Goal: Transaction & Acquisition: Purchase product/service

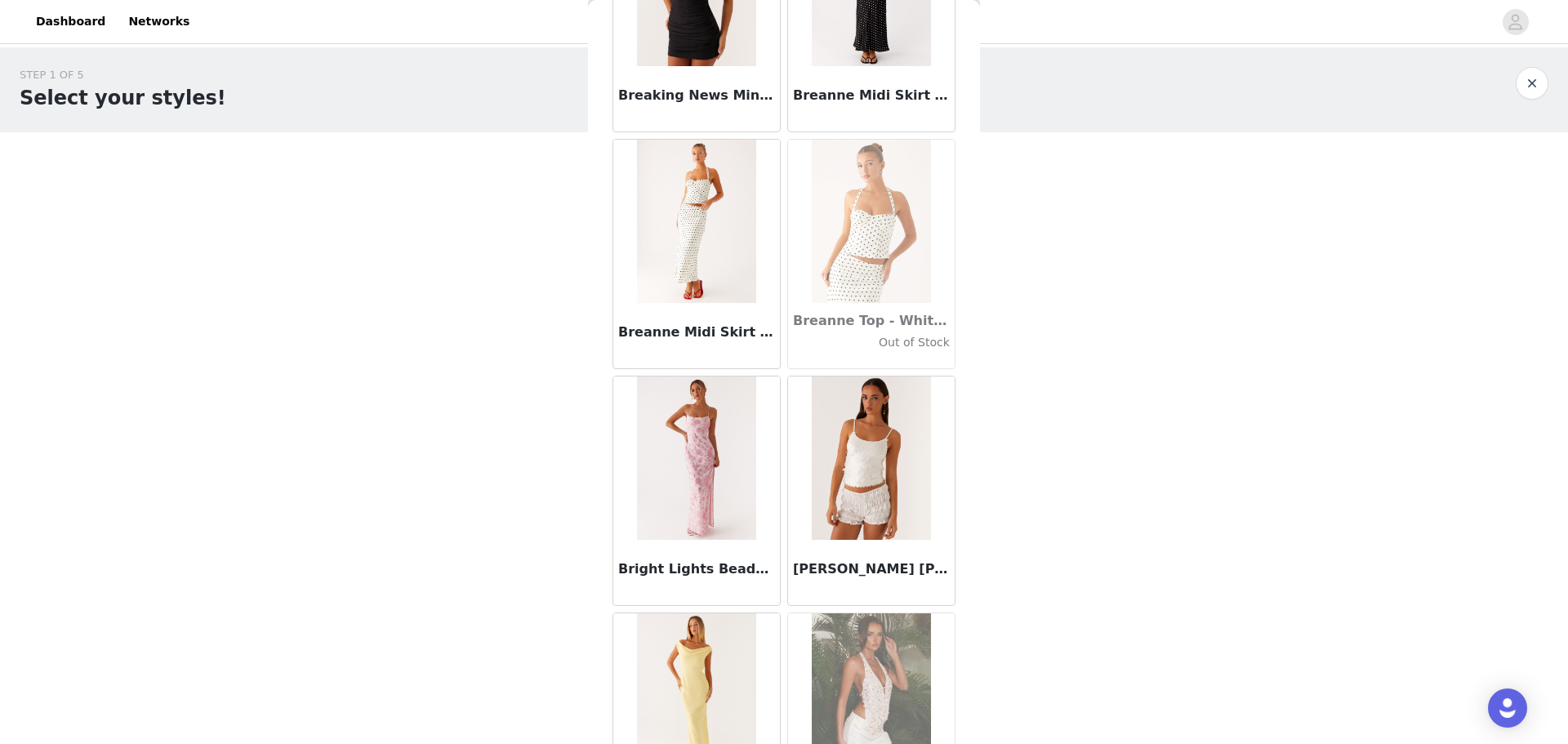
scroll to position [14541, 0]
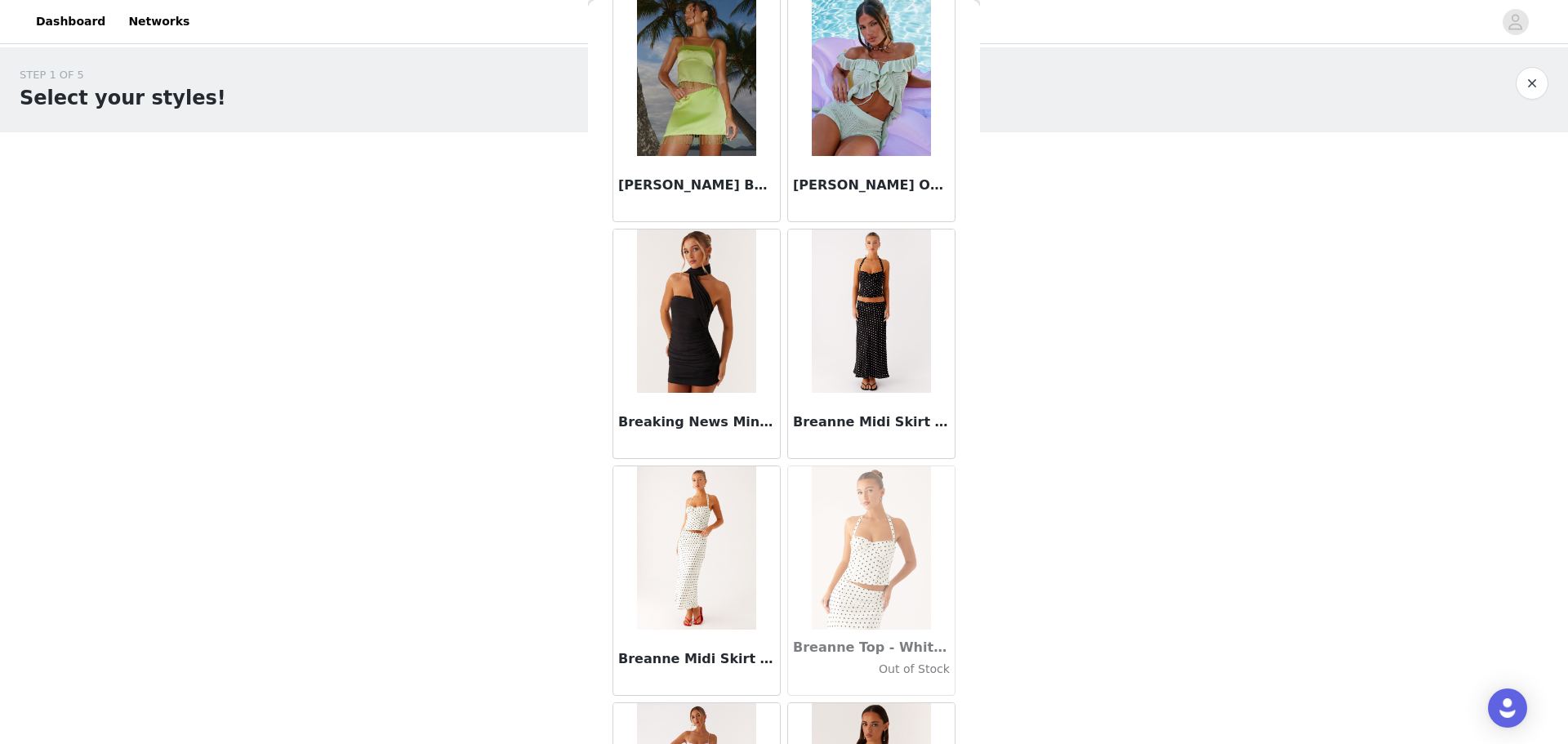
click at [501, 179] on img at bounding box center [870, 311] width 118 height 163
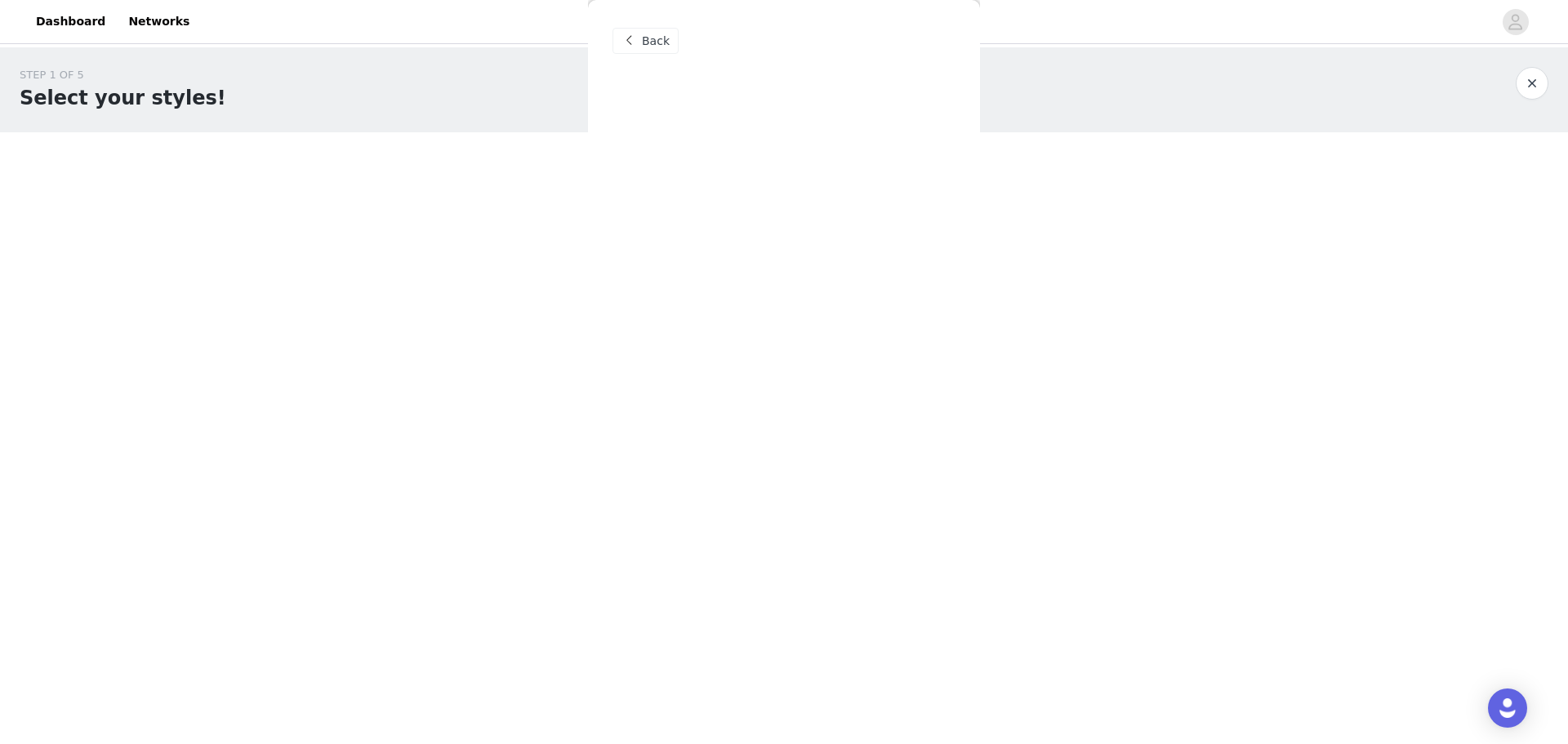
scroll to position [0, 0]
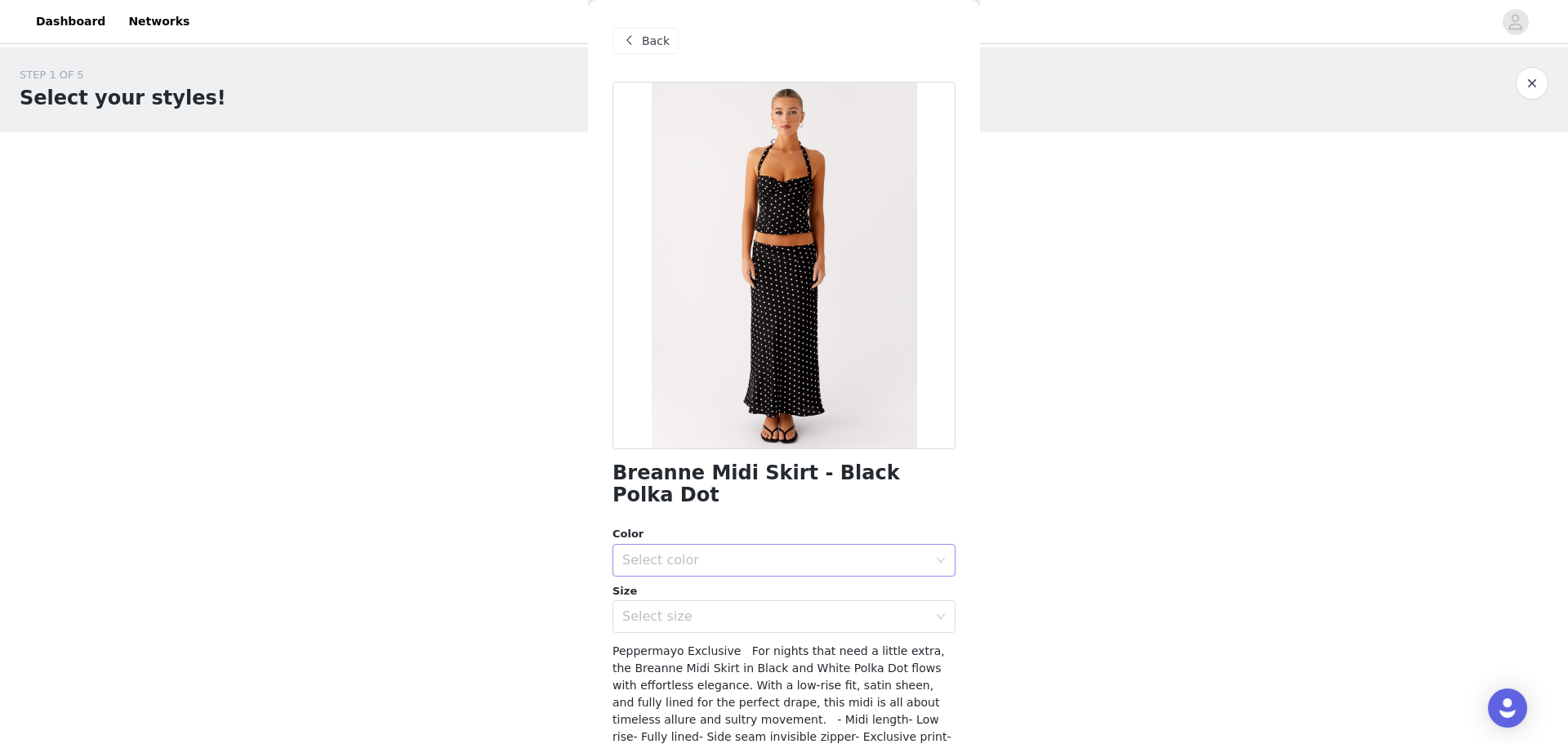
click at [501, 179] on div "Select color" at bounding box center [774, 559] width 305 height 16
click at [501, 179] on li "Black Polka Dot" at bounding box center [778, 574] width 331 height 26
click at [501, 179] on div "Select size" at bounding box center [774, 616] width 305 height 16
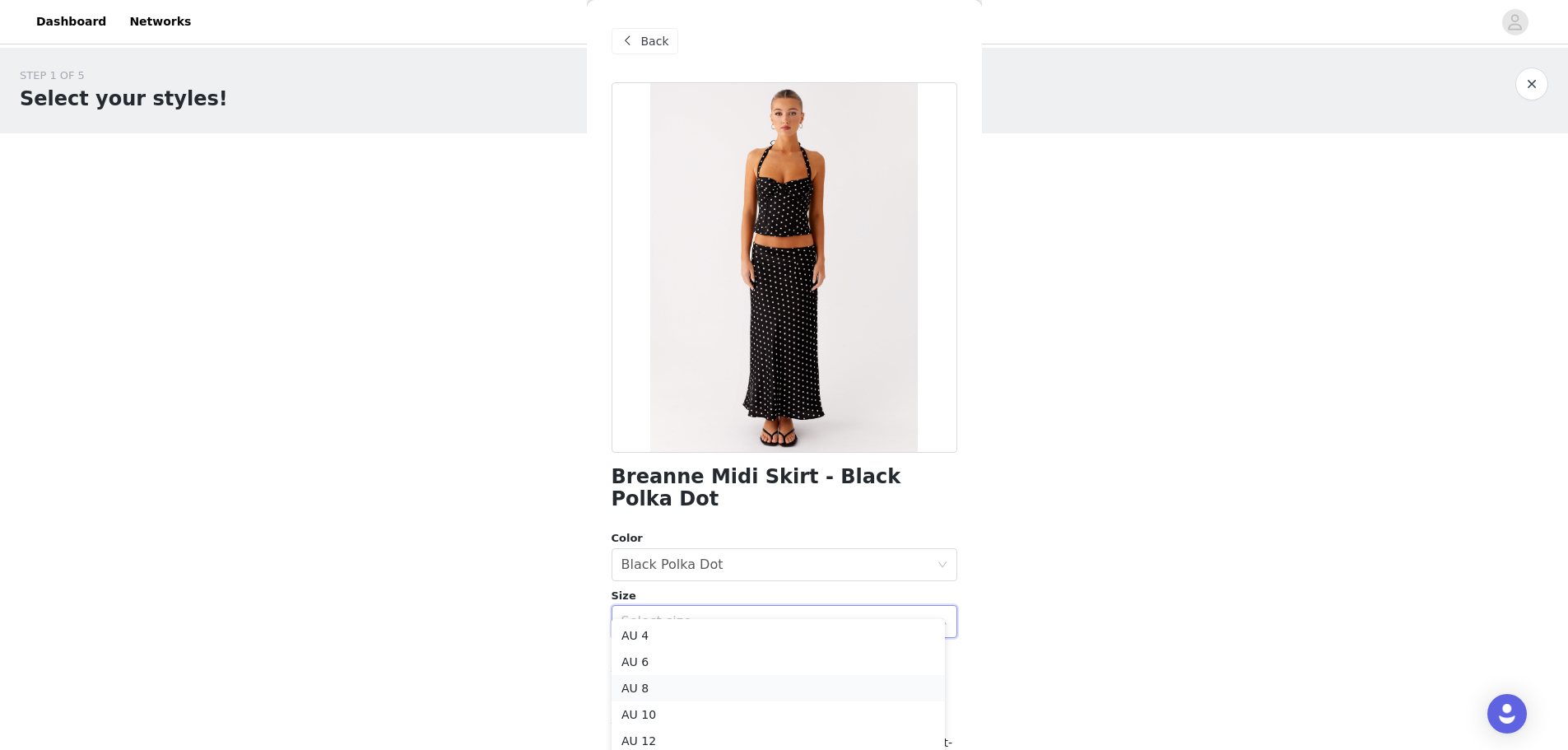
click at [505, 180] on li "AU 8" at bounding box center [778, 688] width 333 height 27
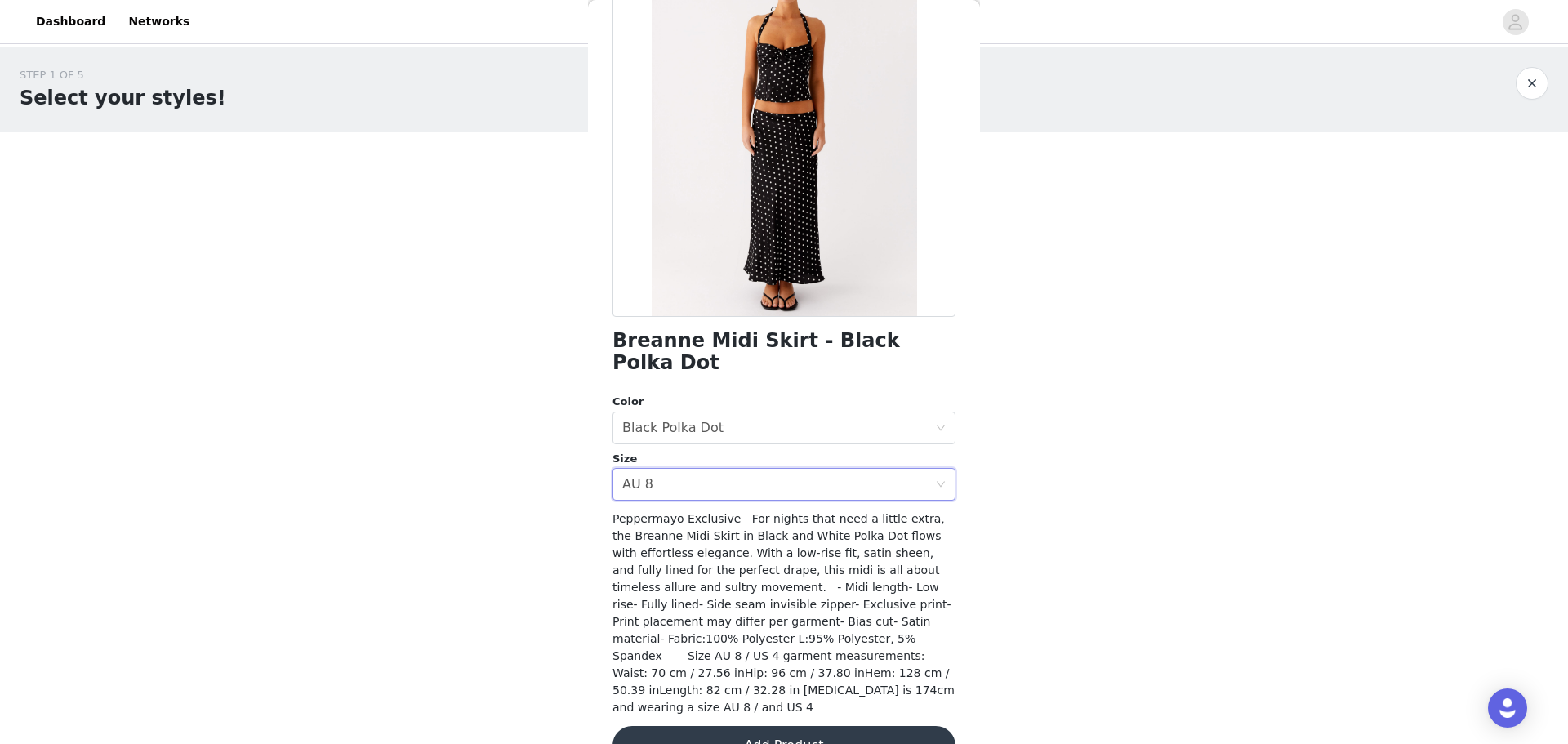
scroll to position [134, 0]
click at [501, 179] on button "Add Product" at bounding box center [784, 744] width 343 height 39
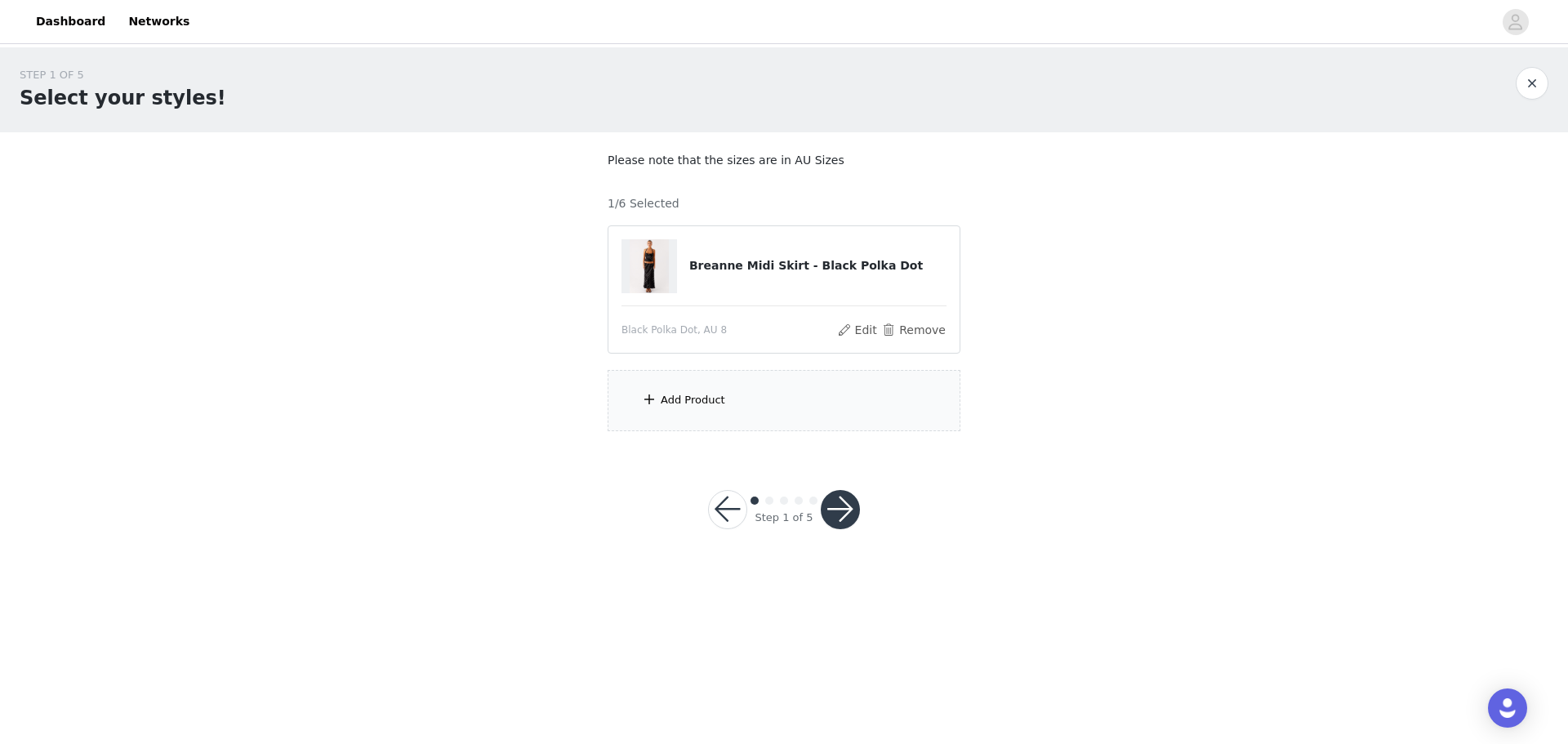
click at [501, 179] on div "Add Product" at bounding box center [693, 400] width 65 height 16
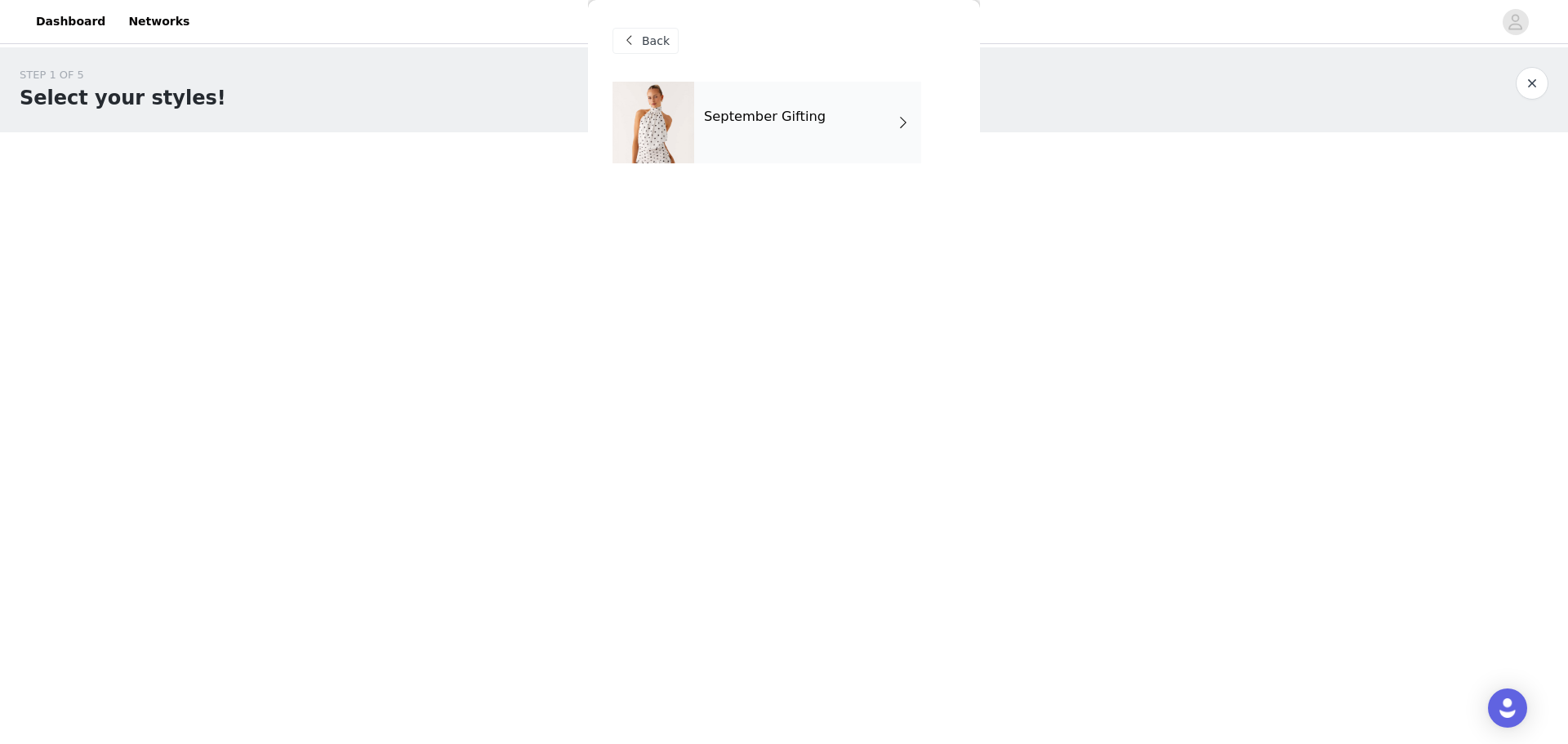
click at [501, 127] on div "September Gifting" at bounding box center [807, 122] width 227 height 82
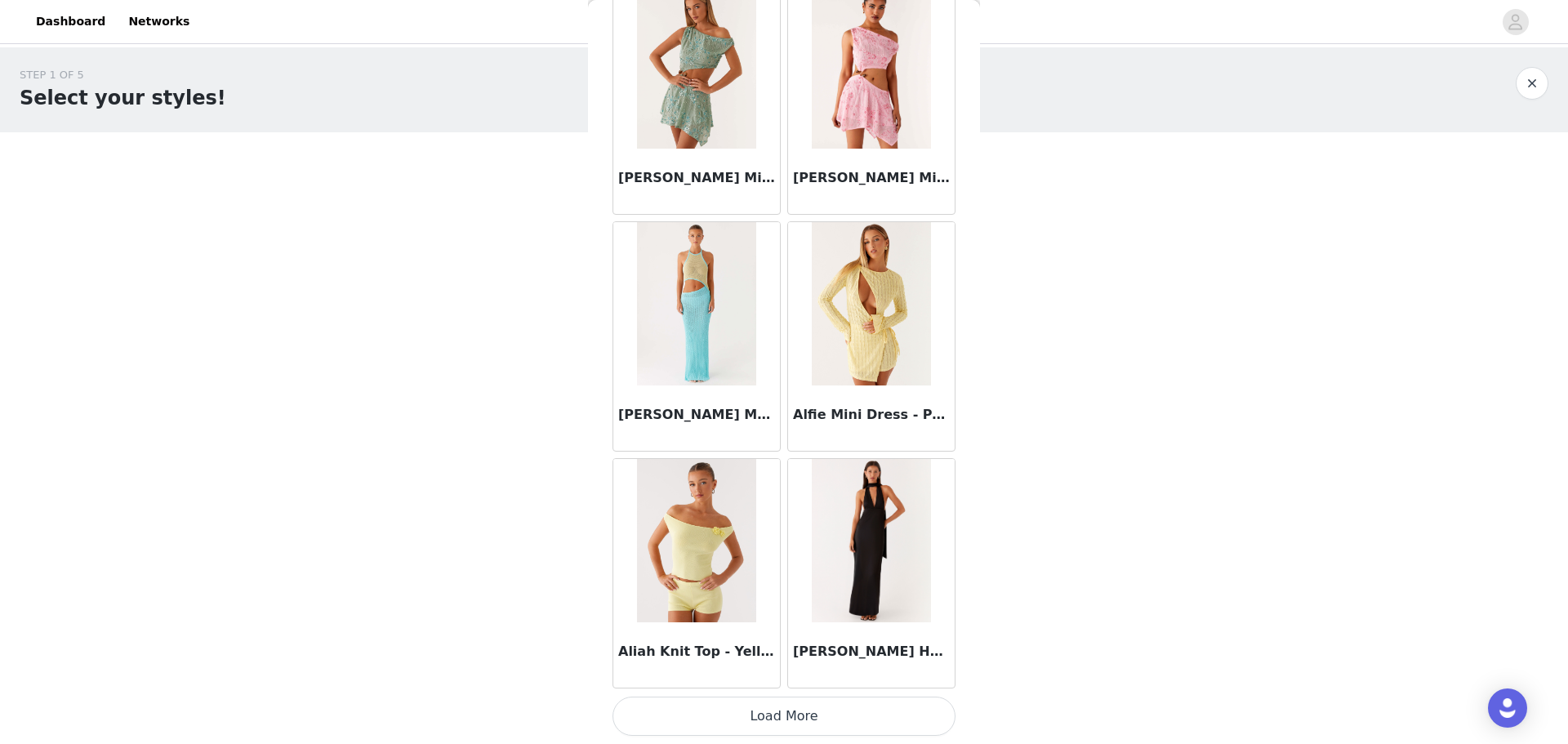
click at [501, 179] on button "Load More" at bounding box center [784, 716] width 343 height 39
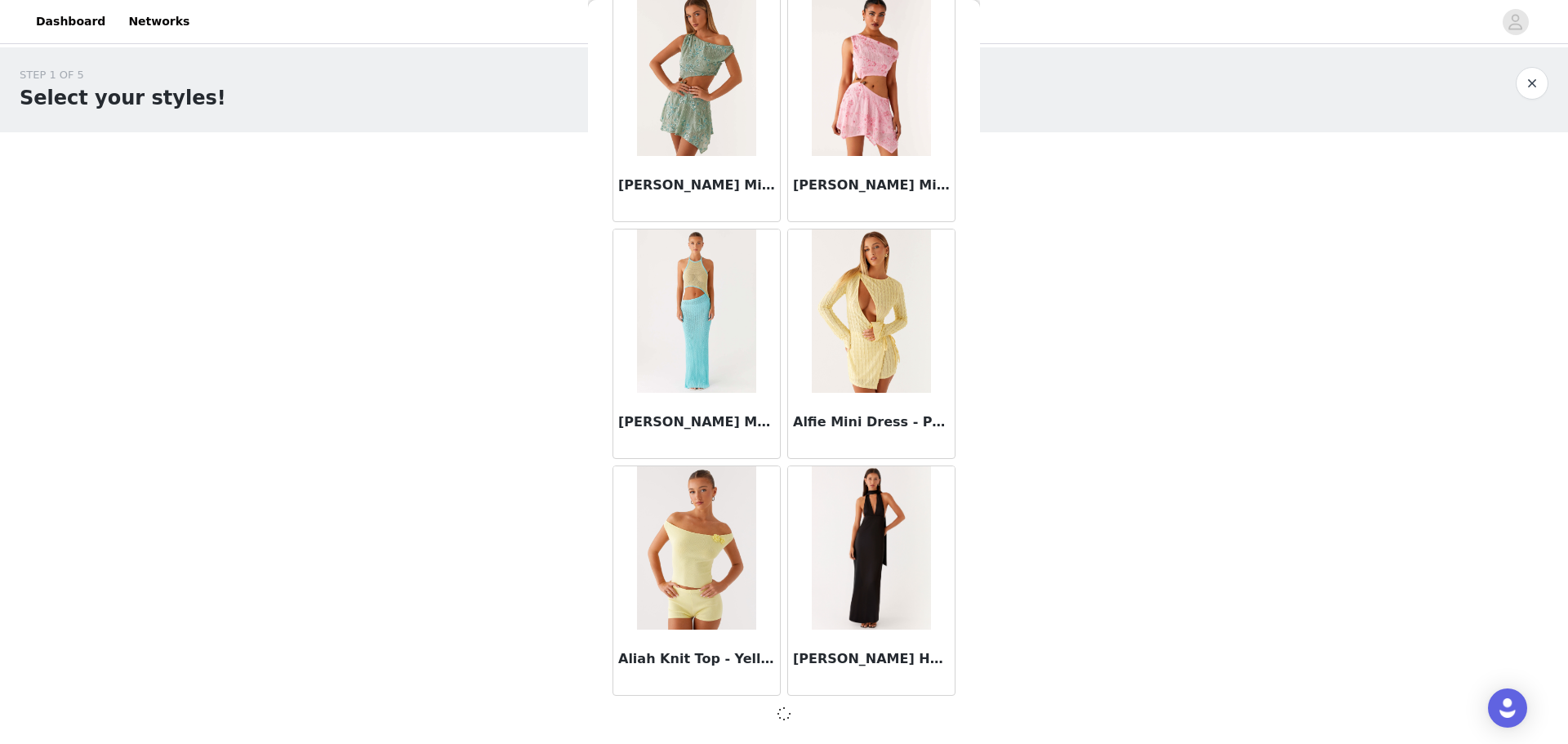
scroll to position [1756, 0]
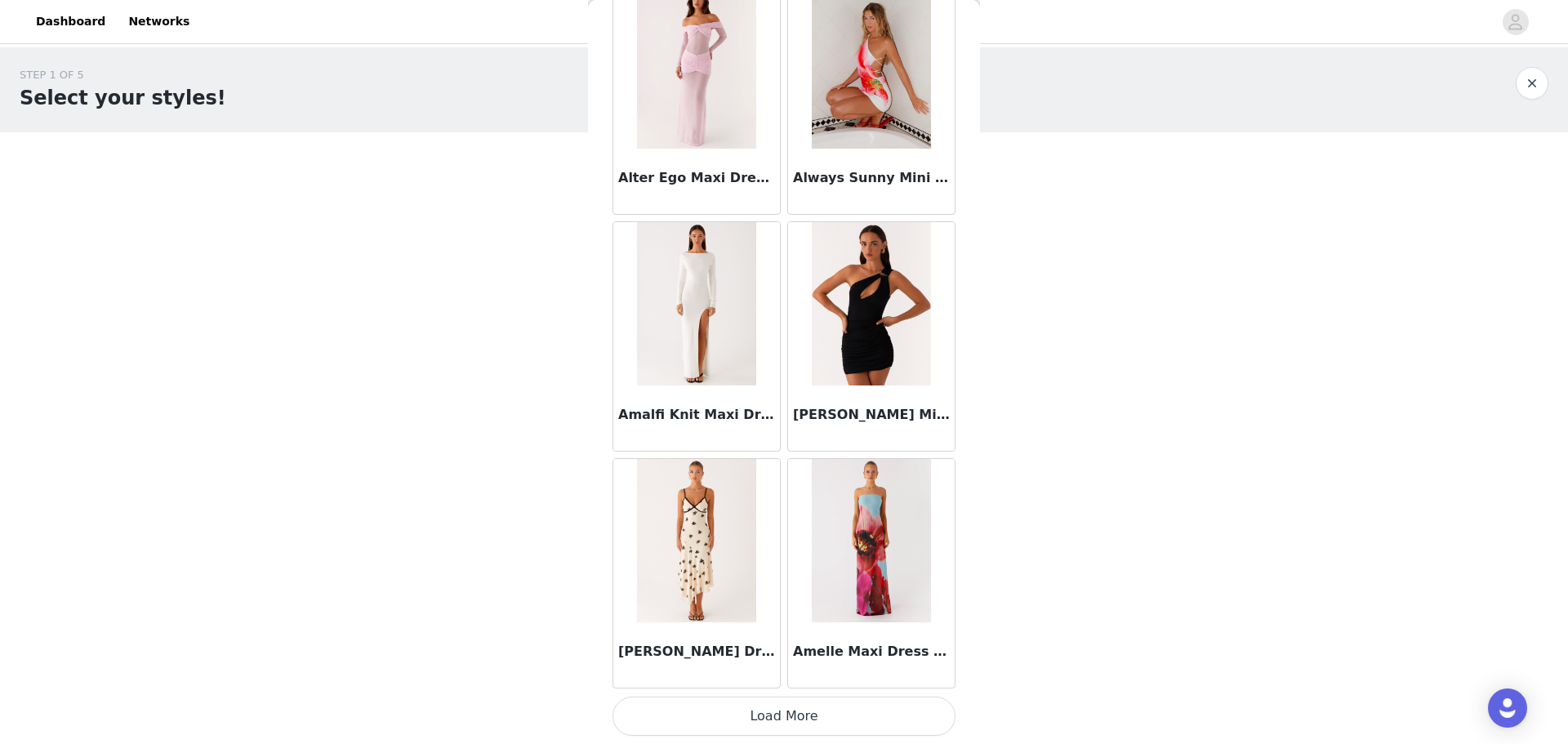
click at [501, 179] on button "Load More" at bounding box center [784, 716] width 343 height 39
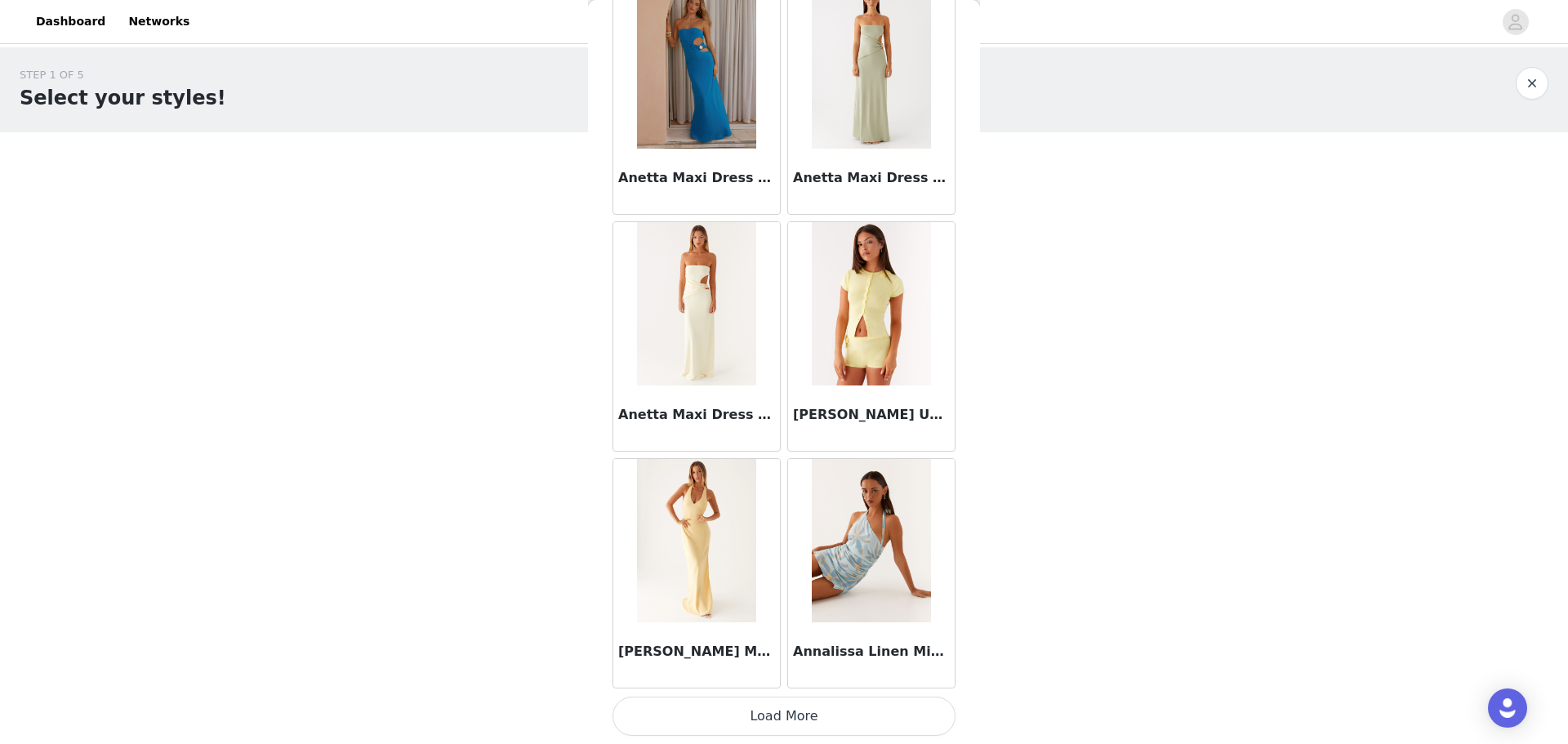
click at [501, 179] on button "Load More" at bounding box center [784, 716] width 343 height 39
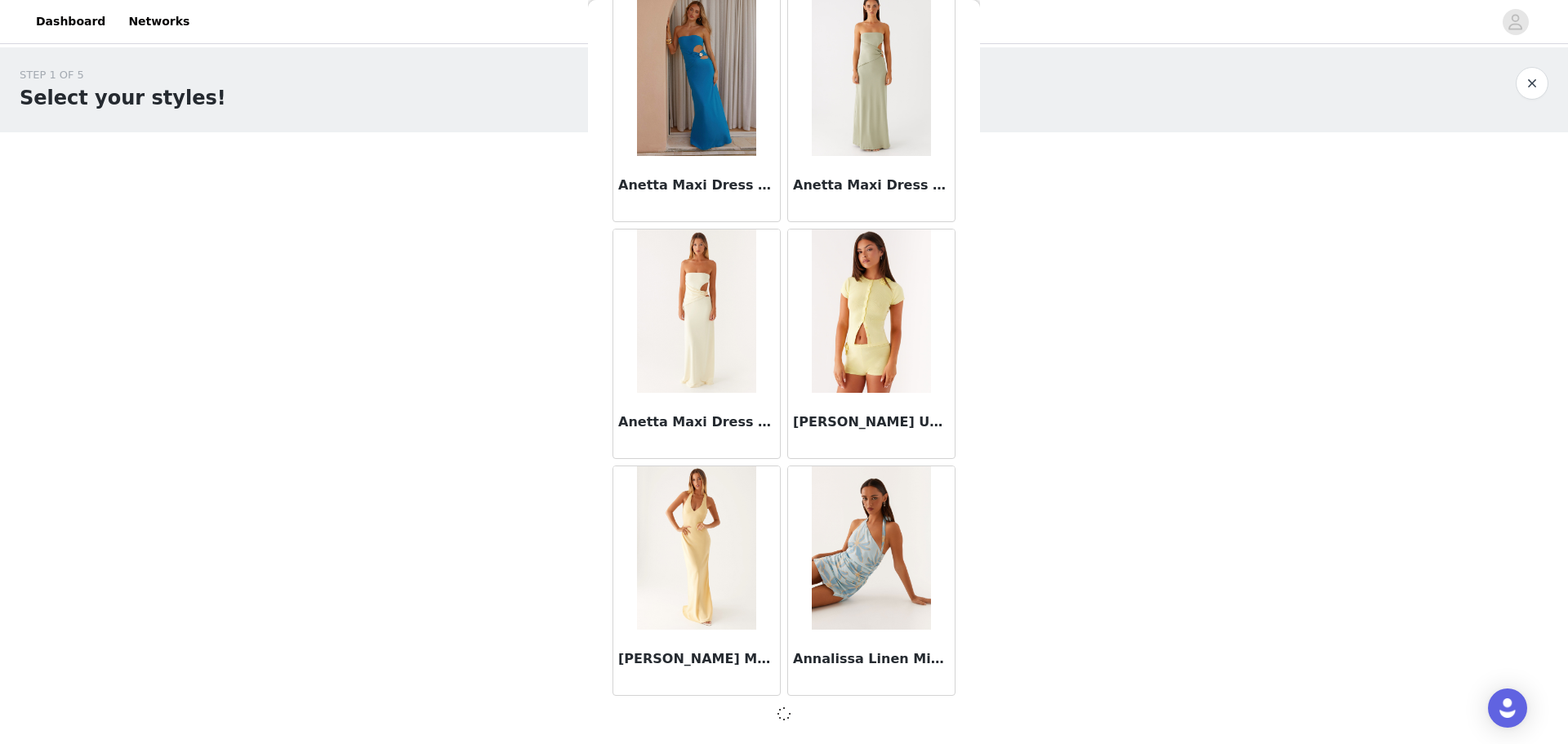
scroll to position [6486, 0]
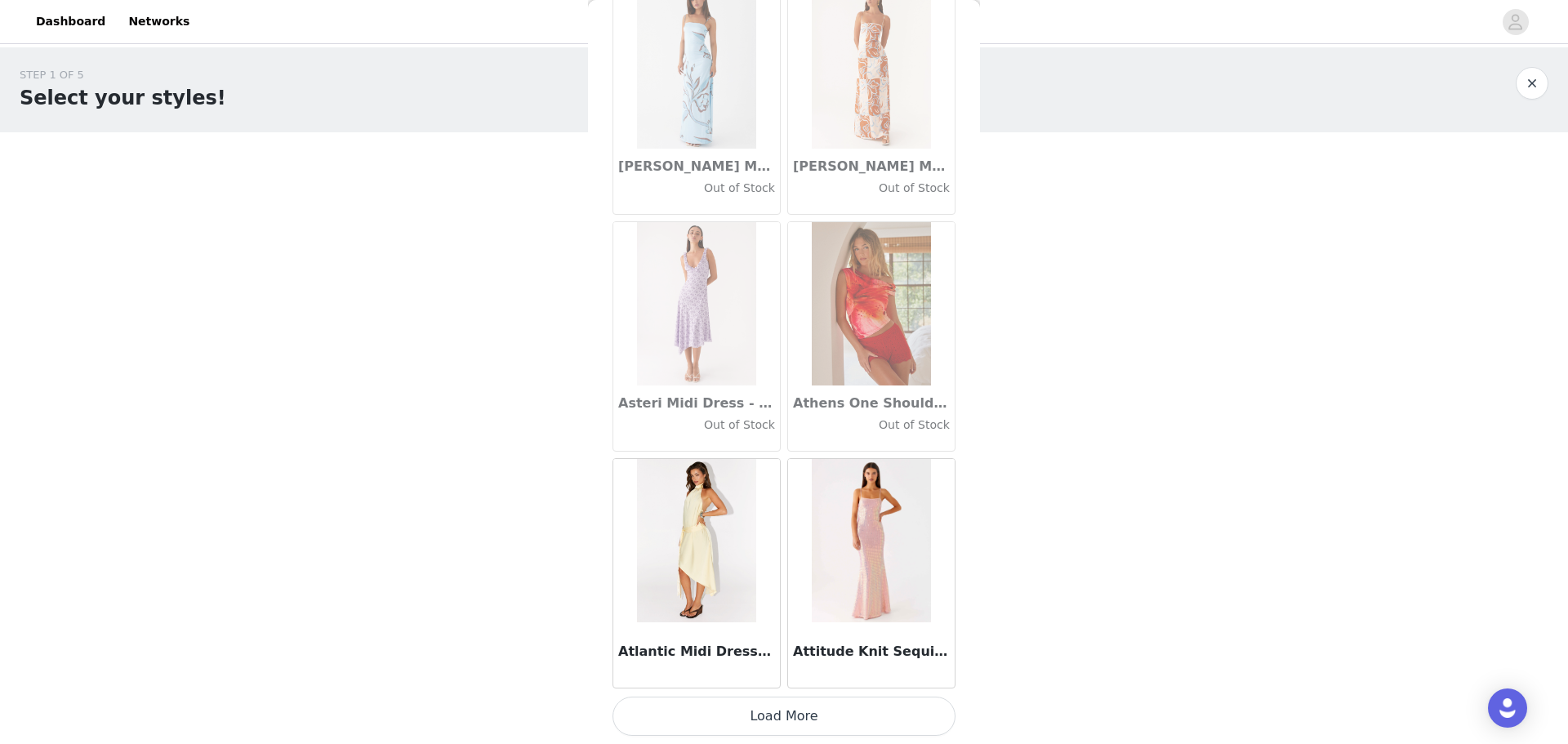
click at [501, 179] on button "Load More" at bounding box center [784, 716] width 343 height 39
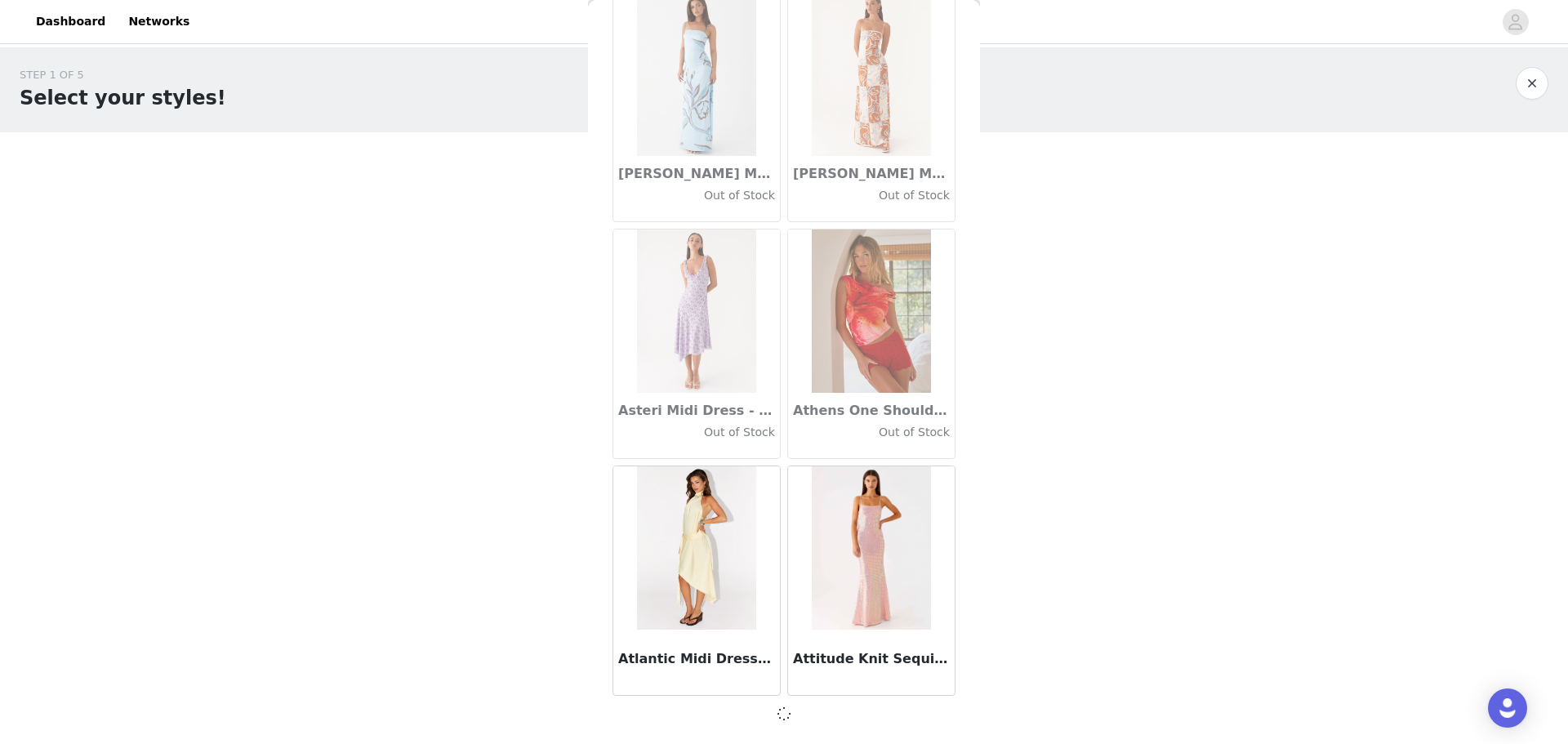
scroll to position [8855, 0]
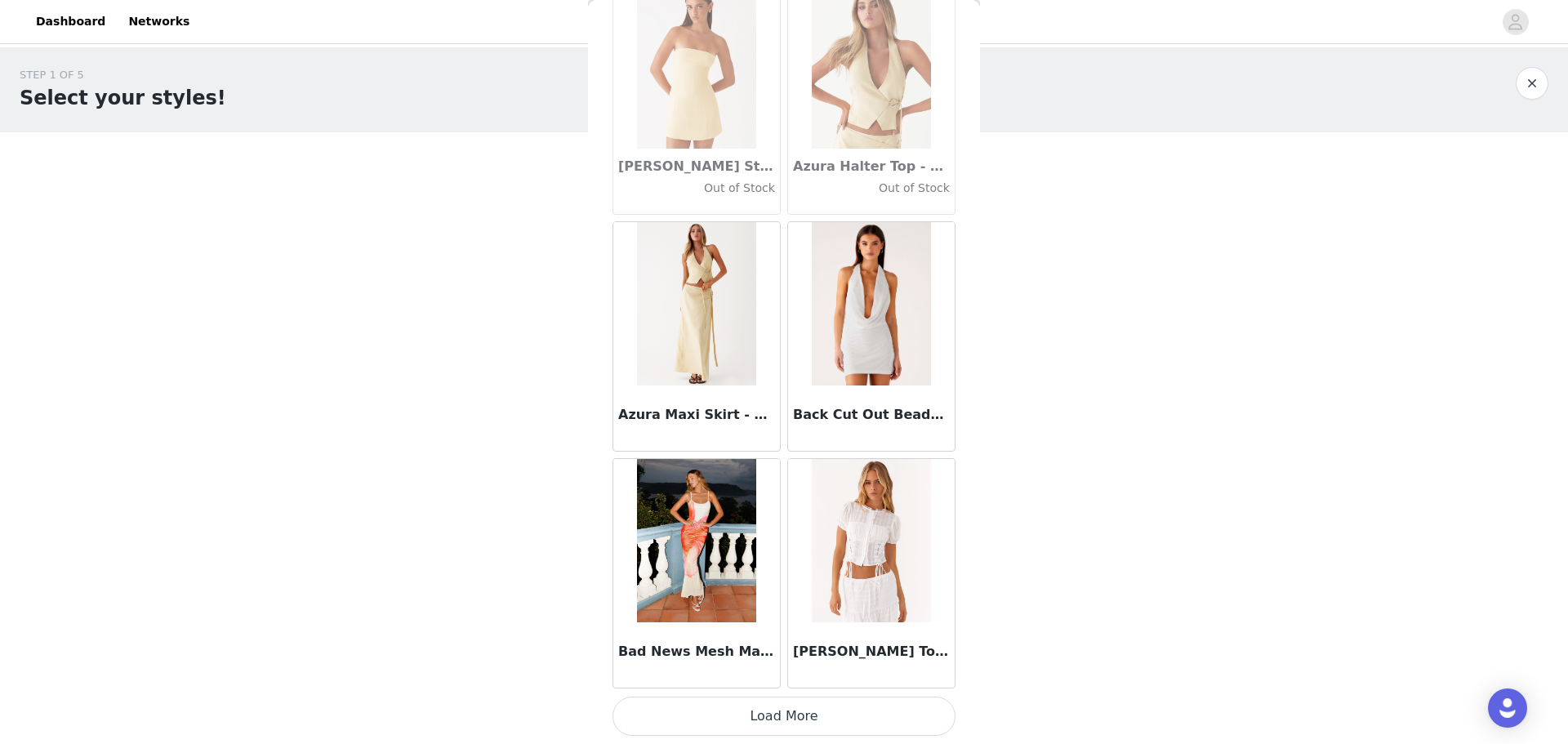
click at [501, 179] on button "Load More" at bounding box center [784, 716] width 343 height 39
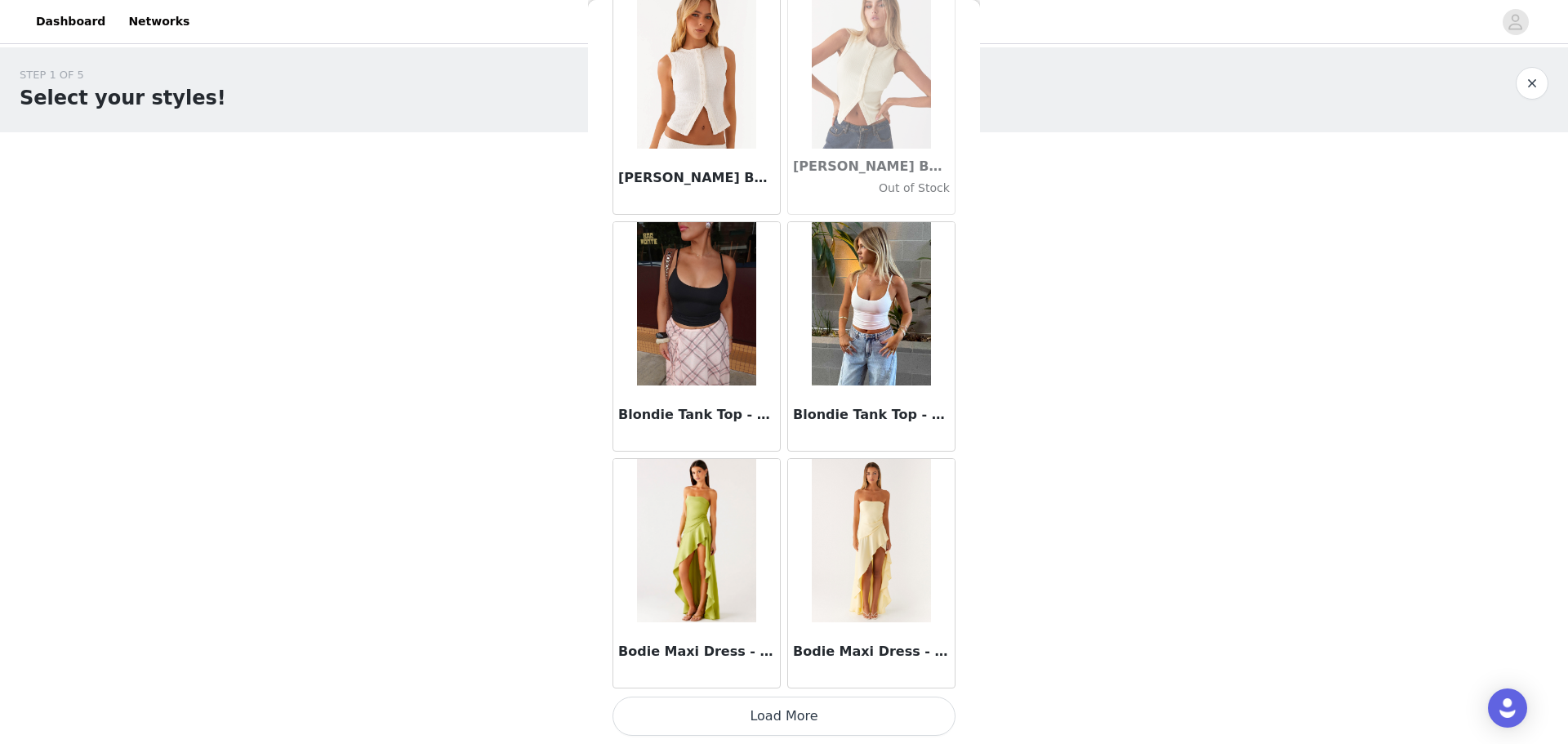
click at [501, 179] on button "Load More" at bounding box center [784, 716] width 343 height 39
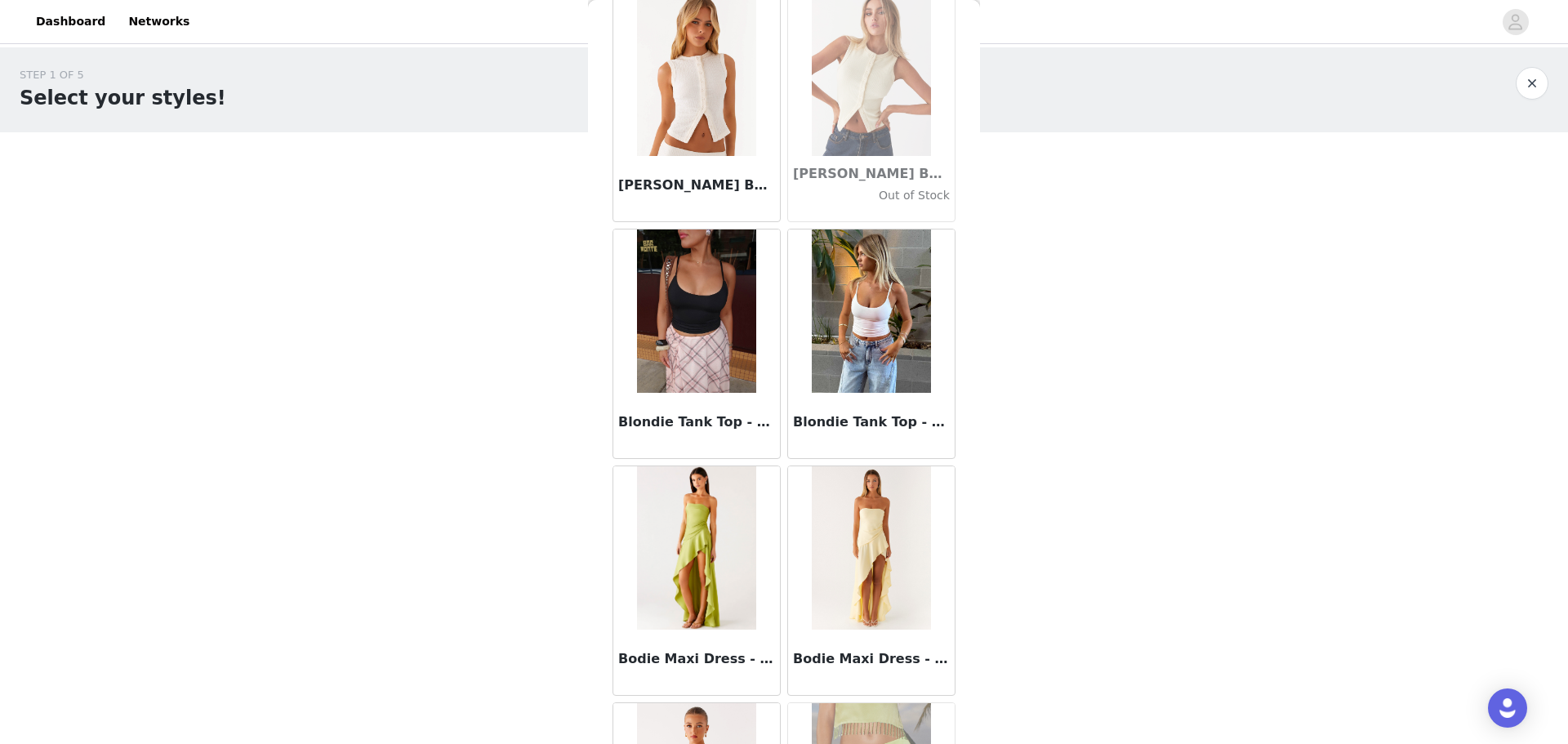
scroll to position [13600, 0]
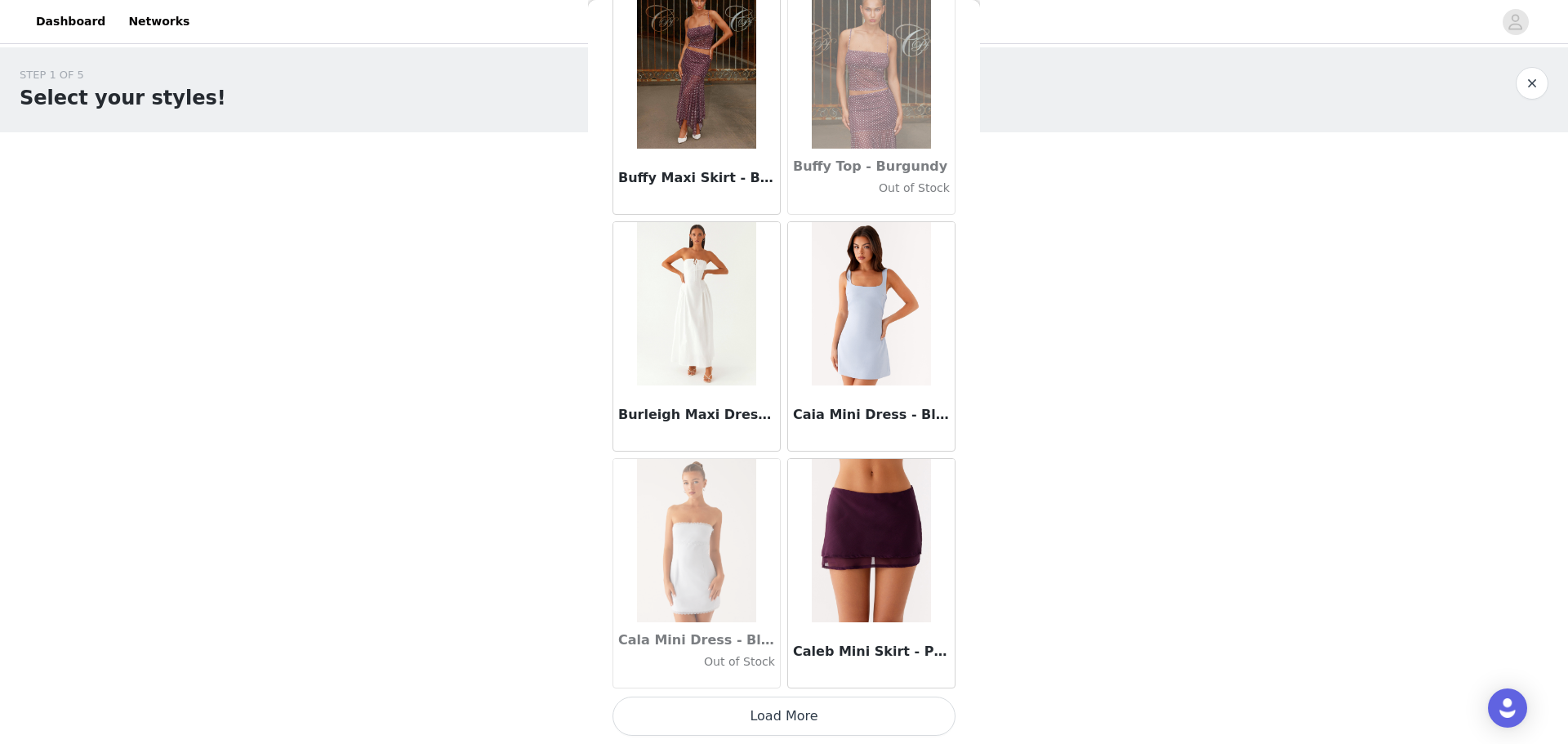
click at [501, 179] on button "Load More" at bounding box center [784, 716] width 343 height 39
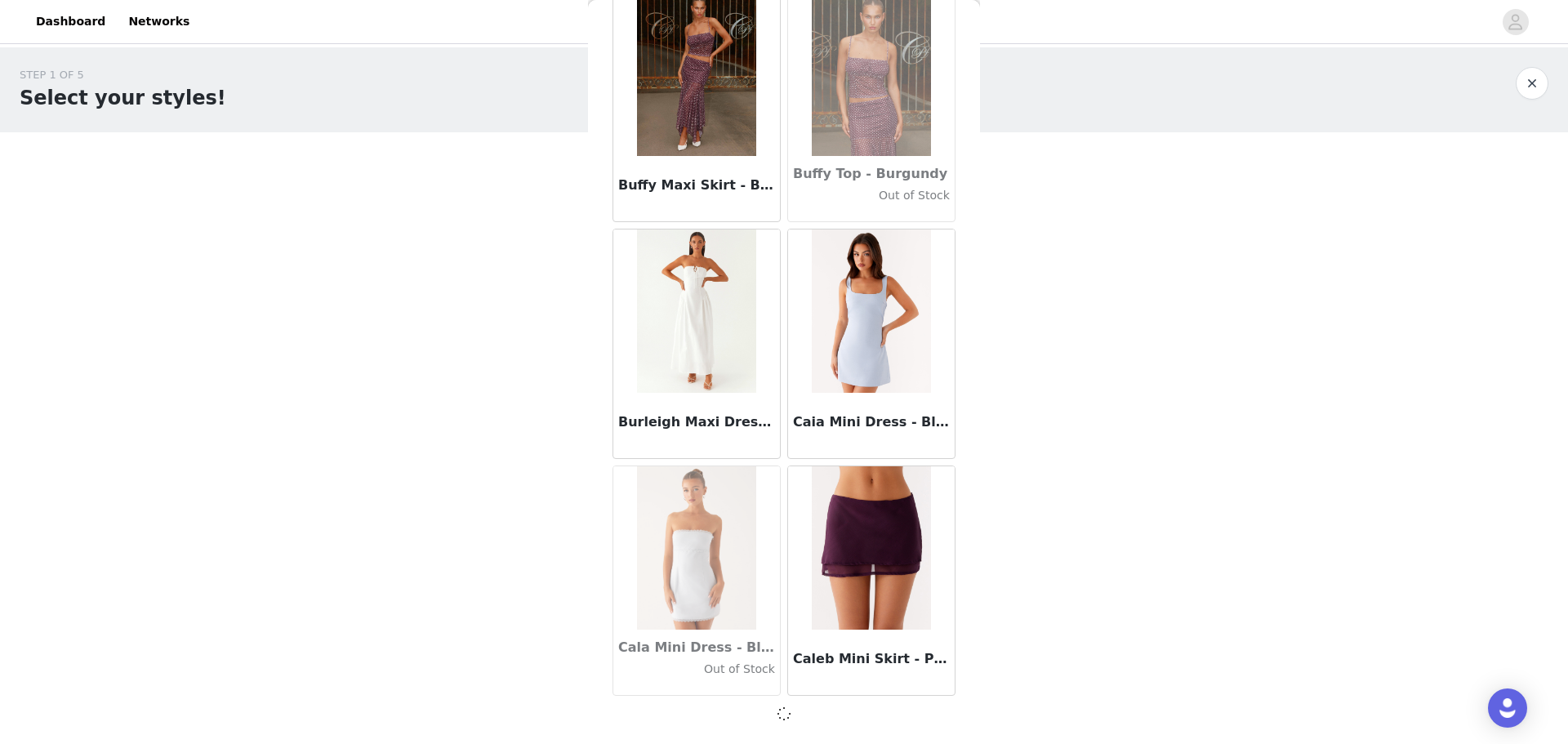
scroll to position [15962, 0]
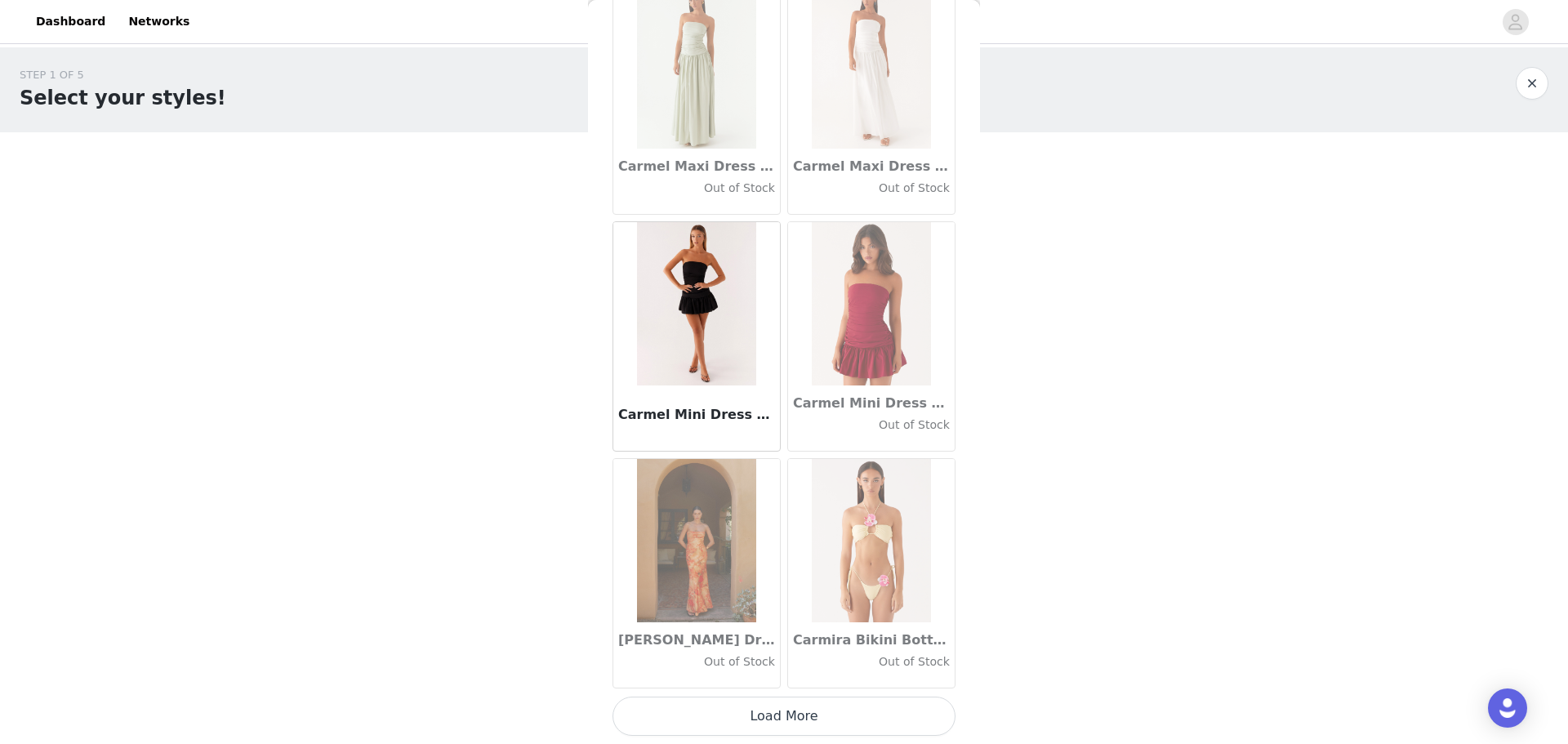
click at [501, 179] on button "Load More" at bounding box center [784, 716] width 343 height 39
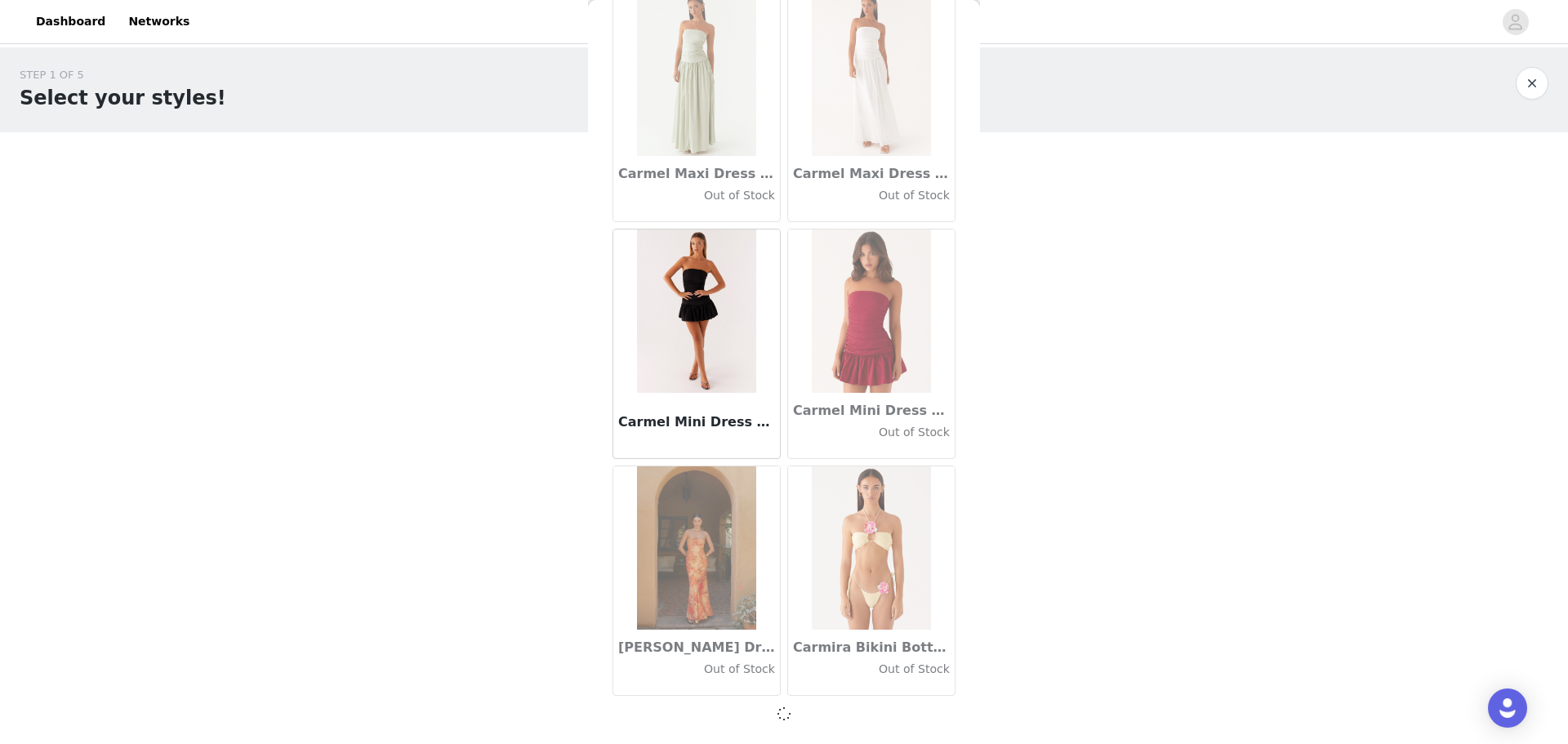
scroll to position [18331, 0]
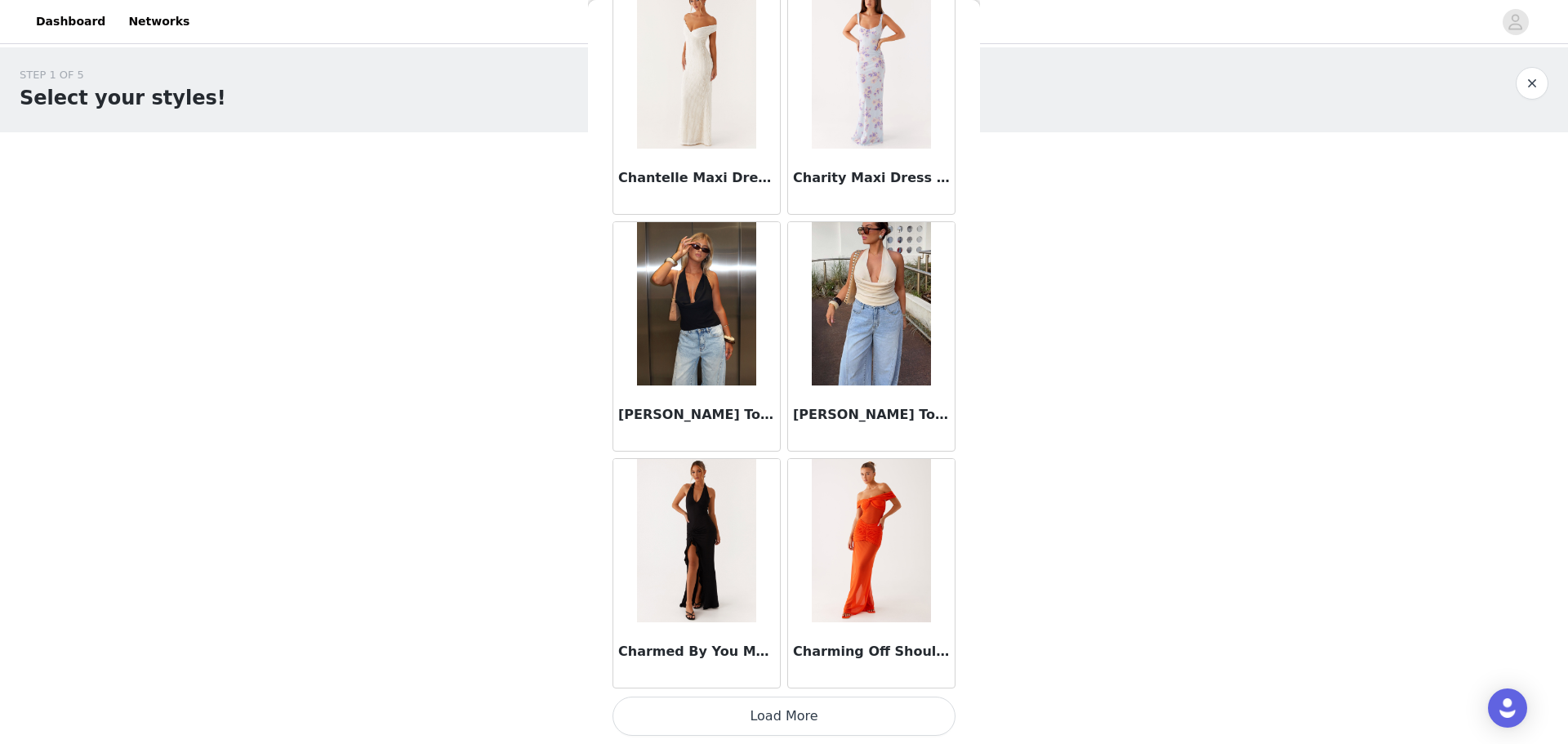
click at [501, 179] on button "Load More" at bounding box center [784, 716] width 343 height 39
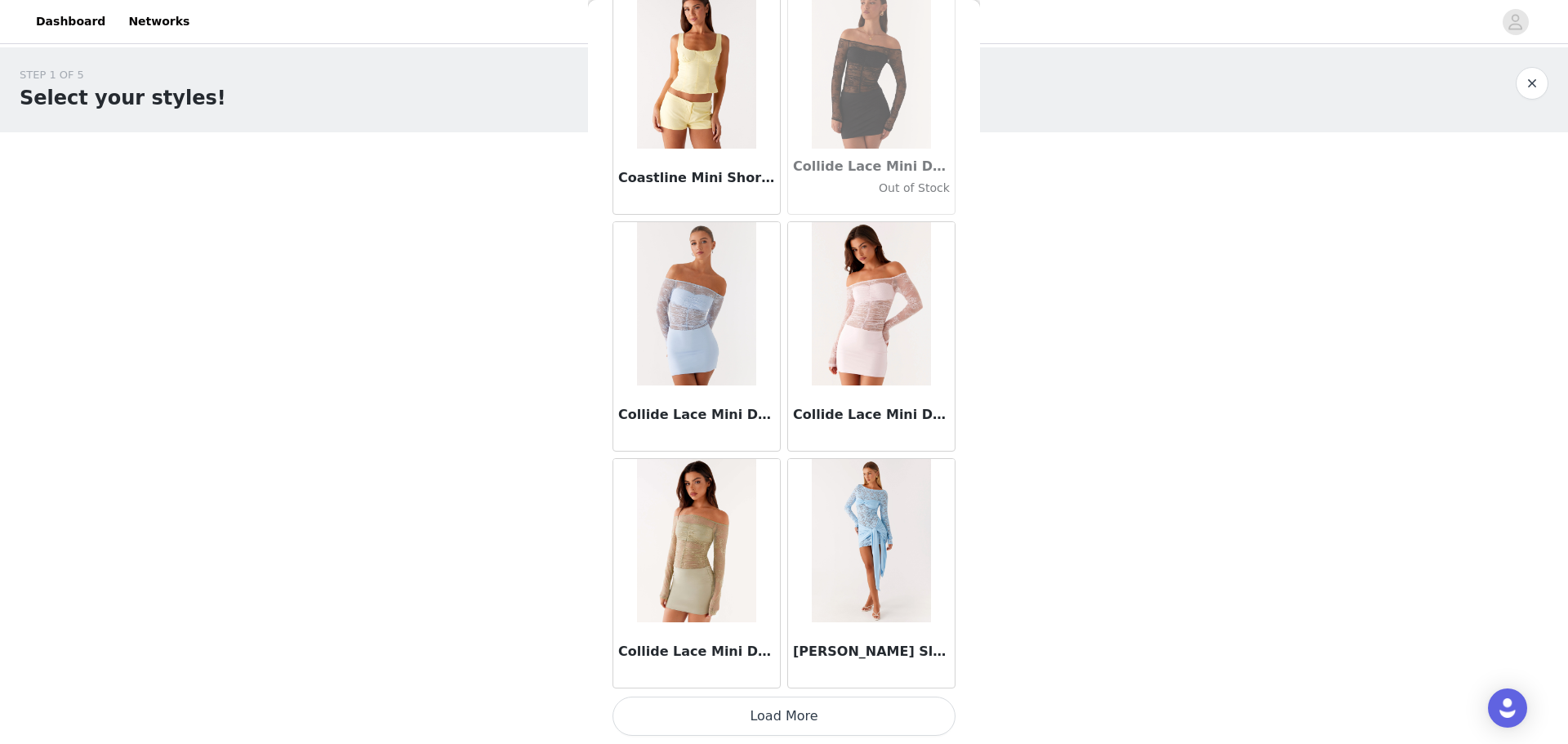
click at [501, 179] on button "Load More" at bounding box center [784, 716] width 343 height 39
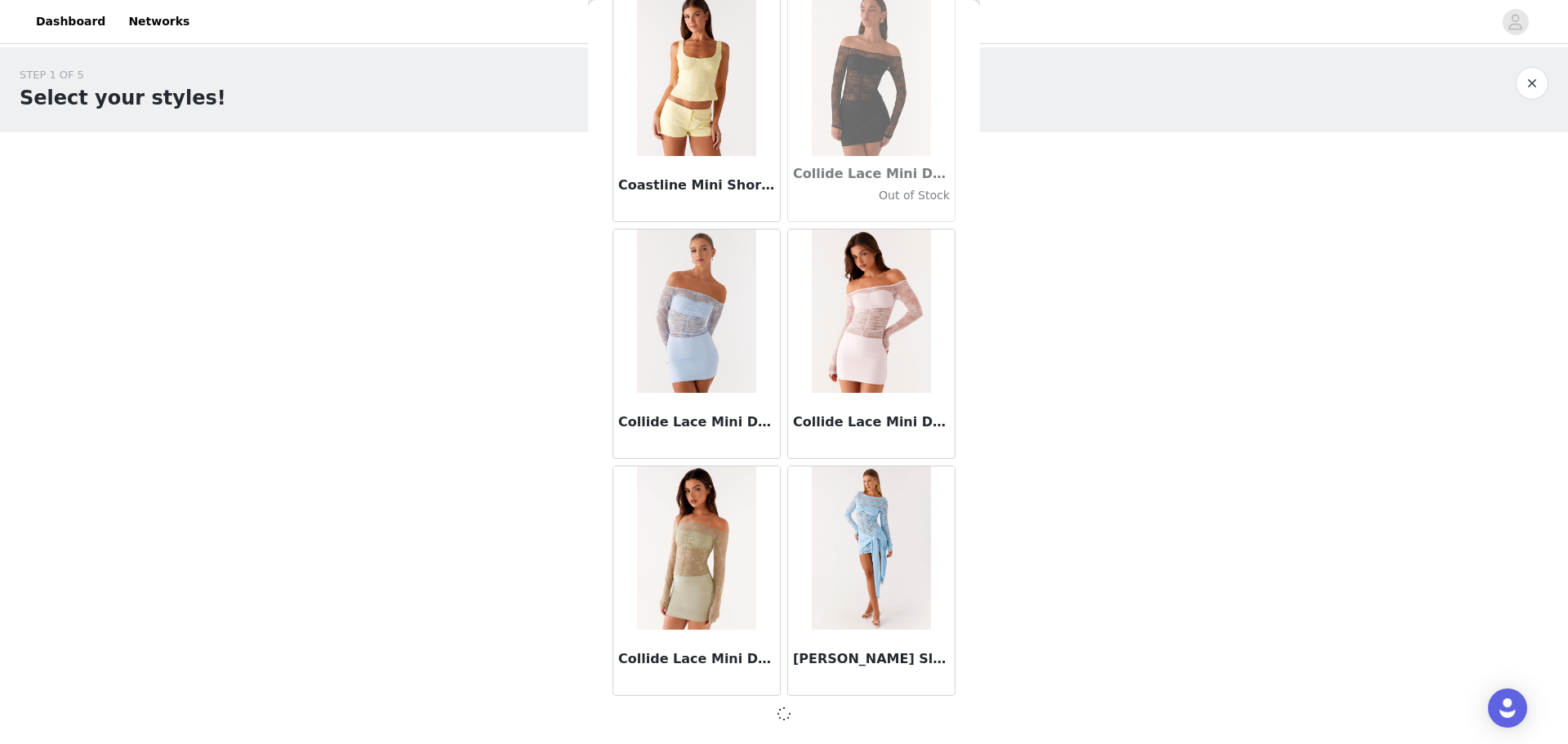
scroll to position [23069, 0]
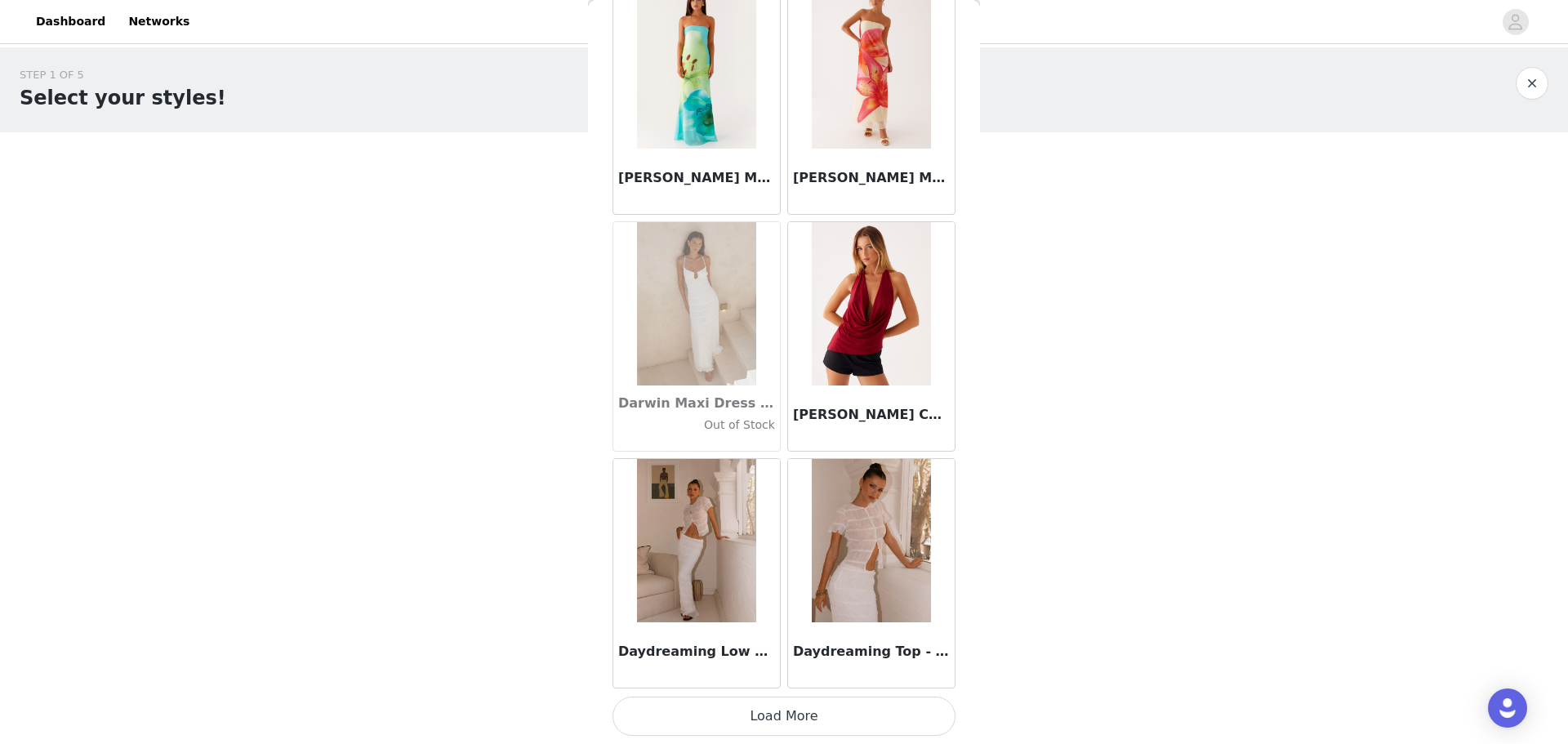
click at [501, 179] on button "Load More" at bounding box center [784, 716] width 343 height 39
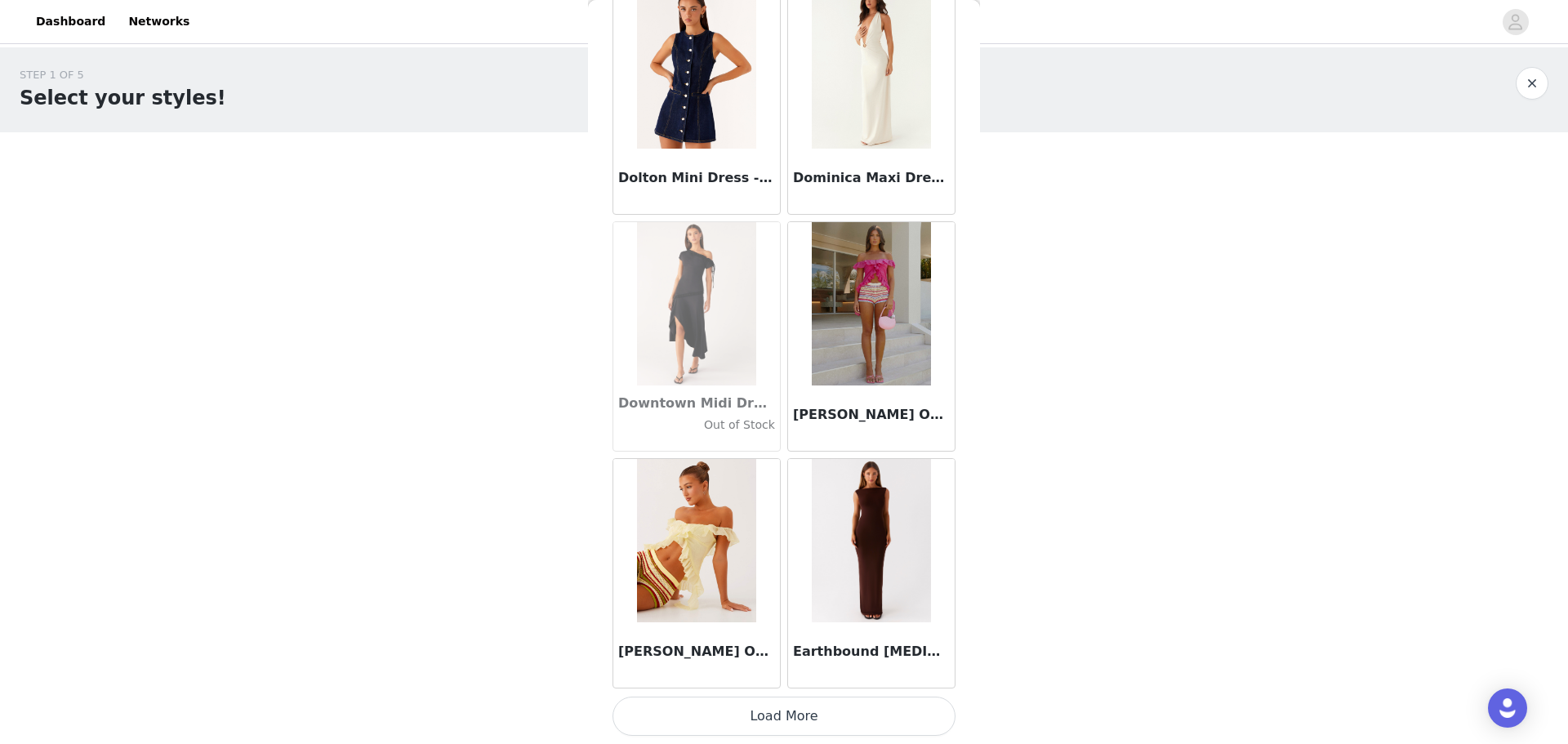
click at [501, 179] on button "Load More" at bounding box center [784, 716] width 343 height 39
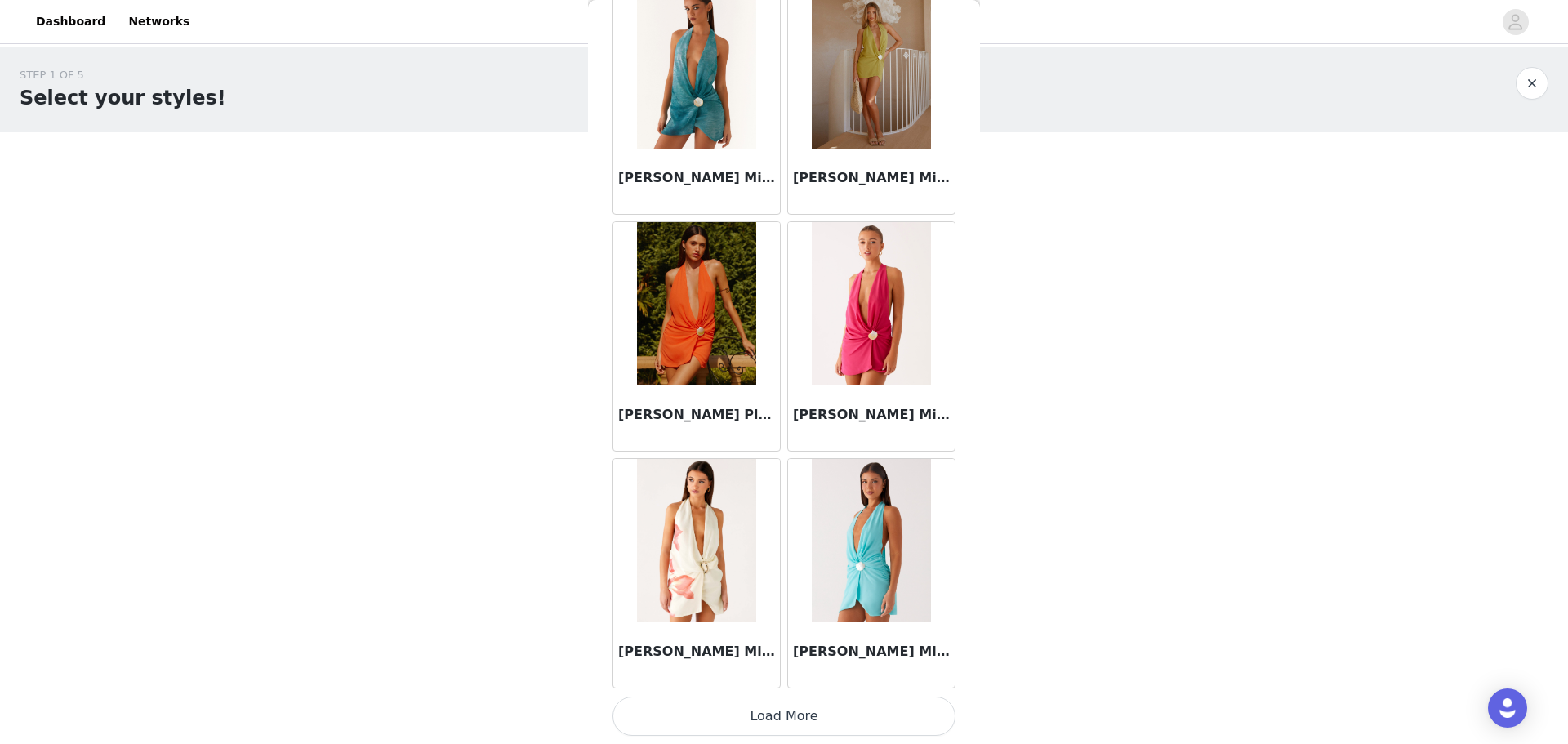
click at [501, 179] on button "Load More" at bounding box center [784, 716] width 343 height 39
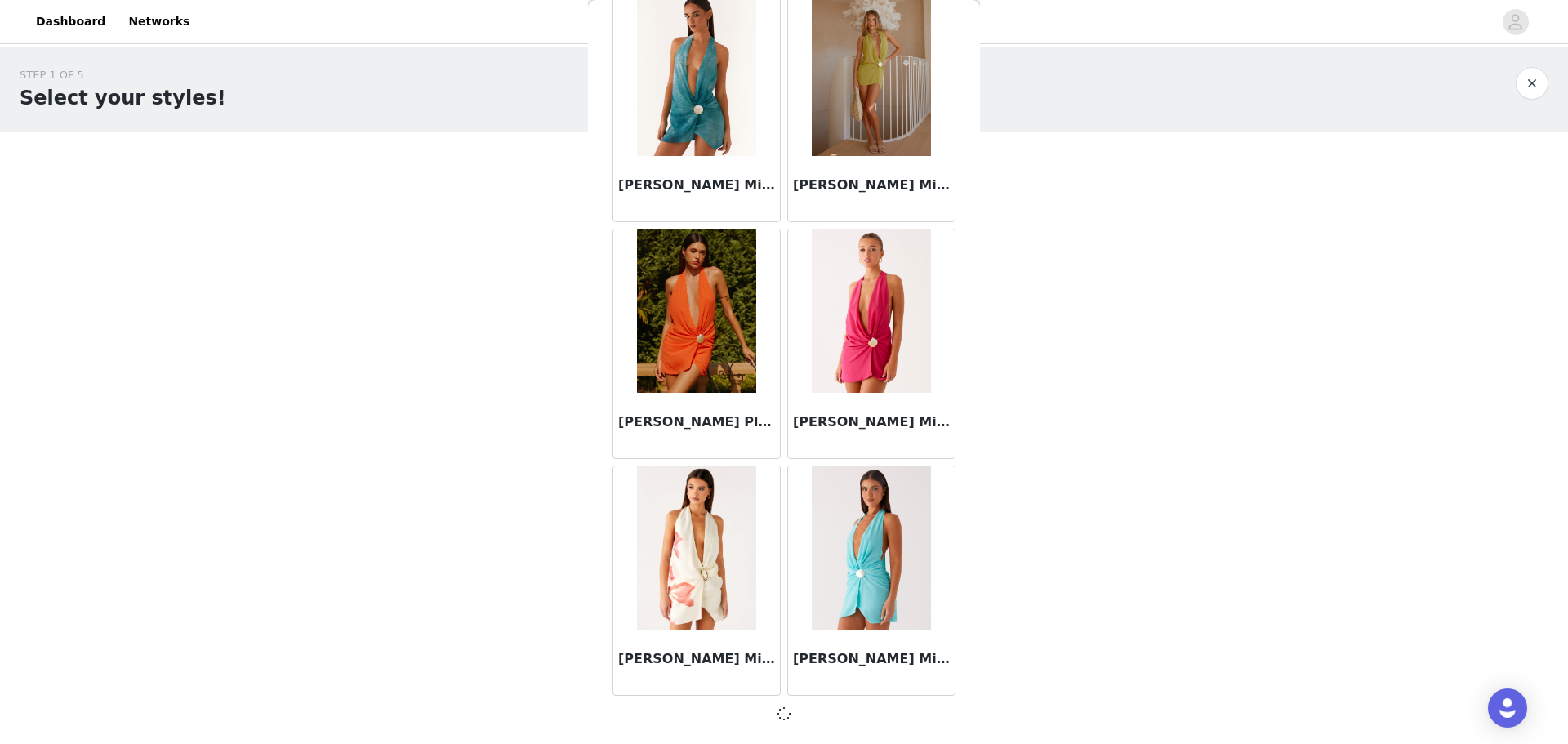
scroll to position [30176, 0]
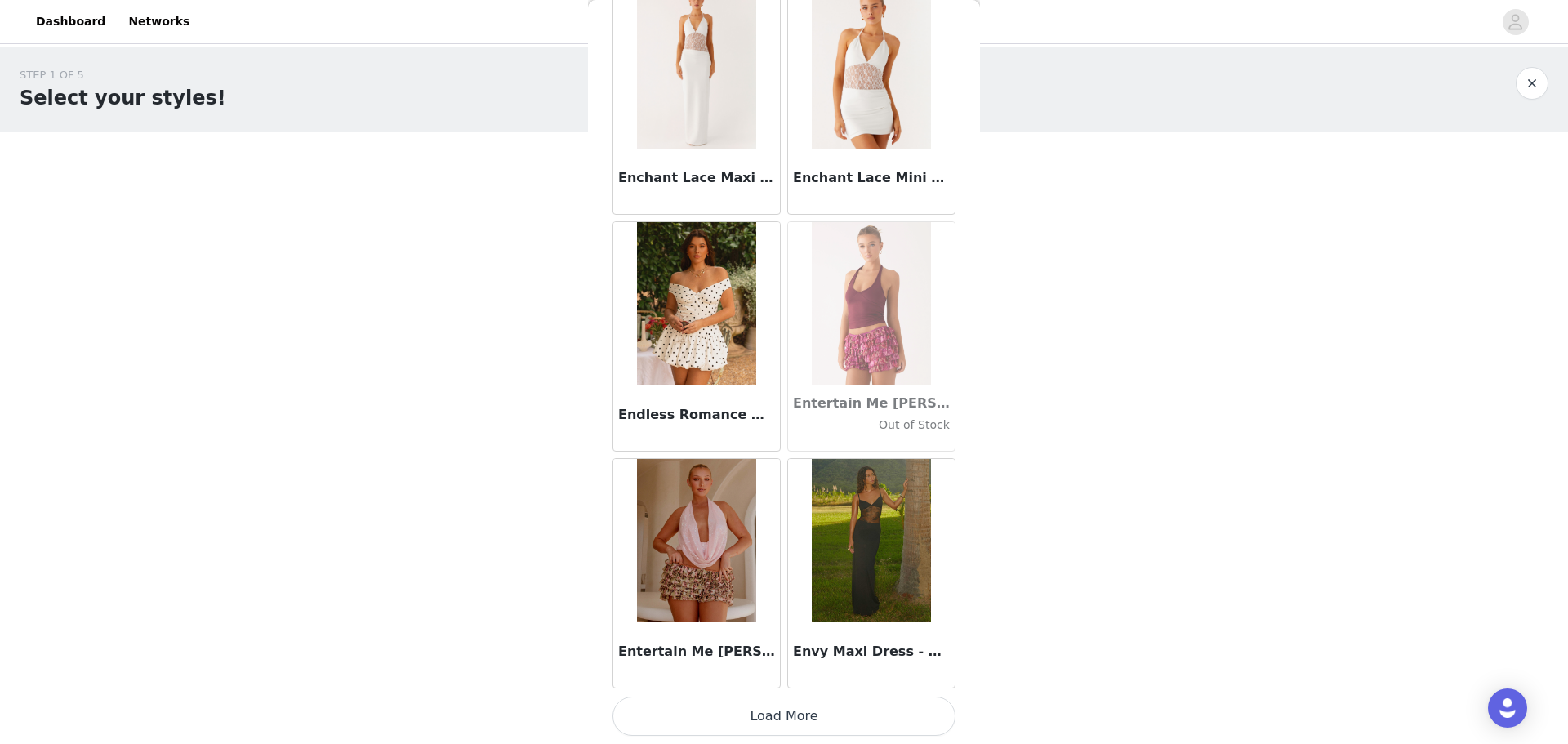
click at [501, 179] on button "Load More" at bounding box center [784, 716] width 343 height 39
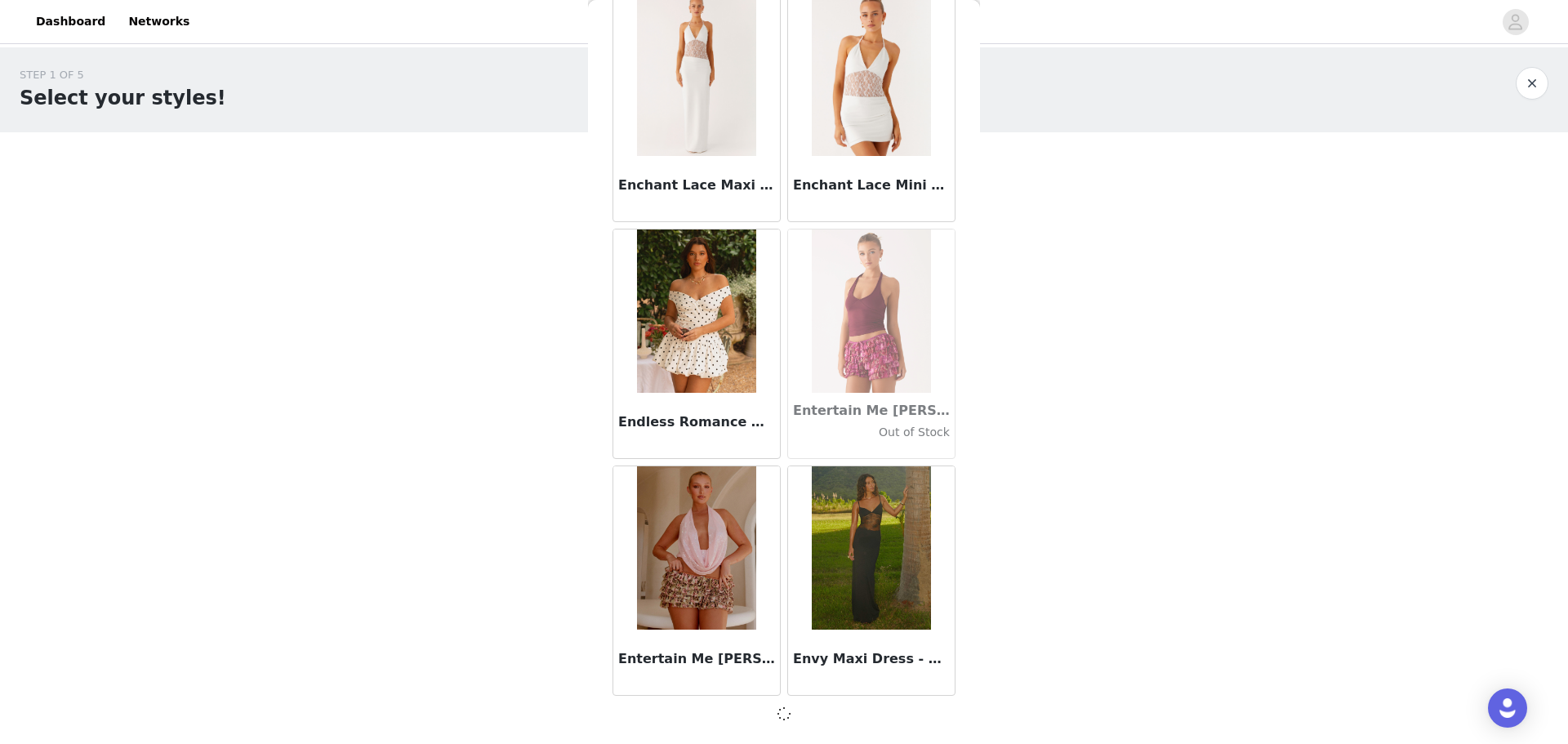
scroll to position [32545, 0]
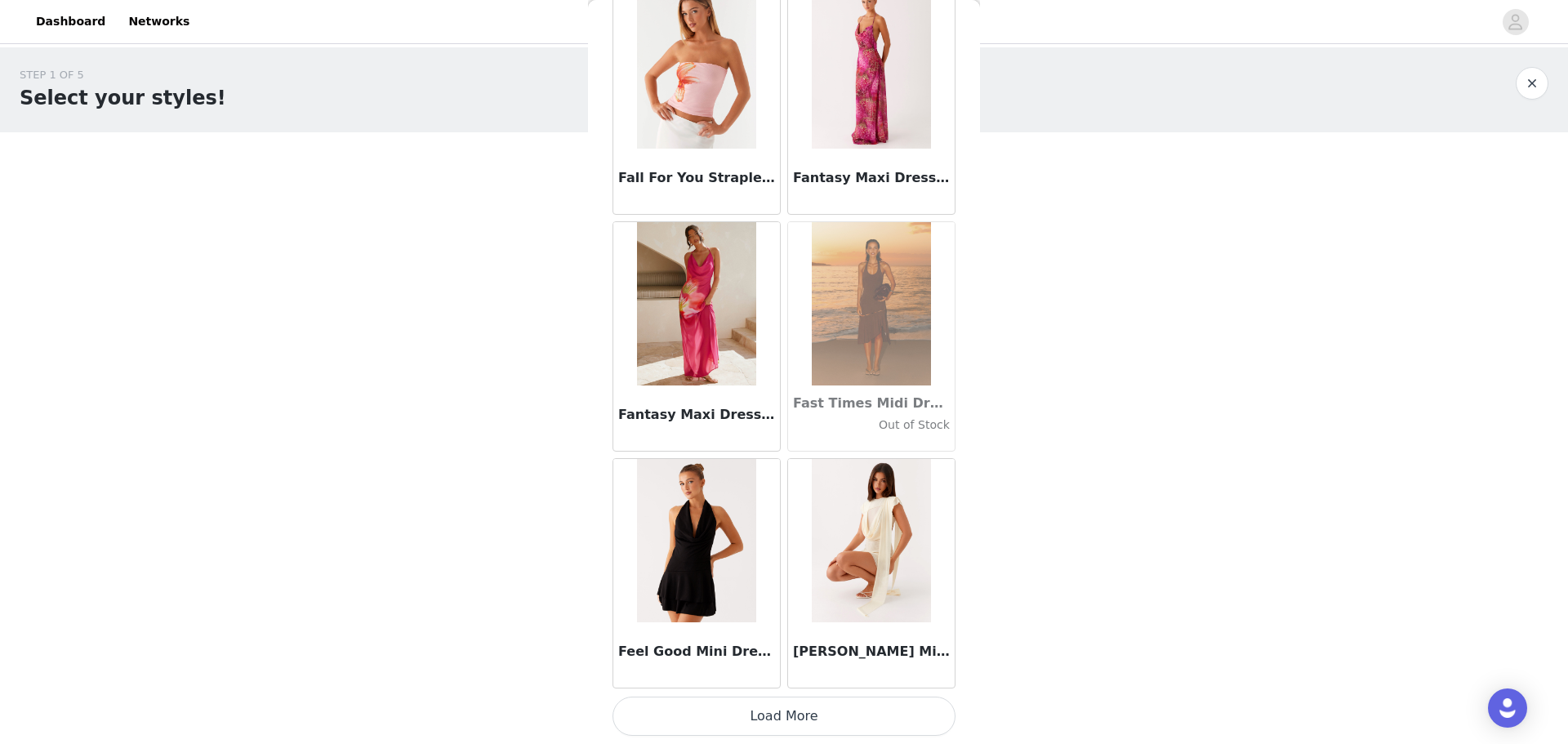
click at [501, 179] on button "Load More" at bounding box center [784, 716] width 343 height 39
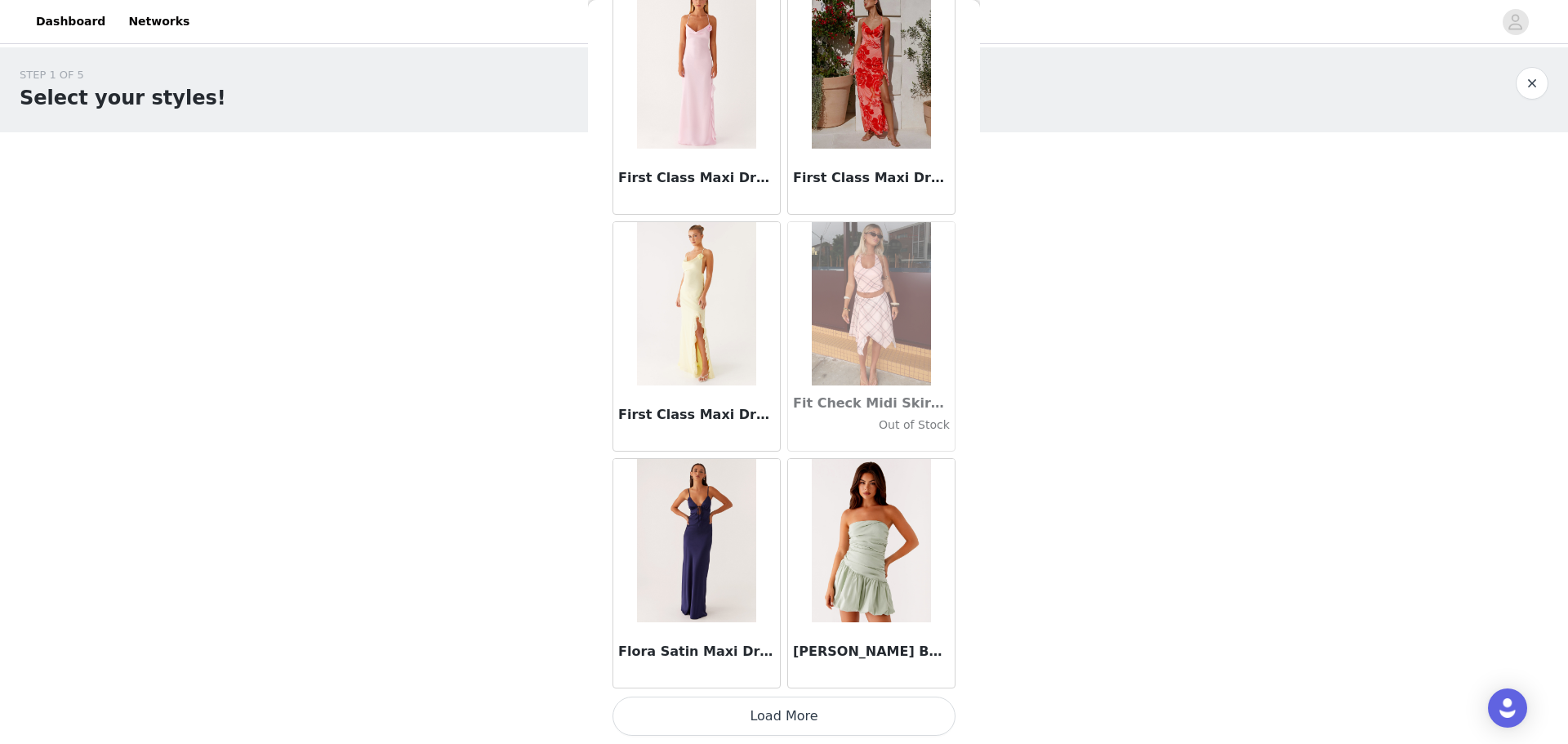
click at [501, 179] on button "Load More" at bounding box center [784, 716] width 343 height 39
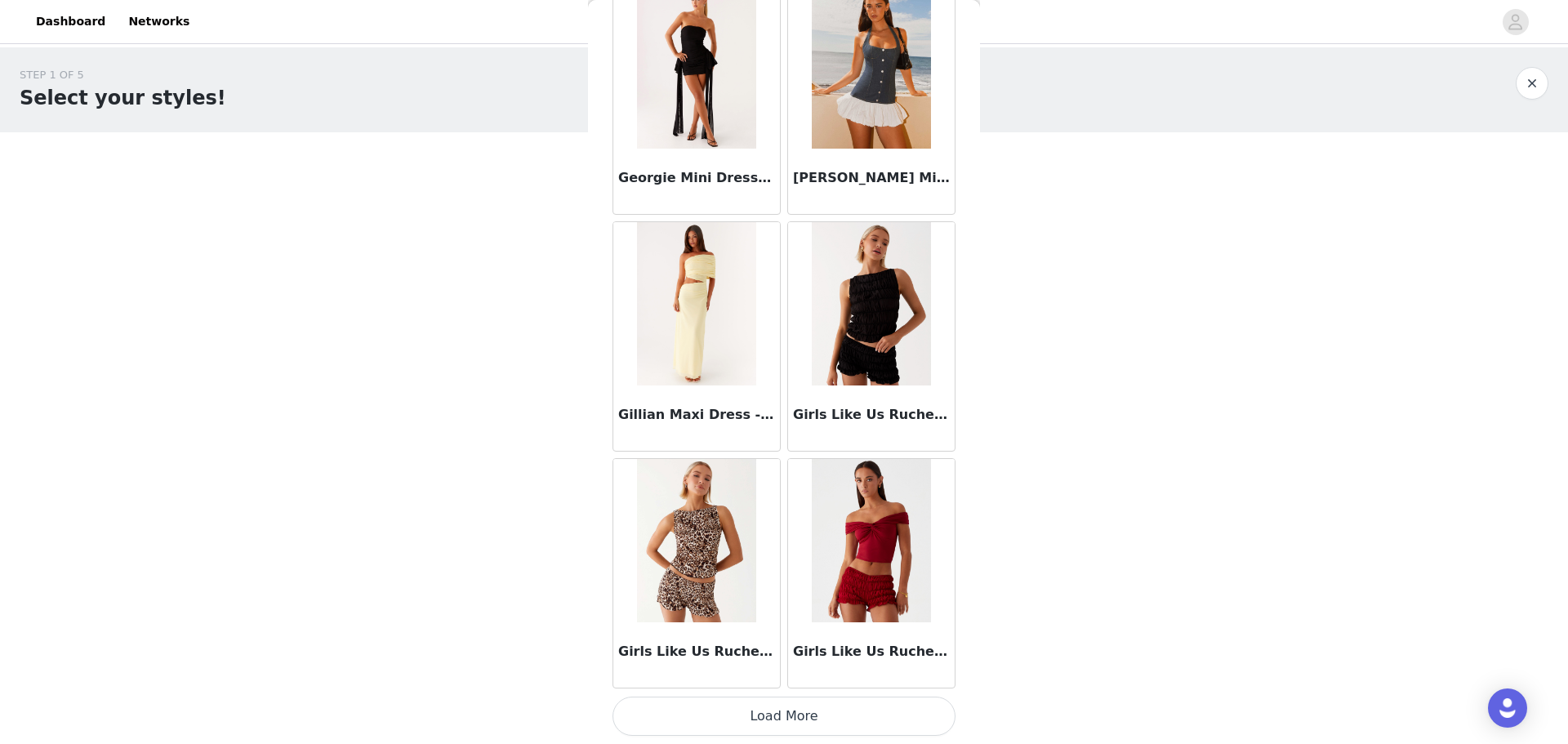
click at [501, 179] on button "Load More" at bounding box center [784, 716] width 343 height 39
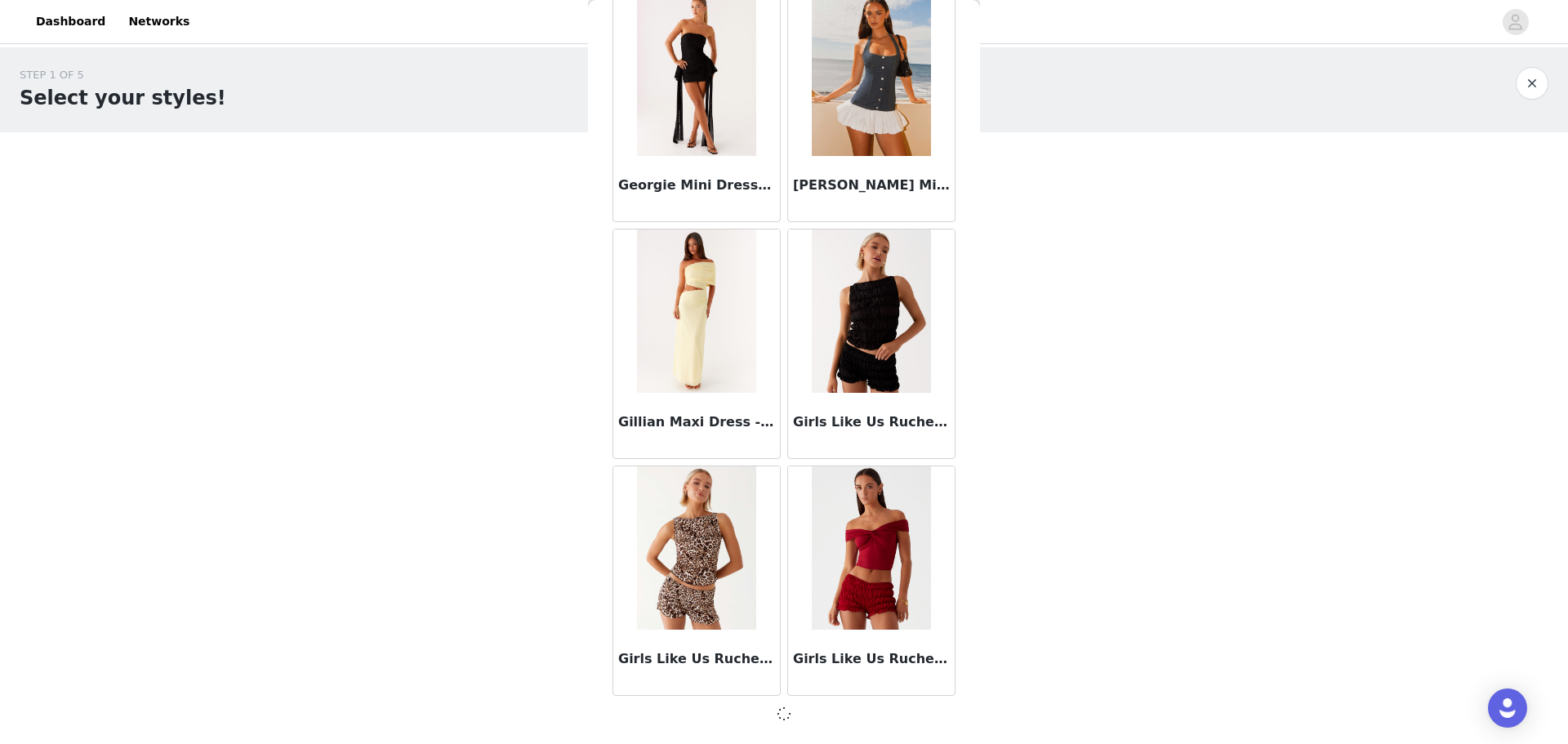
scroll to position [39651, 0]
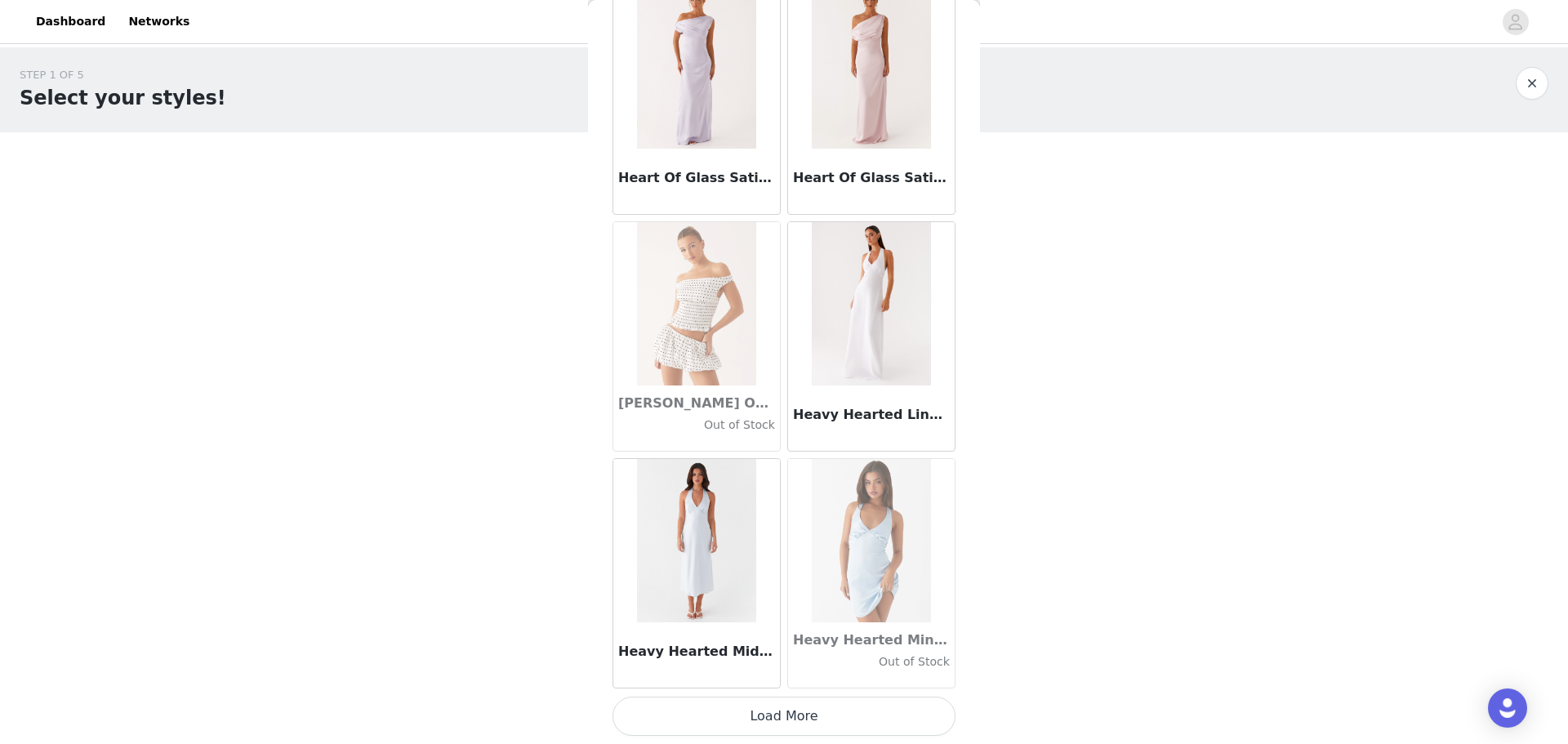
click at [501, 179] on button "Load More" at bounding box center [784, 716] width 343 height 39
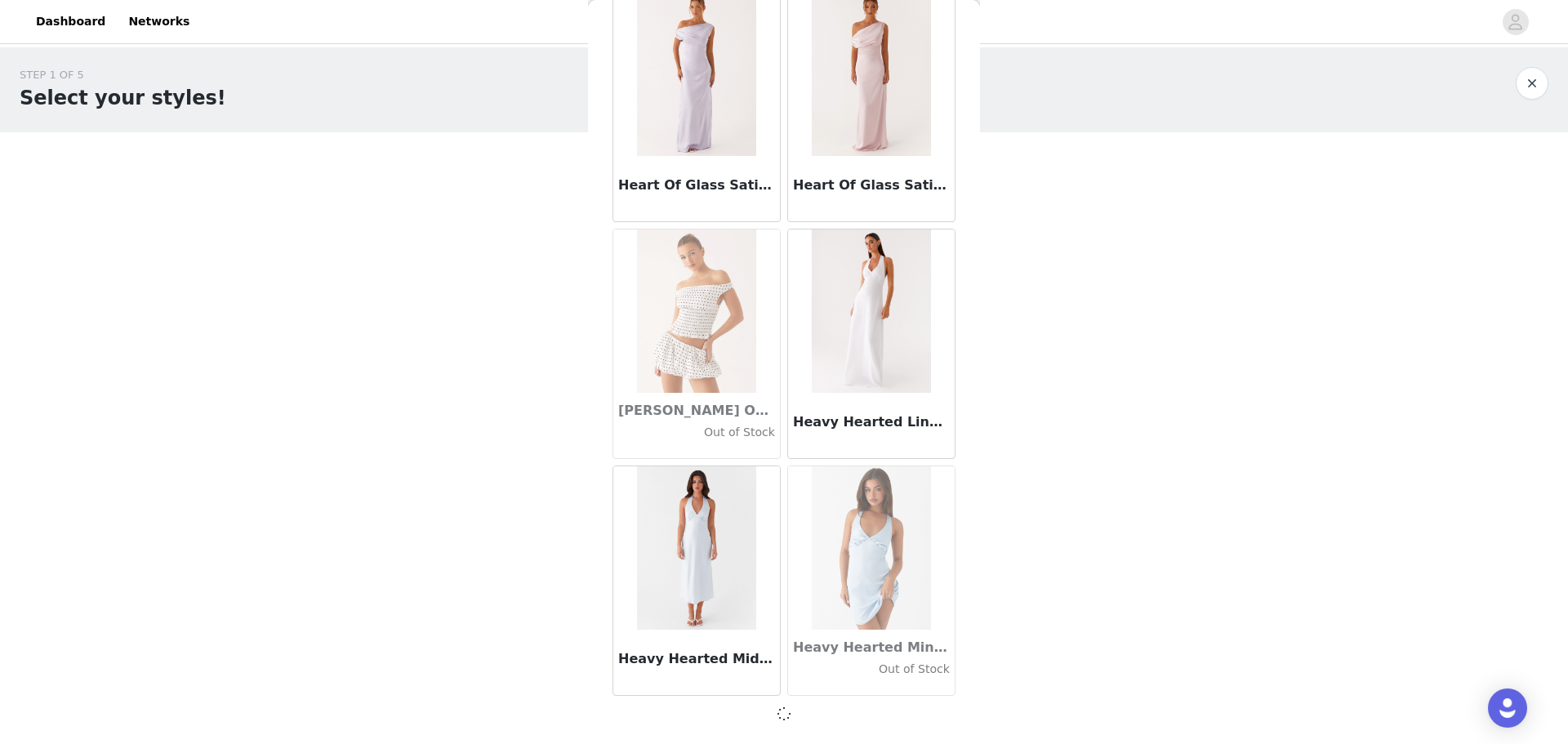
scroll to position [42021, 0]
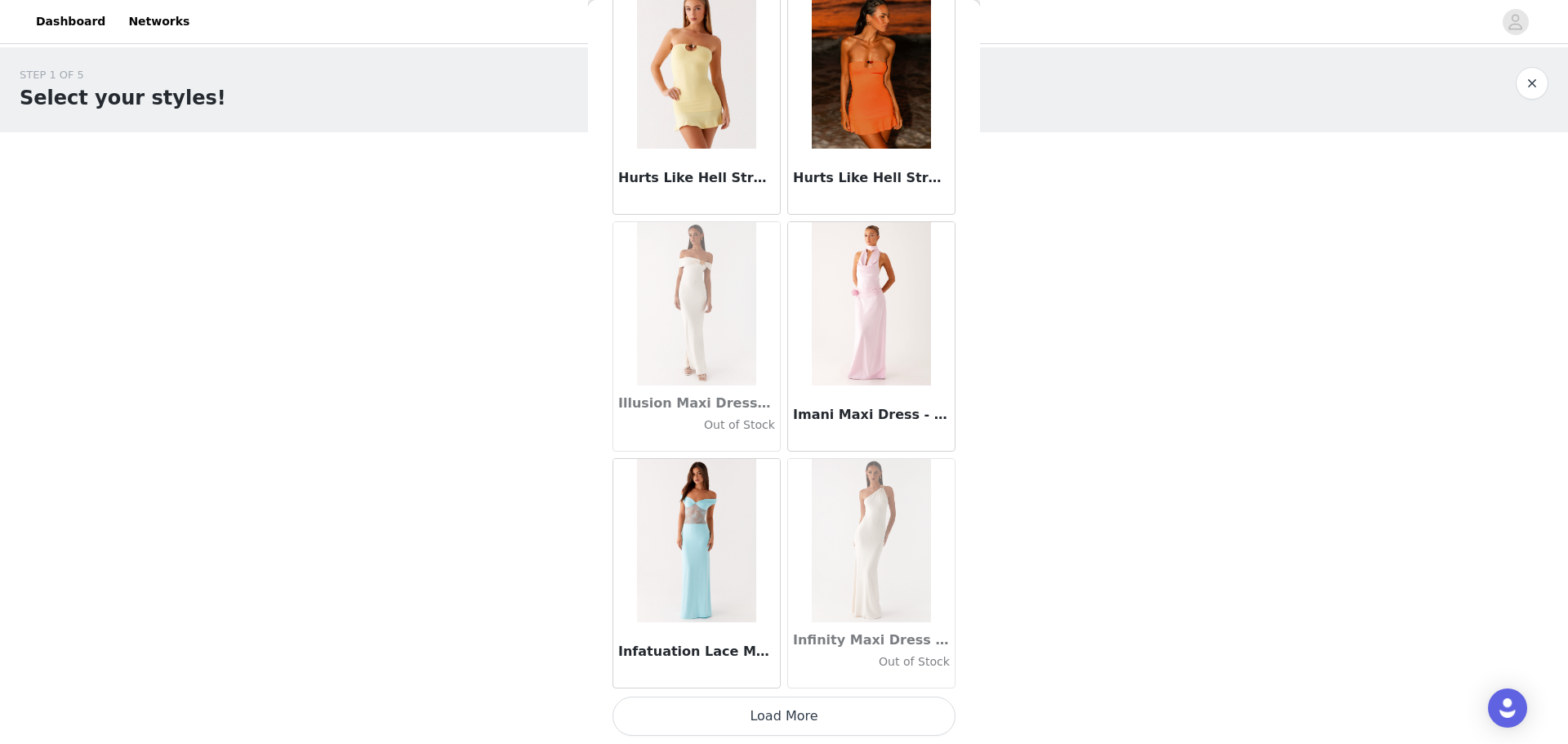
click at [501, 179] on button "Load More" at bounding box center [784, 716] width 343 height 39
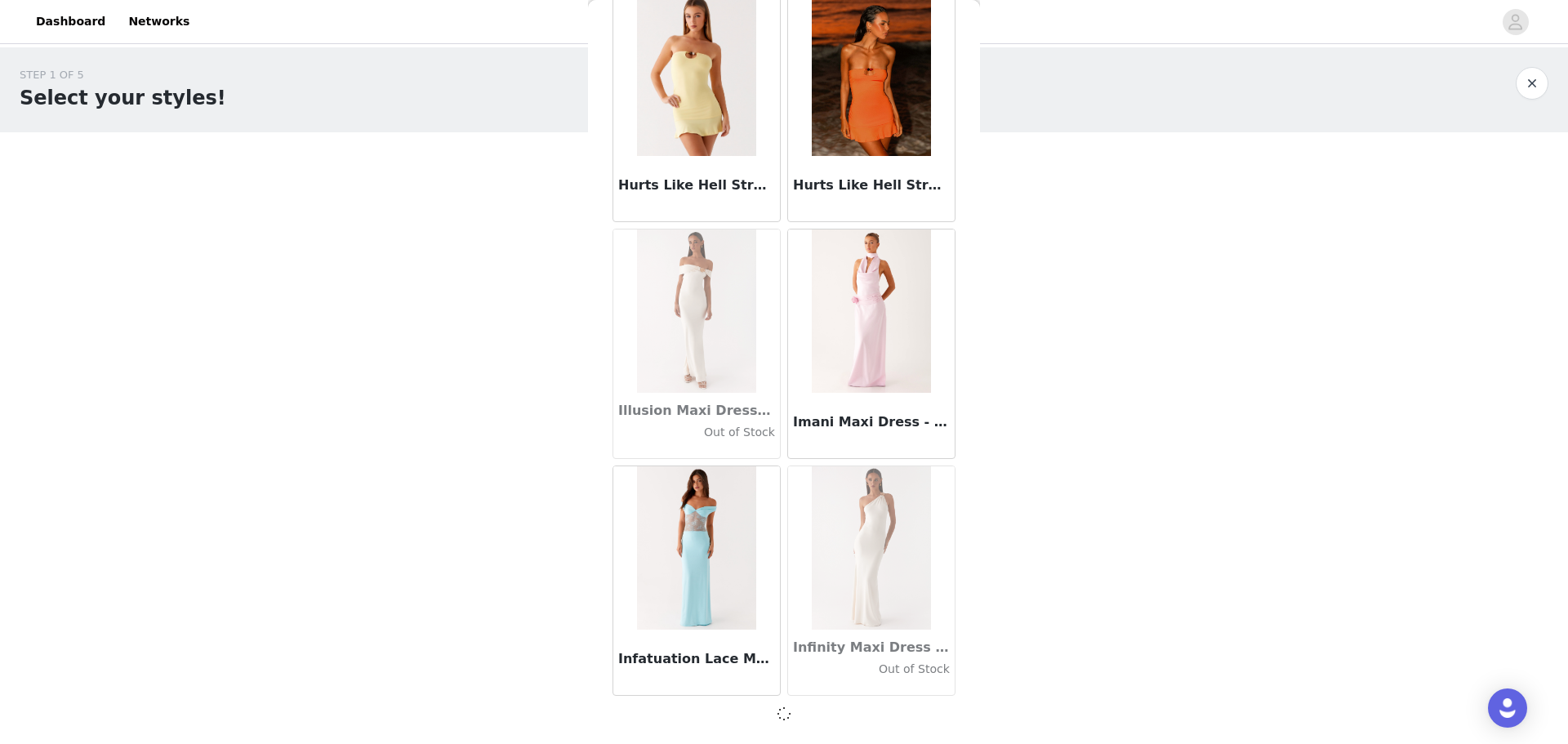
scroll to position [44390, 0]
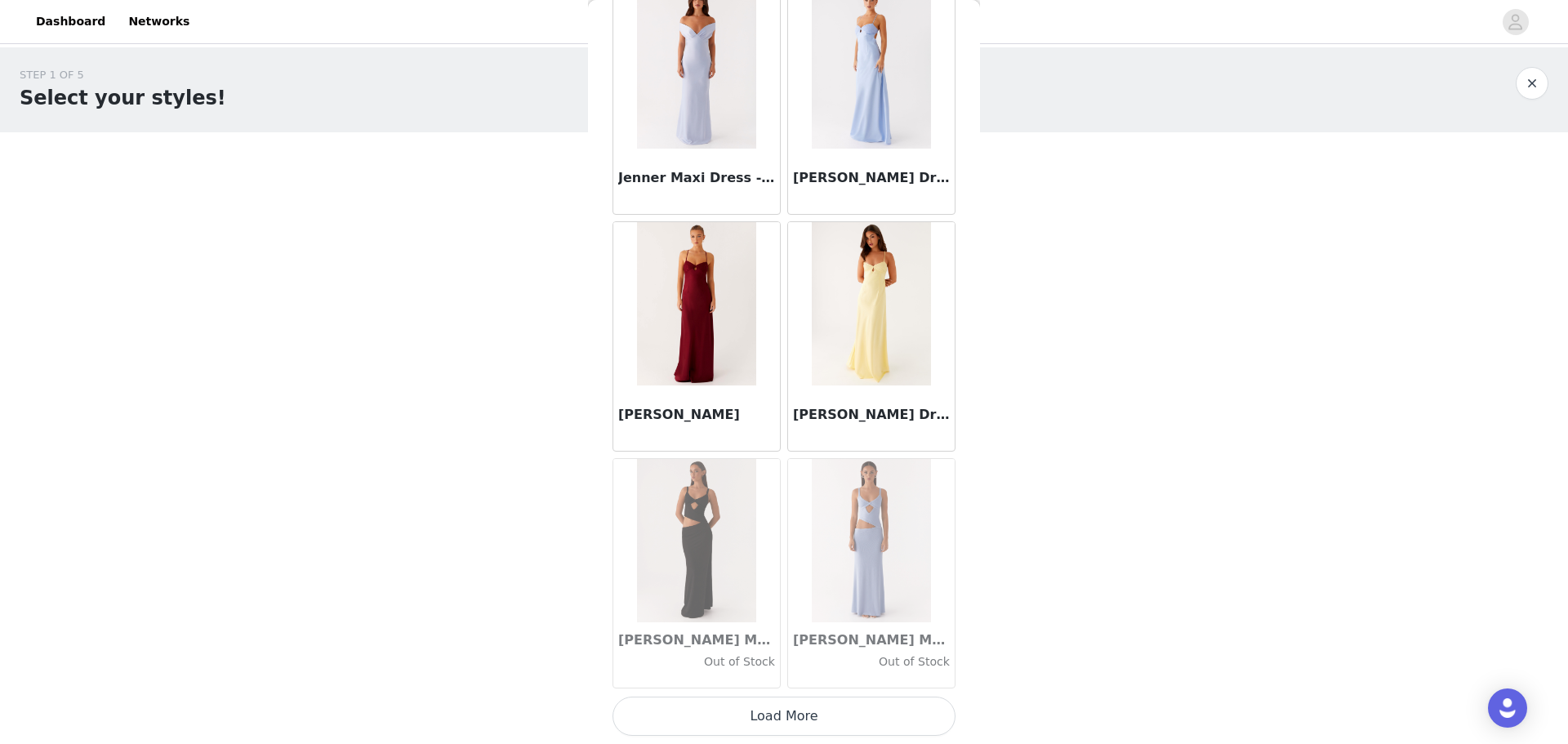
click at [501, 179] on button "Load More" at bounding box center [784, 716] width 343 height 39
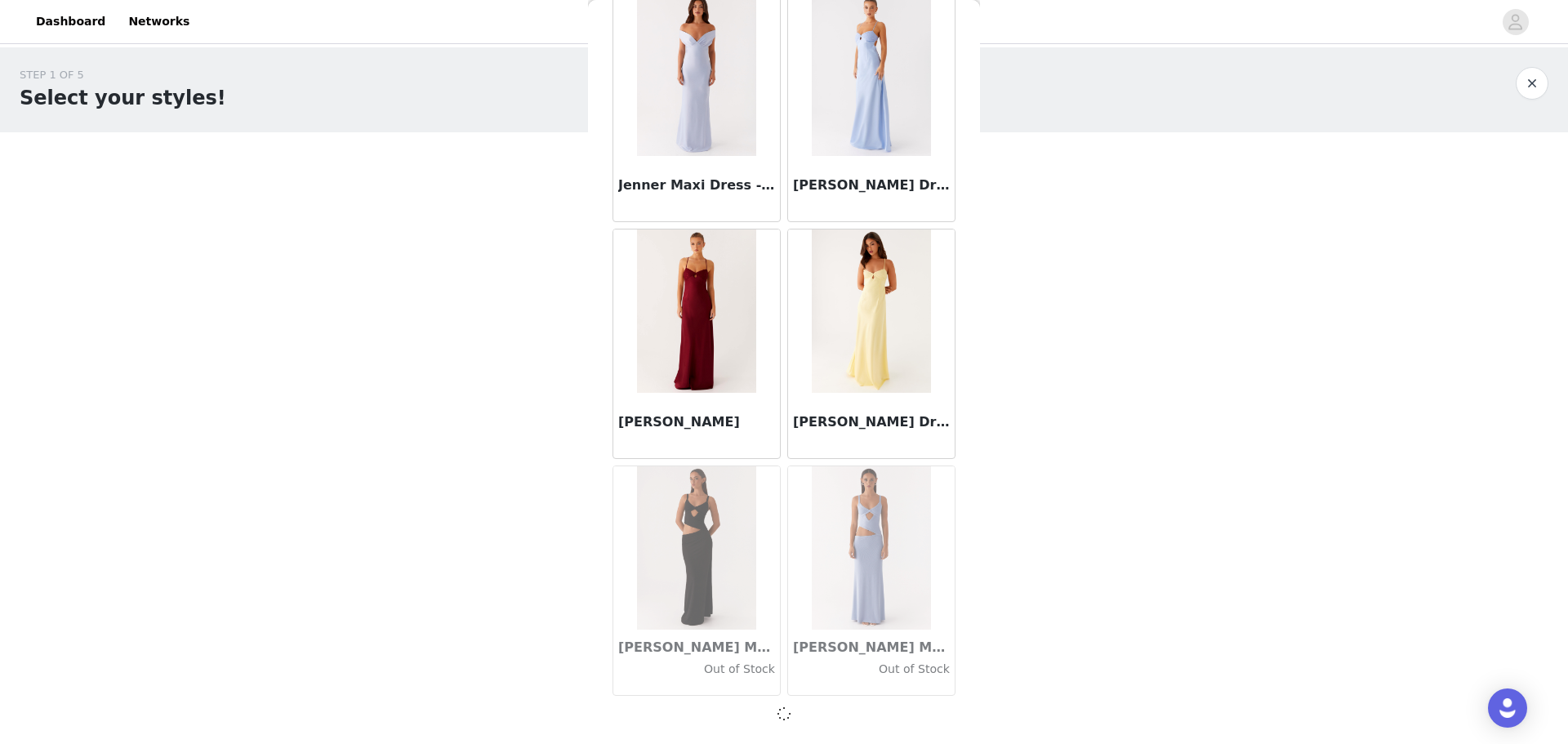
scroll to position [46759, 0]
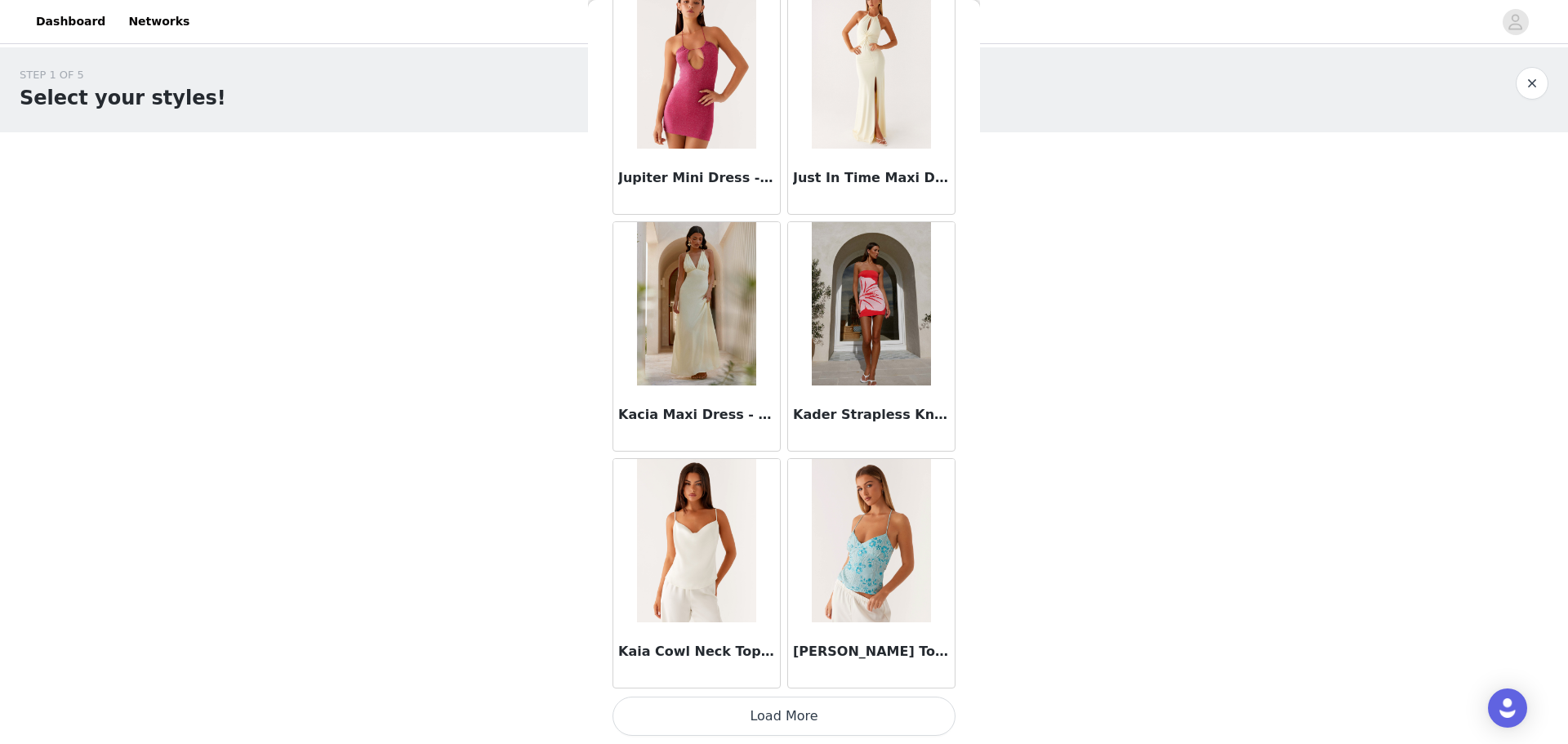
click at [501, 179] on button "Load More" at bounding box center [784, 716] width 343 height 39
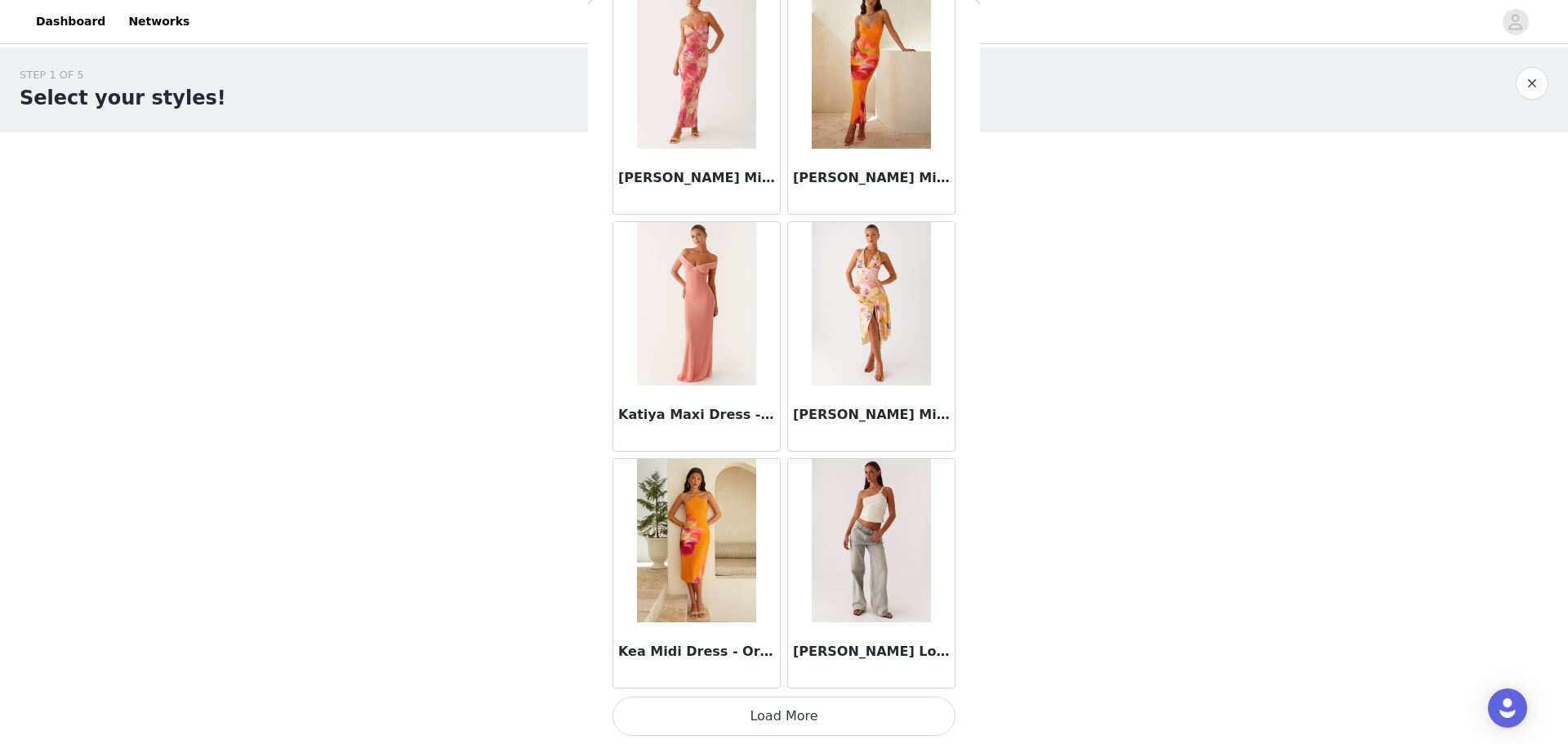
click at [501, 179] on button "Load More" at bounding box center [784, 716] width 343 height 39
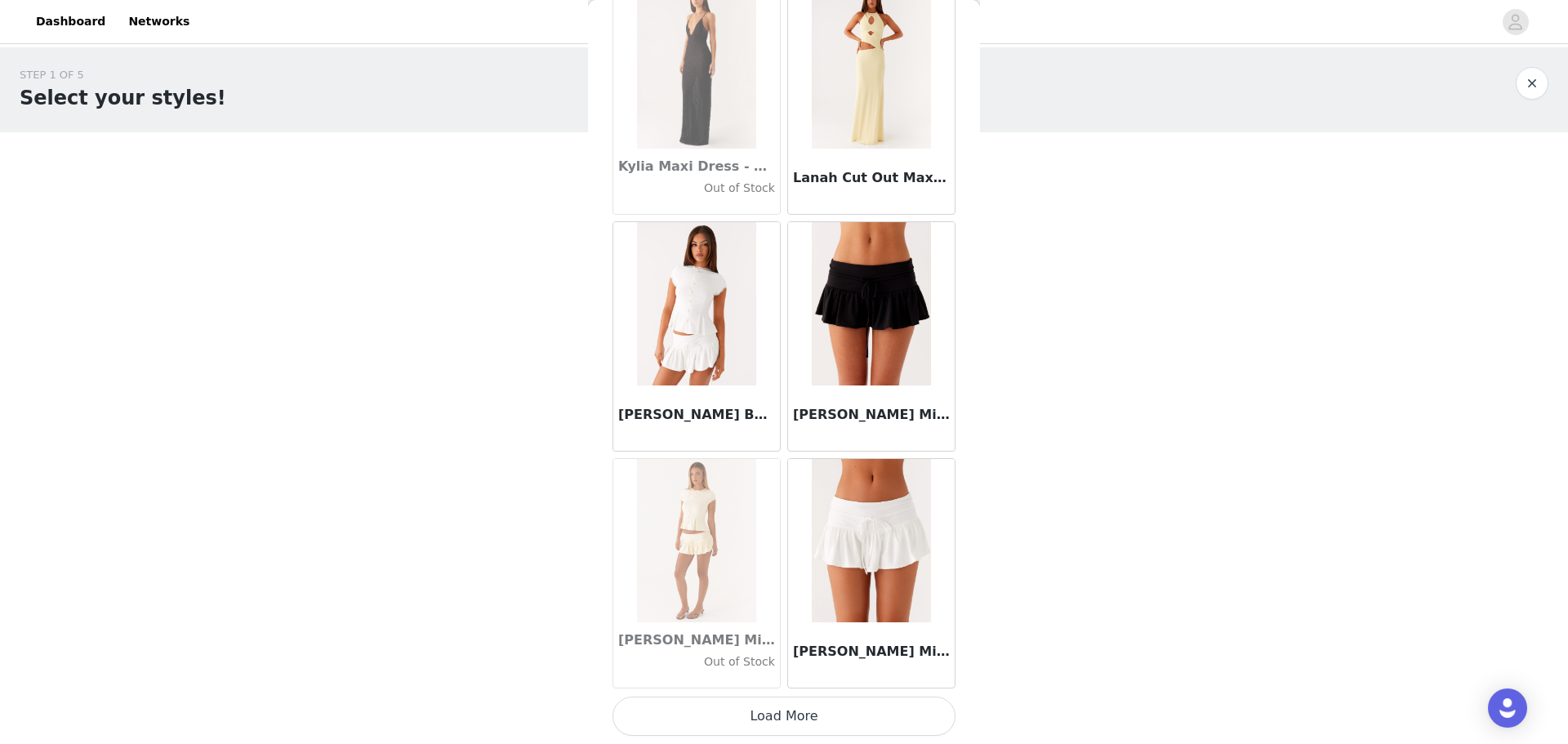
click at [501, 179] on button "Load More" at bounding box center [784, 716] width 343 height 39
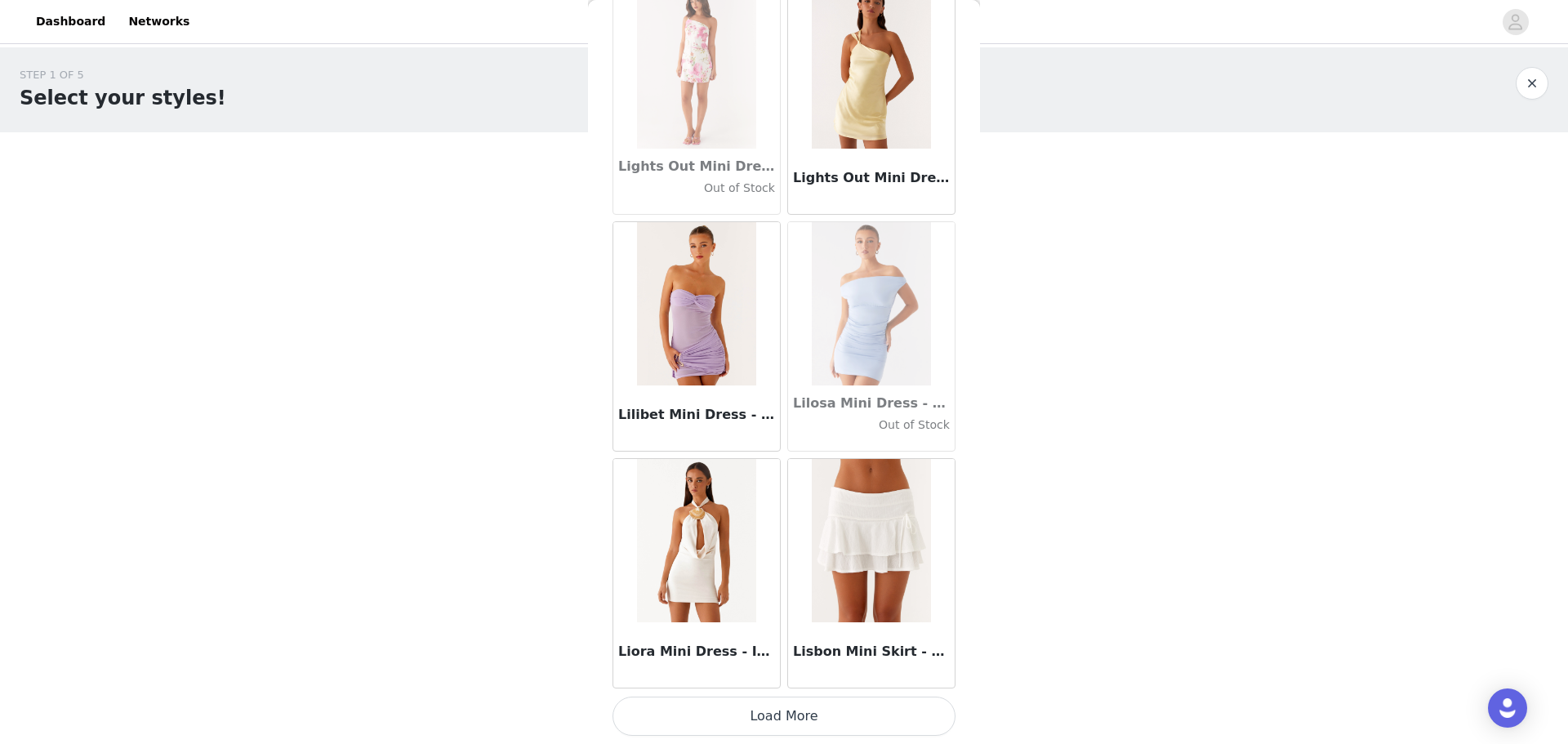
click at [501, 179] on button "Load More" at bounding box center [784, 716] width 343 height 39
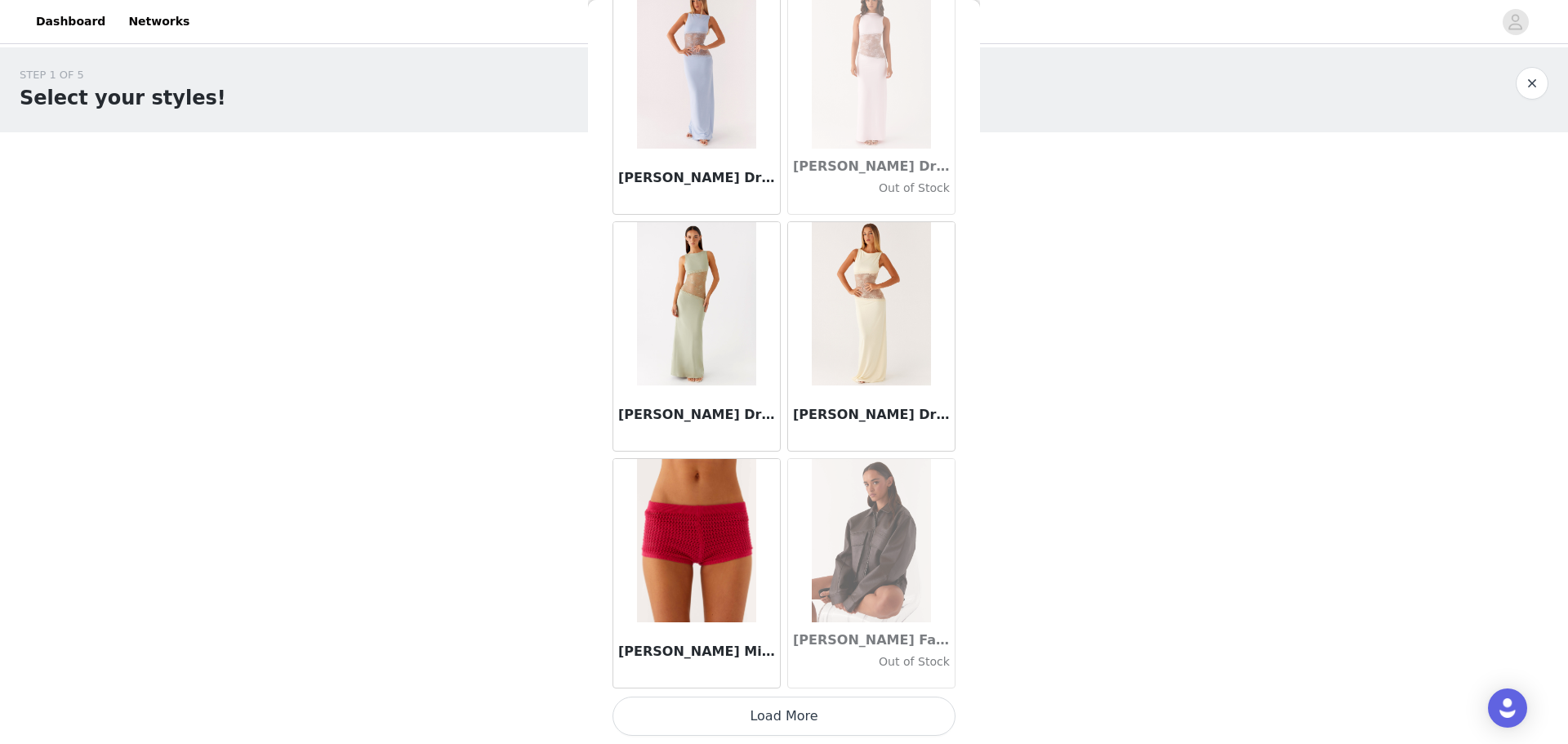
click at [501, 179] on button "Load More" at bounding box center [784, 716] width 343 height 39
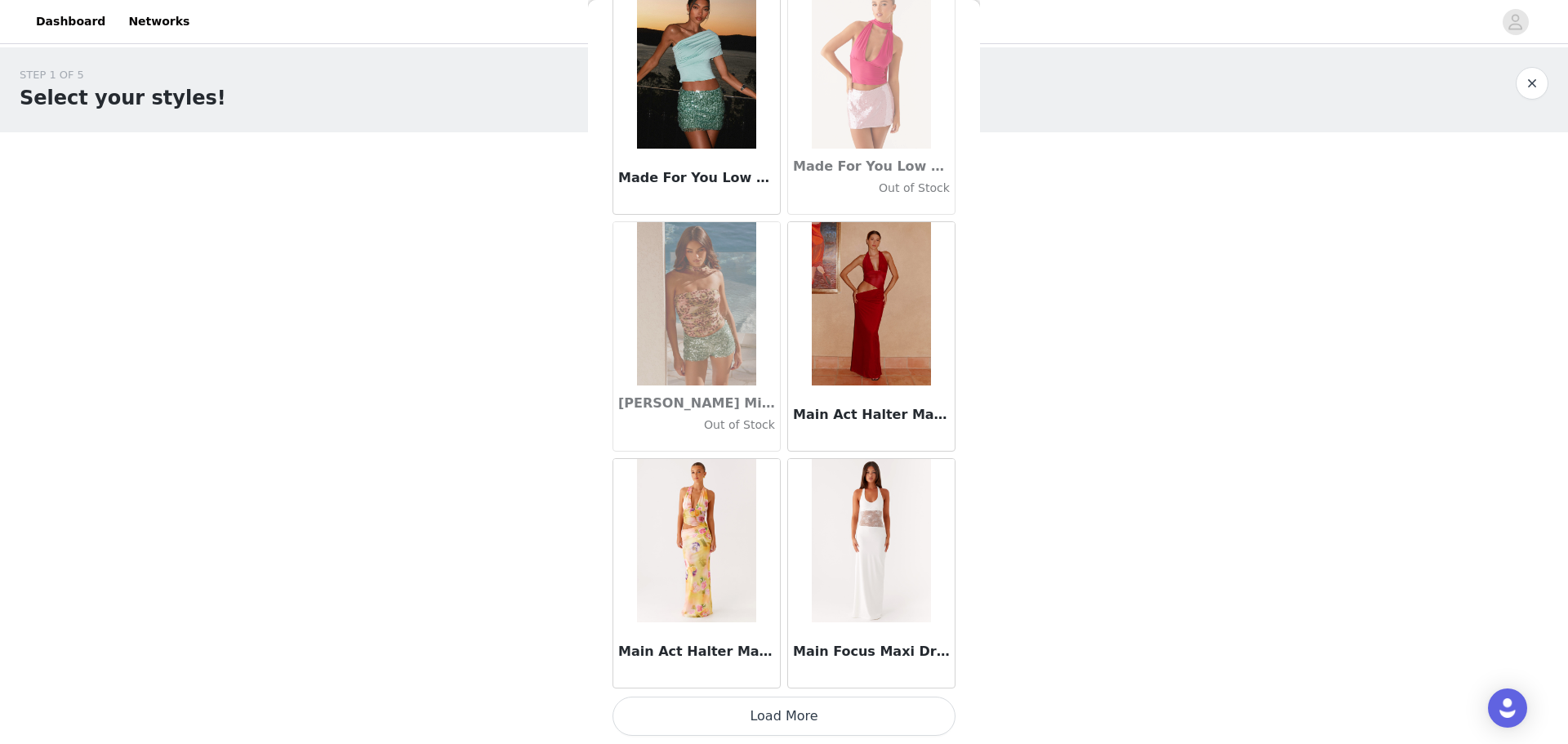
click at [501, 179] on button "Load More" at bounding box center [784, 716] width 343 height 39
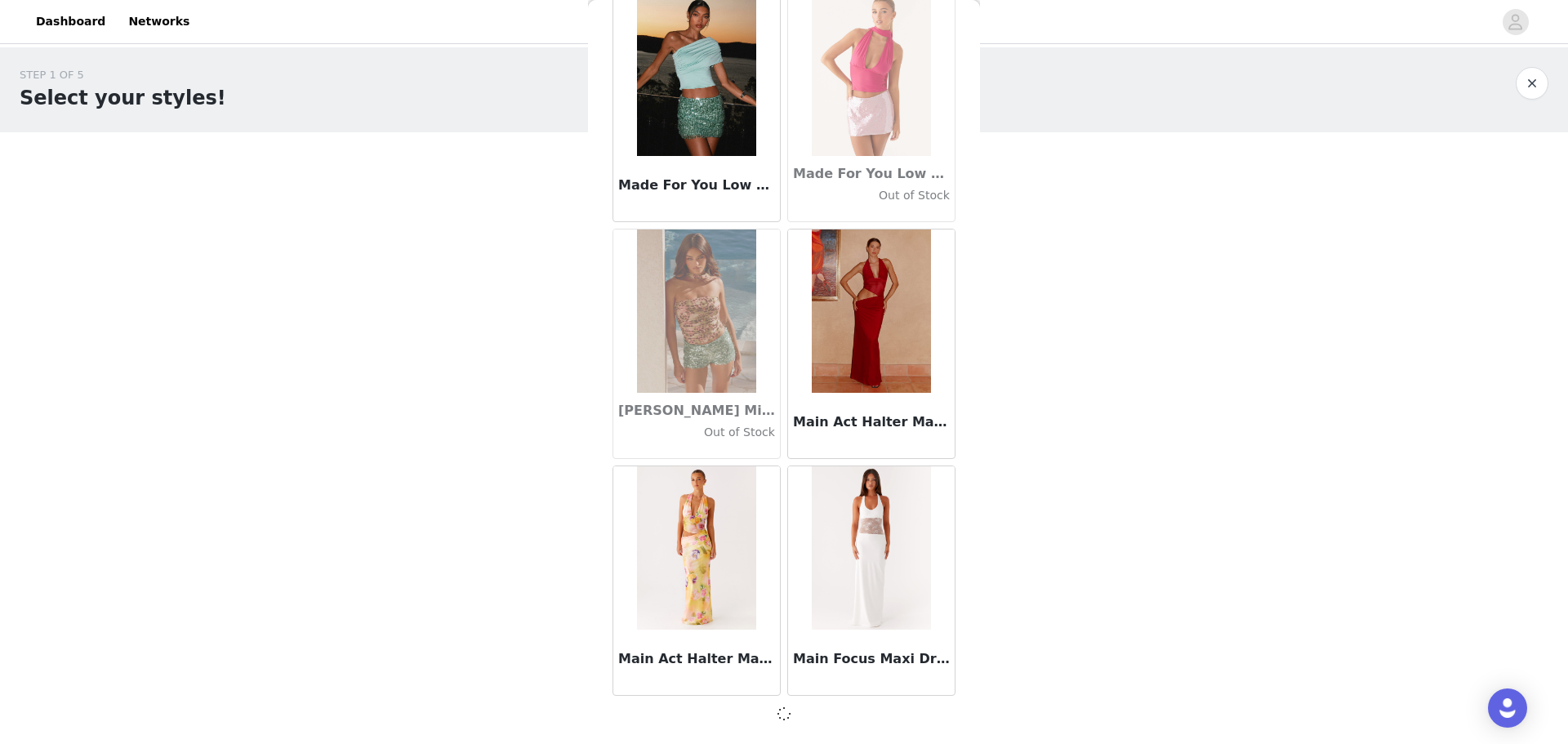
scroll to position [60972, 0]
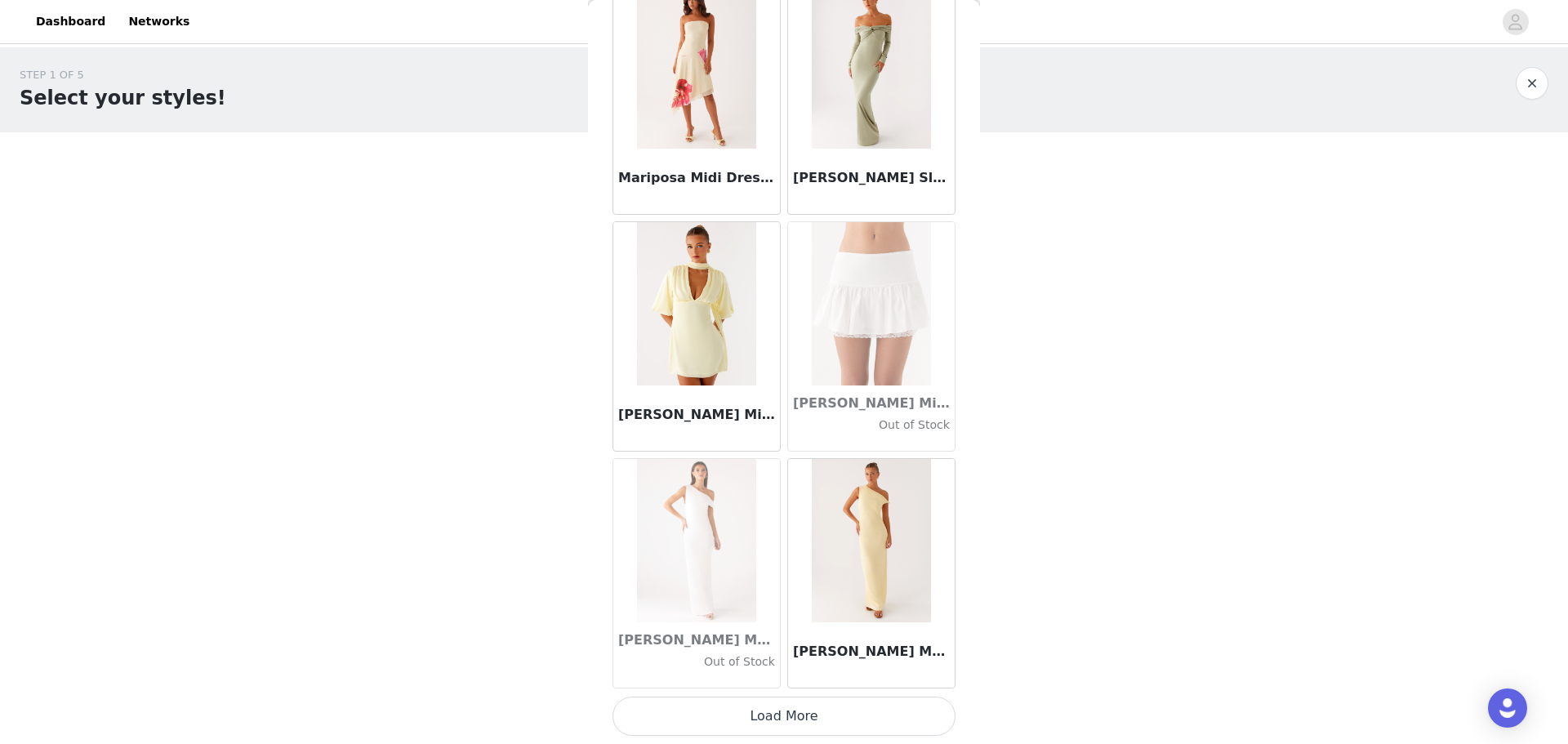
click at [501, 179] on button "Load More" at bounding box center [784, 716] width 343 height 39
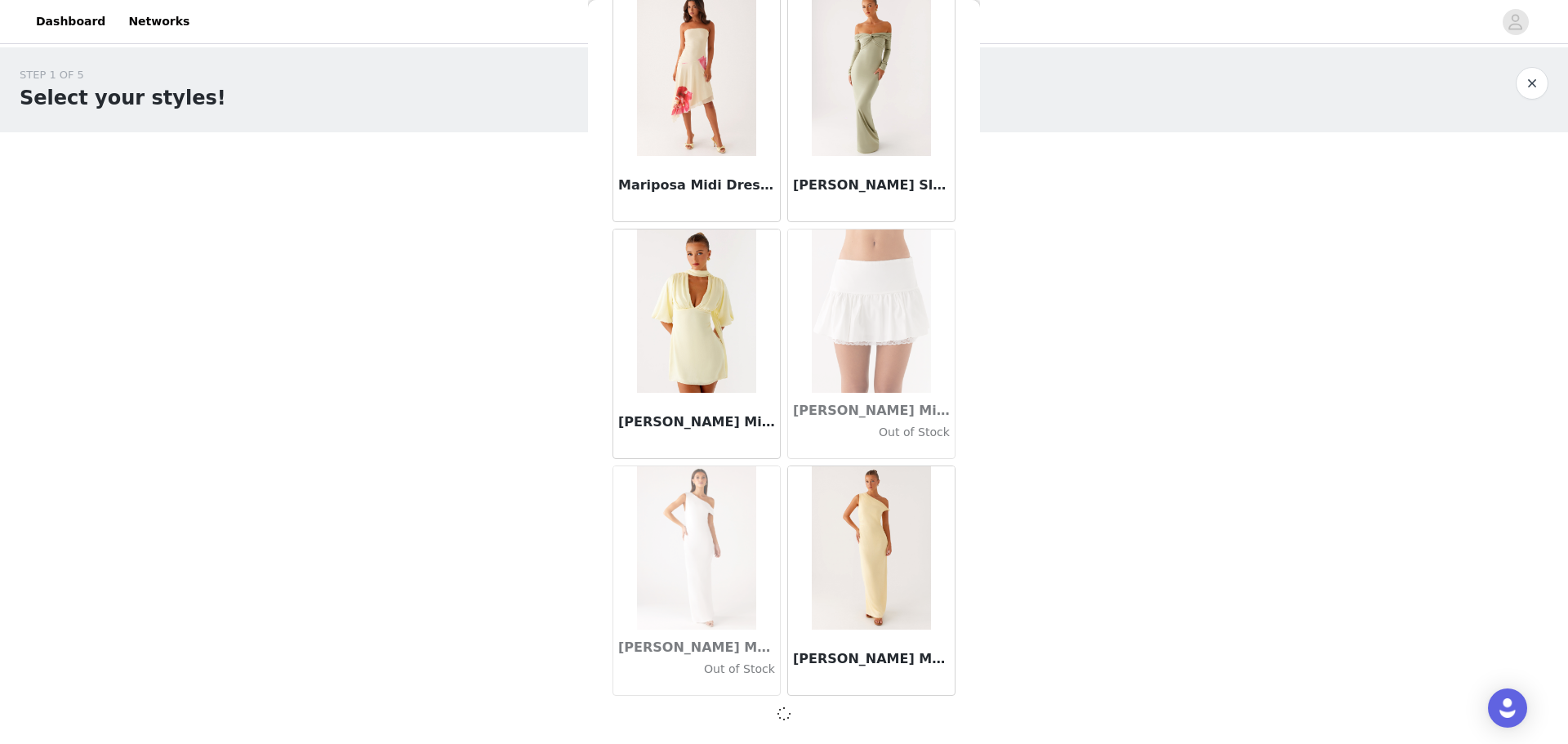
scroll to position [63341, 0]
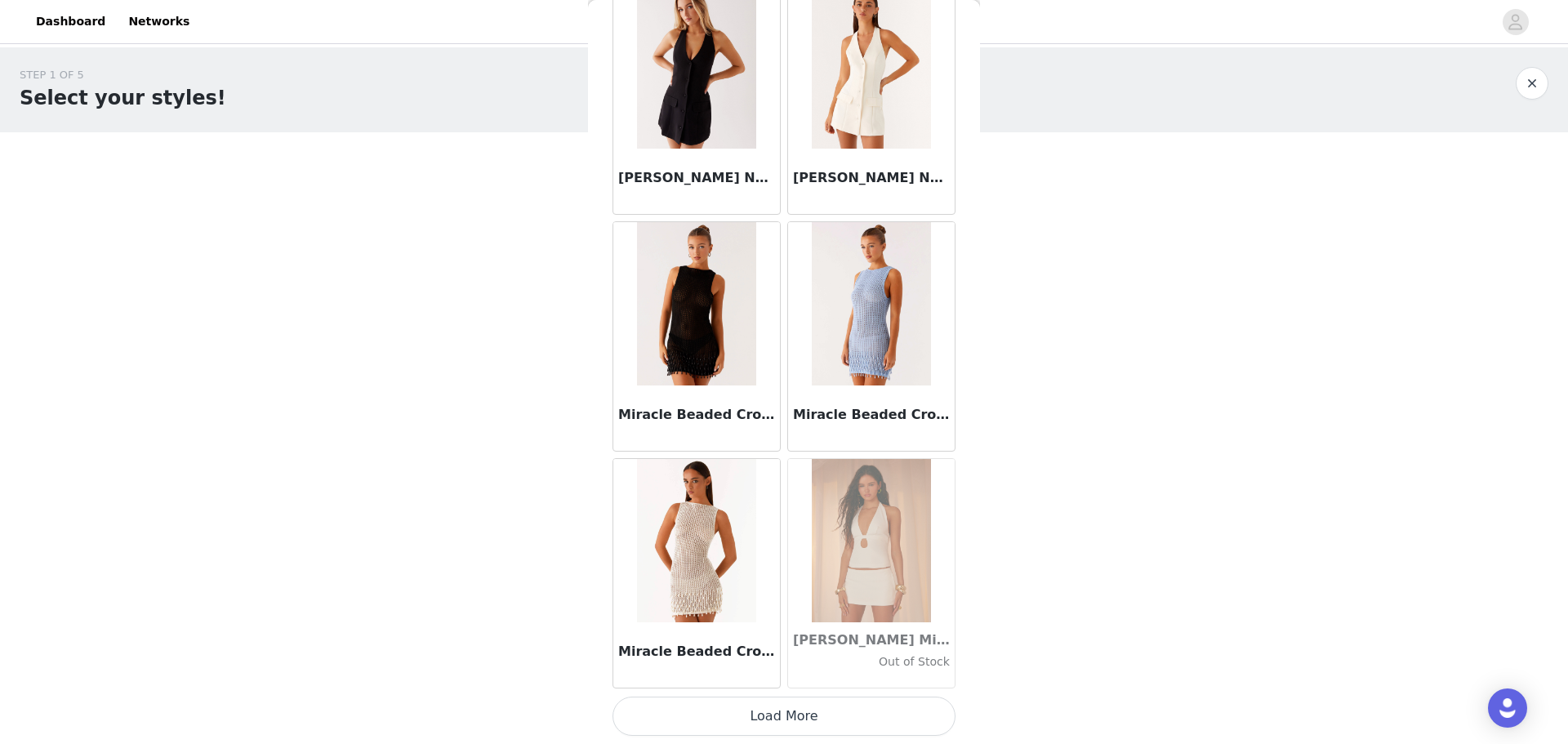
click at [501, 179] on button "Load More" at bounding box center [784, 716] width 343 height 39
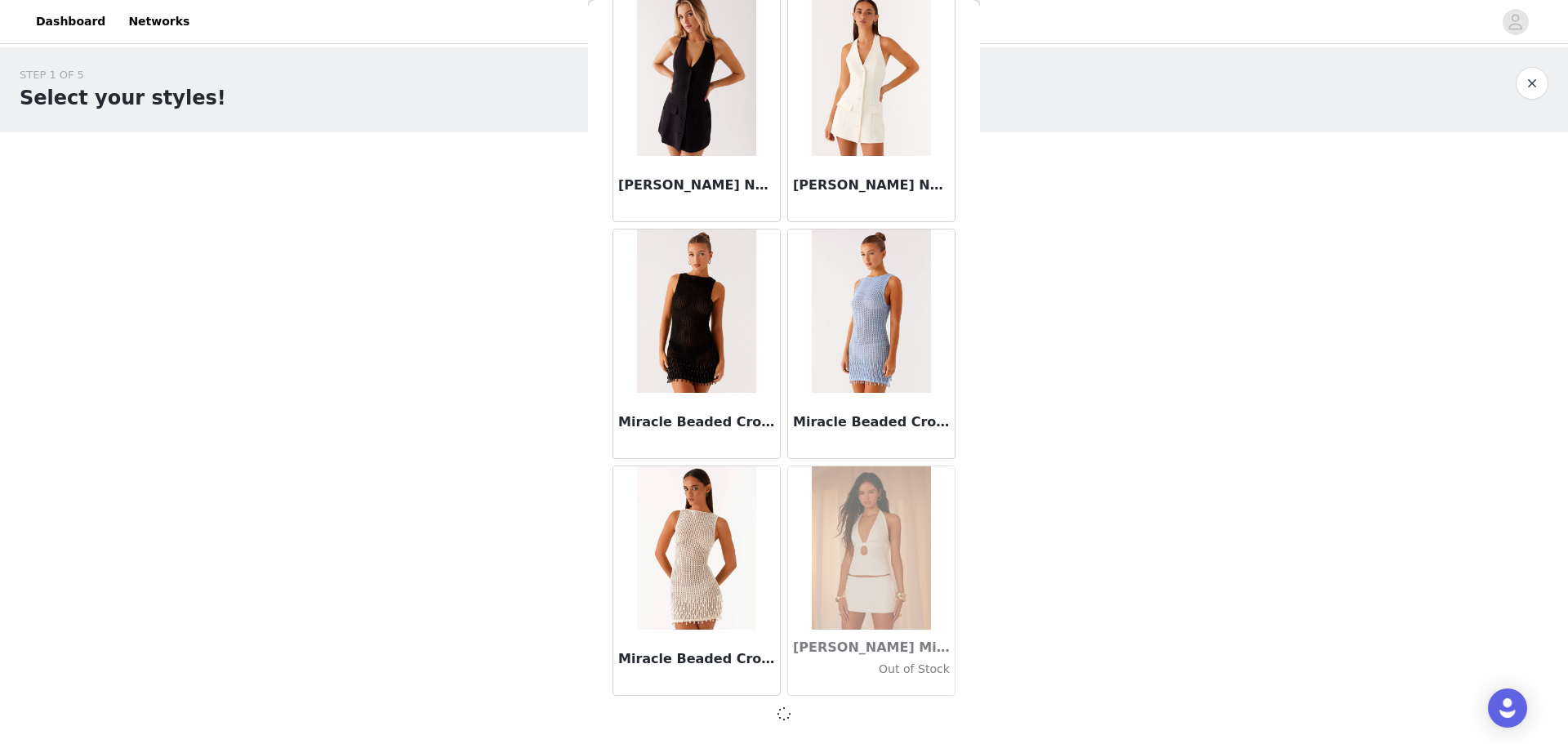
scroll to position [65710, 0]
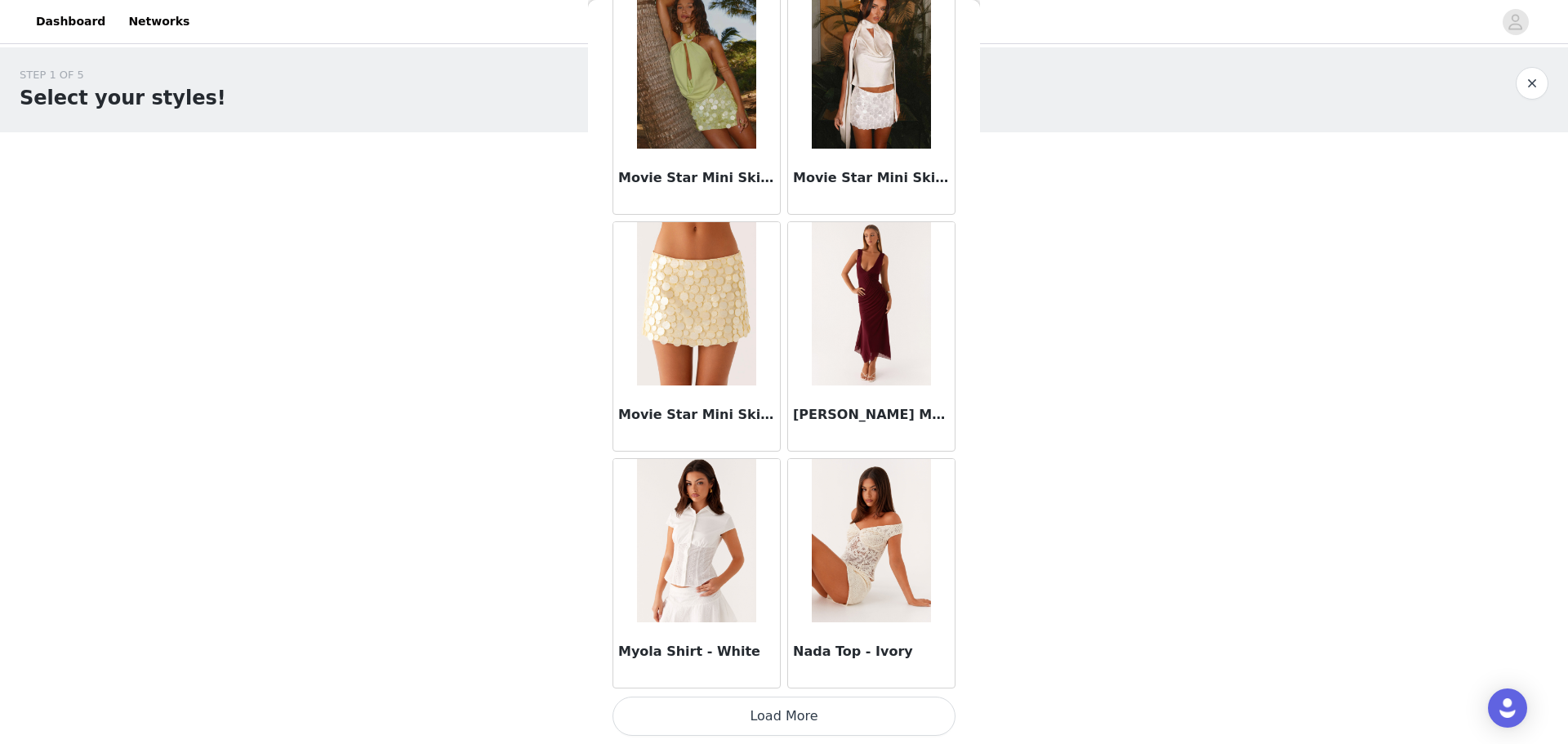
click at [501, 179] on button "Load More" at bounding box center [784, 716] width 343 height 39
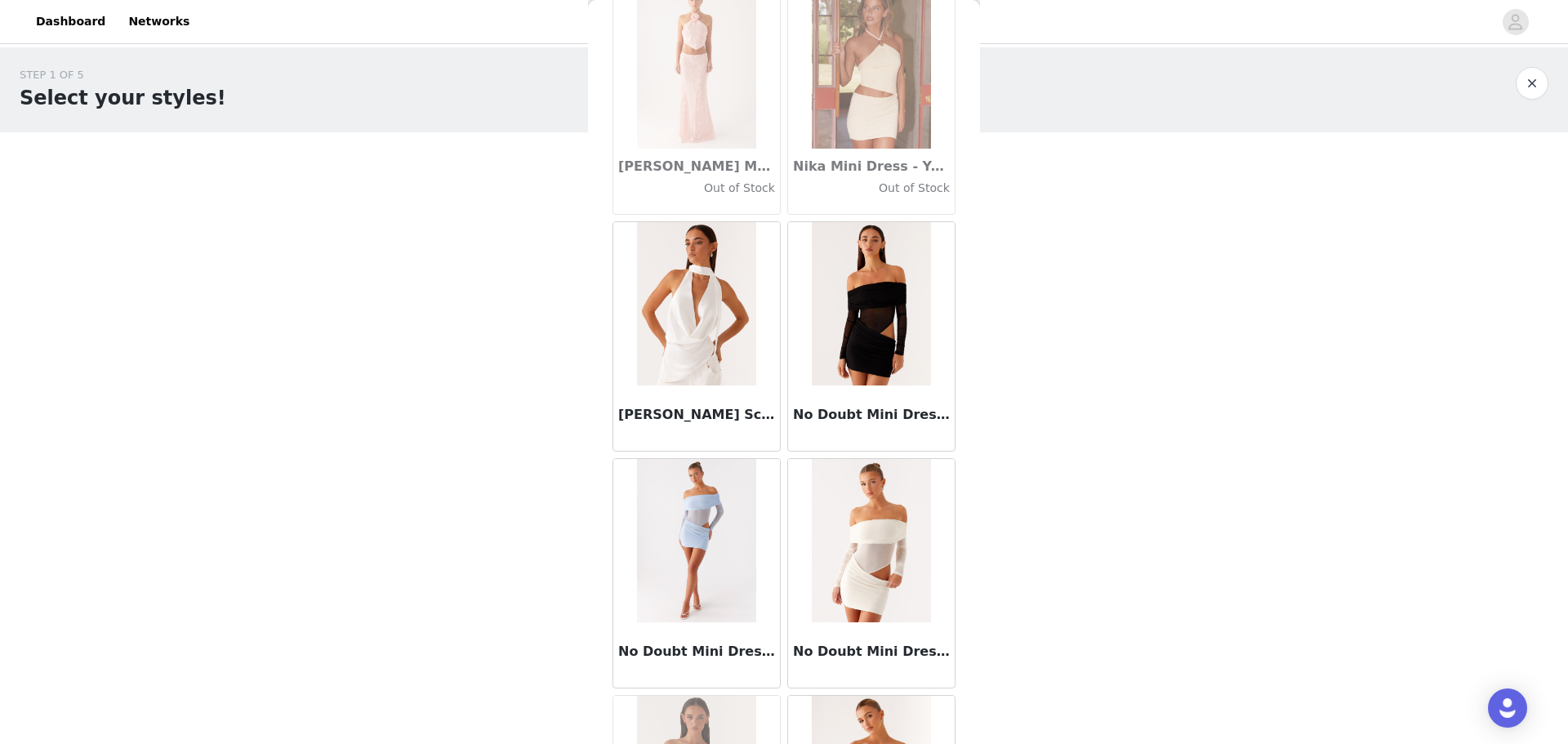
scroll to position [70456, 0]
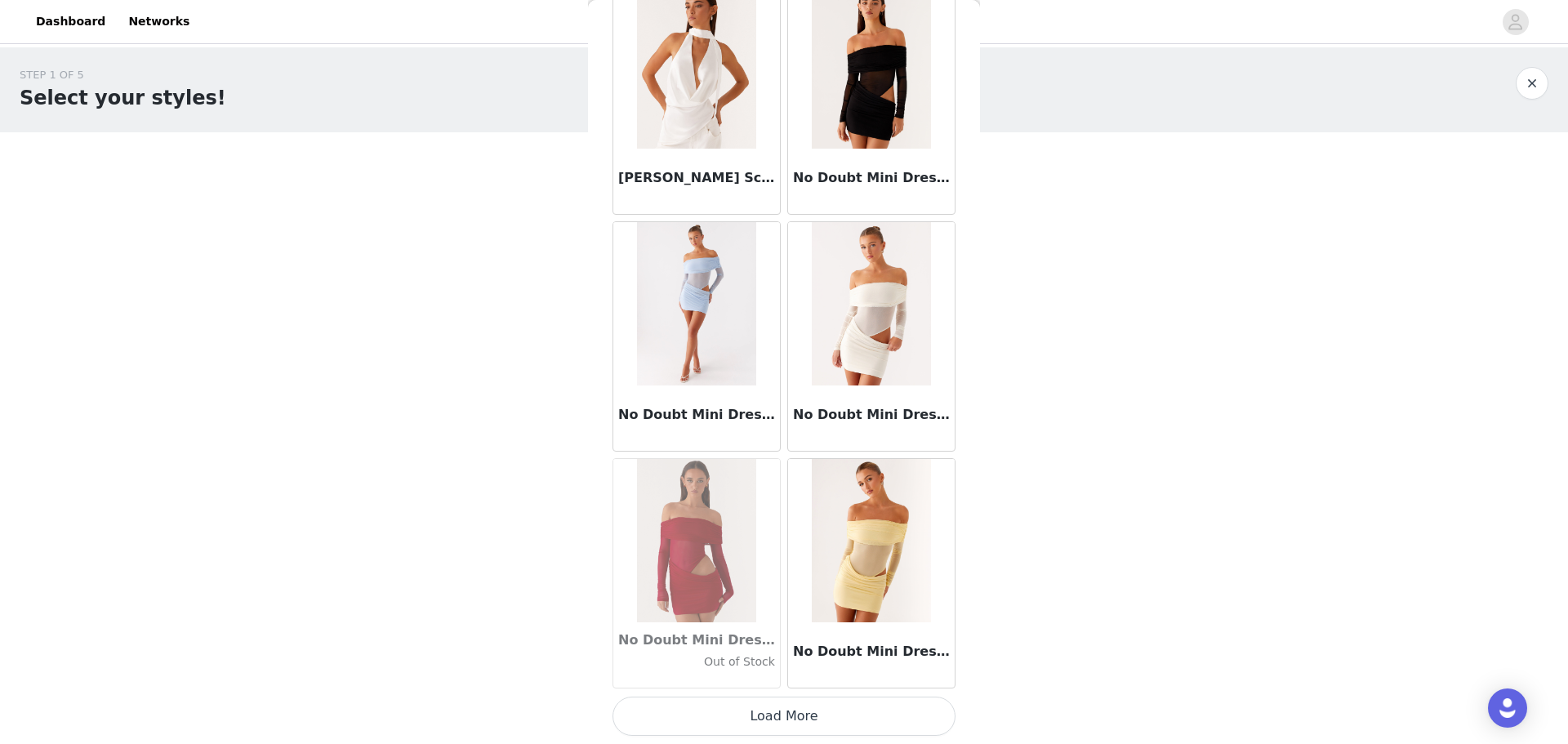
click at [501, 179] on button "Load More" at bounding box center [784, 716] width 343 height 39
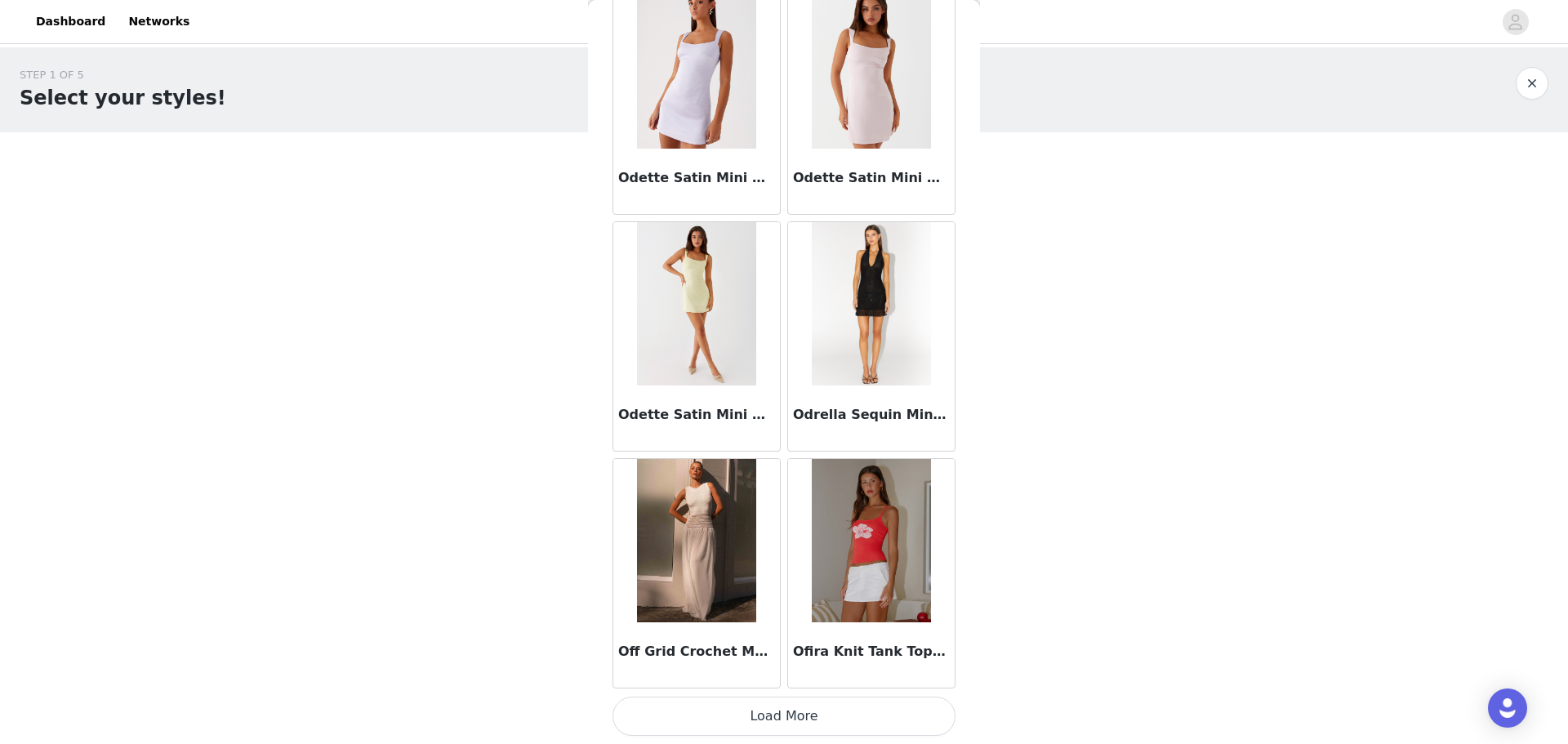
click at [501, 179] on button "Load More" at bounding box center [784, 716] width 343 height 39
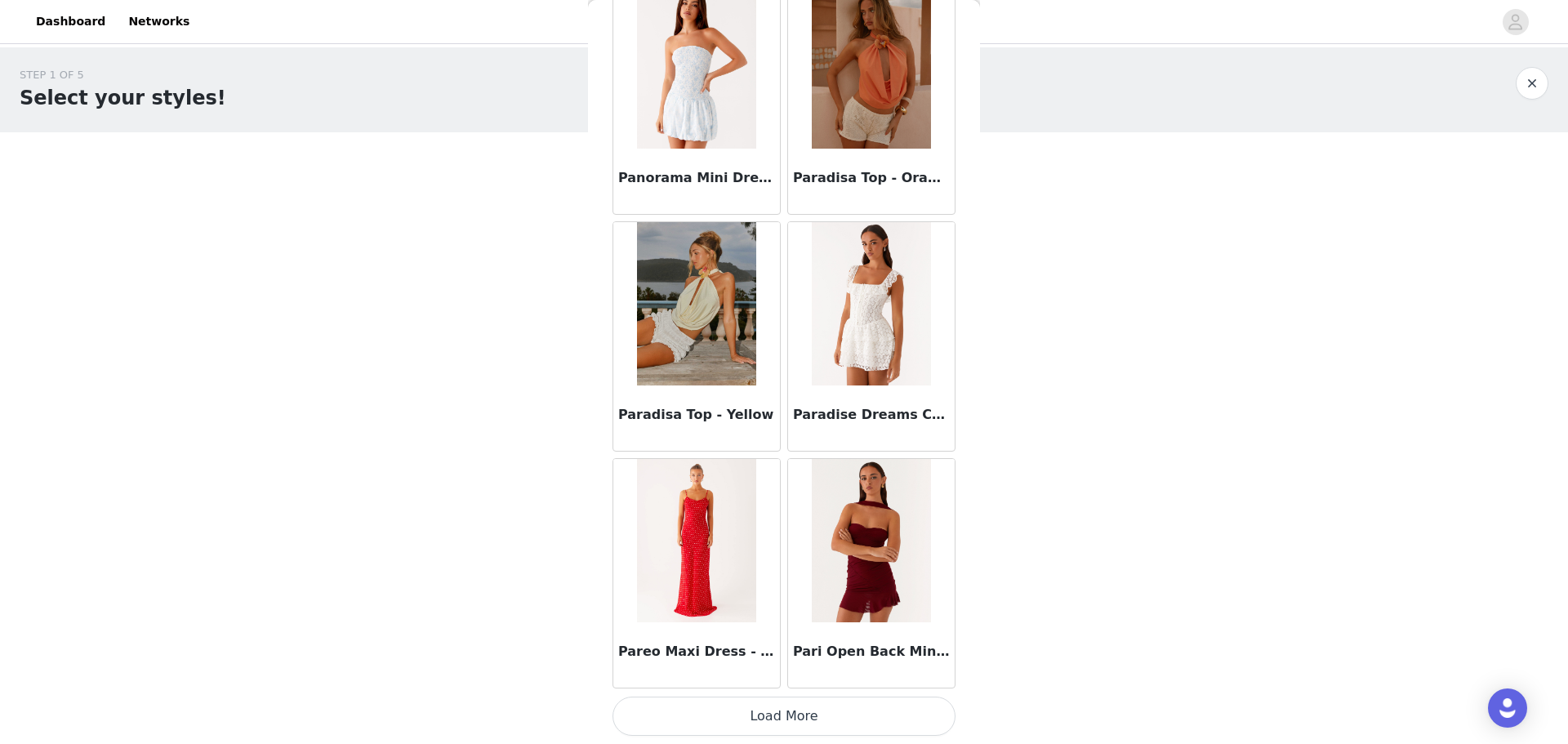
click at [501, 179] on button "Load More" at bounding box center [784, 716] width 343 height 39
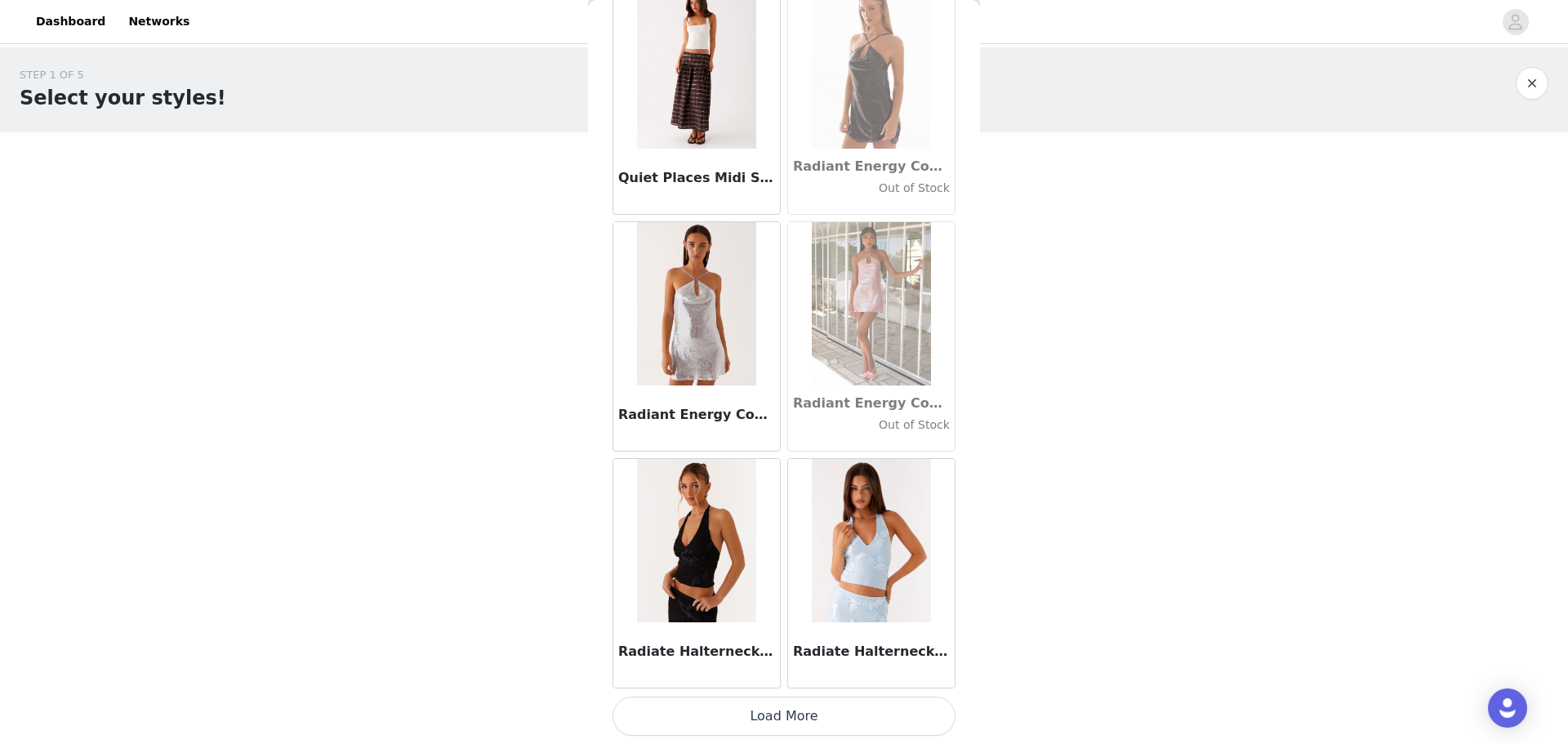
click at [501, 179] on button "Load More" at bounding box center [784, 716] width 343 height 39
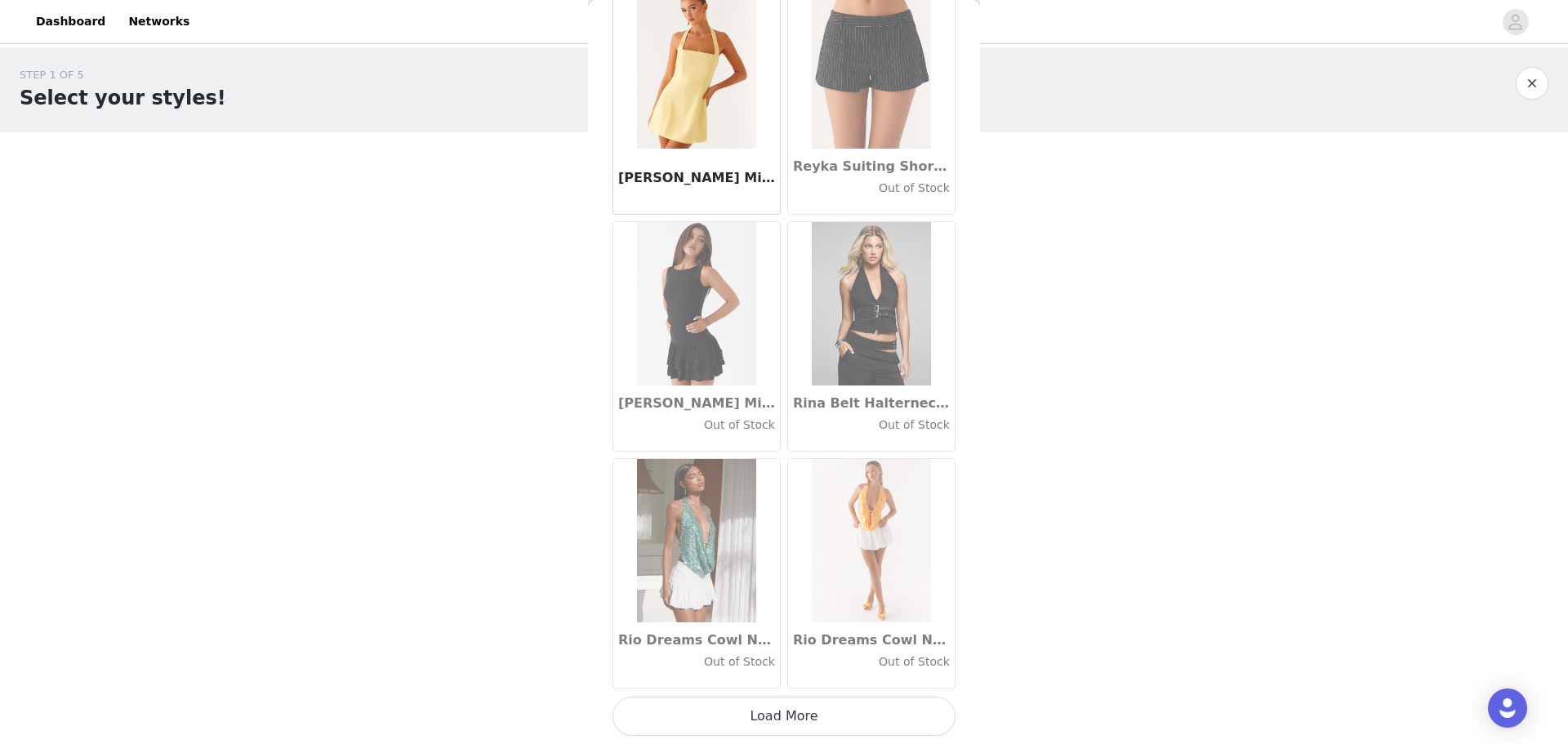
click at [501, 179] on button "Load More" at bounding box center [784, 716] width 343 height 39
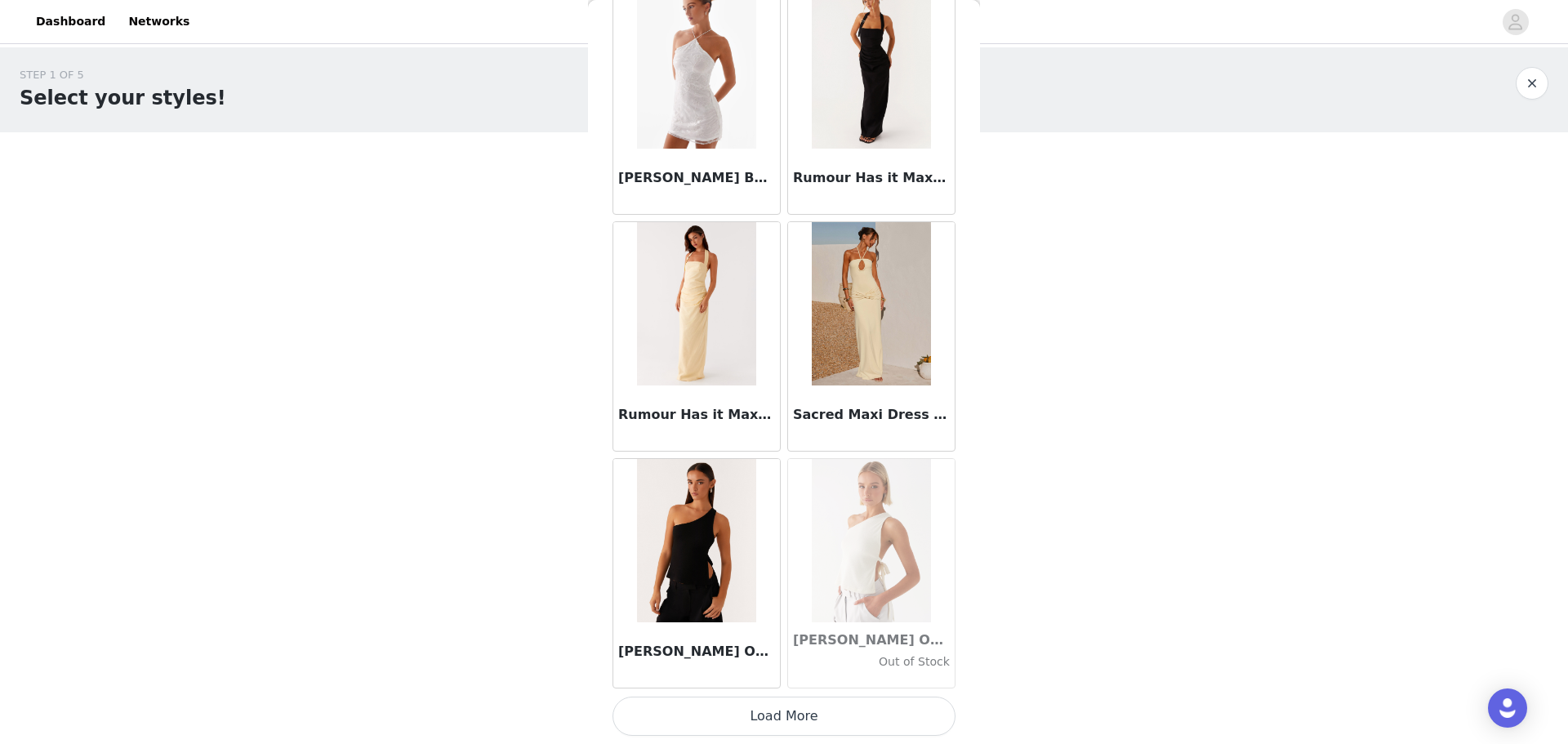
click at [501, 179] on button "Load More" at bounding box center [784, 716] width 343 height 39
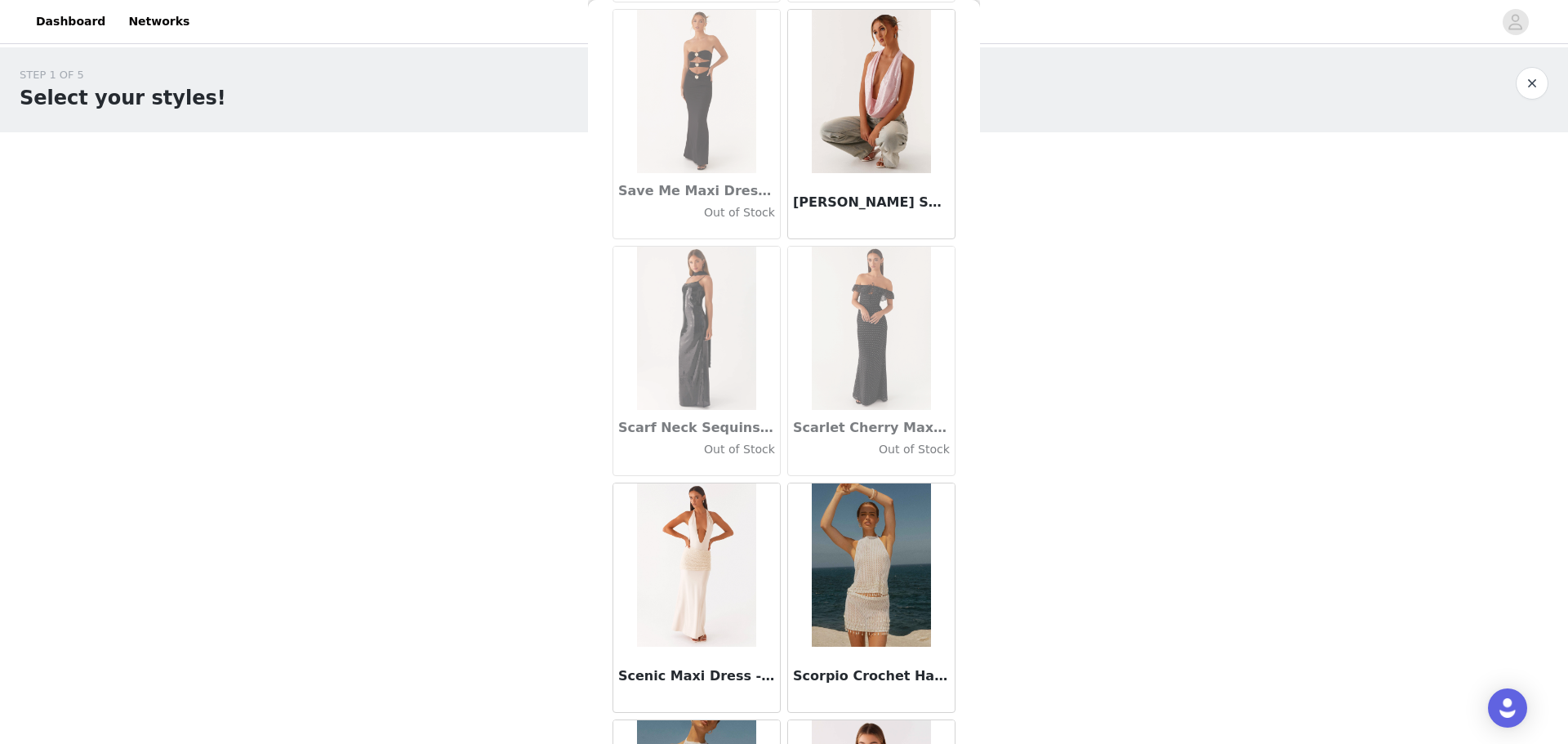
scroll to position [0, 0]
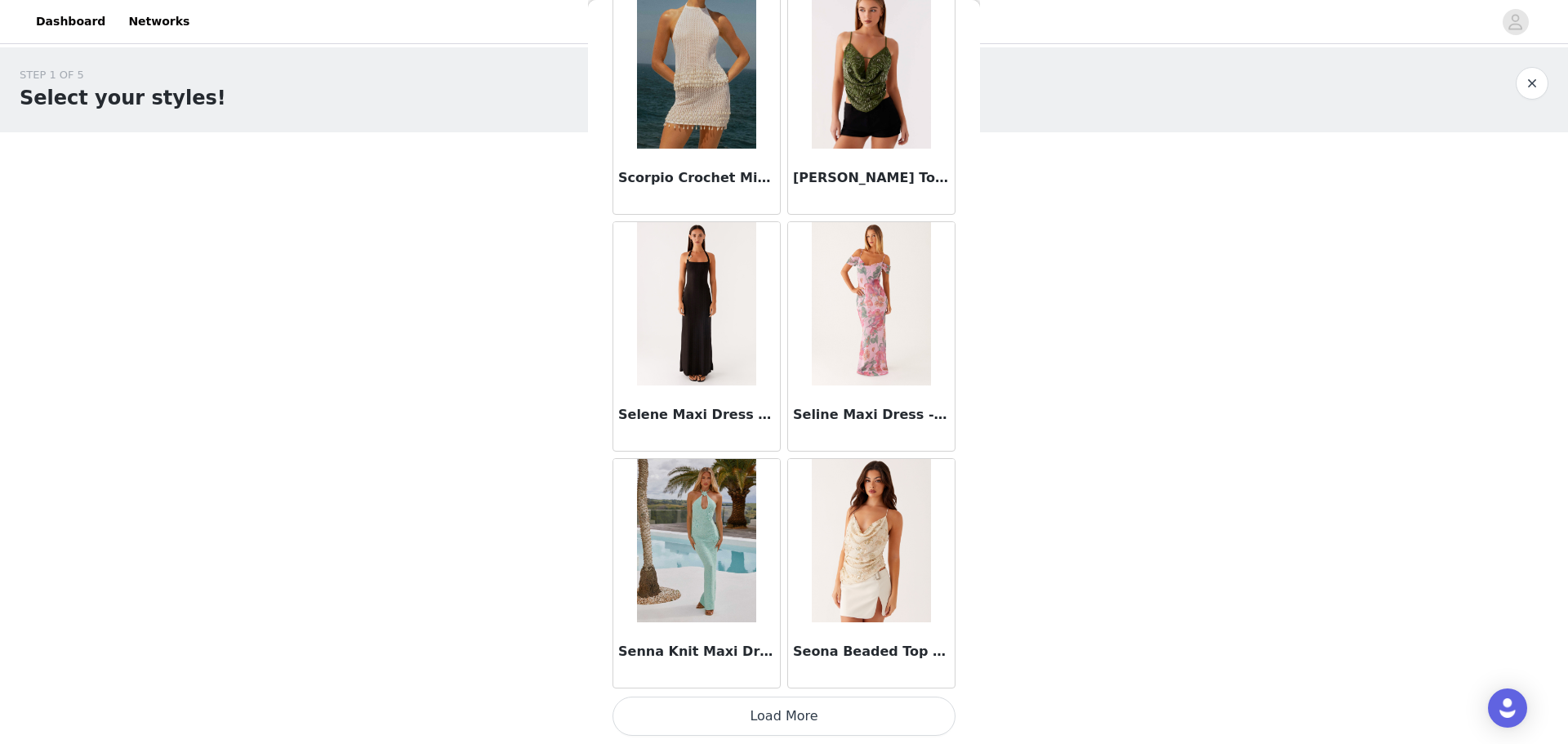
click at [501, 179] on button "Load More" at bounding box center [784, 716] width 343 height 39
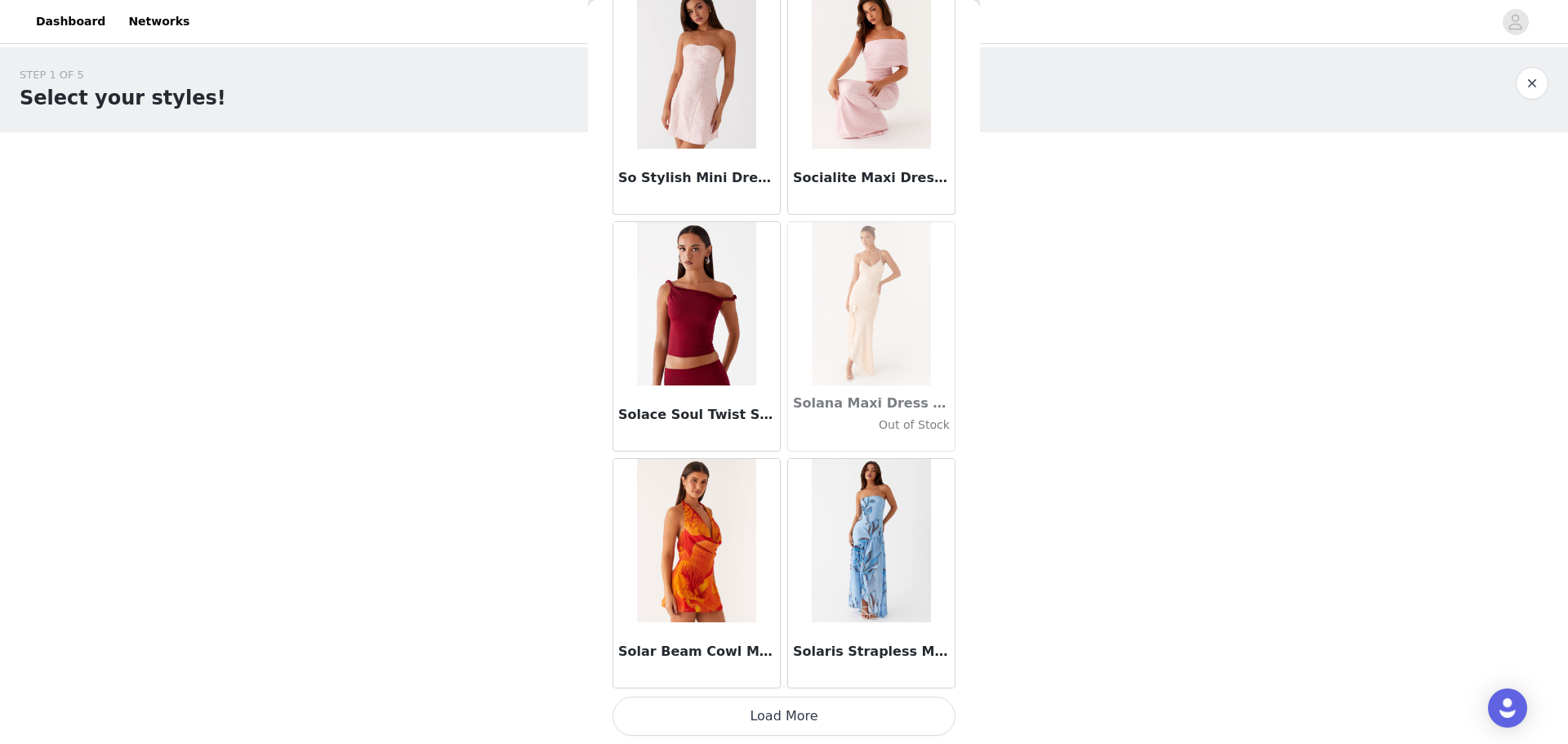
click at [501, 179] on button "Load More" at bounding box center [784, 716] width 343 height 39
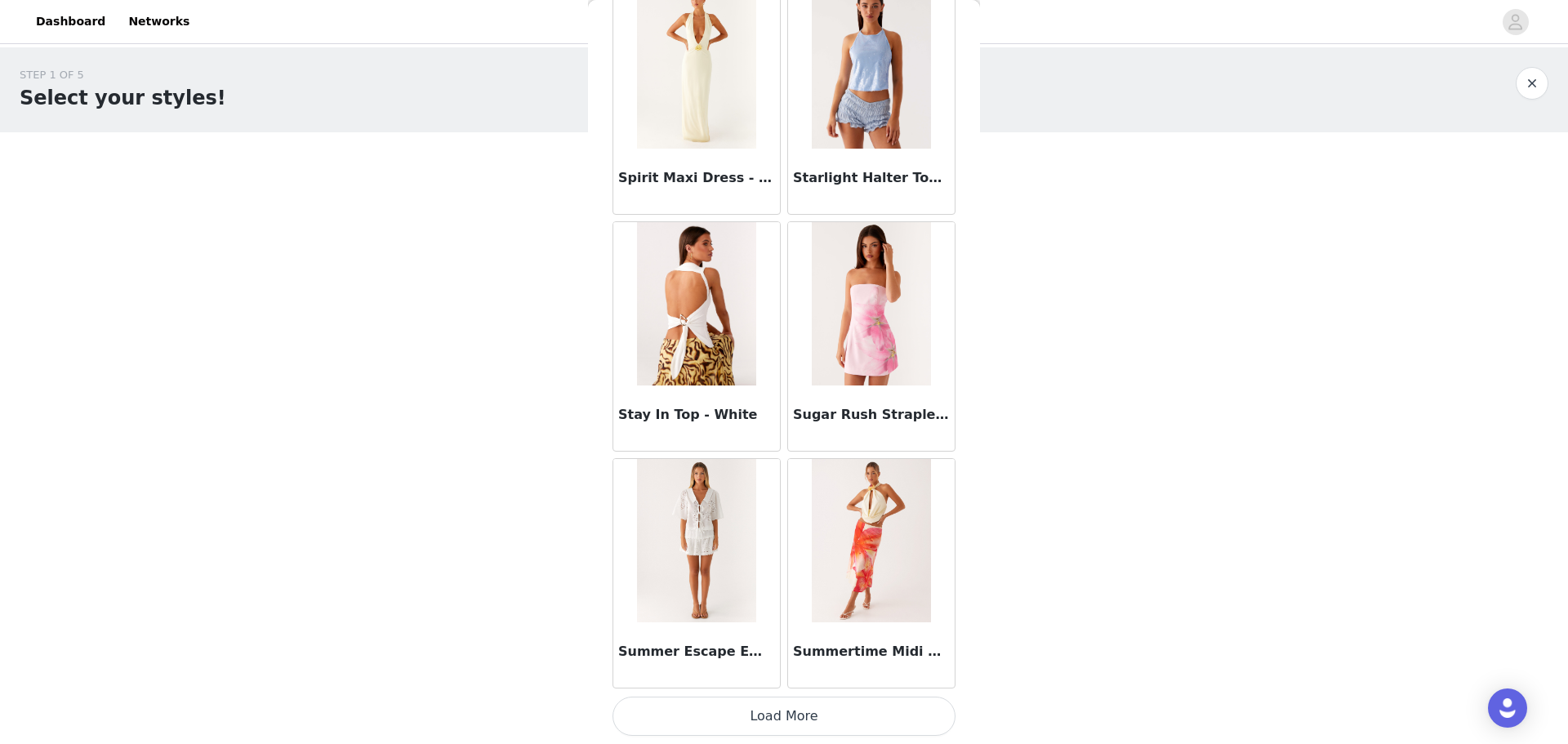
click at [501, 179] on h3 "Stay In Top - White" at bounding box center [696, 415] width 156 height 20
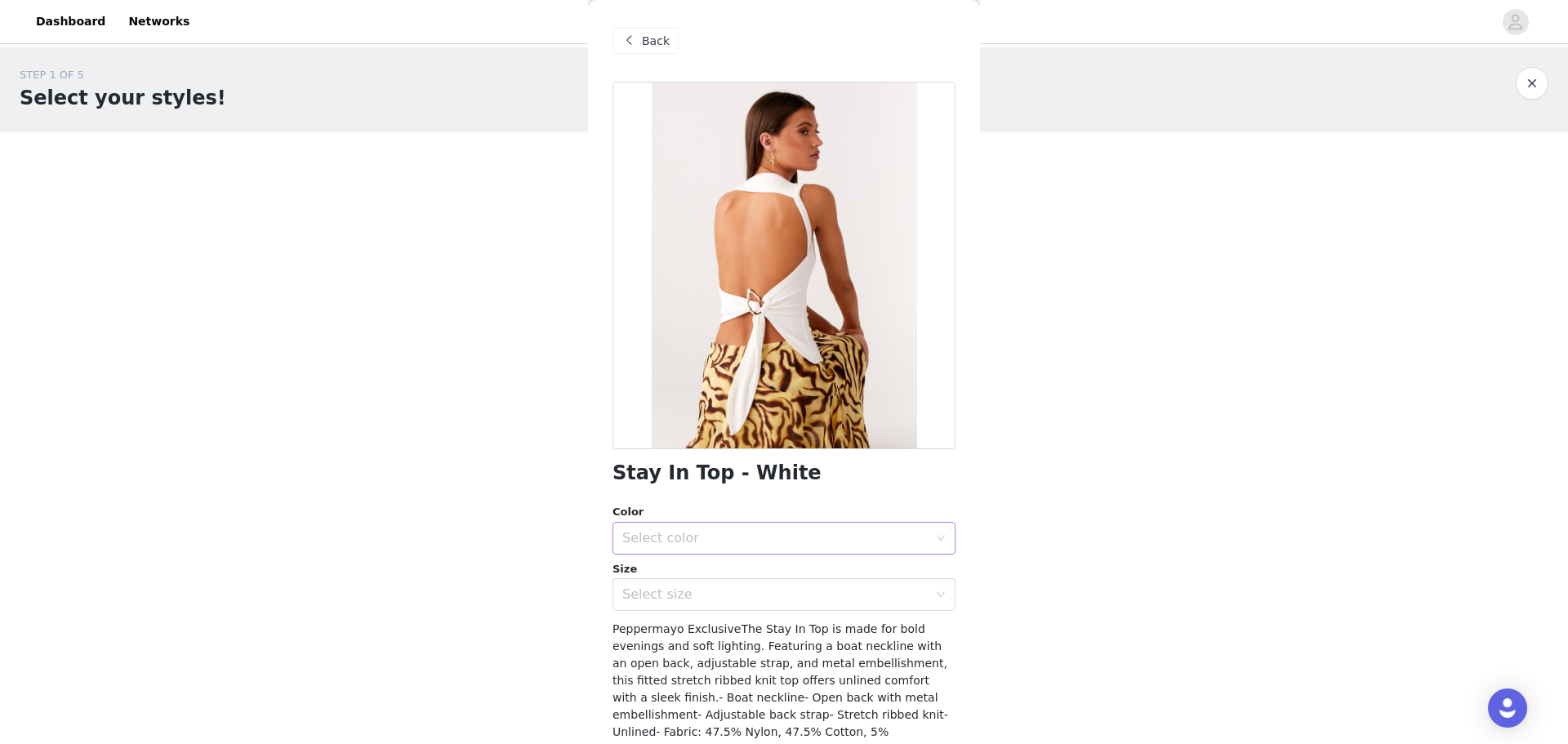
drag, startPoint x: 734, startPoint y: 534, endPoint x: 727, endPoint y: 551, distance: 18.4
click at [501, 179] on div "Select color" at bounding box center [774, 538] width 305 height 16
click at [501, 179] on li "White" at bounding box center [778, 574] width 331 height 26
click at [501, 179] on div "Select size" at bounding box center [774, 594] width 305 height 16
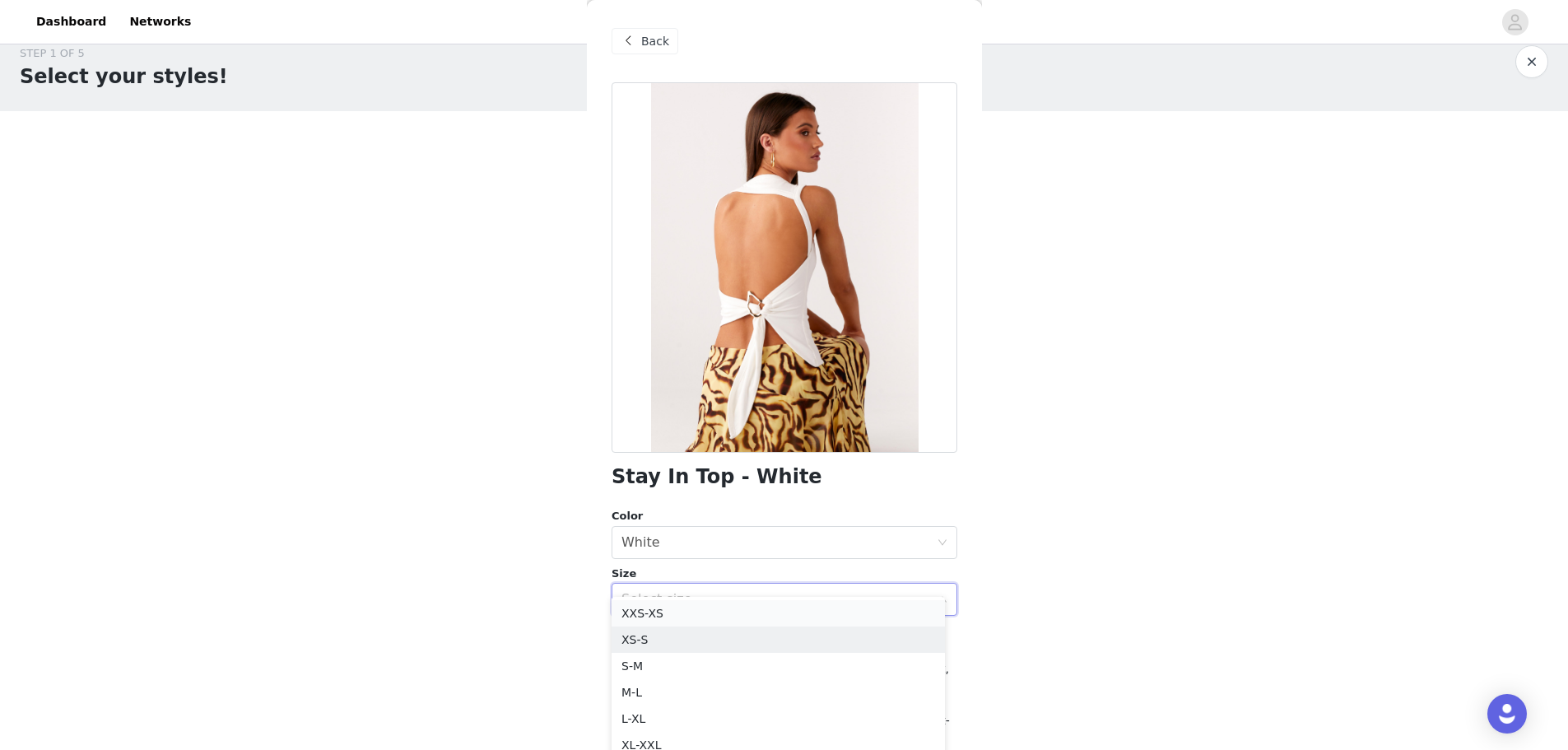
scroll to position [33, 0]
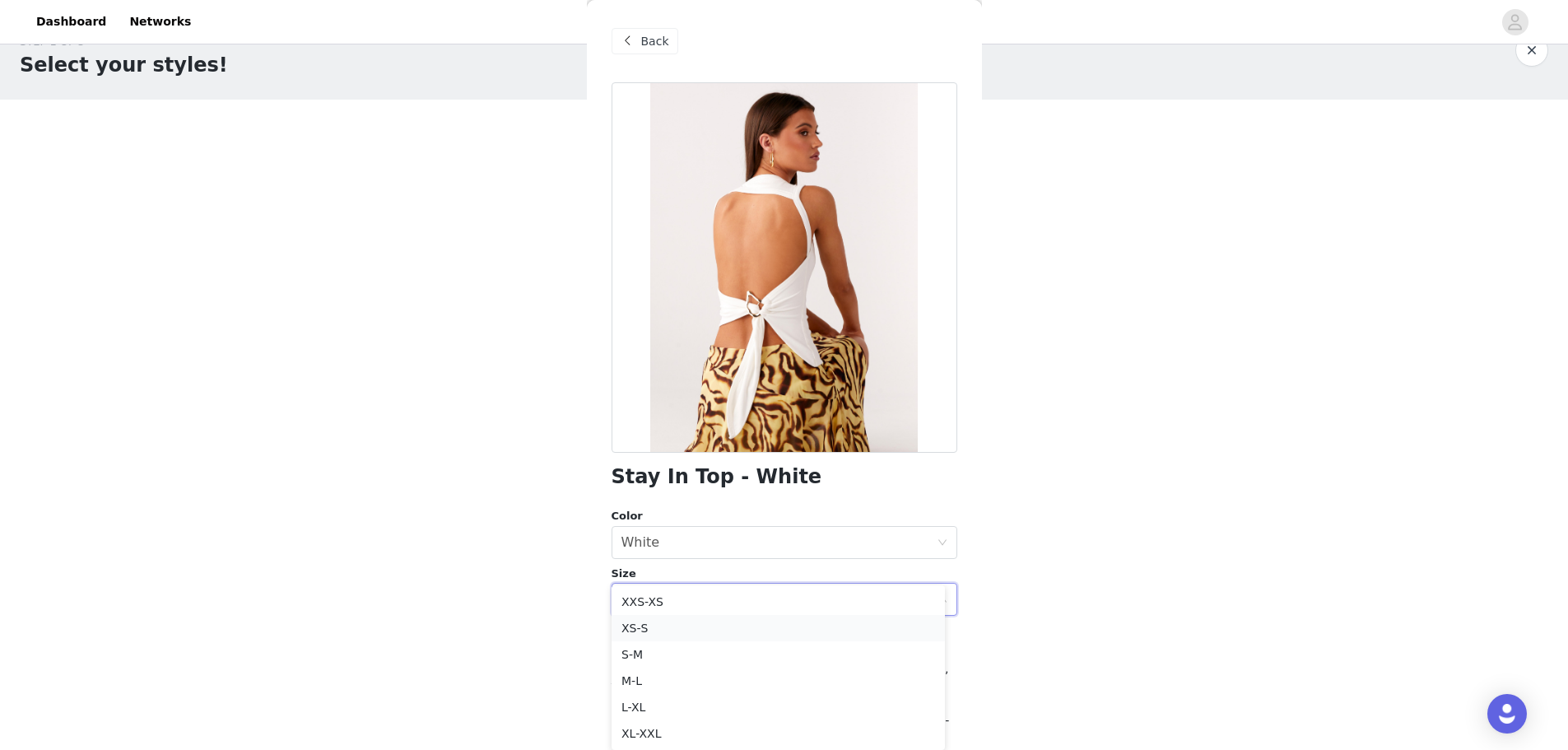
click at [505, 180] on li "XS-S" at bounding box center [778, 628] width 333 height 27
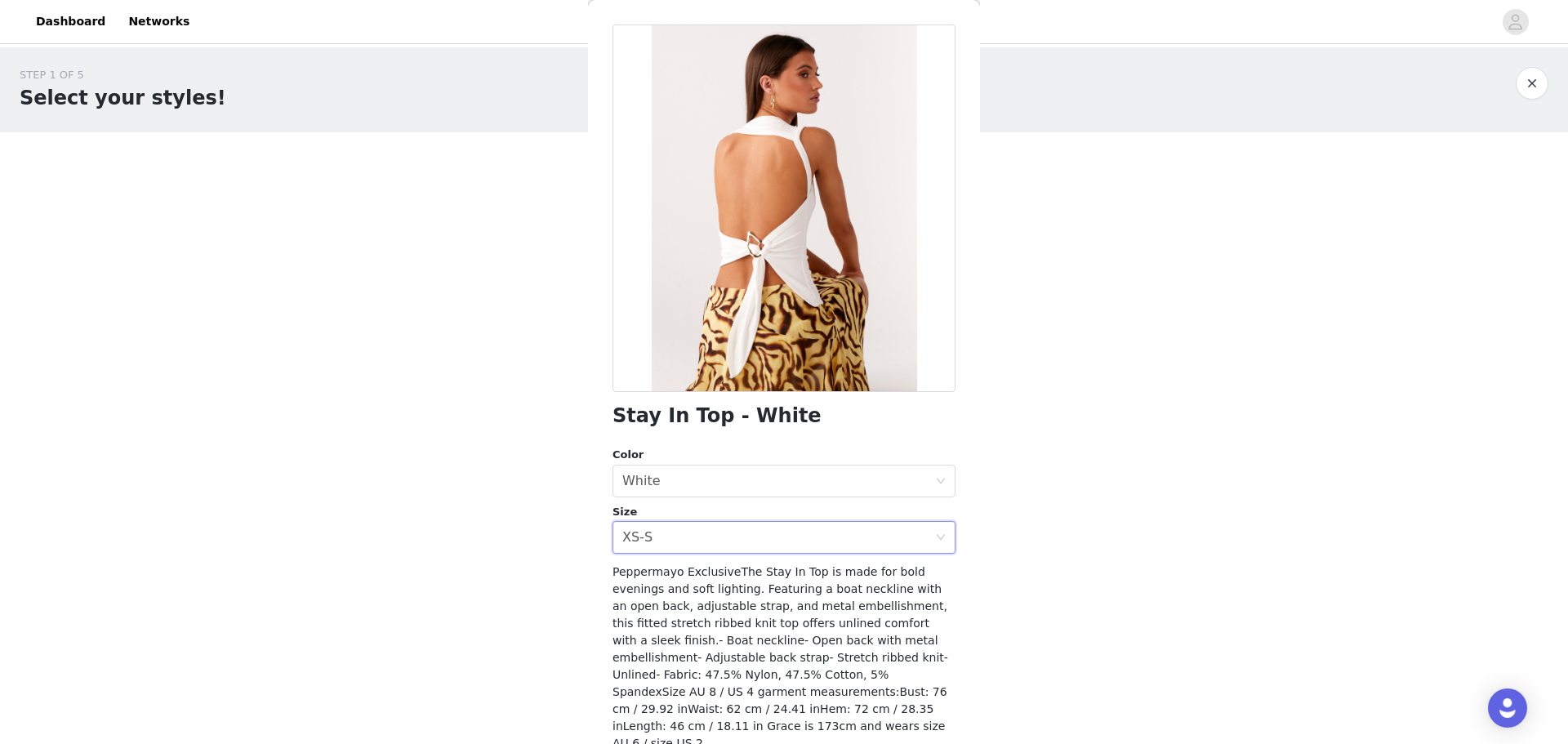
scroll to position [116, 0]
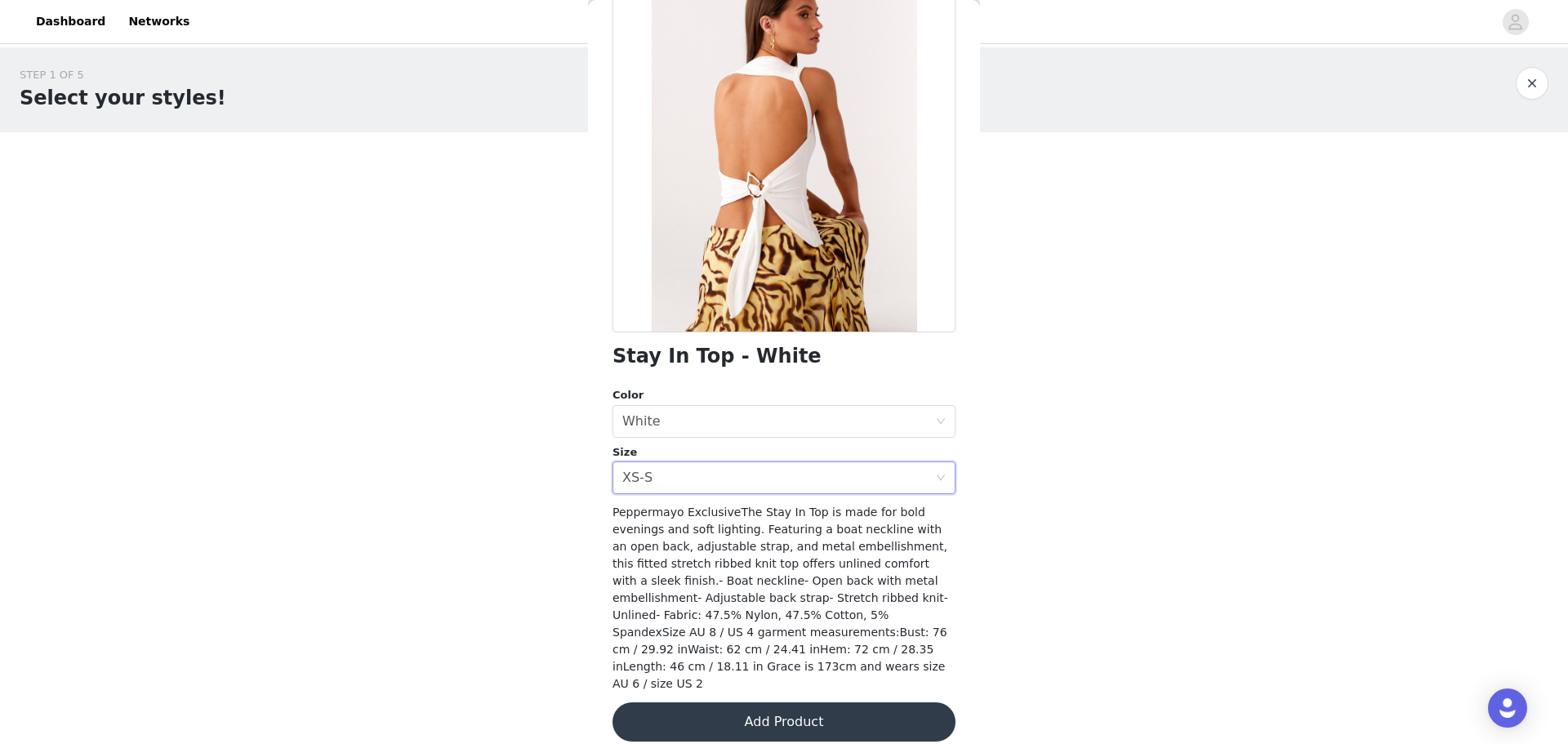
click at [501, 179] on button "Add Product" at bounding box center [784, 722] width 343 height 39
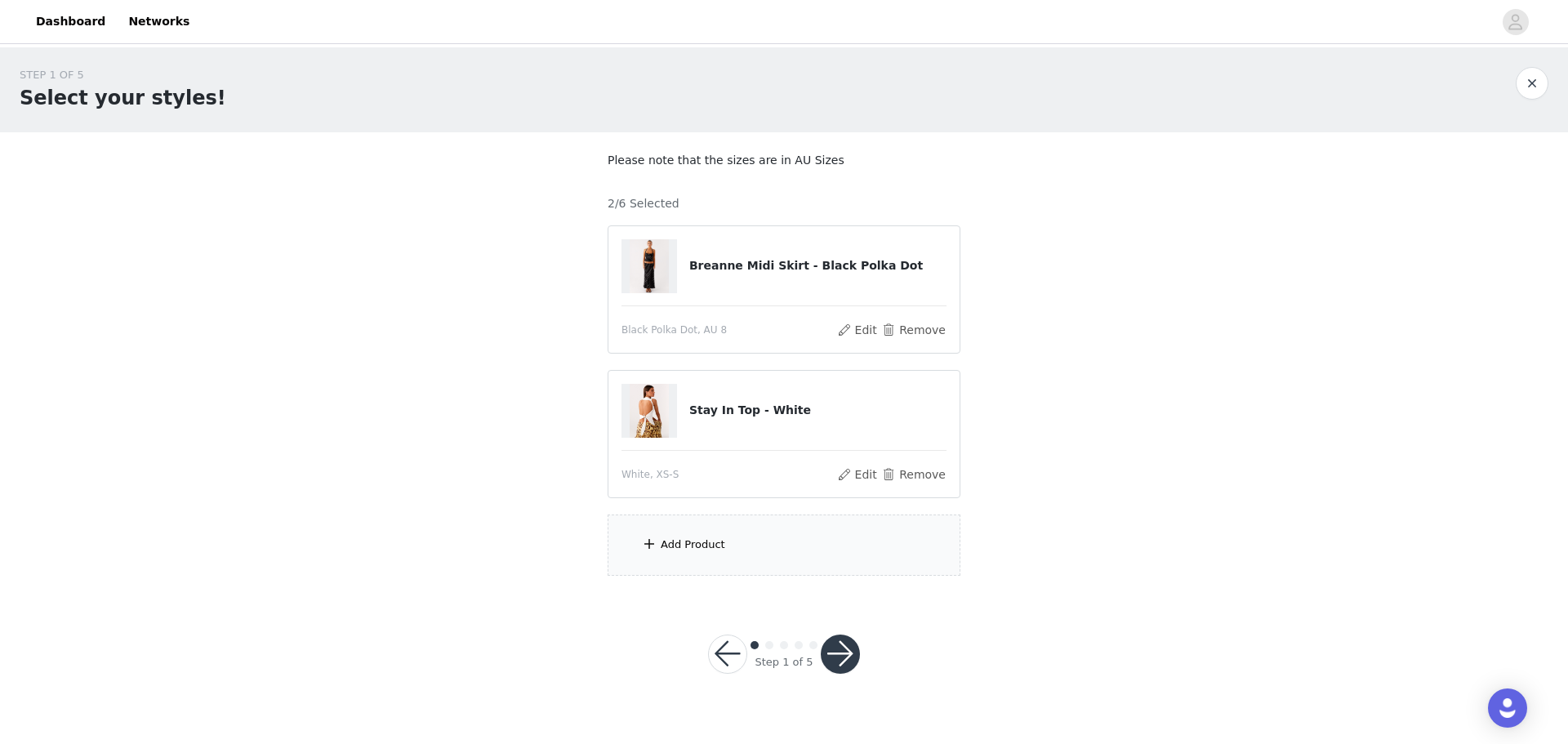
click at [501, 179] on div "Add Product" at bounding box center [784, 545] width 353 height 61
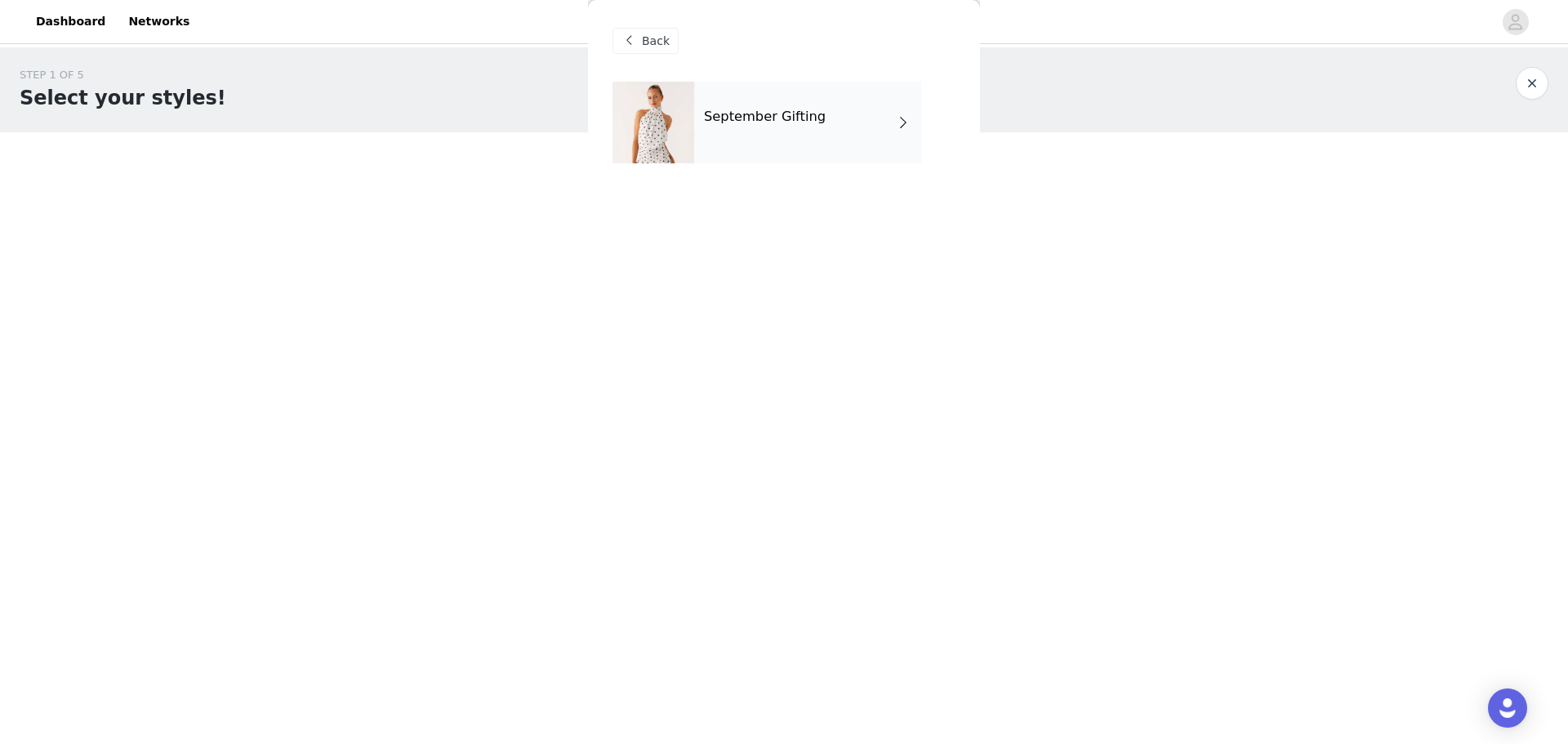
click at [501, 128] on div "September Gifting" at bounding box center [807, 122] width 227 height 82
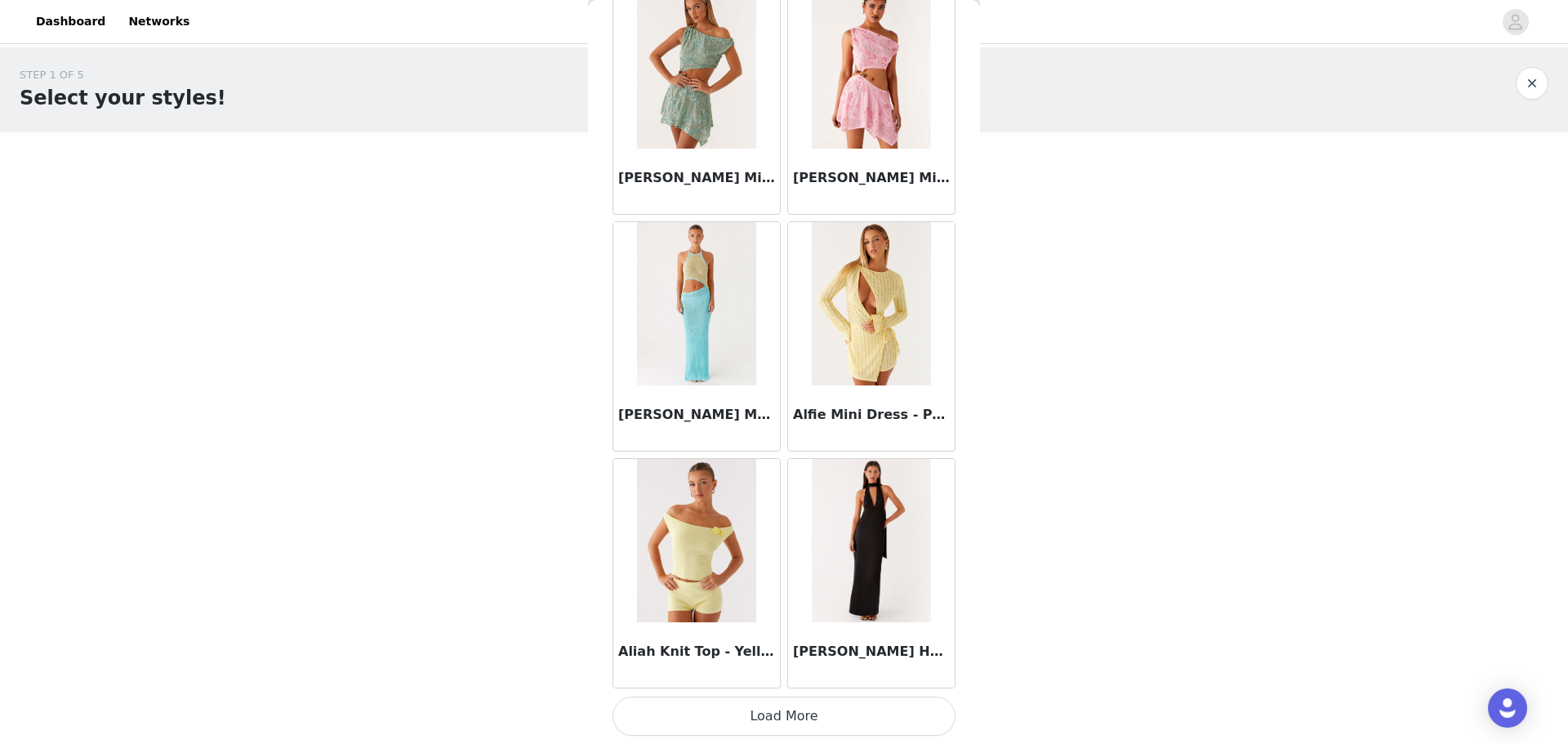
click at [501, 179] on button "Load More" at bounding box center [784, 716] width 343 height 39
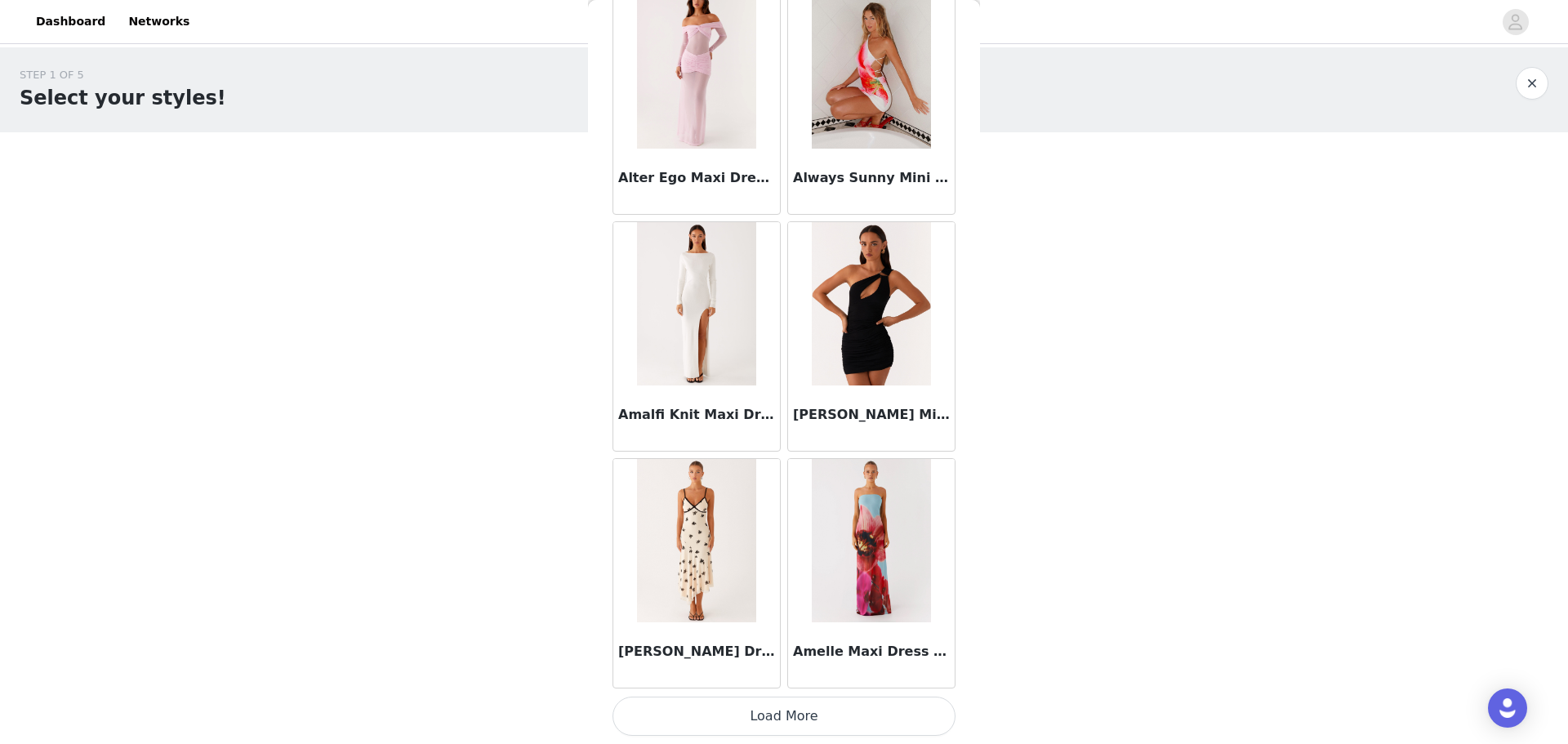
click at [501, 179] on button "Load More" at bounding box center [784, 716] width 343 height 39
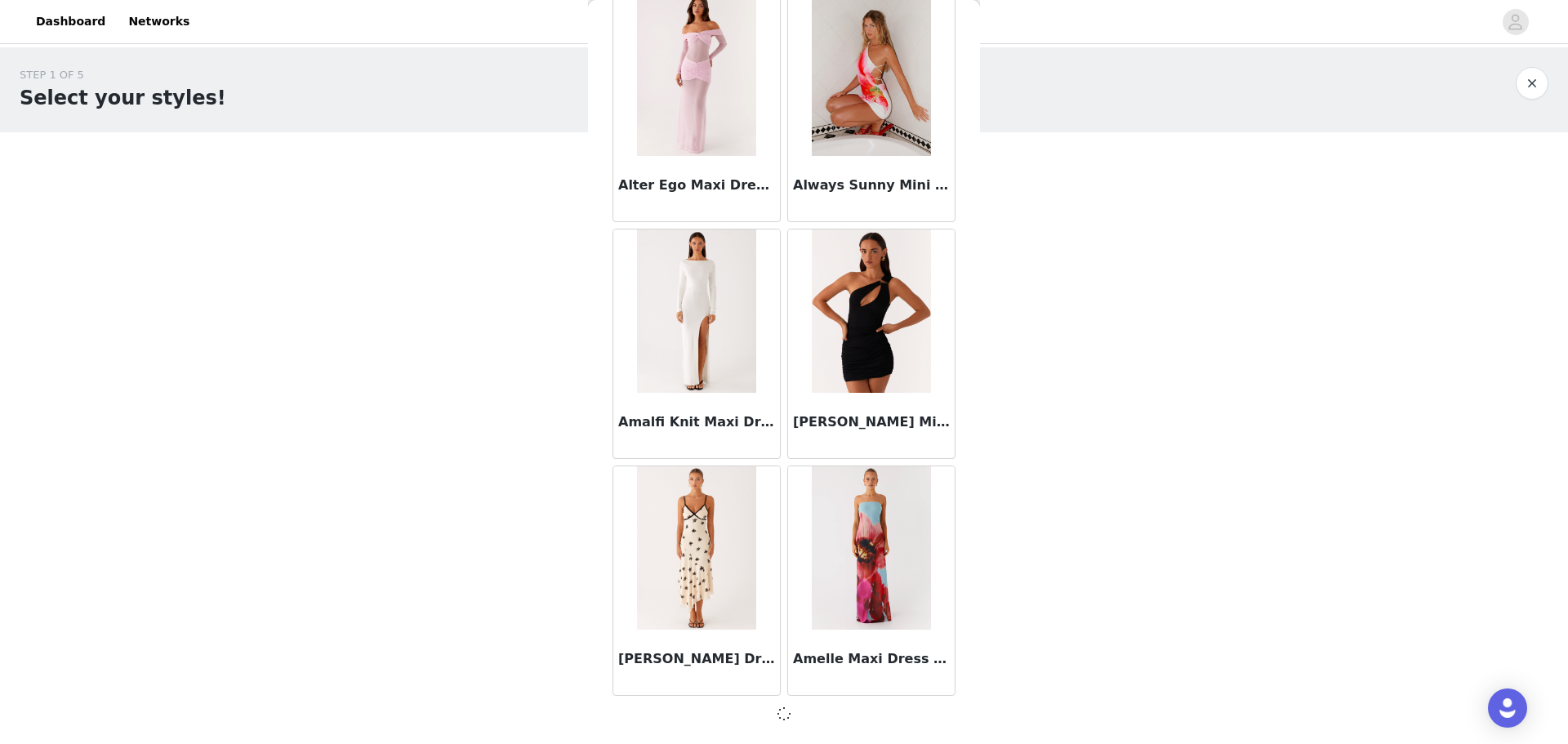
scroll to position [4125, 0]
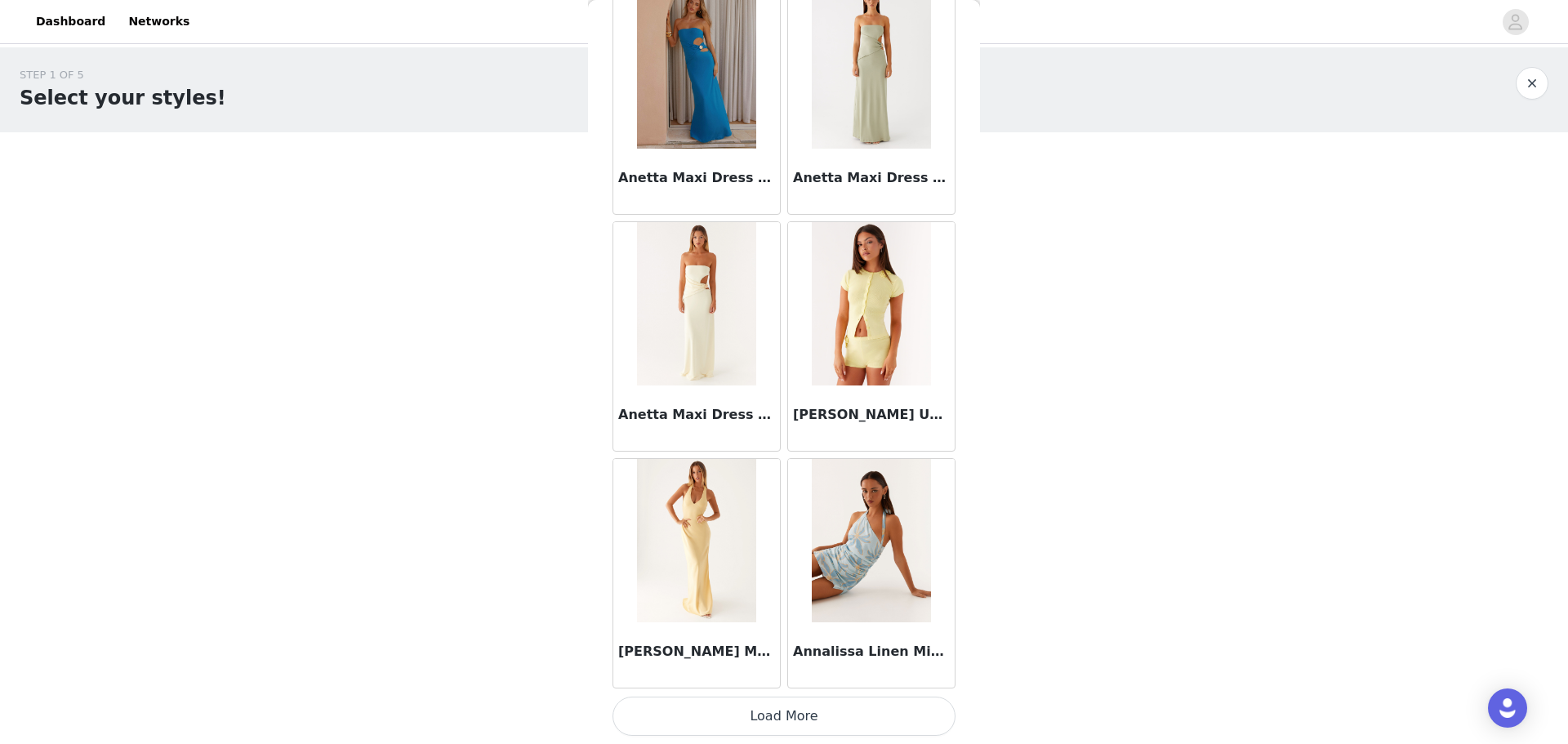
click at [501, 179] on button "Load More" at bounding box center [784, 716] width 343 height 39
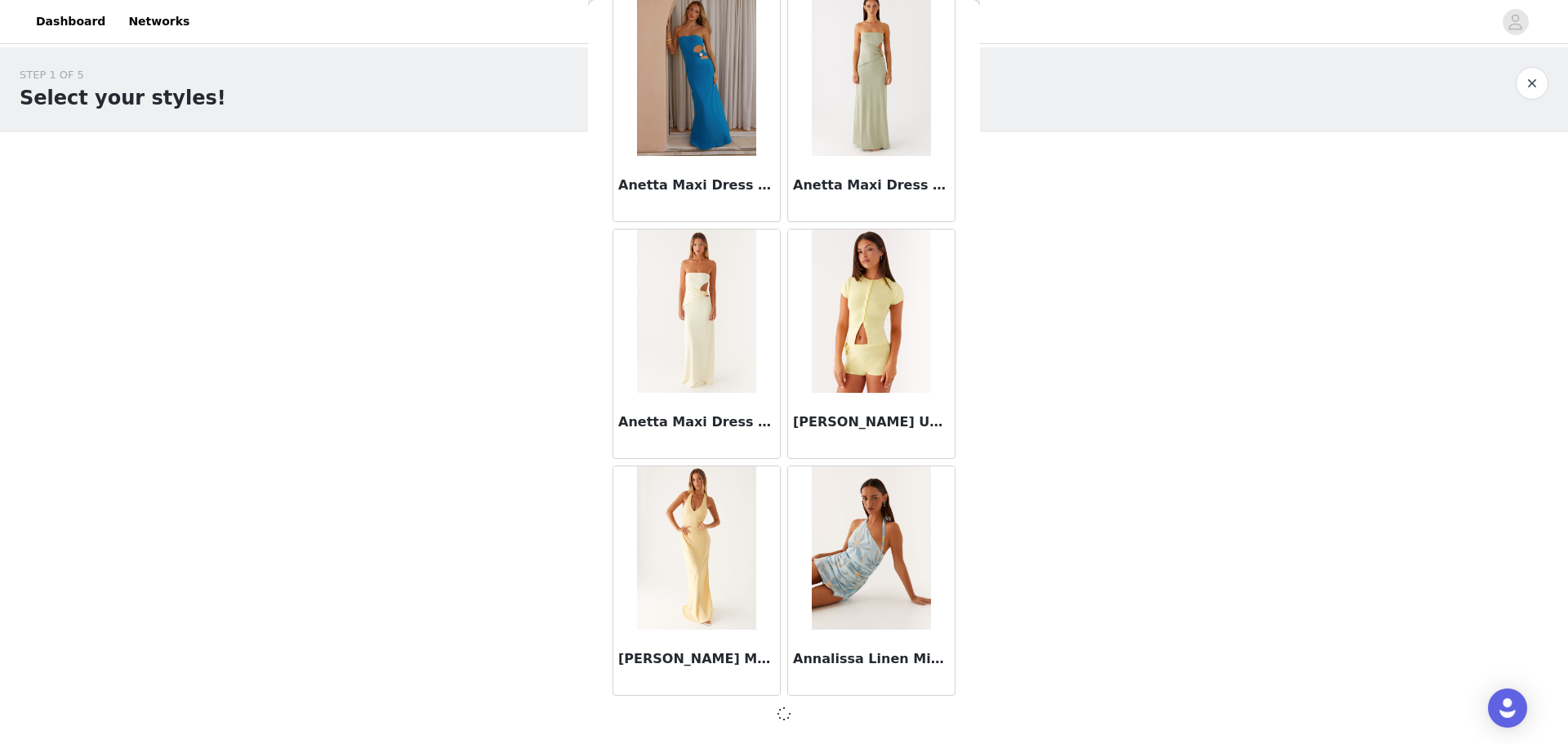
scroll to position [6486, 0]
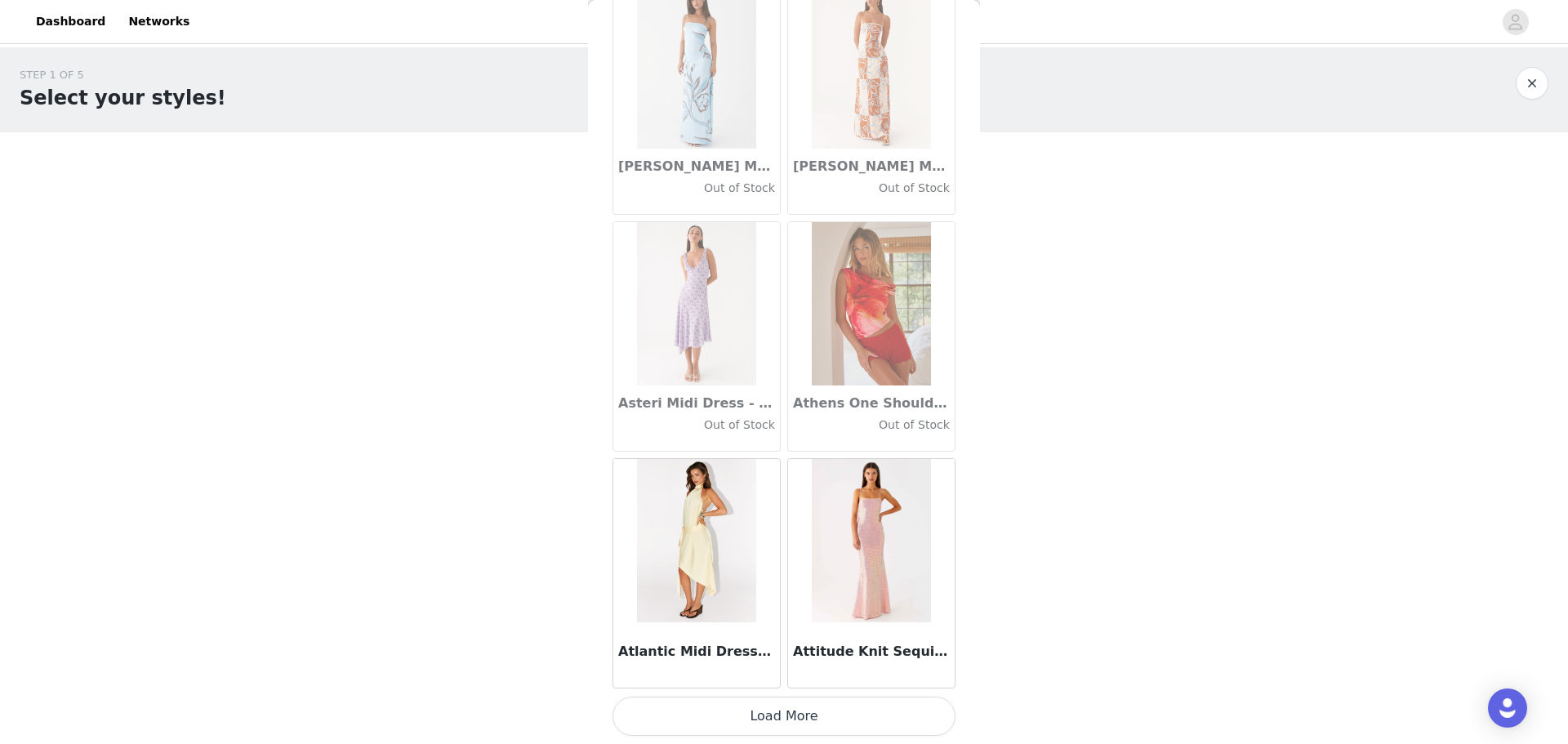
click at [501, 179] on button "Load More" at bounding box center [784, 716] width 343 height 39
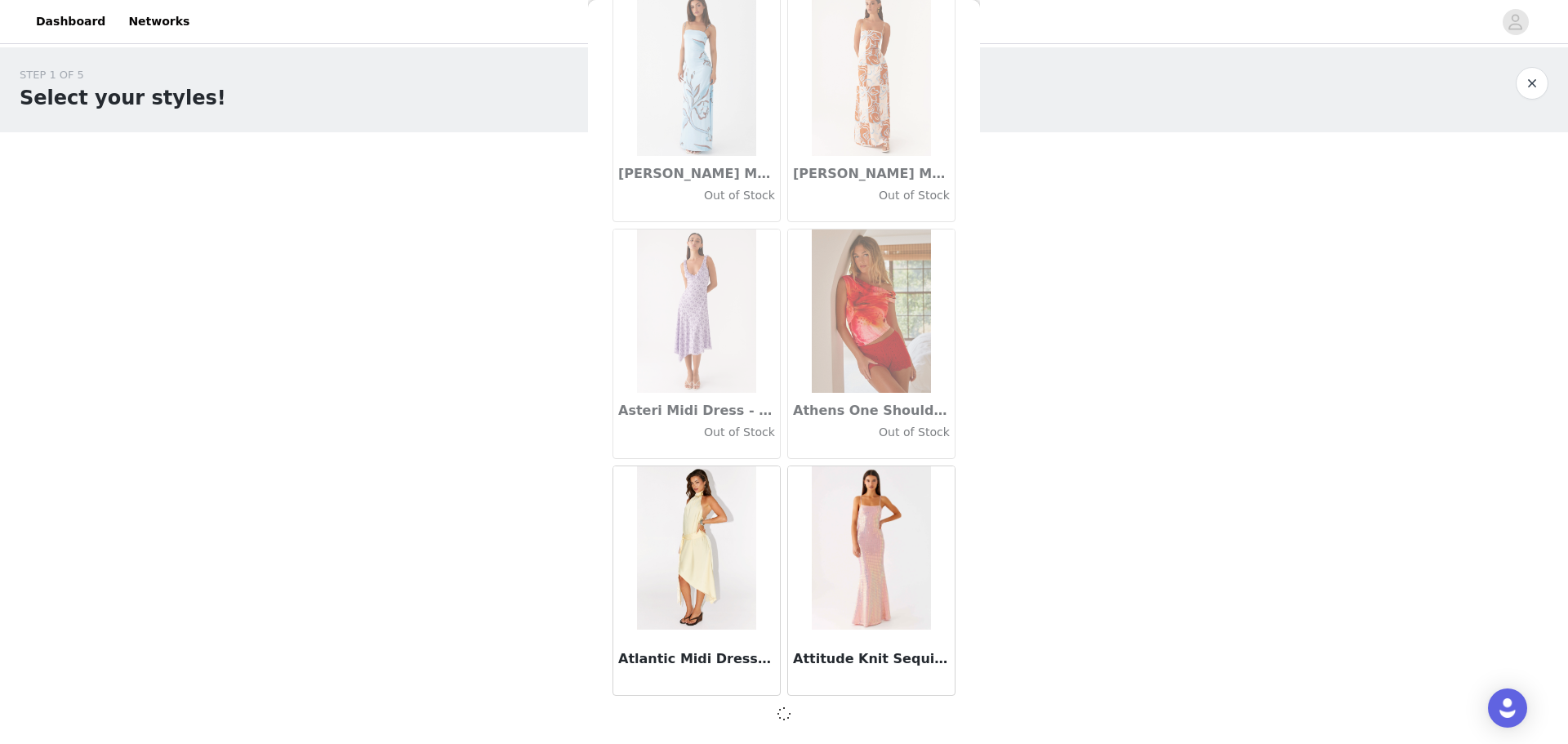
scroll to position [8855, 0]
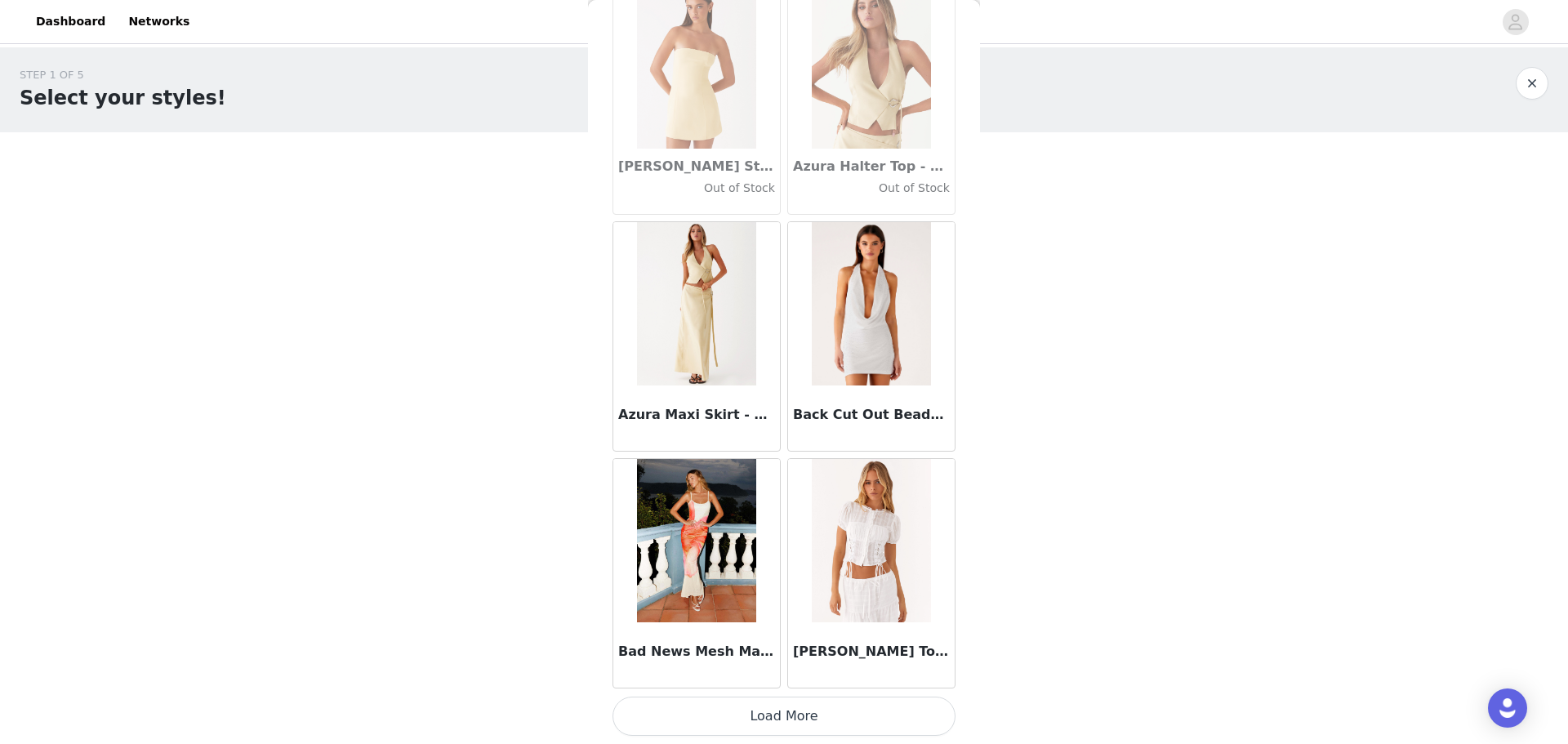
click at [501, 179] on button "Load More" at bounding box center [784, 716] width 343 height 39
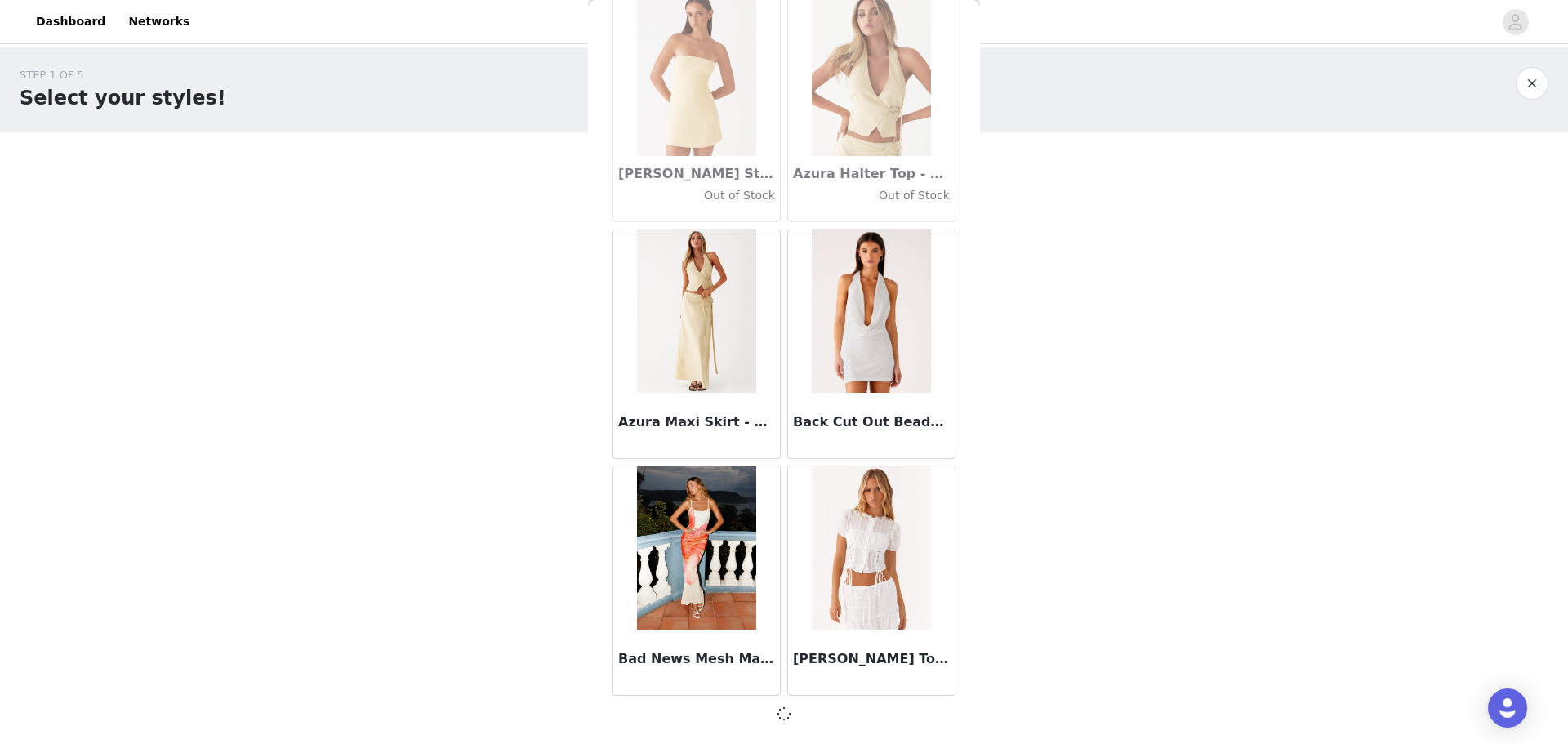
scroll to position [11224, 0]
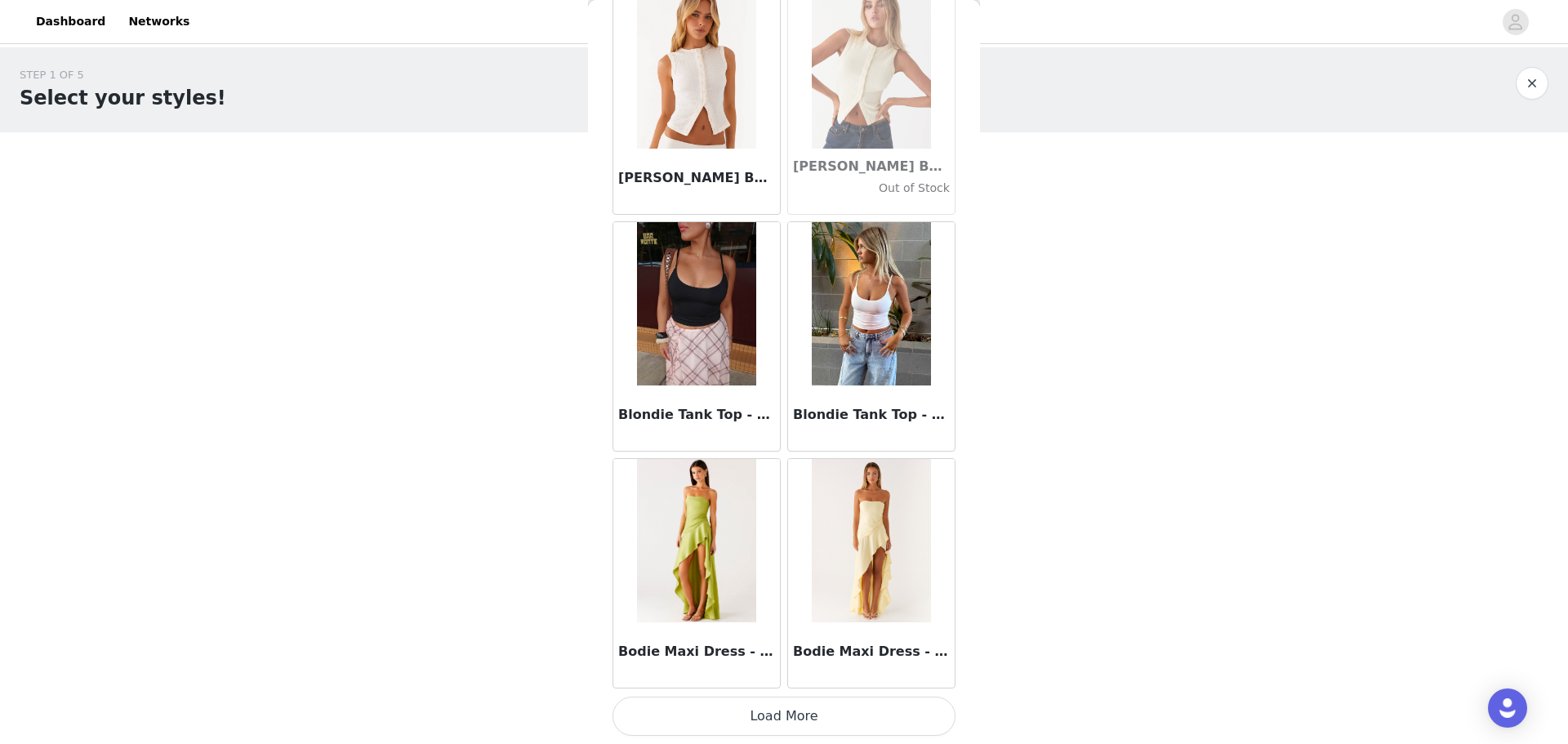
click at [501, 179] on button "Load More" at bounding box center [784, 716] width 343 height 39
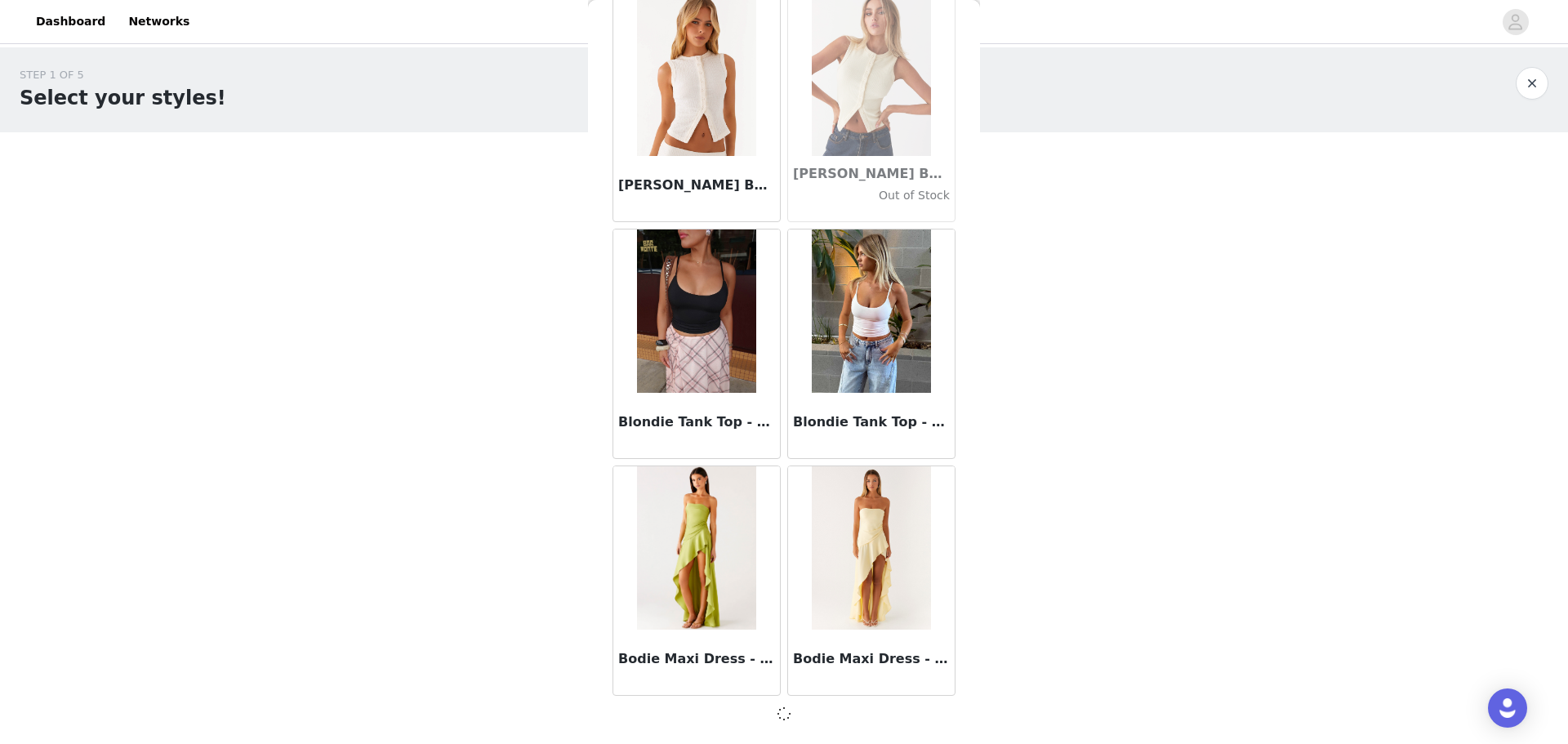
scroll to position [13593, 0]
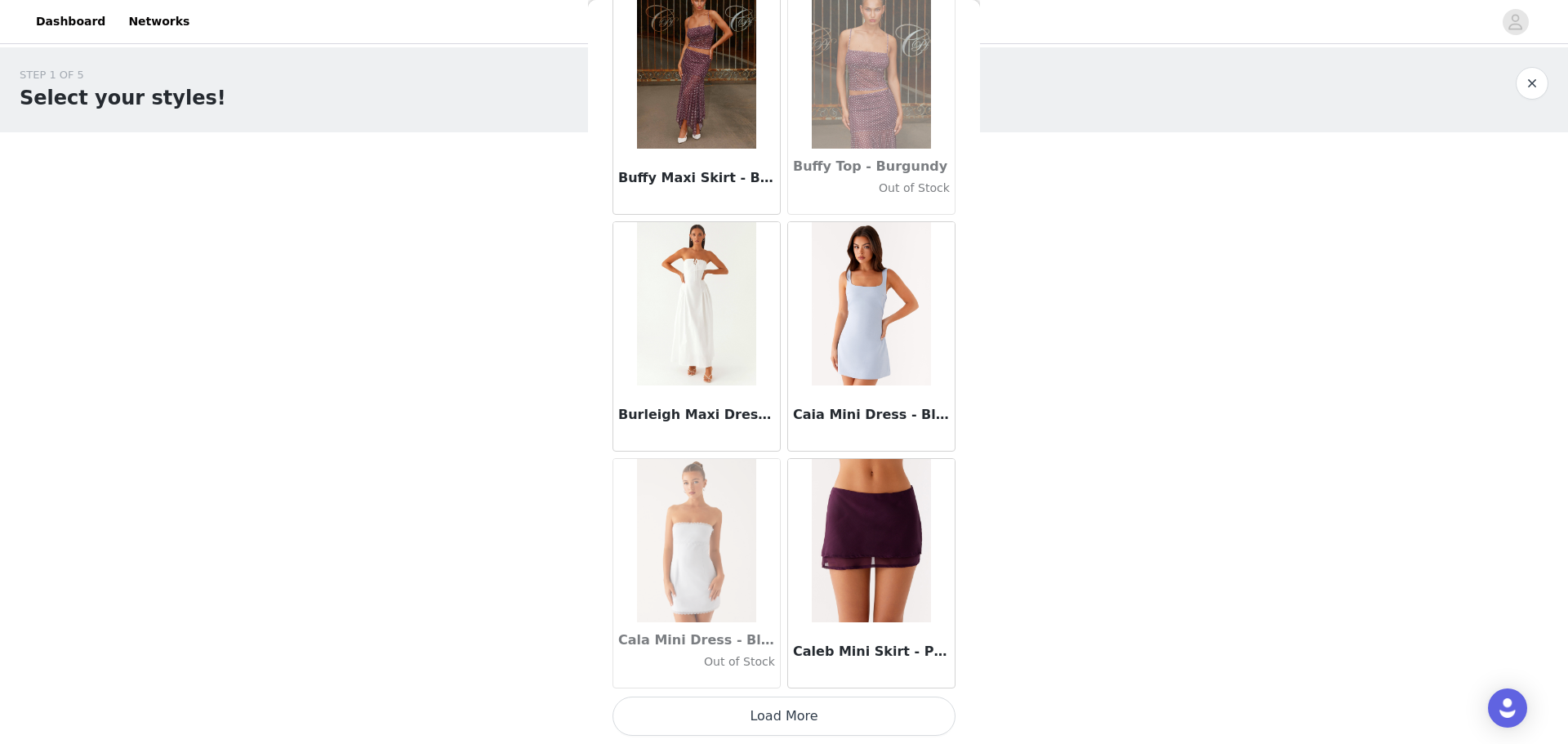
click at [501, 179] on button "Load More" at bounding box center [784, 716] width 343 height 39
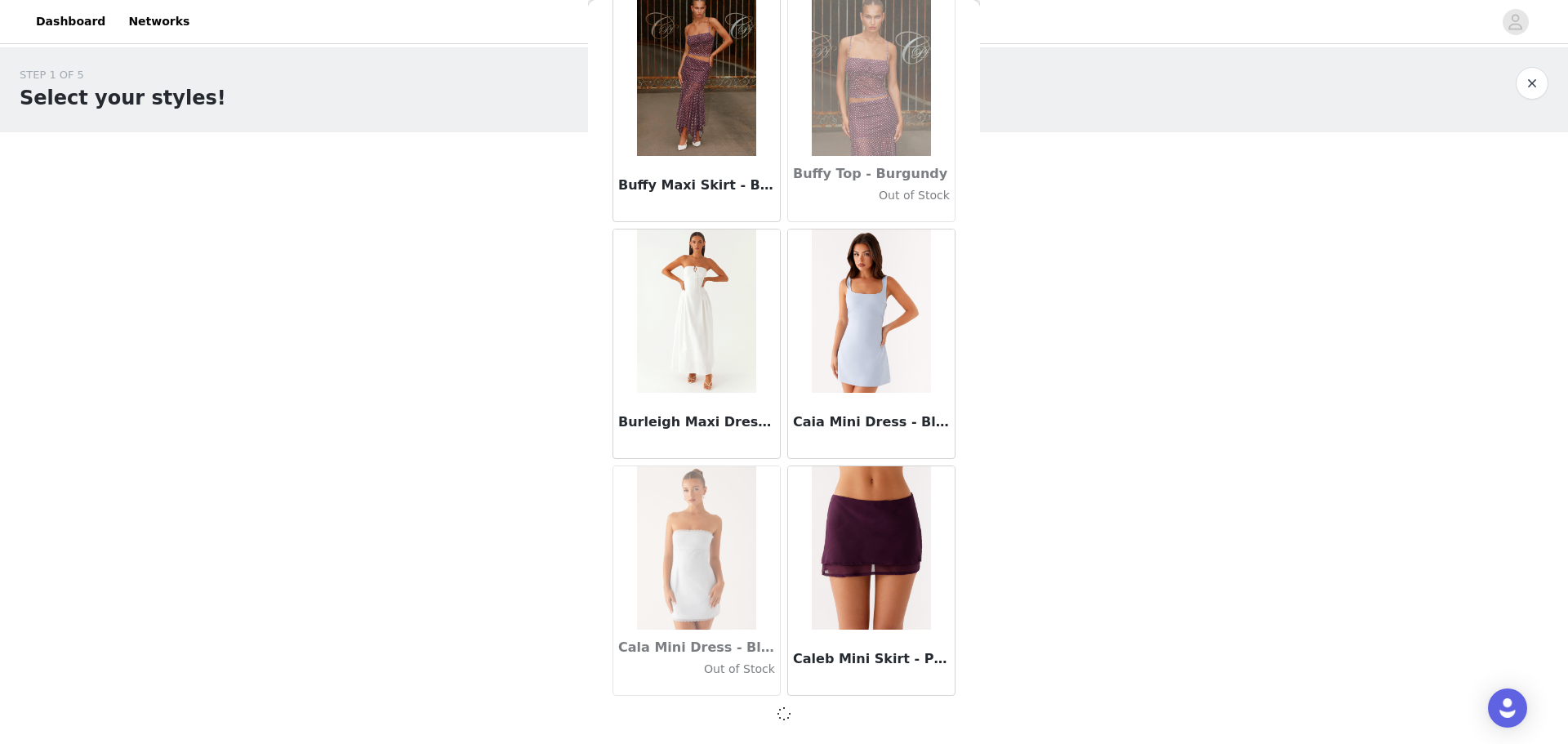
scroll to position [15962, 0]
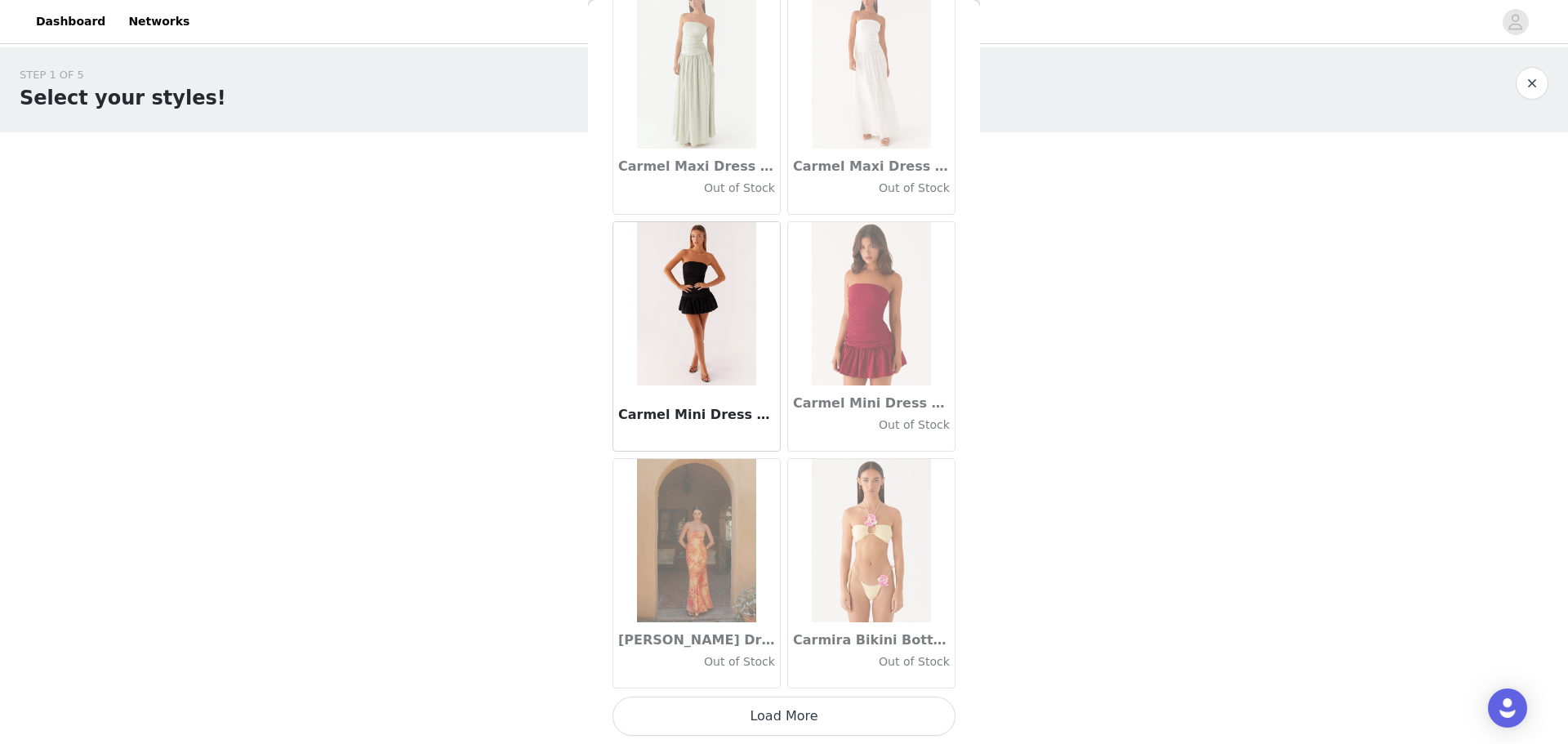
click at [501, 179] on button "Load More" at bounding box center [784, 716] width 343 height 39
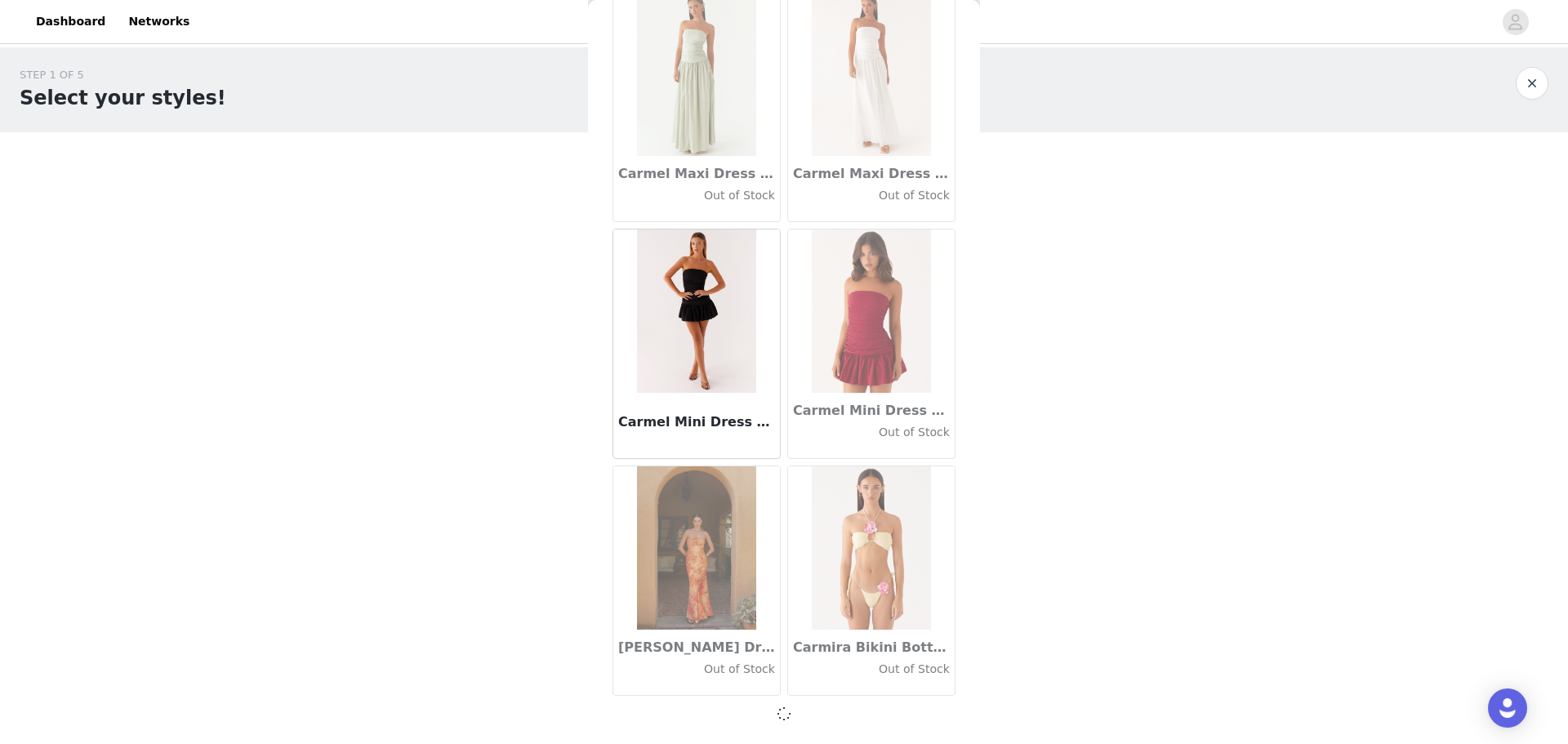
scroll to position [18331, 0]
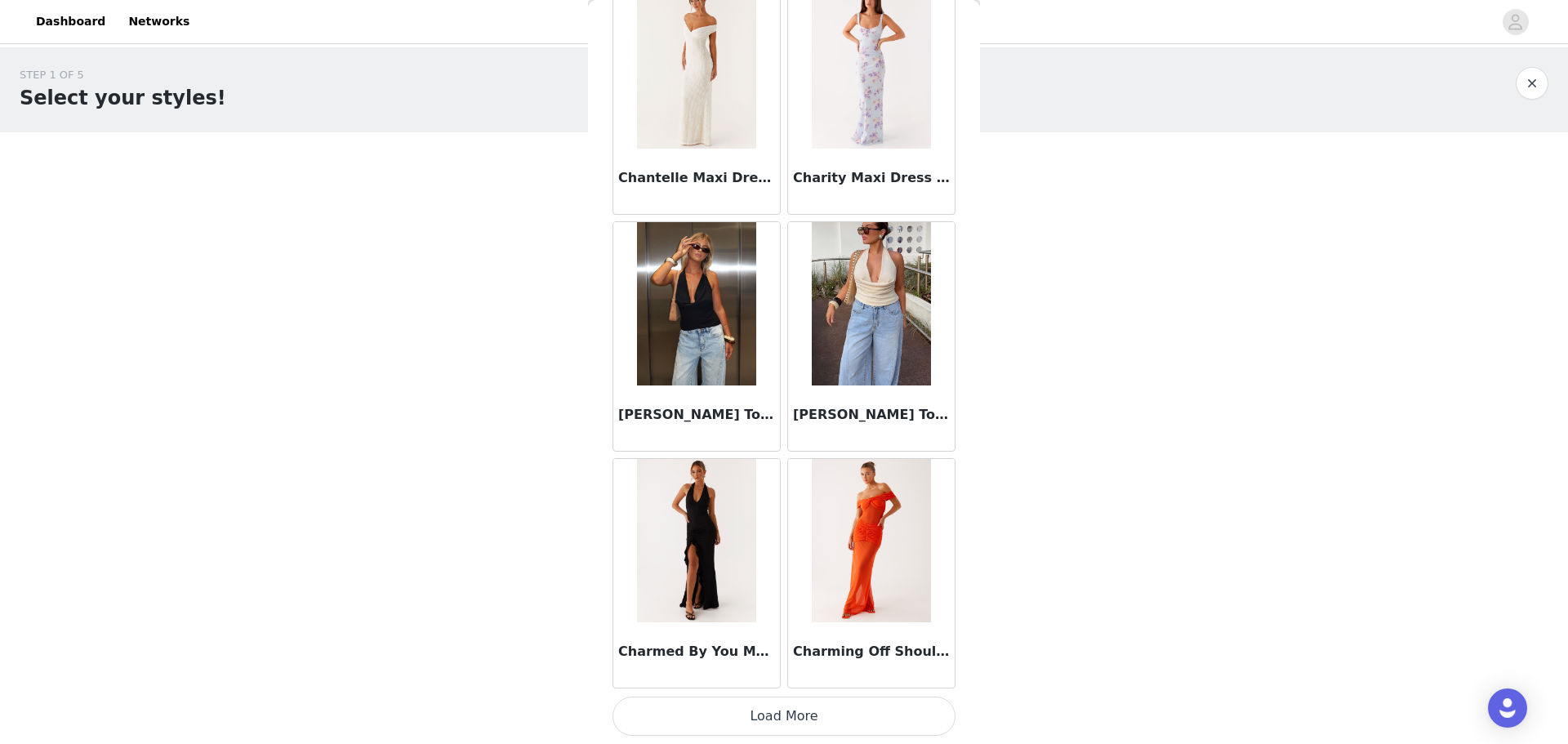
drag, startPoint x: 840, startPoint y: 725, endPoint x: 849, endPoint y: 725, distance: 9.0
click at [501, 179] on button "Load More" at bounding box center [784, 716] width 343 height 39
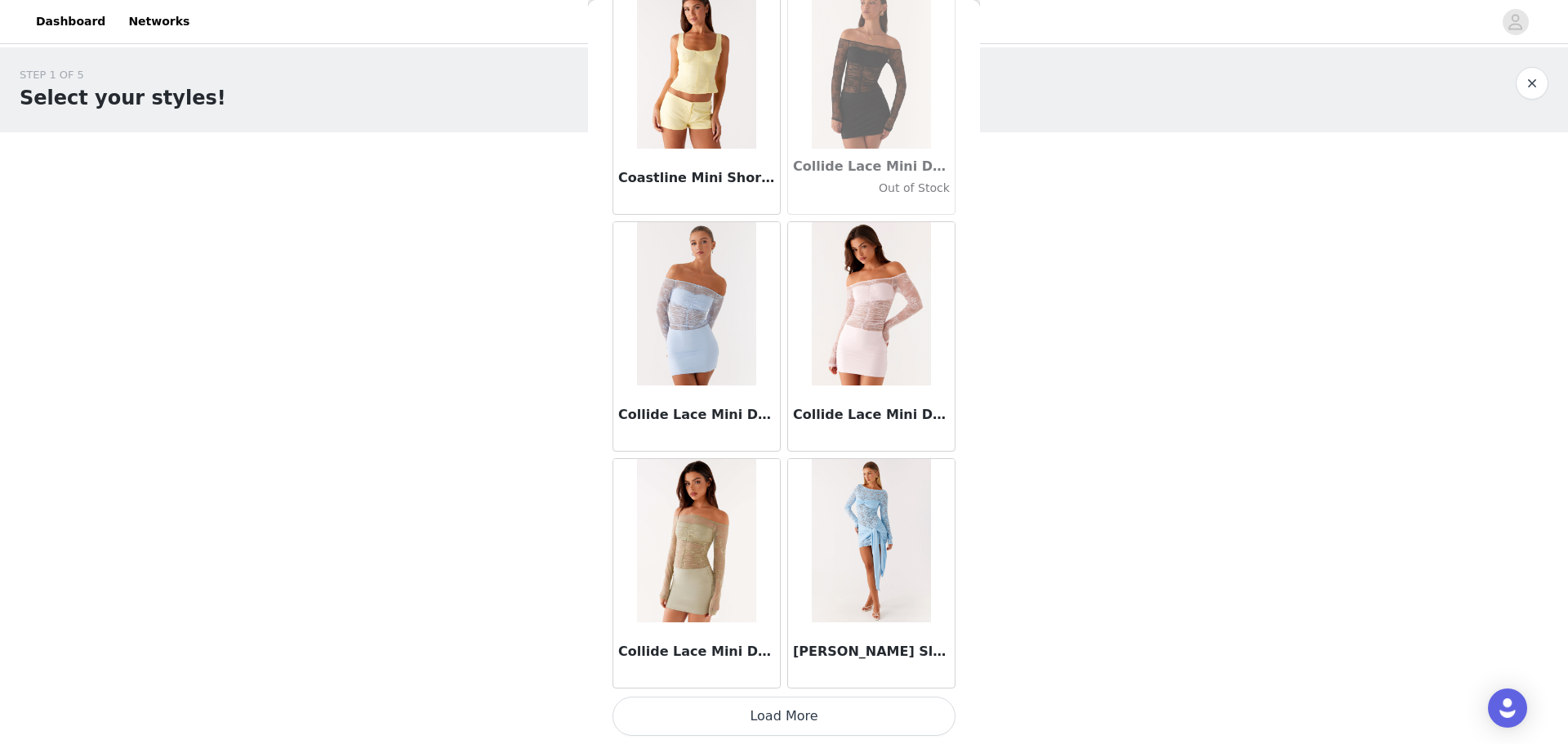
click at [501, 179] on button "Load More" at bounding box center [784, 716] width 343 height 39
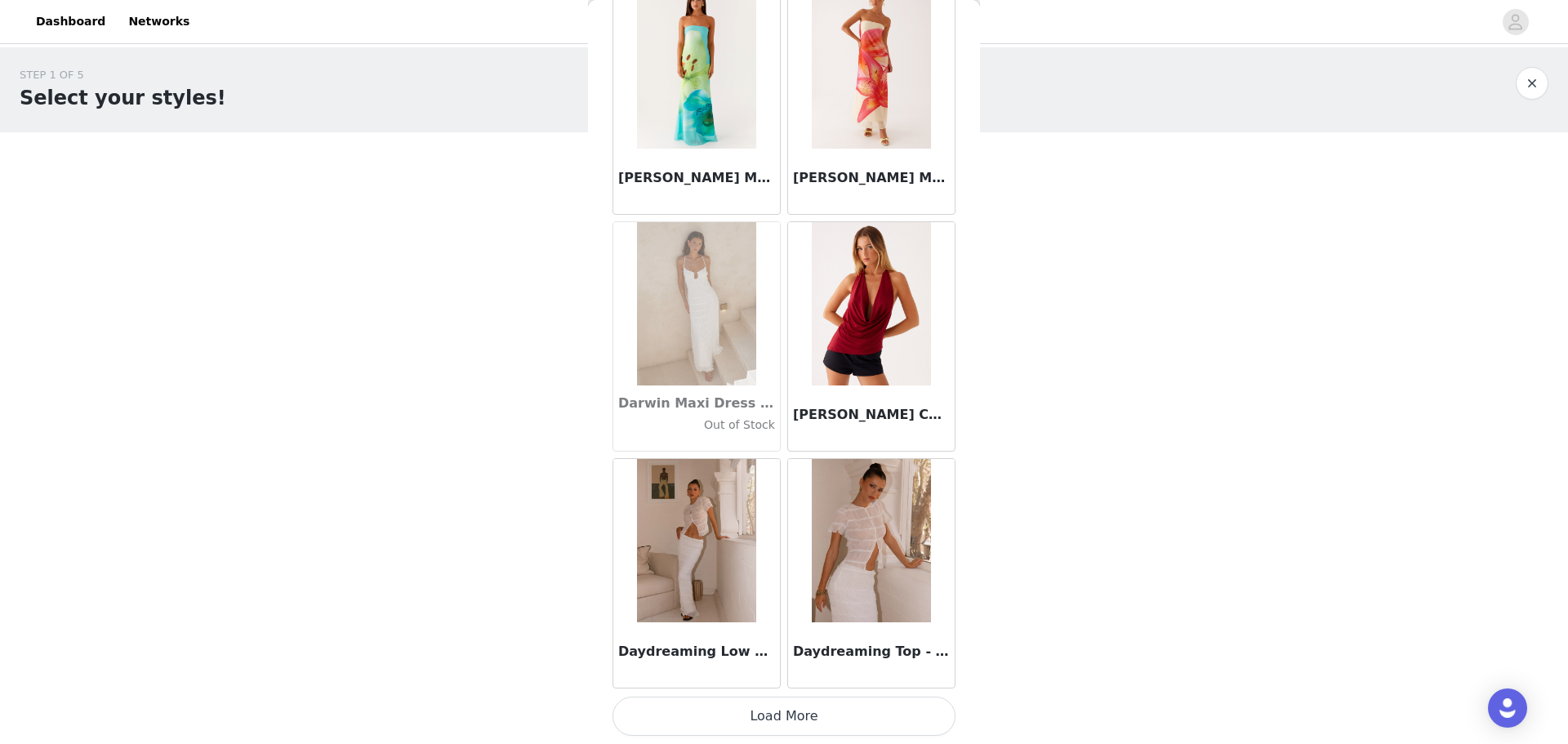
click at [501, 179] on button "Load More" at bounding box center [784, 716] width 343 height 39
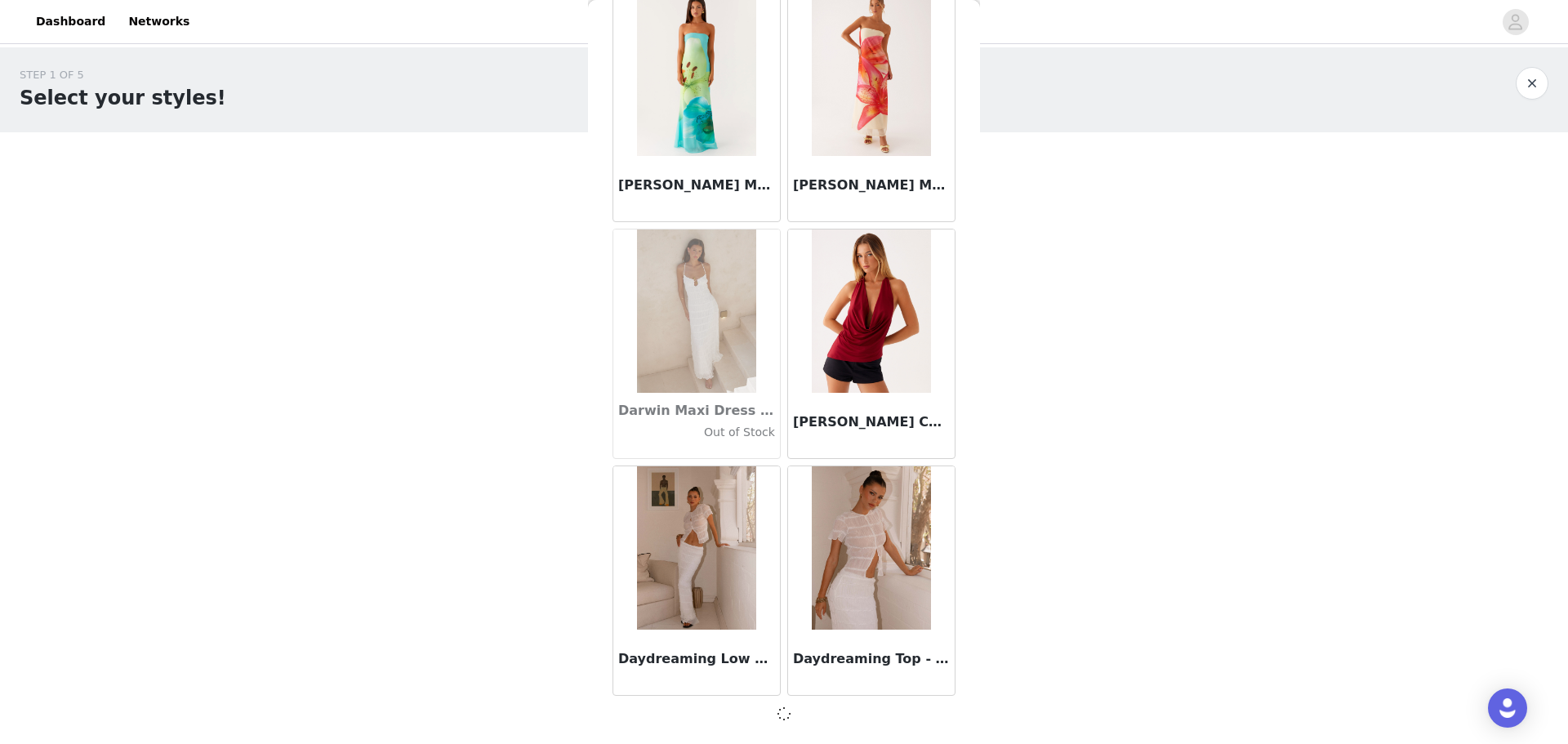
scroll to position [25438, 0]
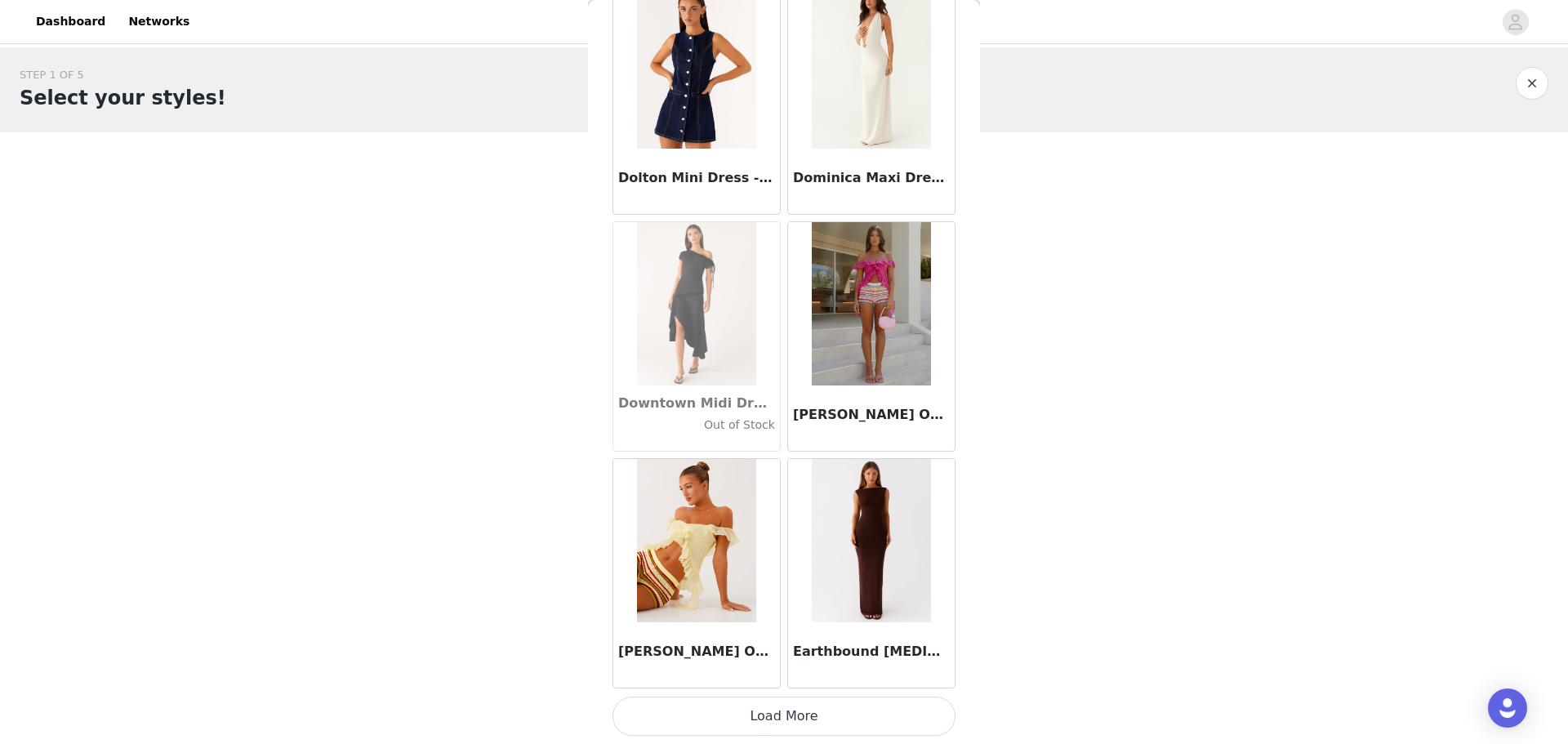
click at [501, 179] on button "Load More" at bounding box center [784, 716] width 343 height 39
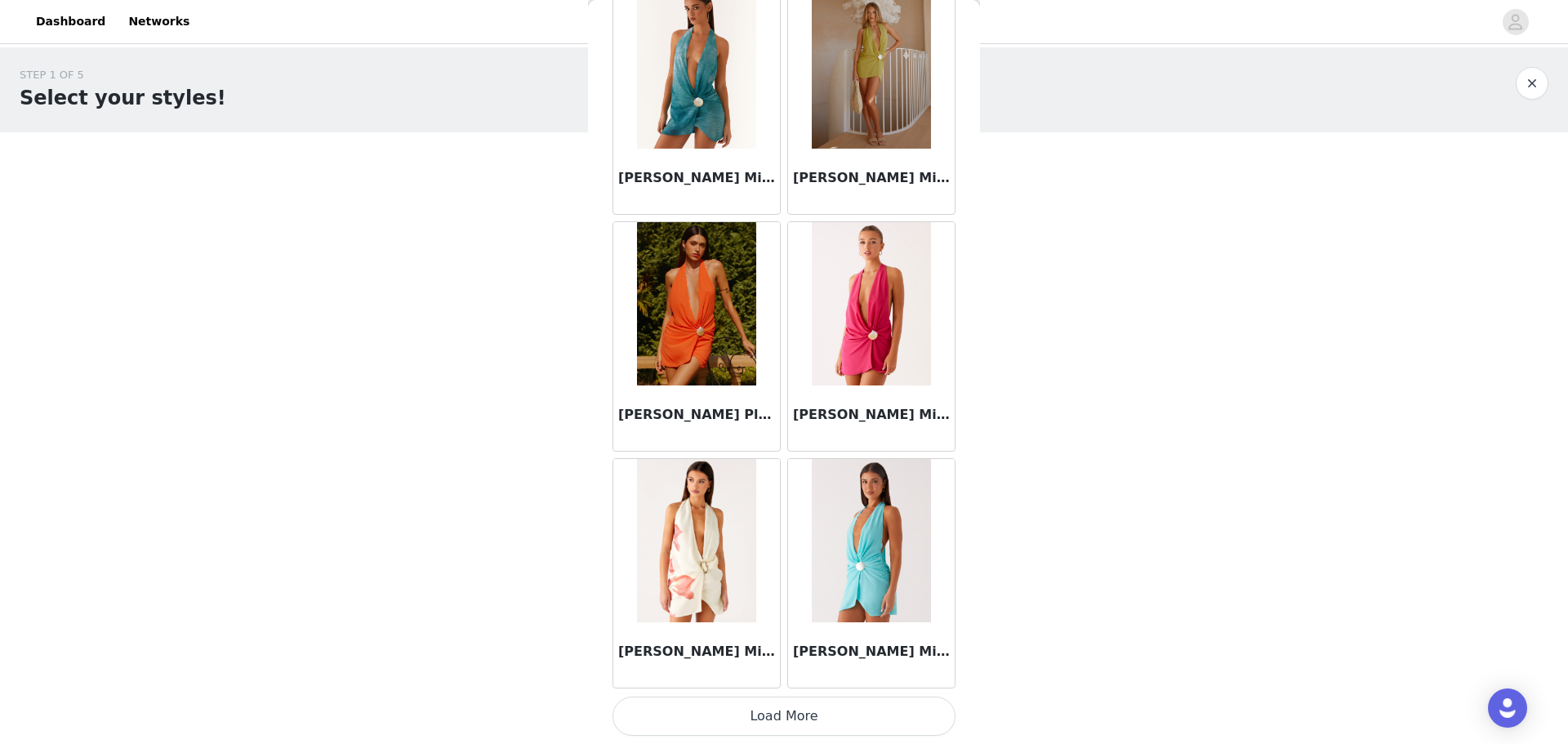
click at [501, 179] on button "Load More" at bounding box center [784, 716] width 343 height 39
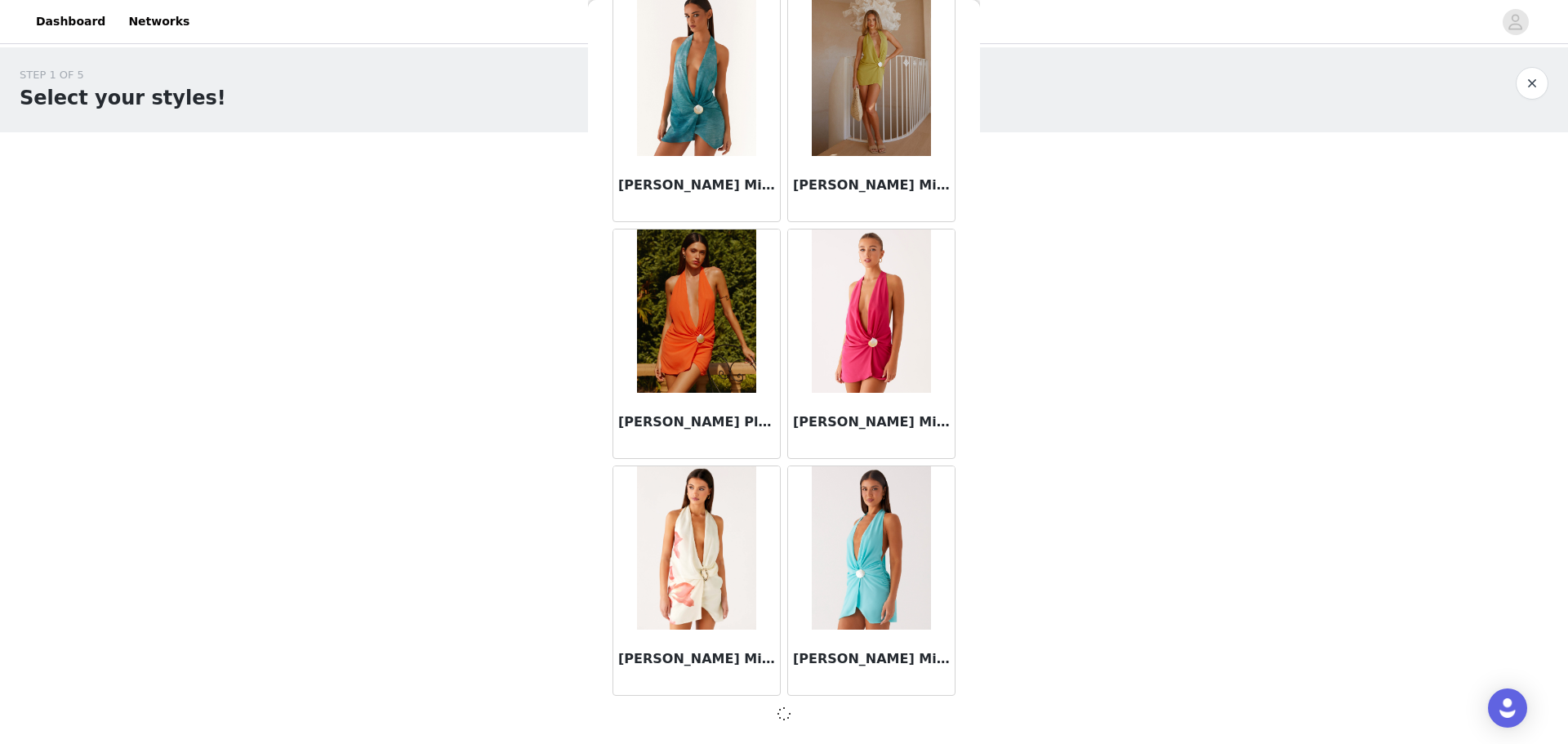
scroll to position [30176, 0]
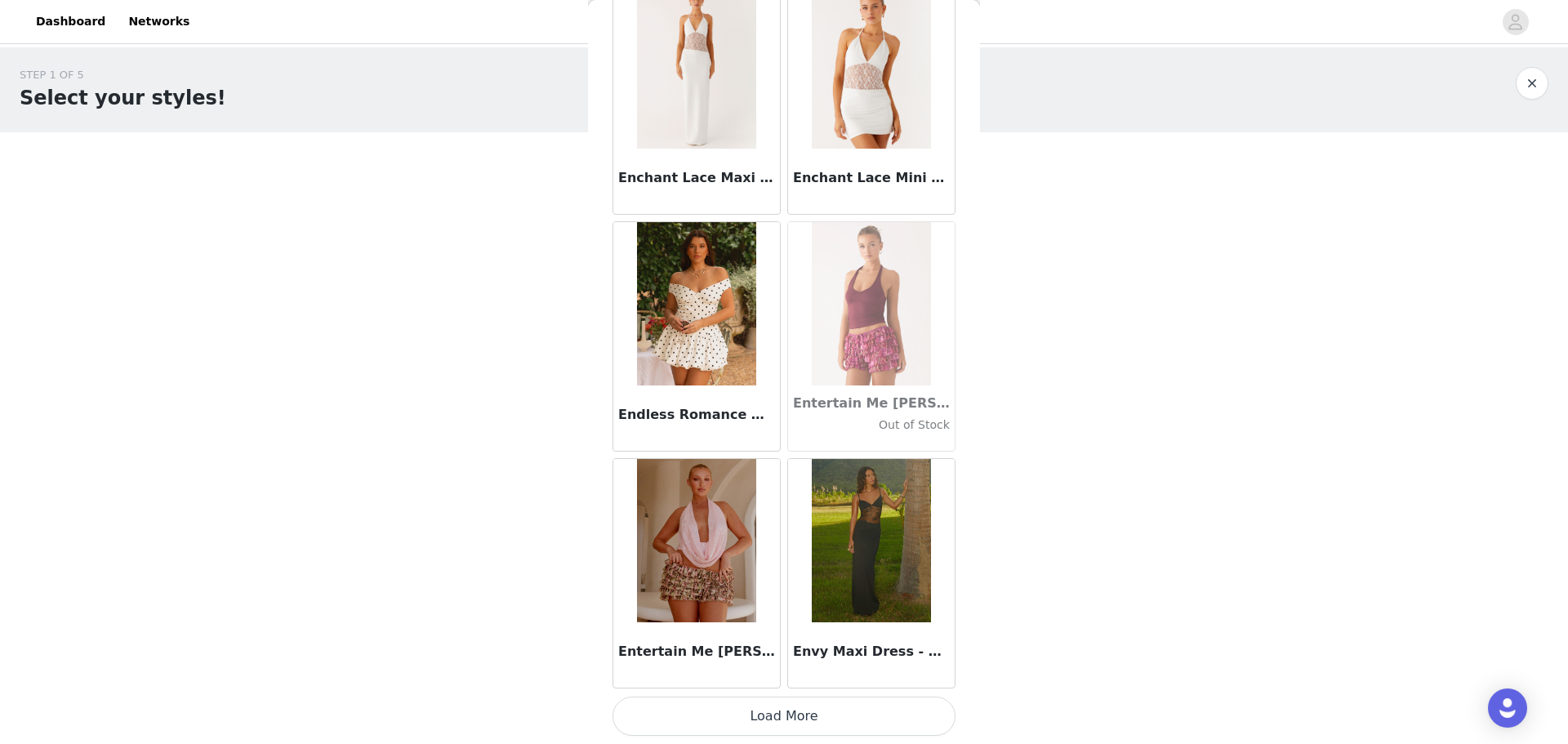
click at [501, 179] on button "Load More" at bounding box center [784, 716] width 343 height 39
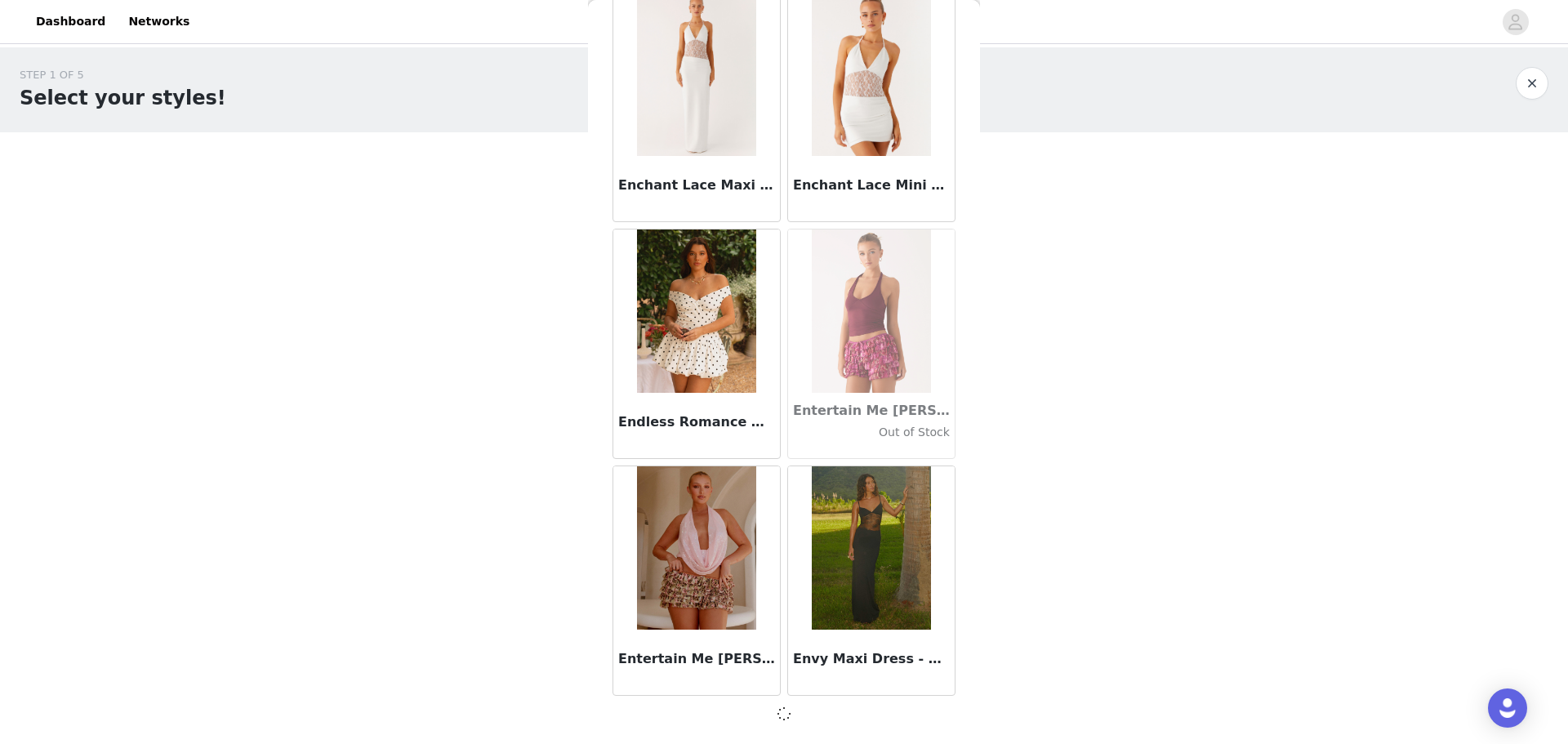
scroll to position [32545, 0]
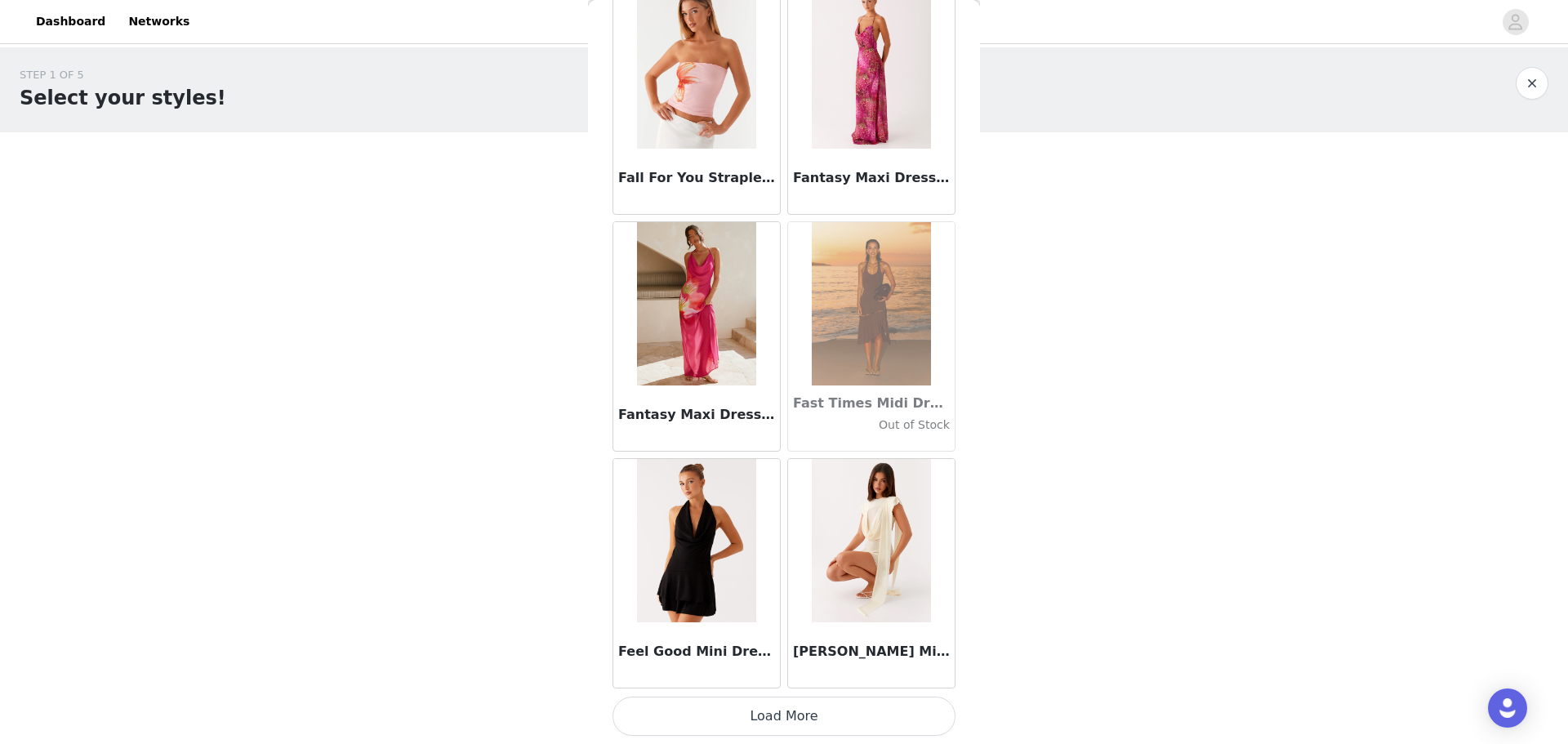
click at [501, 179] on button "Load More" at bounding box center [784, 716] width 343 height 39
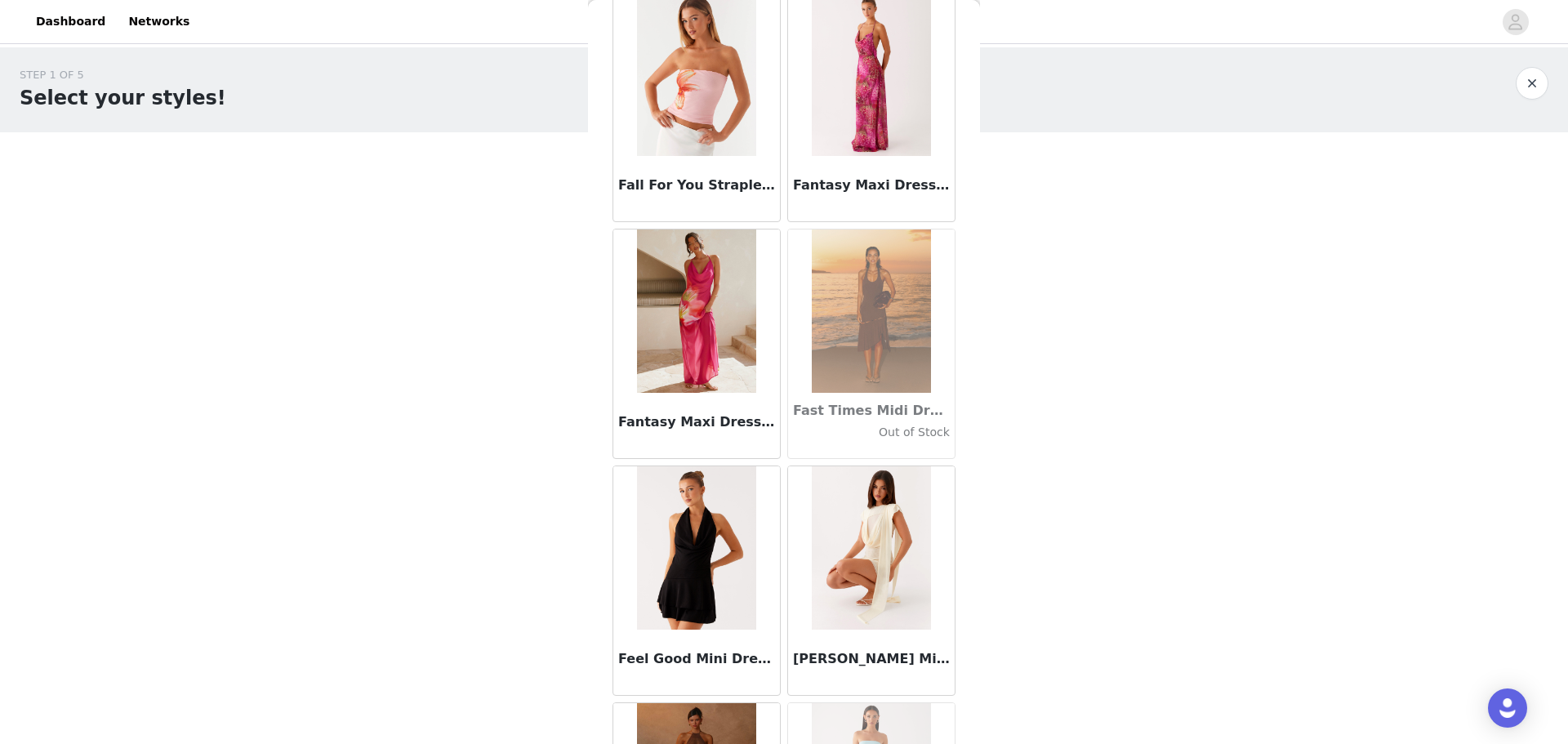
scroll to position [34921, 0]
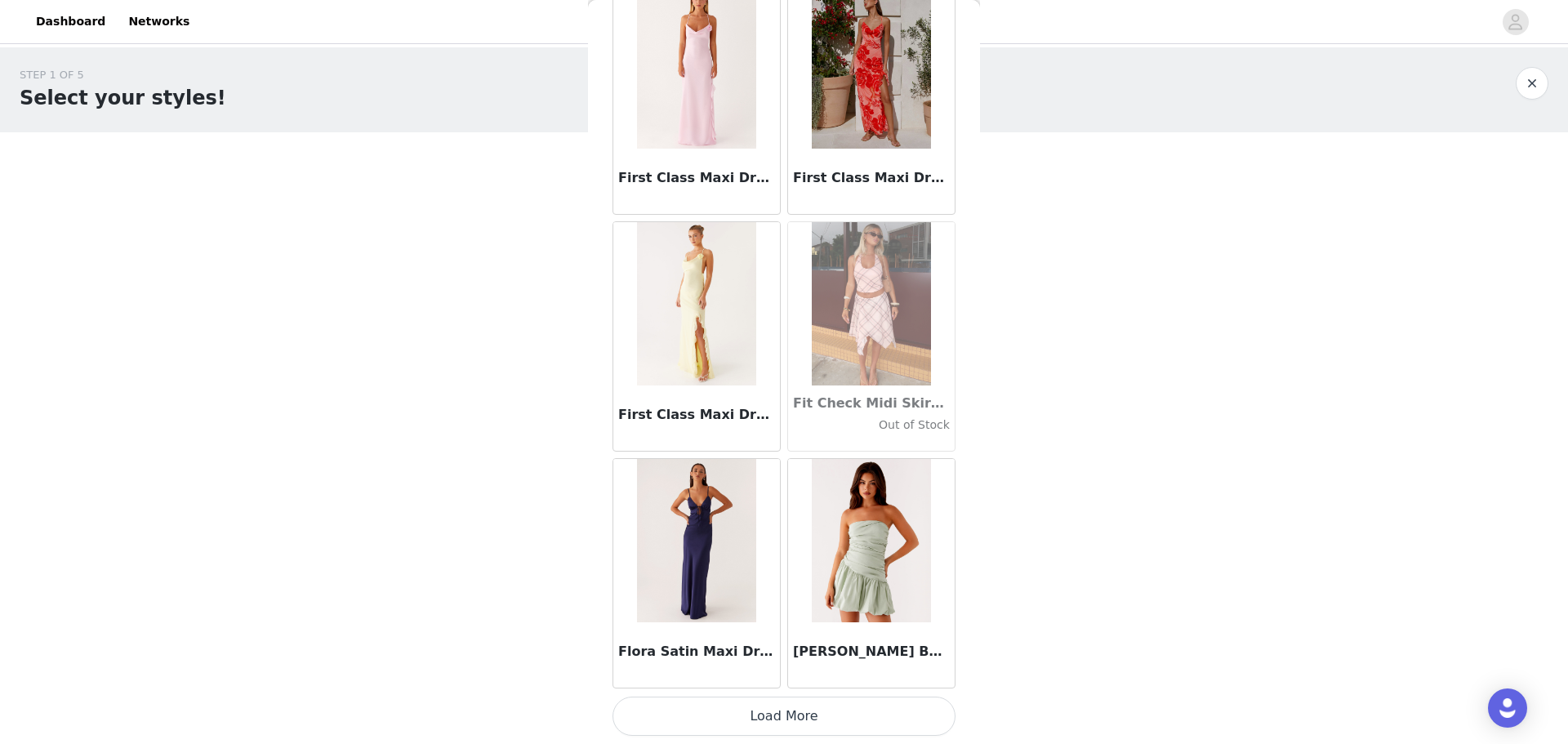
click at [501, 179] on button "Load More" at bounding box center [784, 716] width 343 height 39
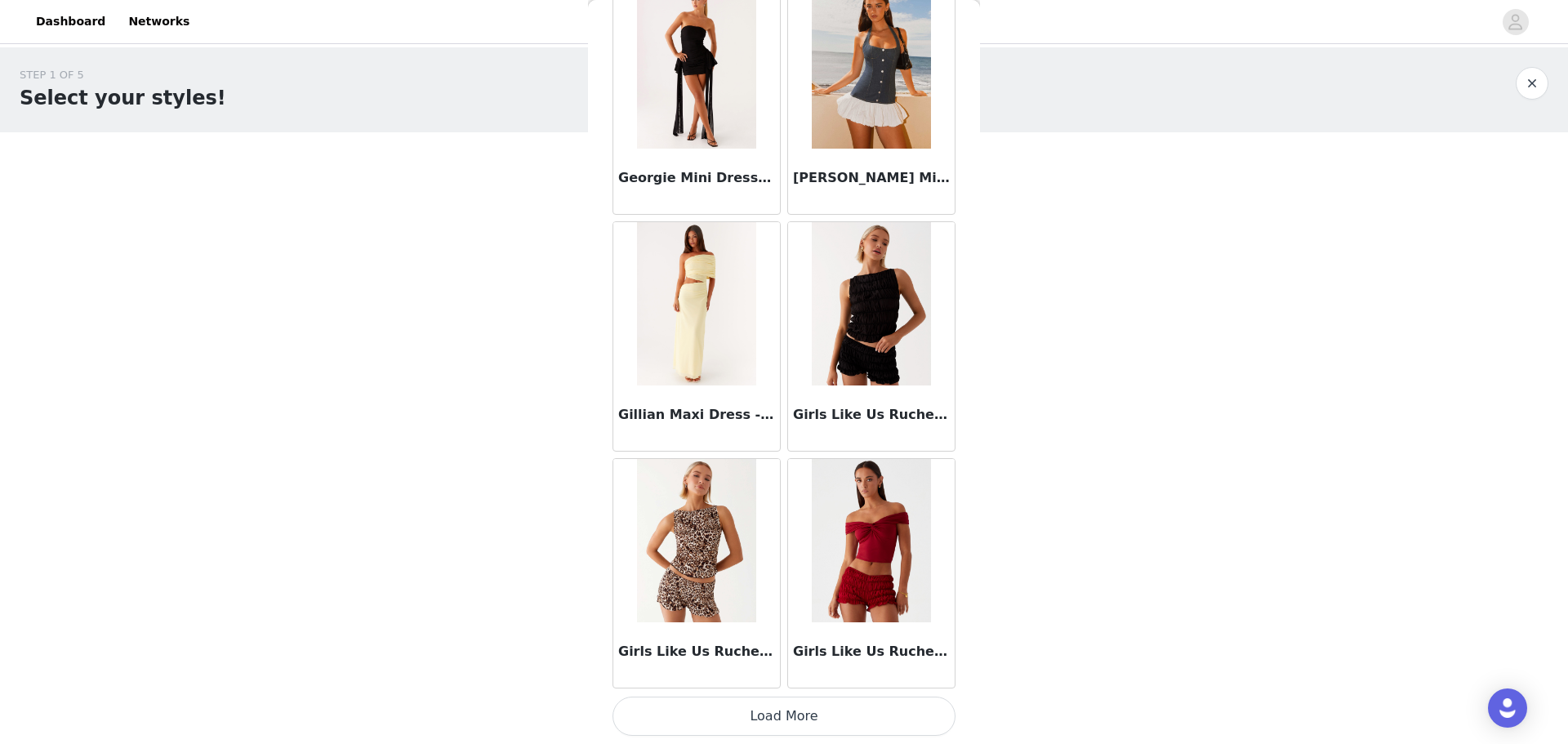
click at [501, 179] on button "Load More" at bounding box center [784, 716] width 343 height 39
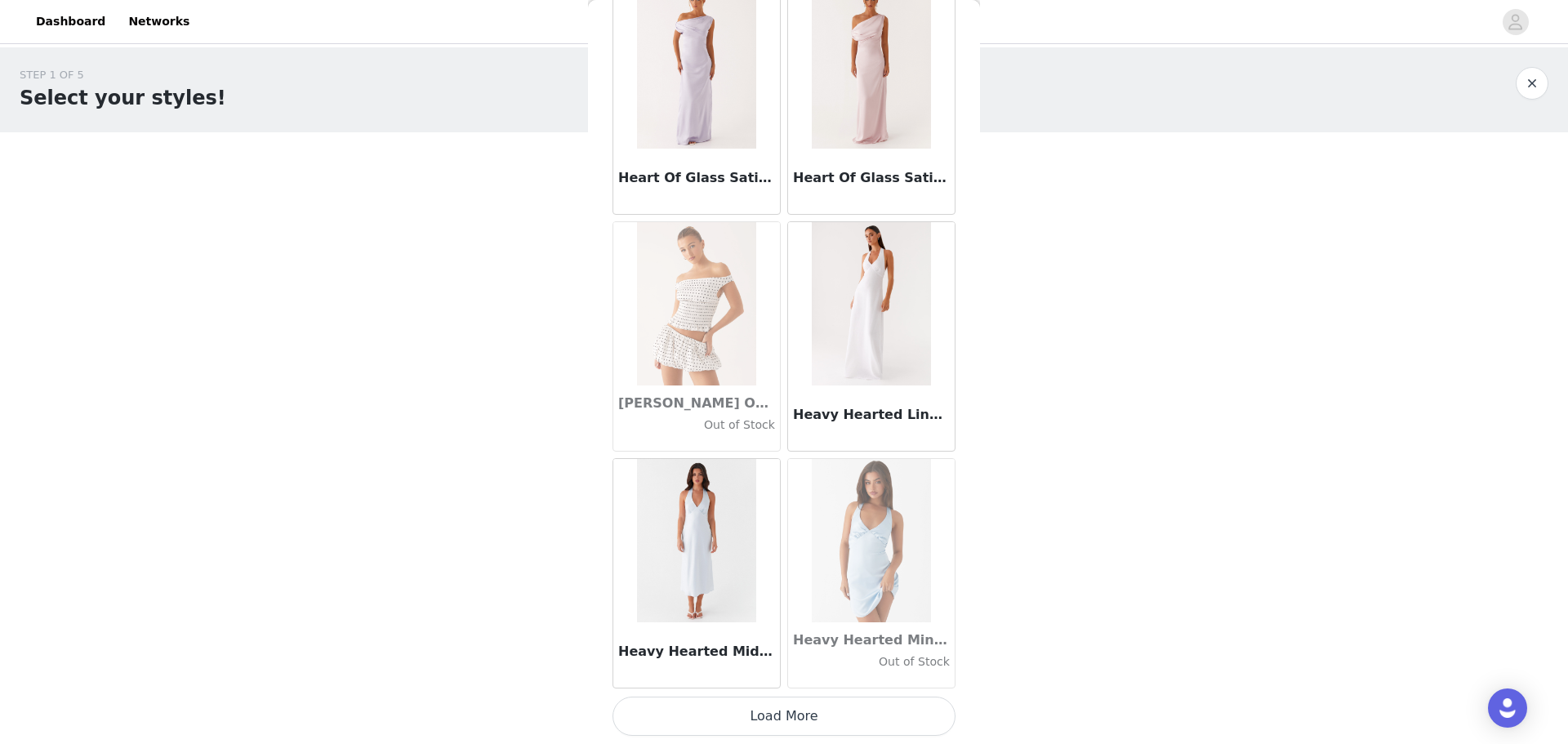
click at [501, 179] on button "Load More" at bounding box center [784, 716] width 343 height 39
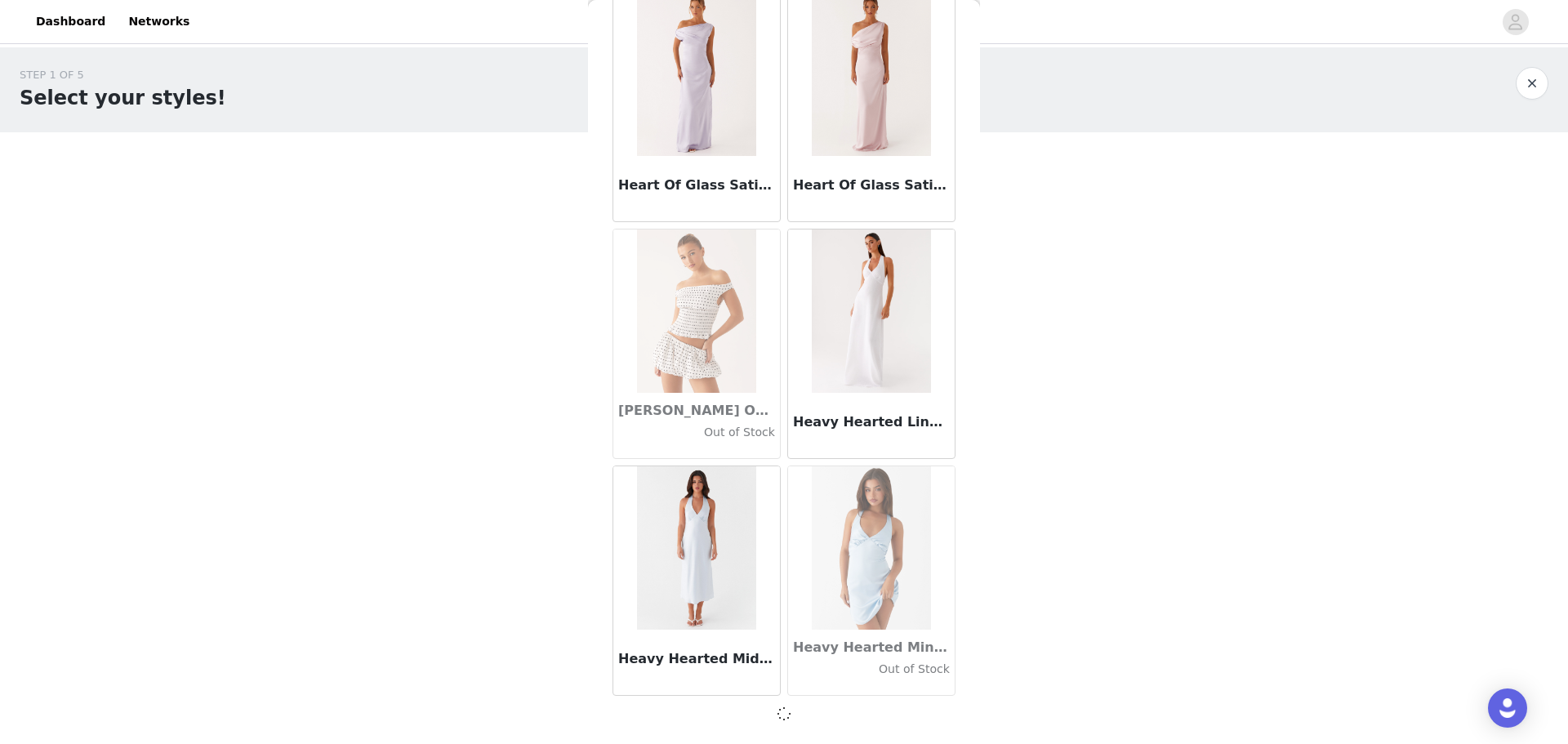
scroll to position [42021, 0]
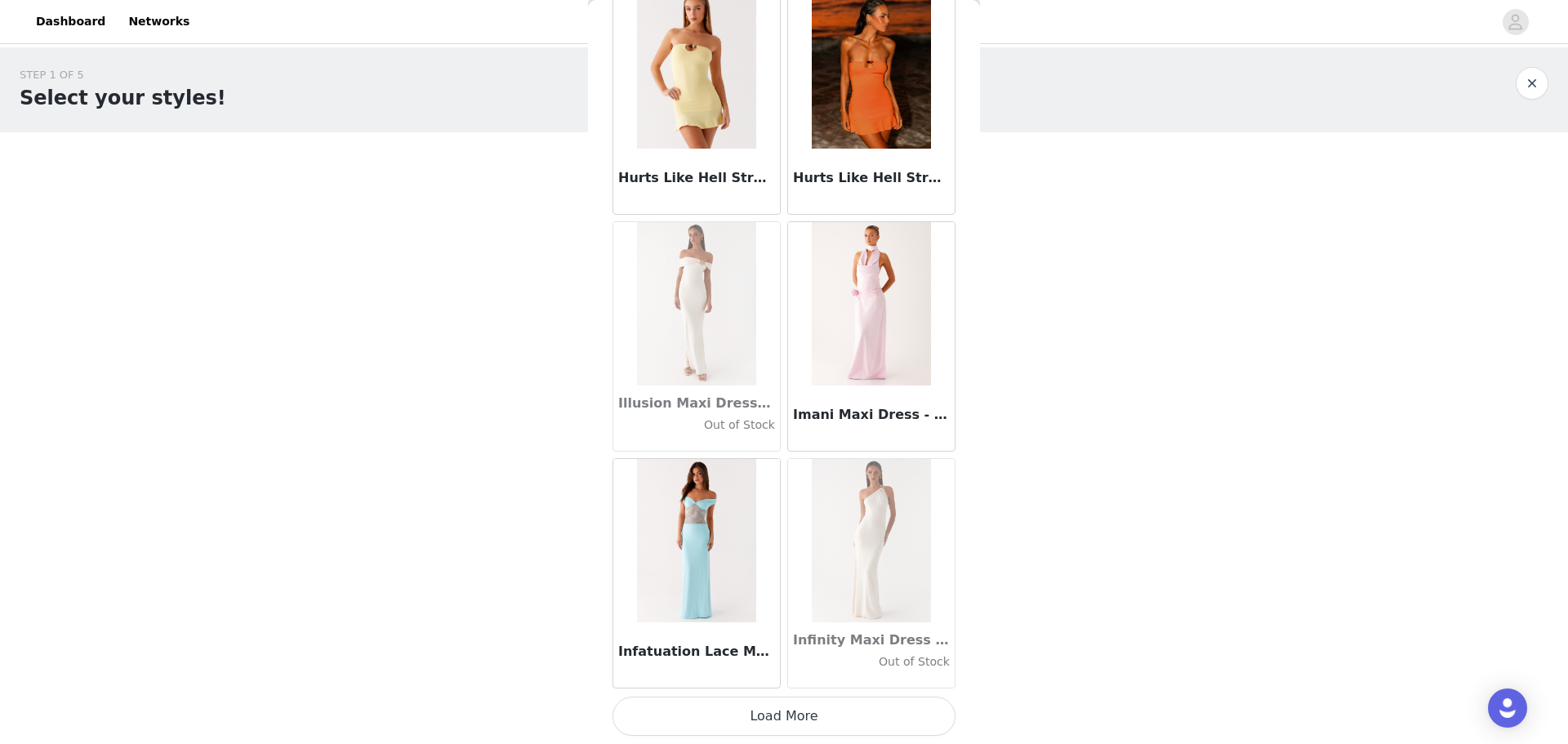
click at [501, 179] on button "Load More" at bounding box center [784, 716] width 343 height 39
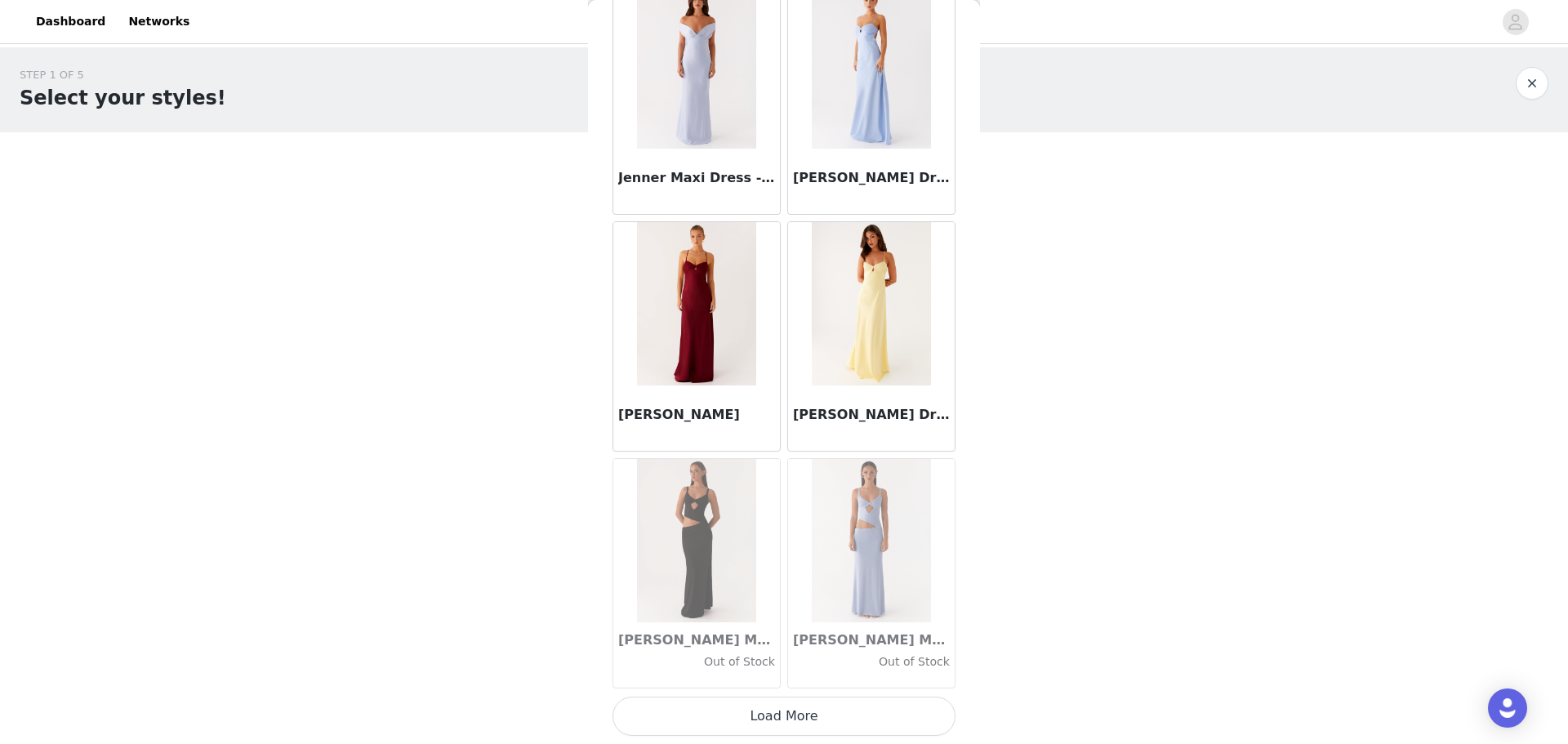
click at [501, 179] on button "Load More" at bounding box center [784, 716] width 343 height 39
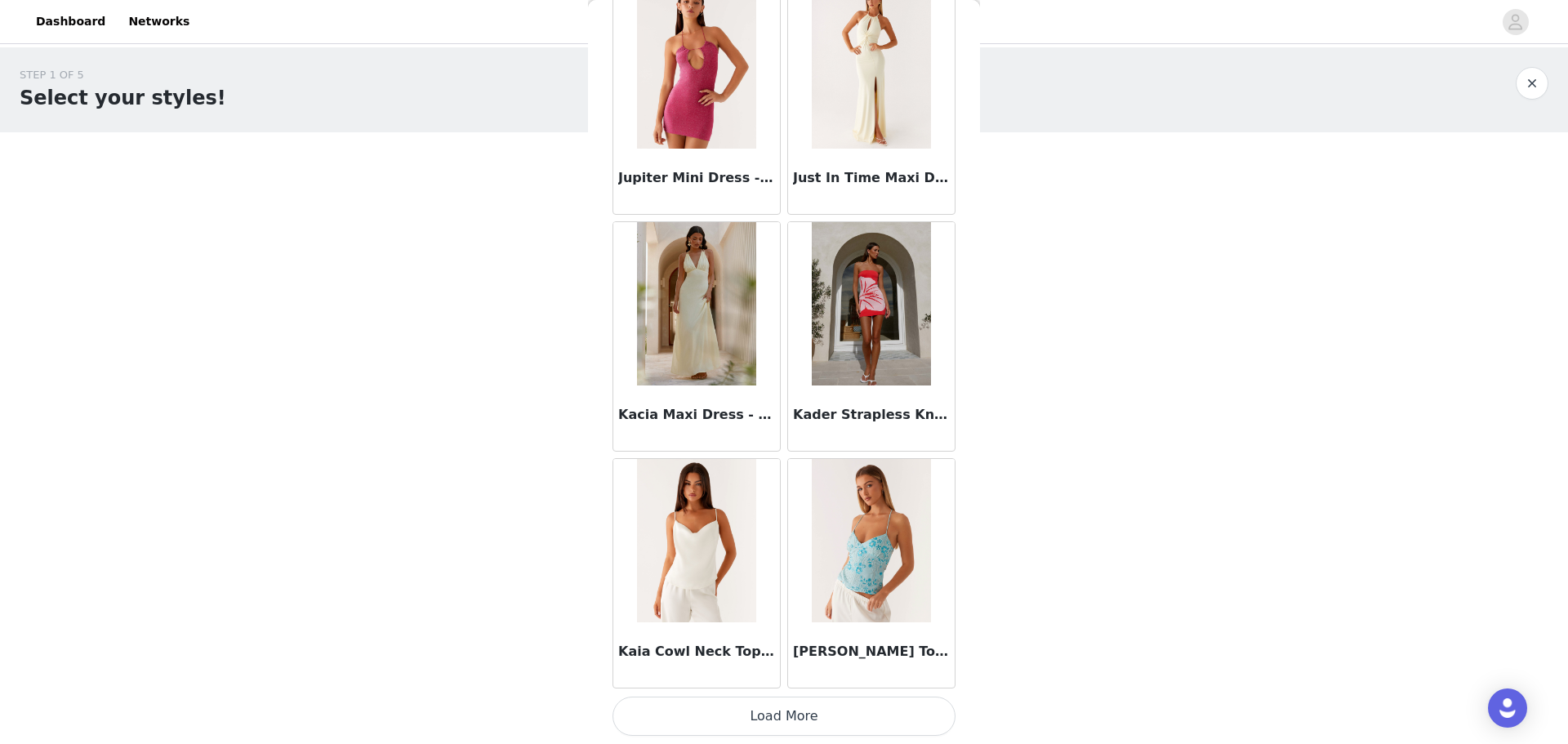
click at [501, 179] on button "Load More" at bounding box center [784, 716] width 343 height 39
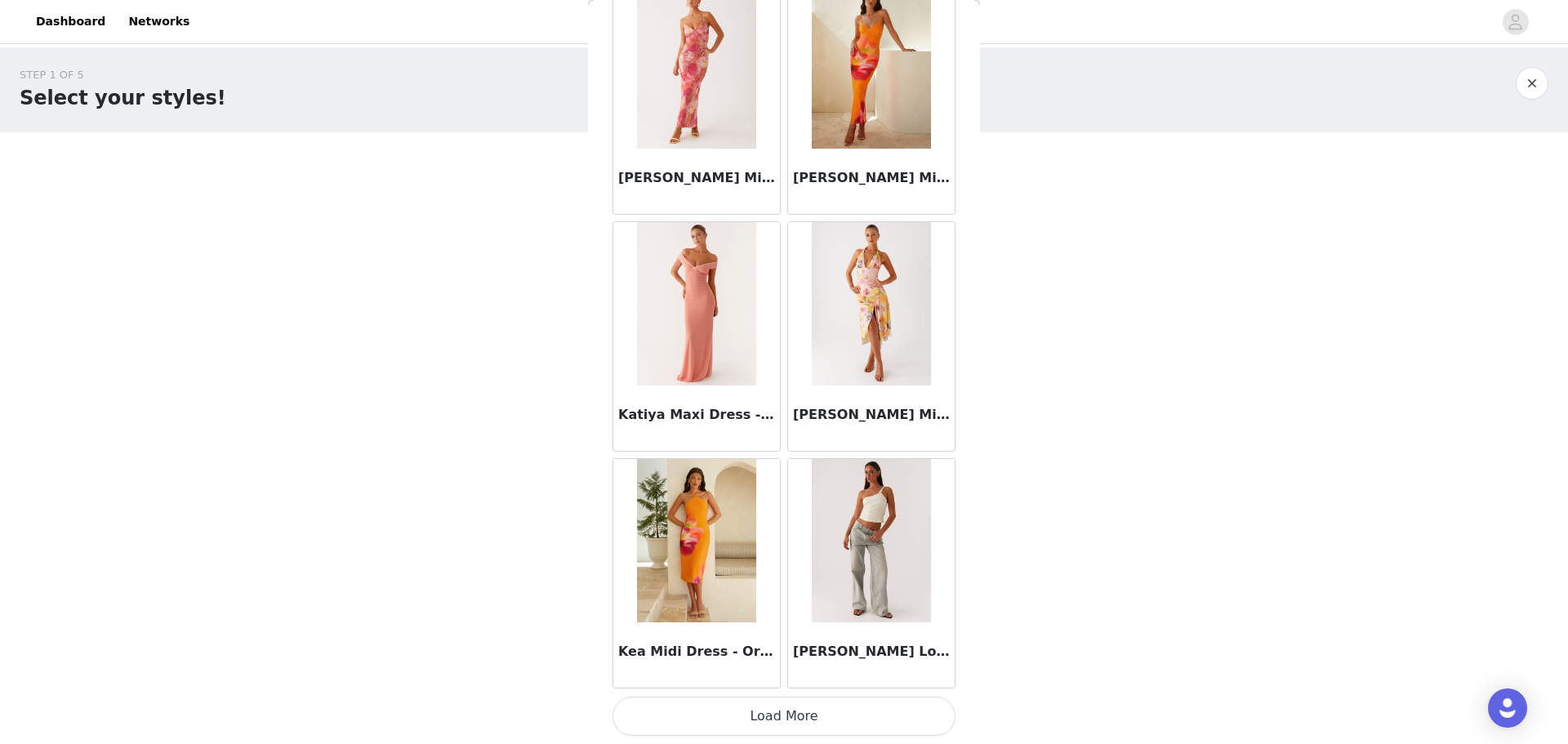
click at [501, 179] on button "Load More" at bounding box center [784, 716] width 343 height 39
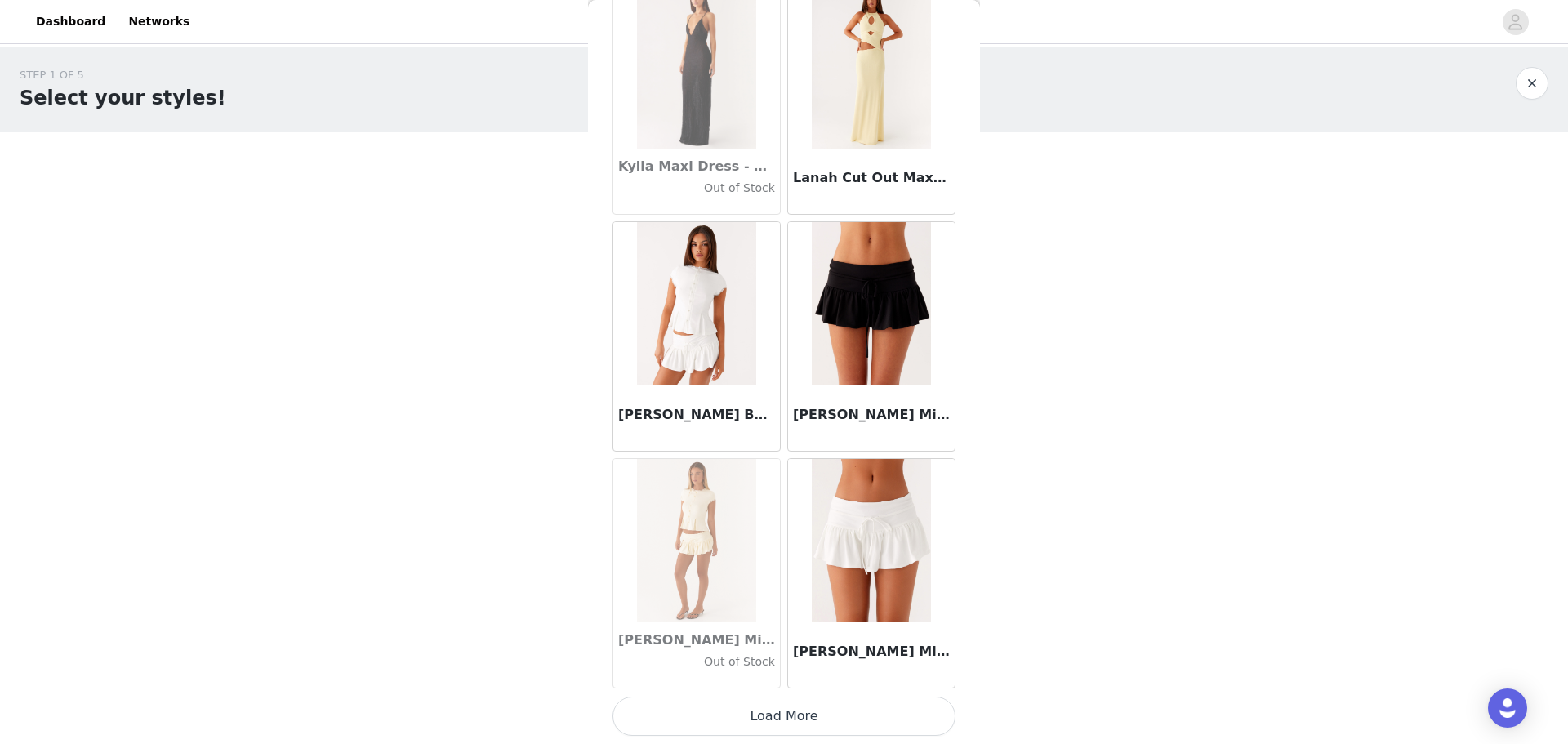
click at [501, 179] on button "Load More" at bounding box center [784, 716] width 343 height 39
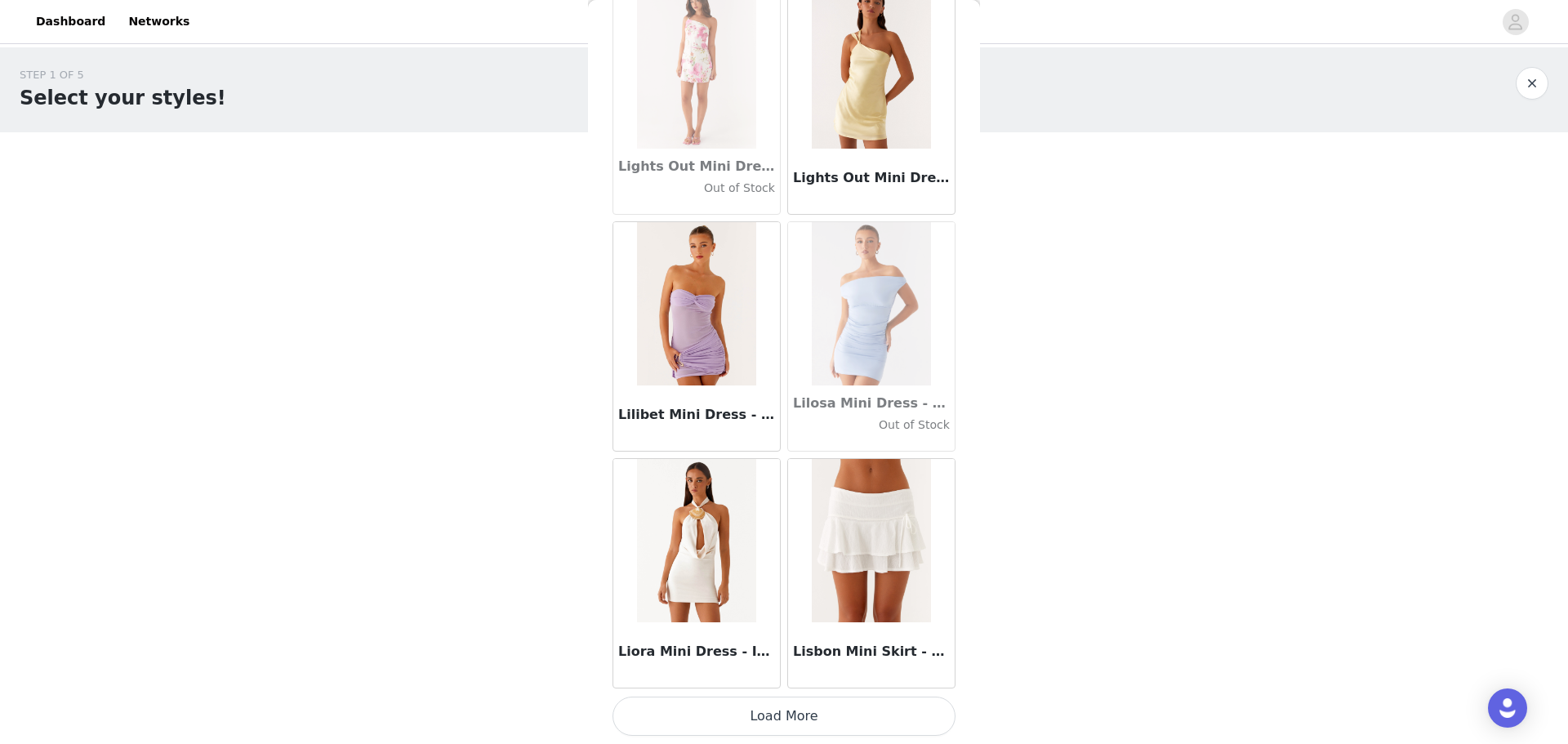
click at [501, 179] on button "Load More" at bounding box center [784, 716] width 343 height 39
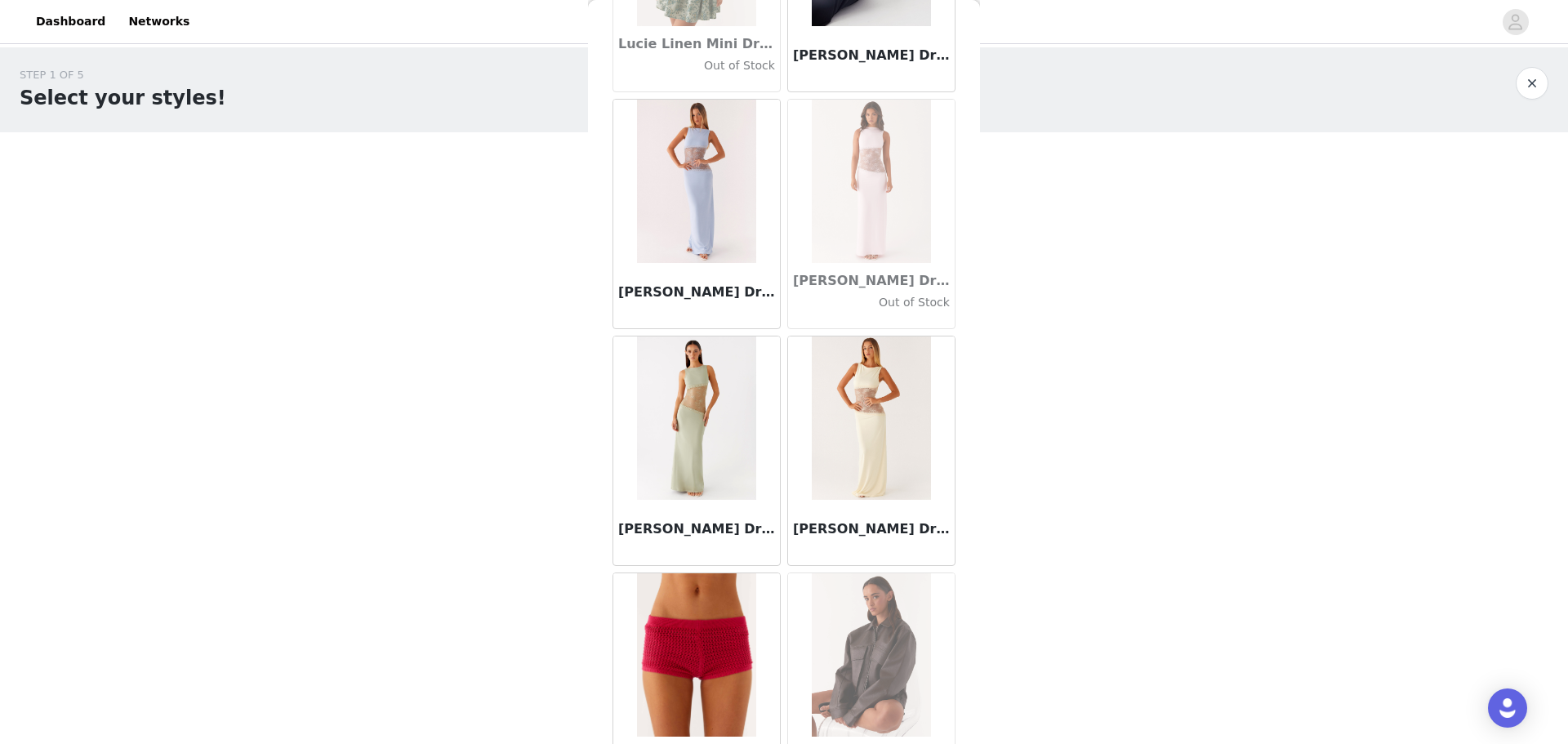
scroll to position [58611, 0]
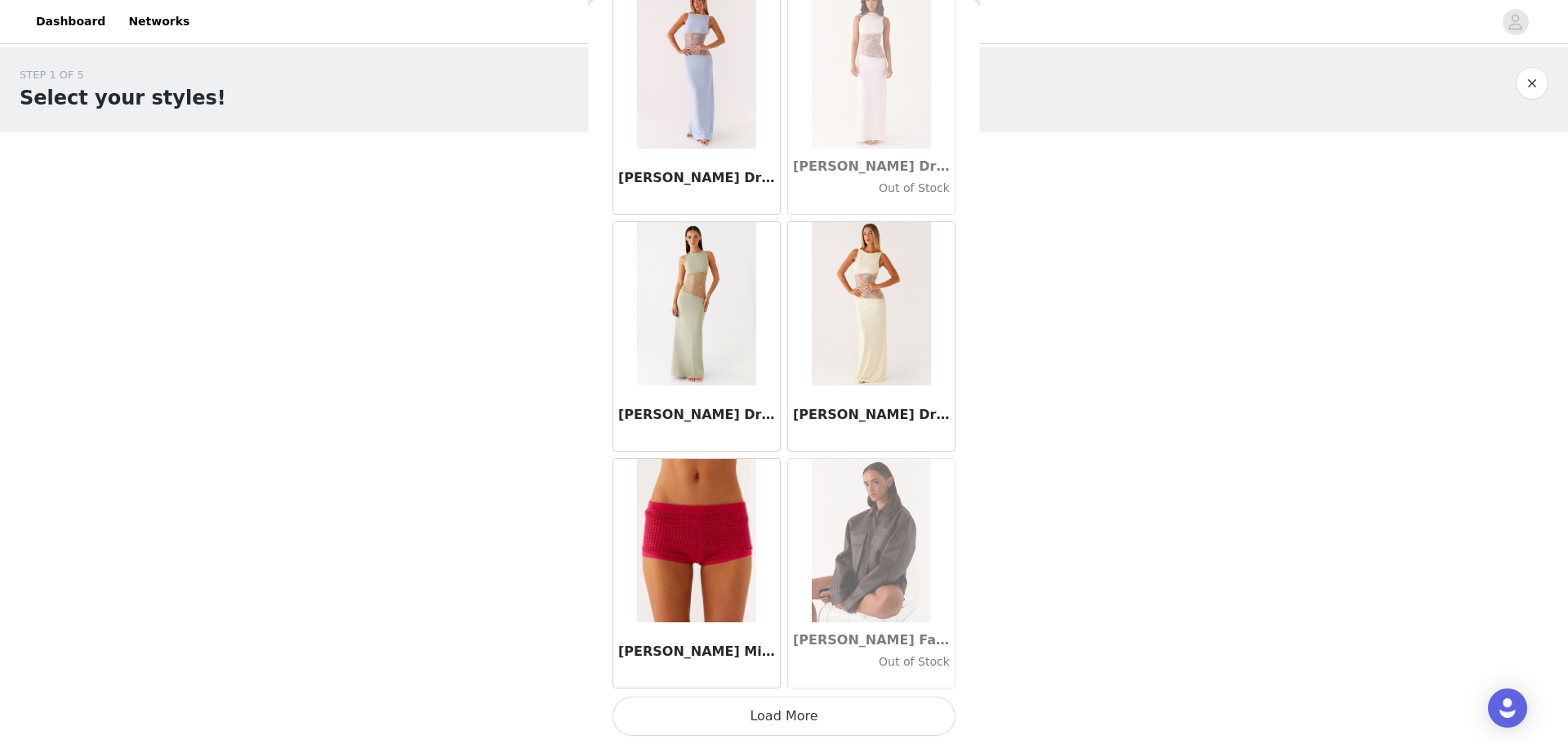
click at [501, 179] on button "Load More" at bounding box center [784, 716] width 343 height 39
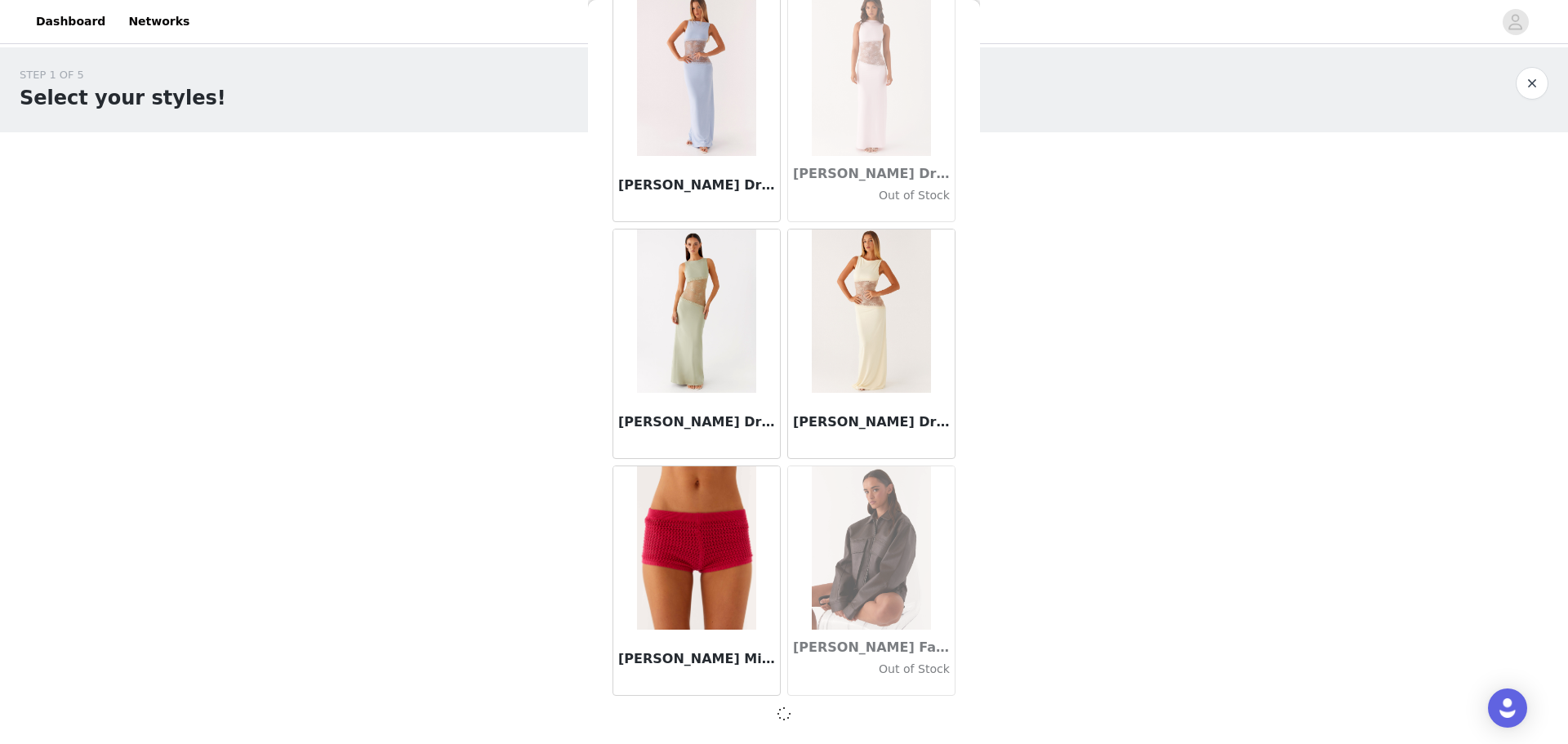
scroll to position [58603, 0]
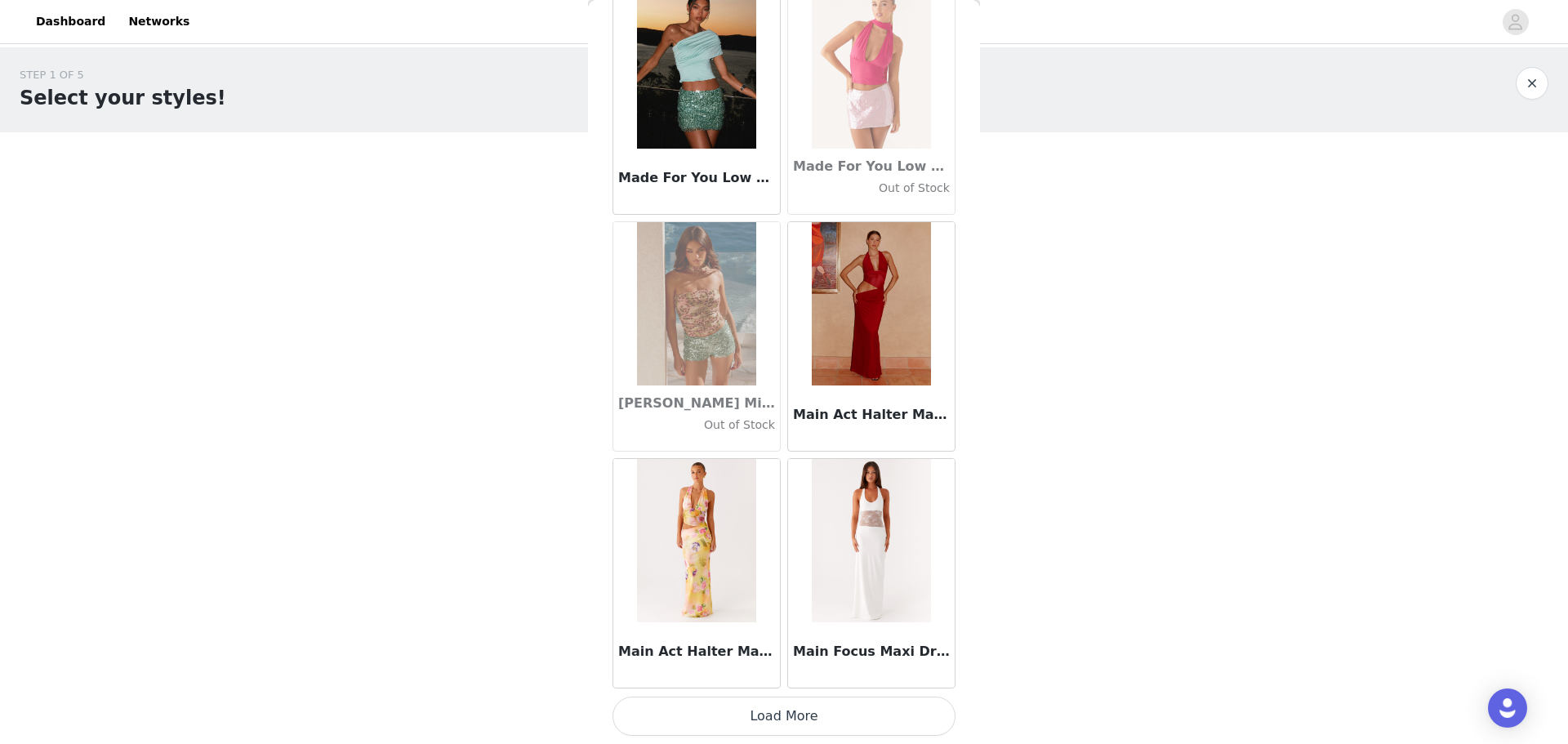
click at [501, 179] on button "Load More" at bounding box center [784, 716] width 343 height 39
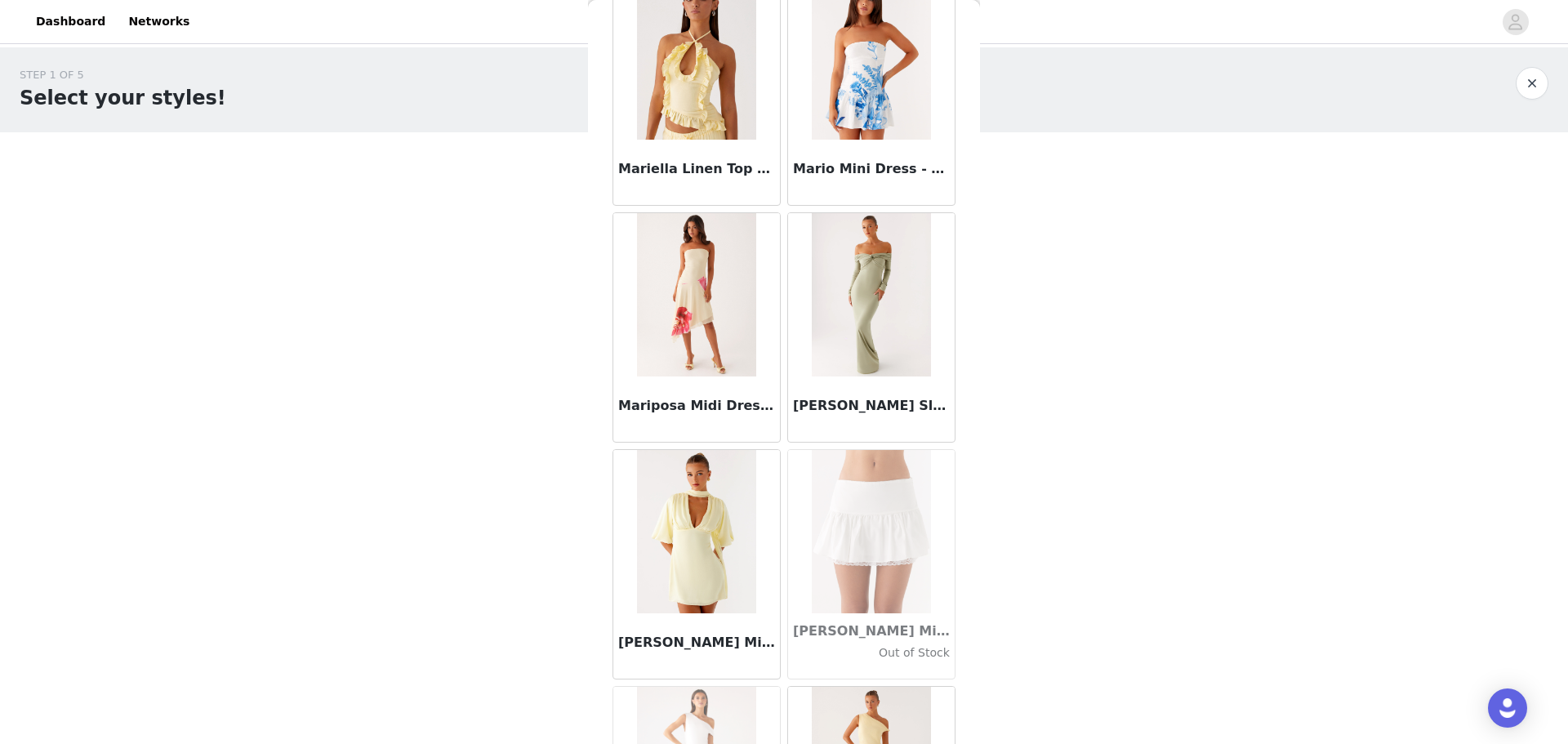
scroll to position [63349, 0]
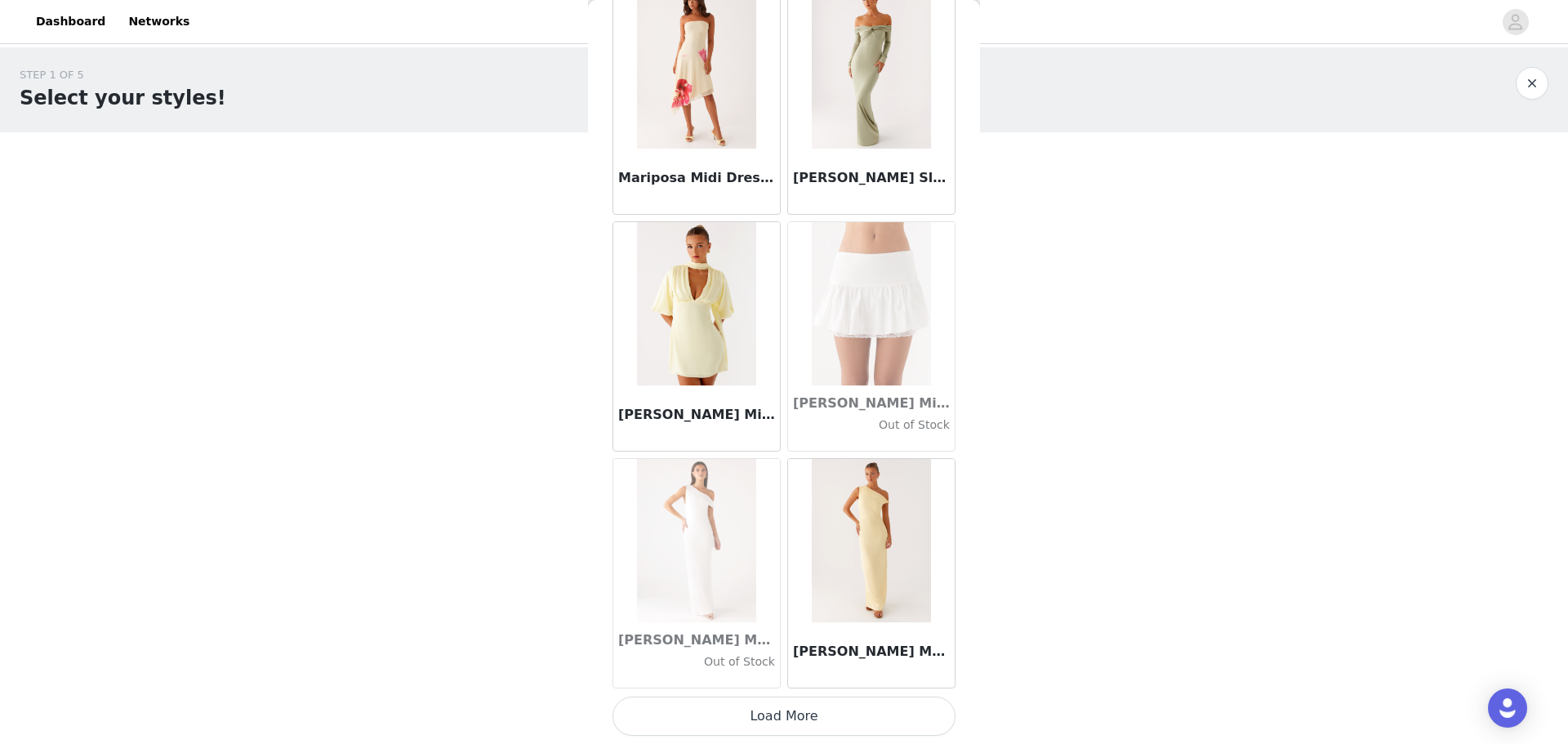
click at [501, 179] on button "Load More" at bounding box center [784, 716] width 343 height 39
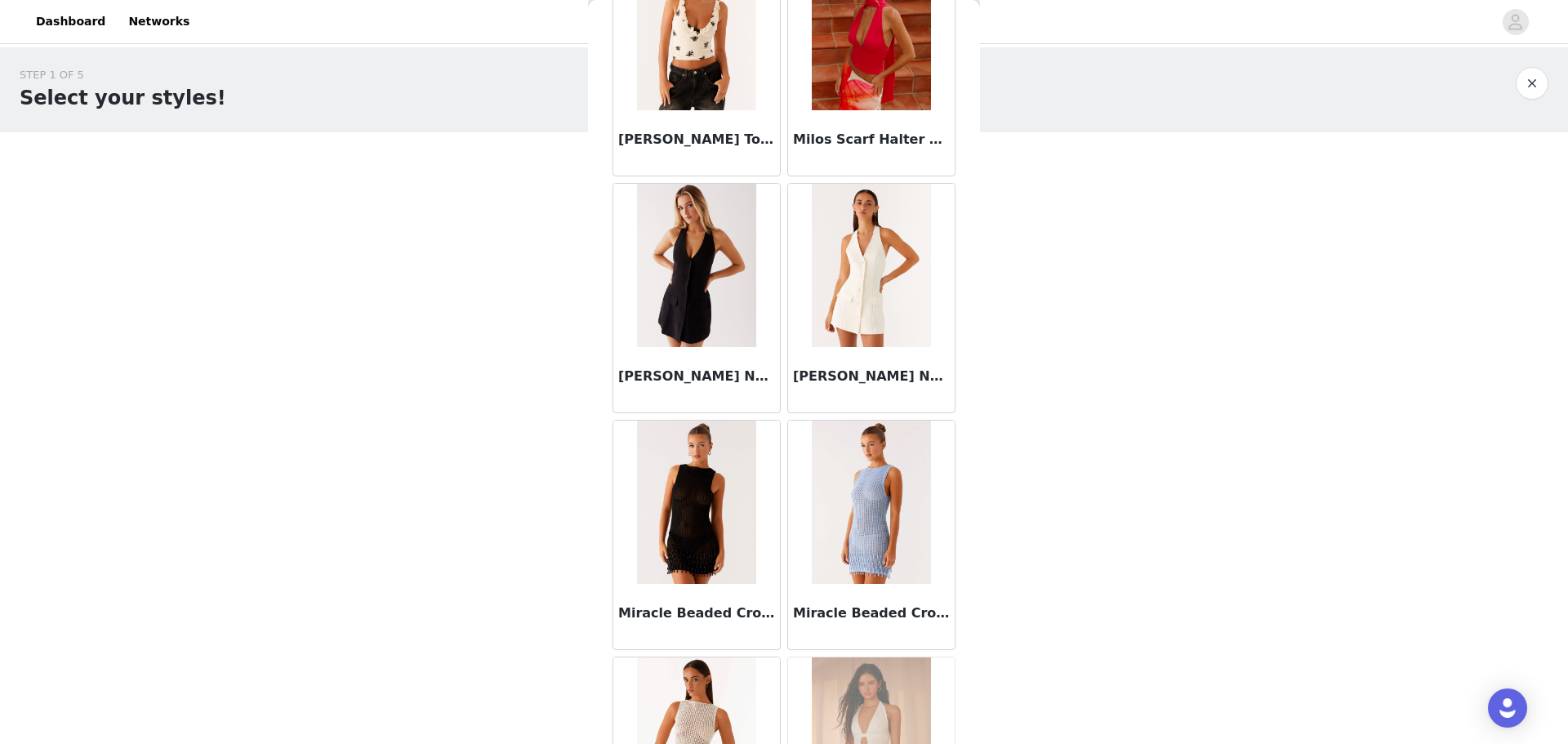
scroll to position [65718, 0]
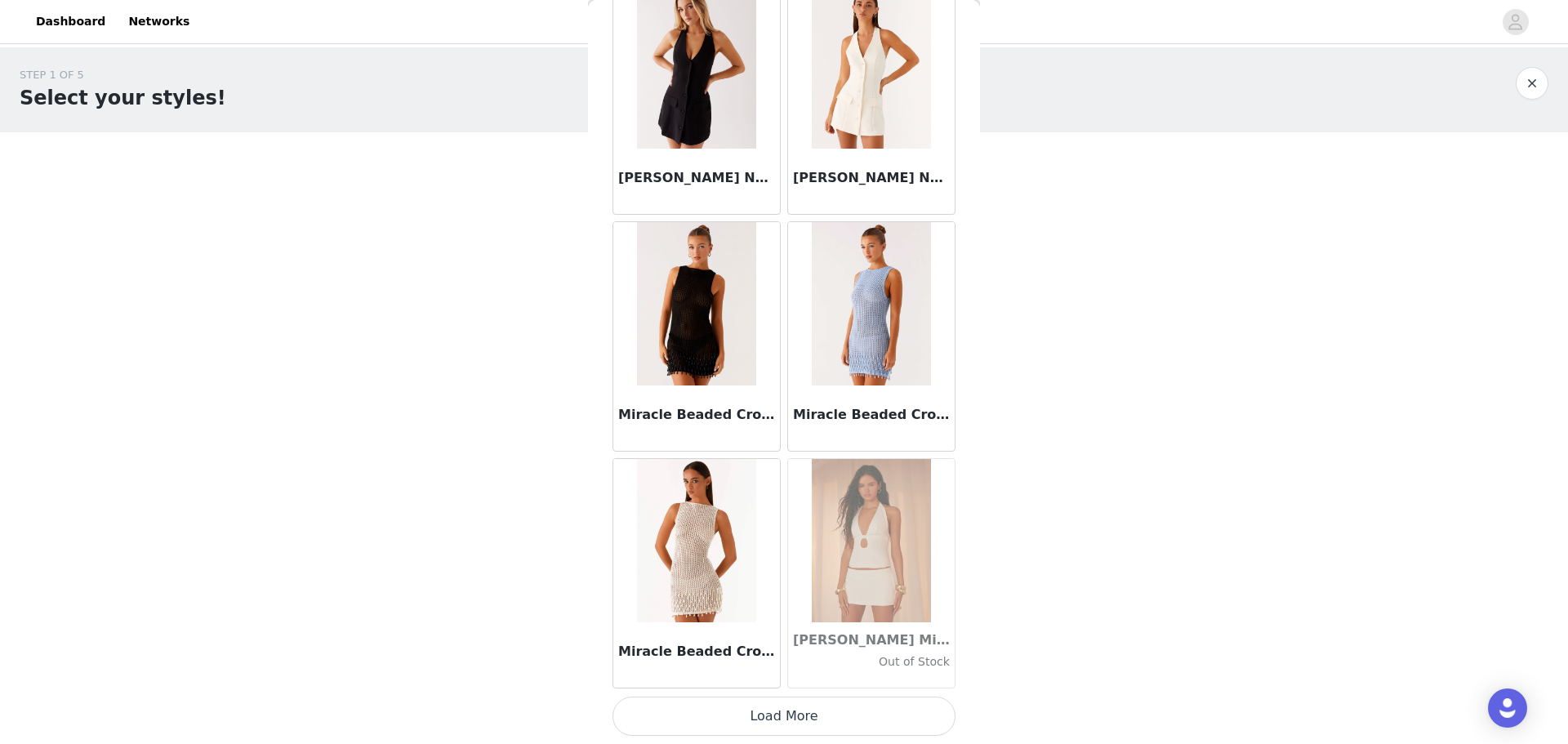
click at [501, 179] on button "Load More" at bounding box center [784, 716] width 343 height 39
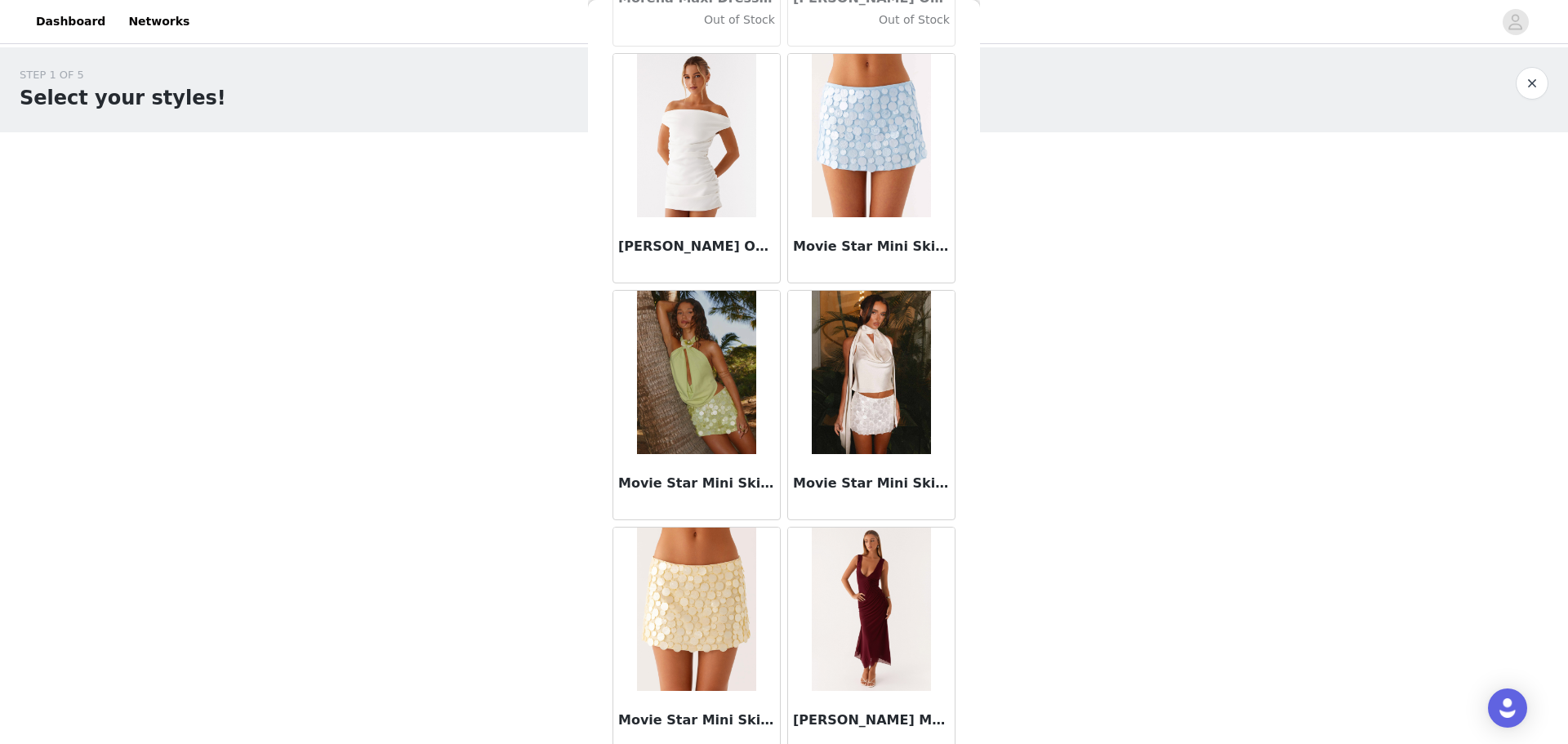
scroll to position [68087, 0]
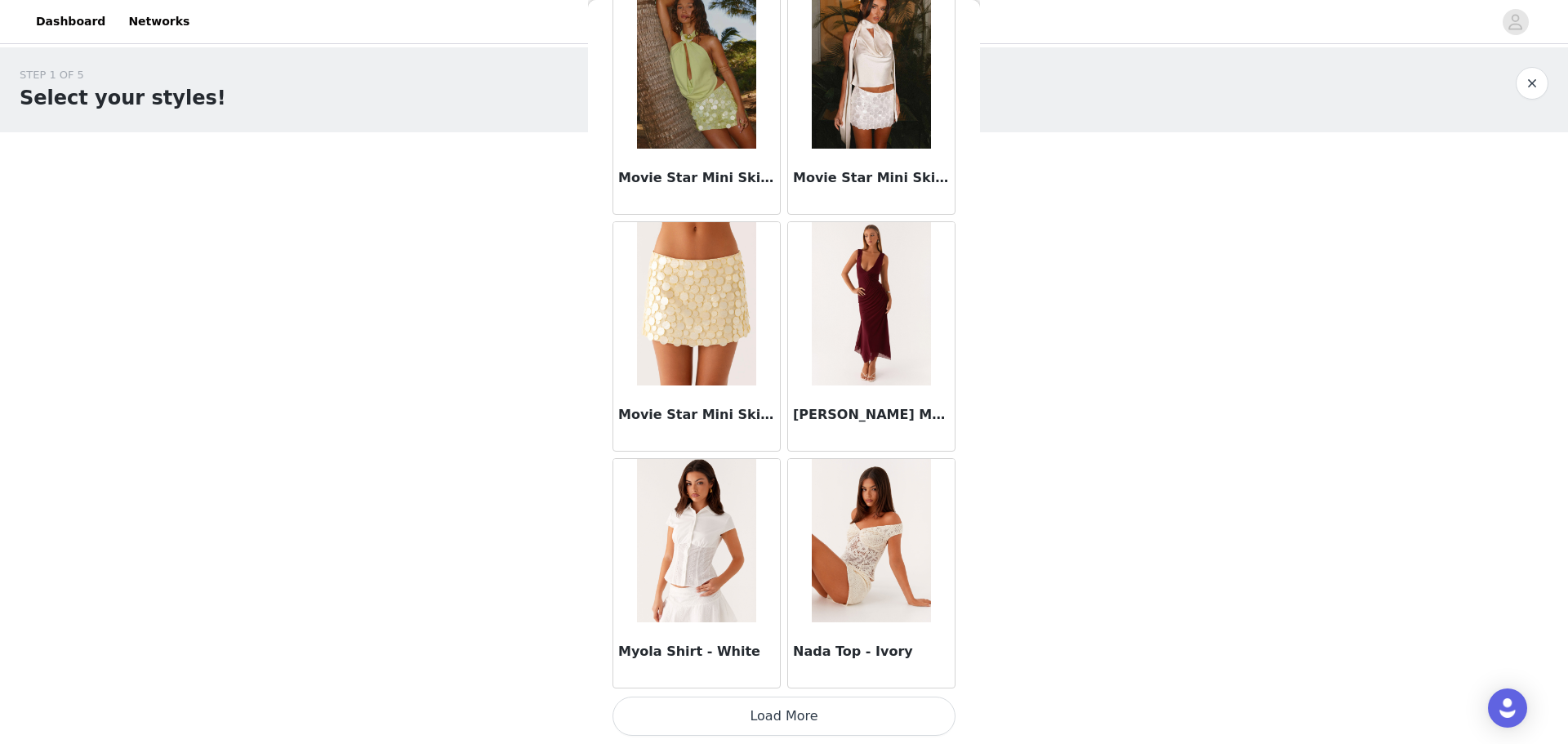
click at [501, 179] on button "Load More" at bounding box center [784, 716] width 343 height 39
click at [501, 179] on img at bounding box center [870, 304] width 118 height 163
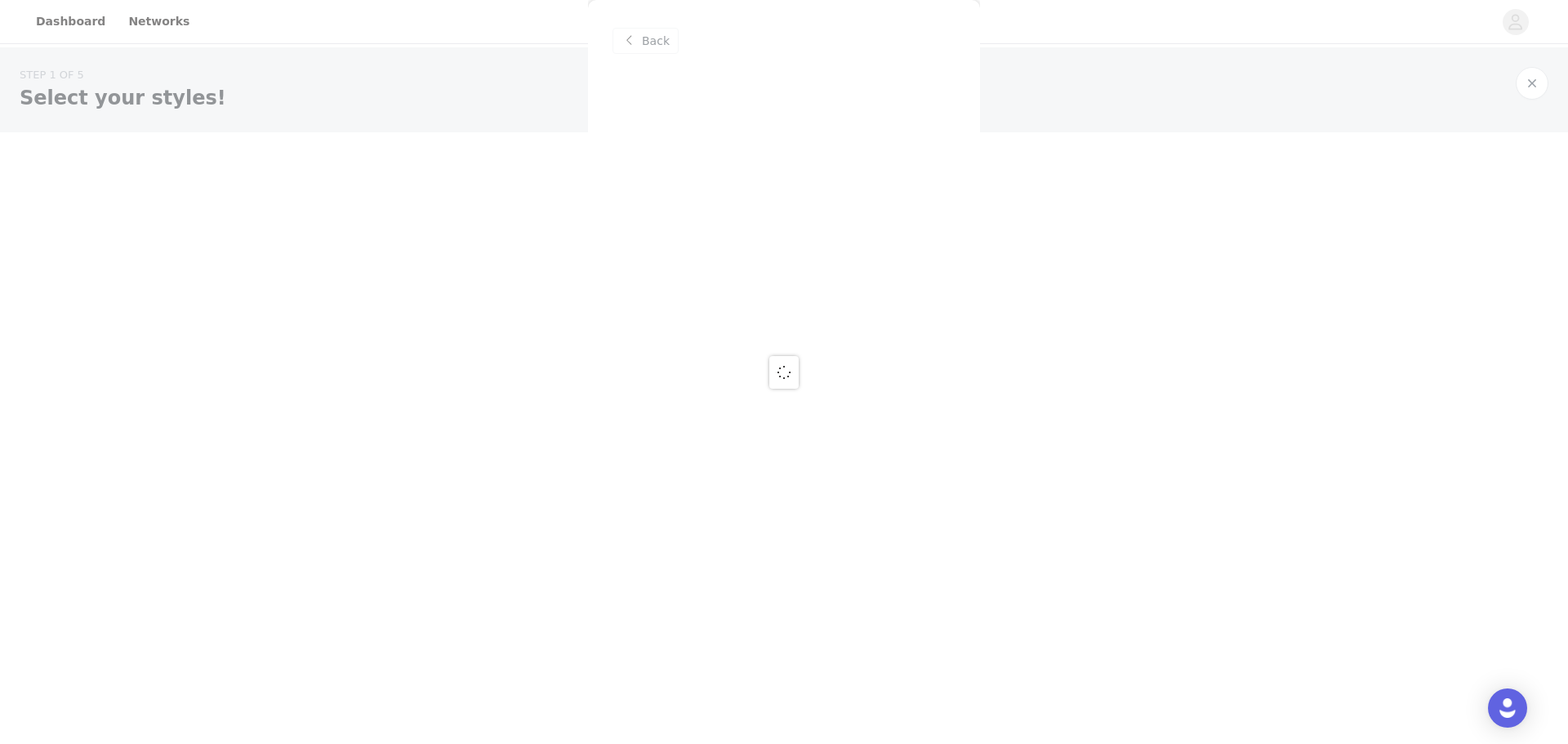
scroll to position [0, 0]
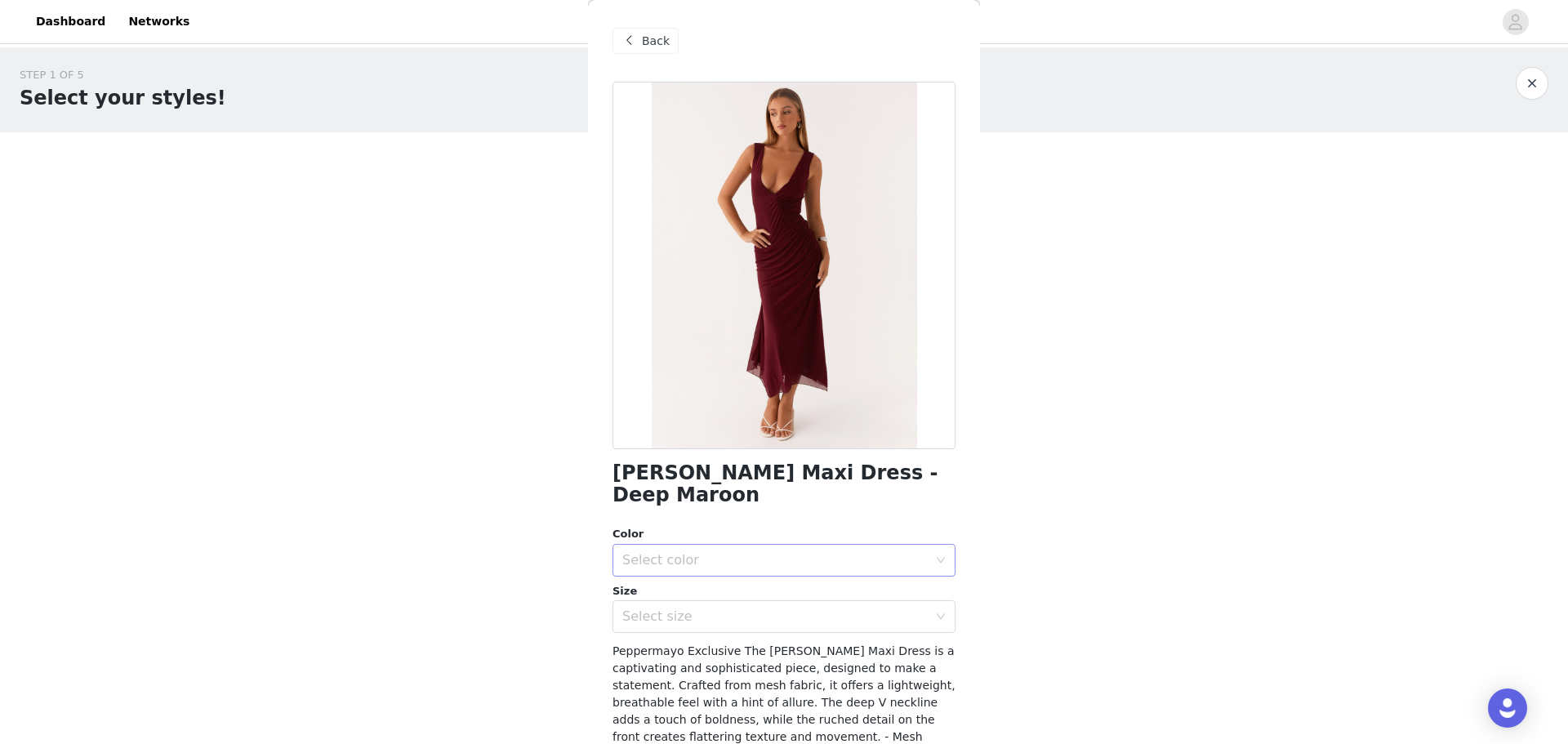
click at [501, 179] on div "Select color" at bounding box center [774, 559] width 305 height 16
click at [501, 179] on li "Deep Maroon" at bounding box center [778, 574] width 331 height 26
click at [501, 179] on div "Select size" at bounding box center [774, 616] width 305 height 16
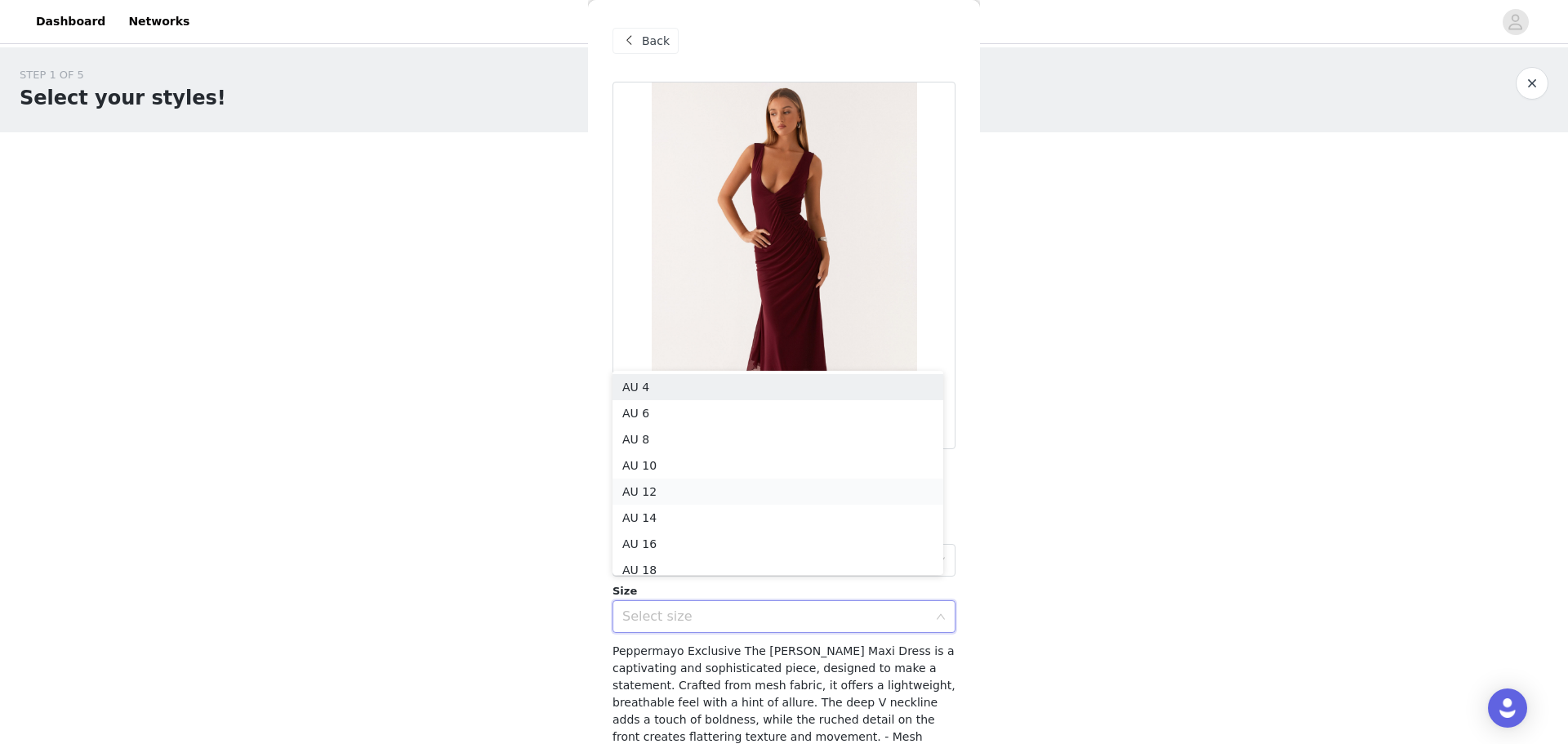
scroll to position [9, 0]
click at [501, 179] on li "AU 8" at bounding box center [778, 431] width 331 height 26
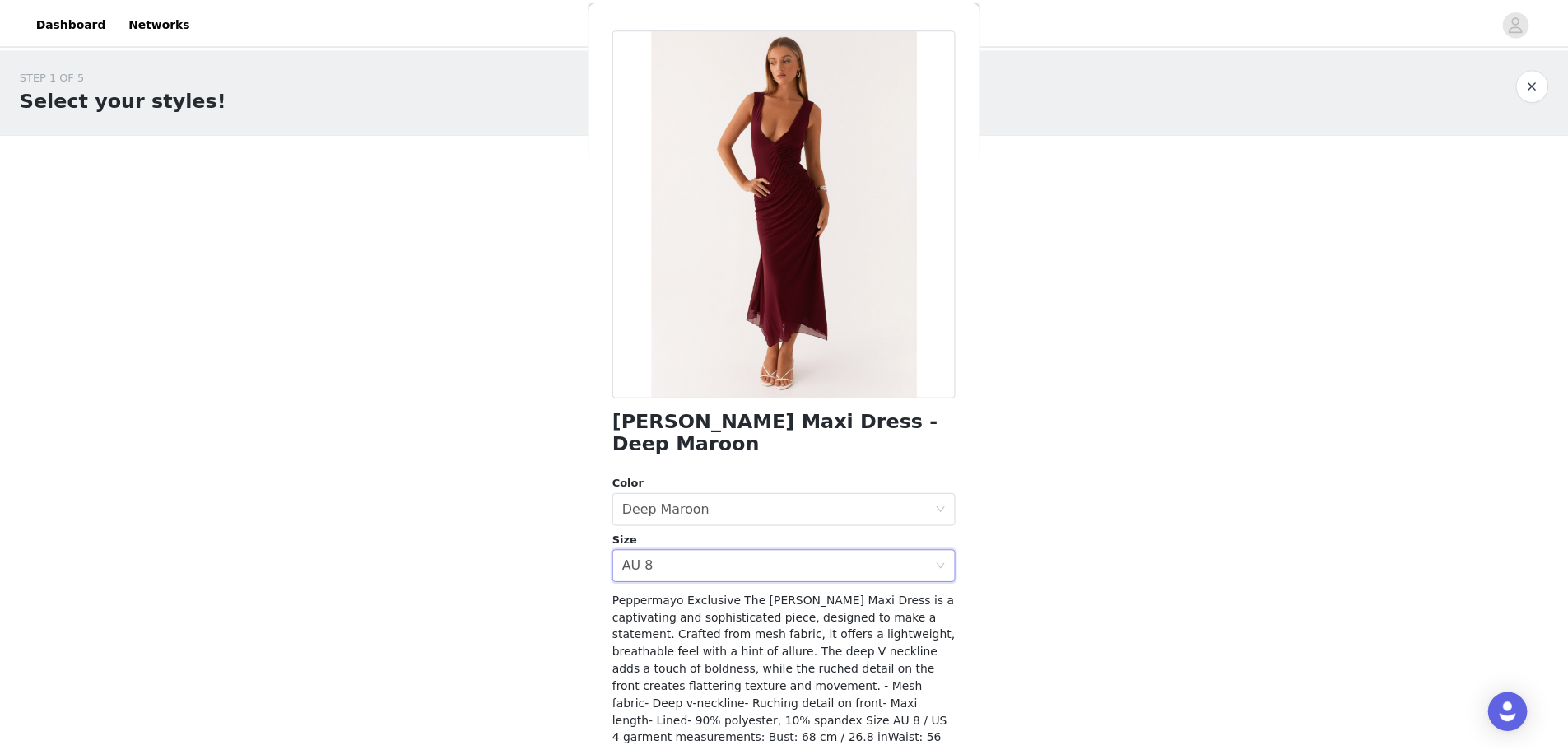
scroll to position [117, 0]
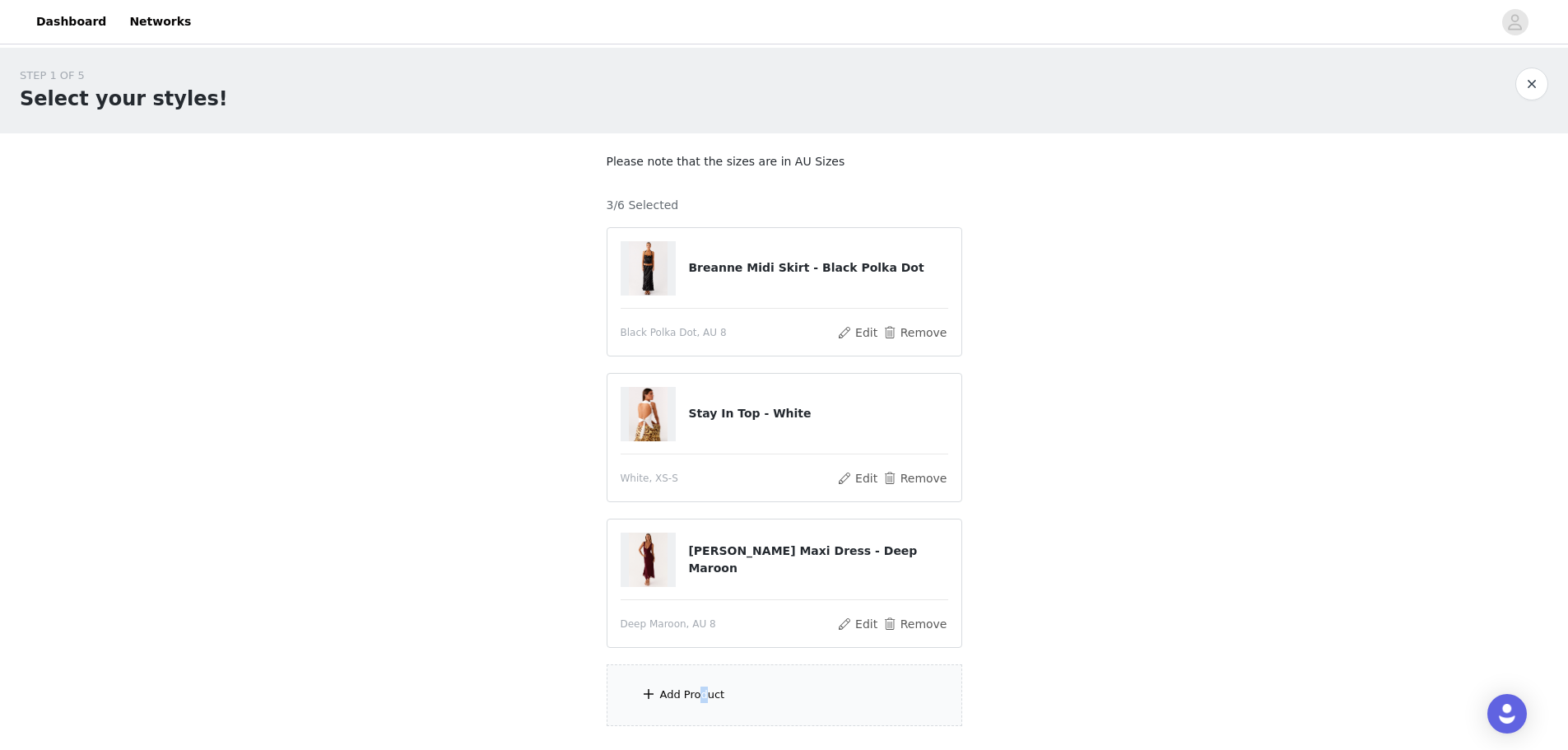
click at [505, 180] on div "Add Product" at bounding box center [692, 694] width 65 height 16
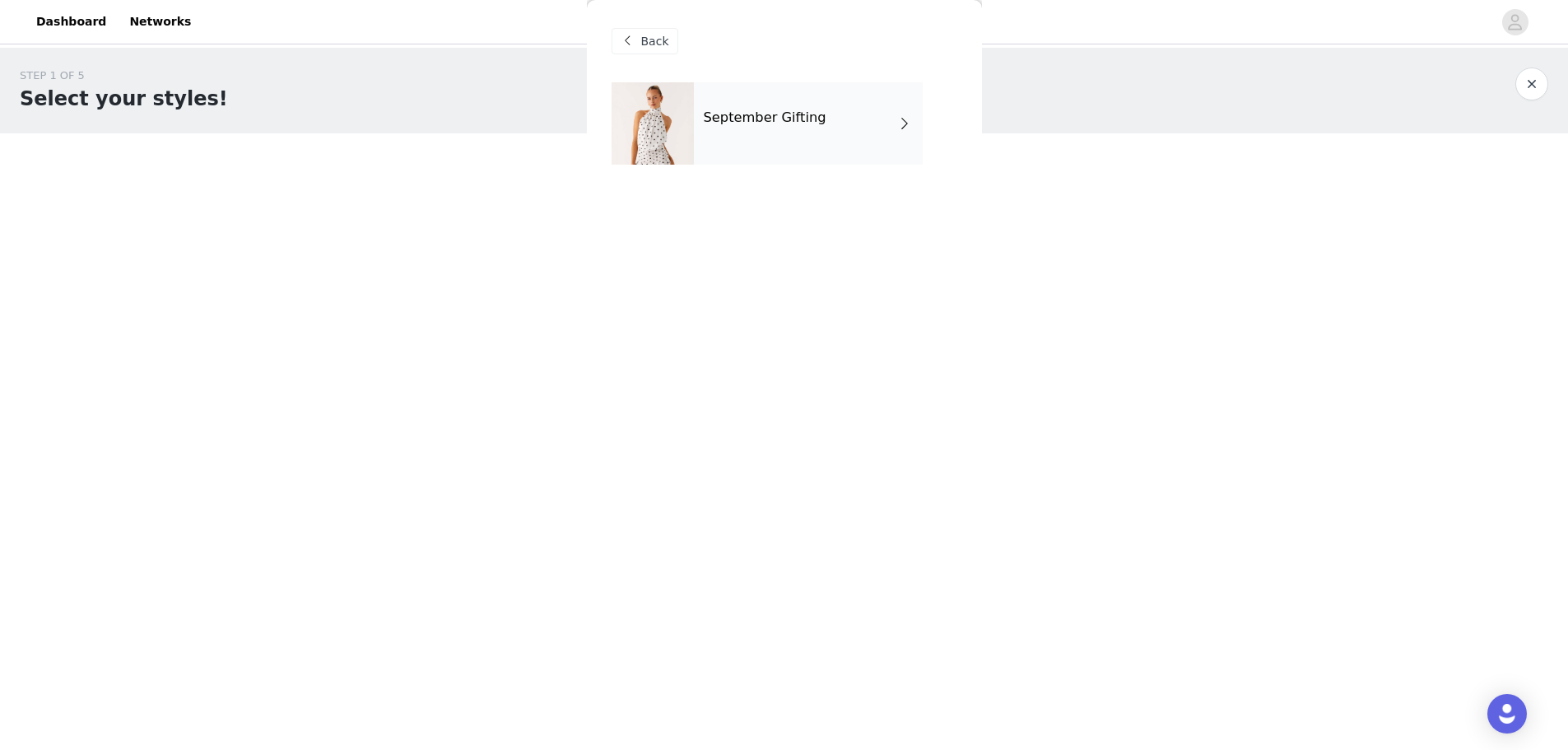
click at [505, 123] on h4 "September Gifting" at bounding box center [764, 117] width 123 height 15
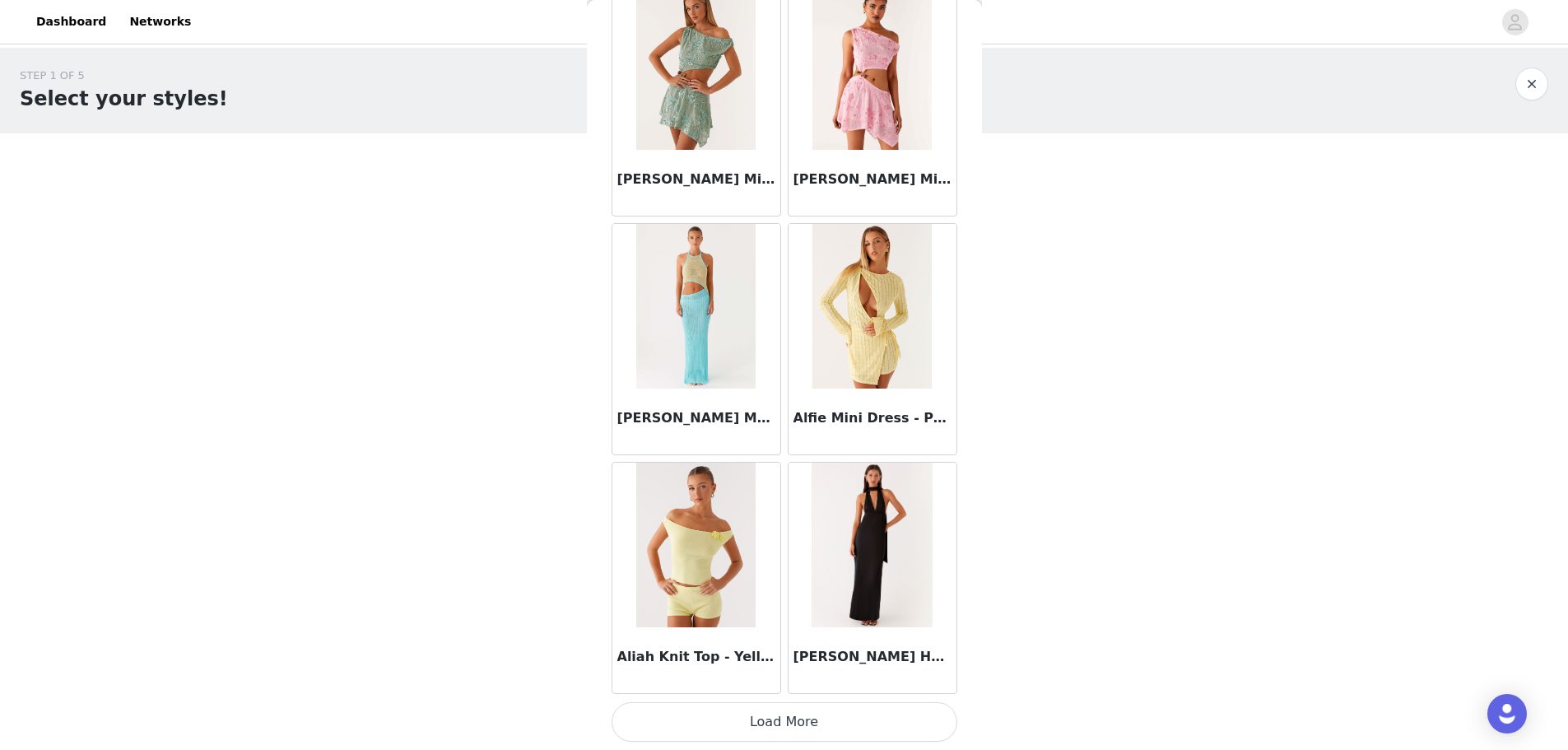
click at [505, 180] on button "Load More" at bounding box center [785, 722] width 346 height 39
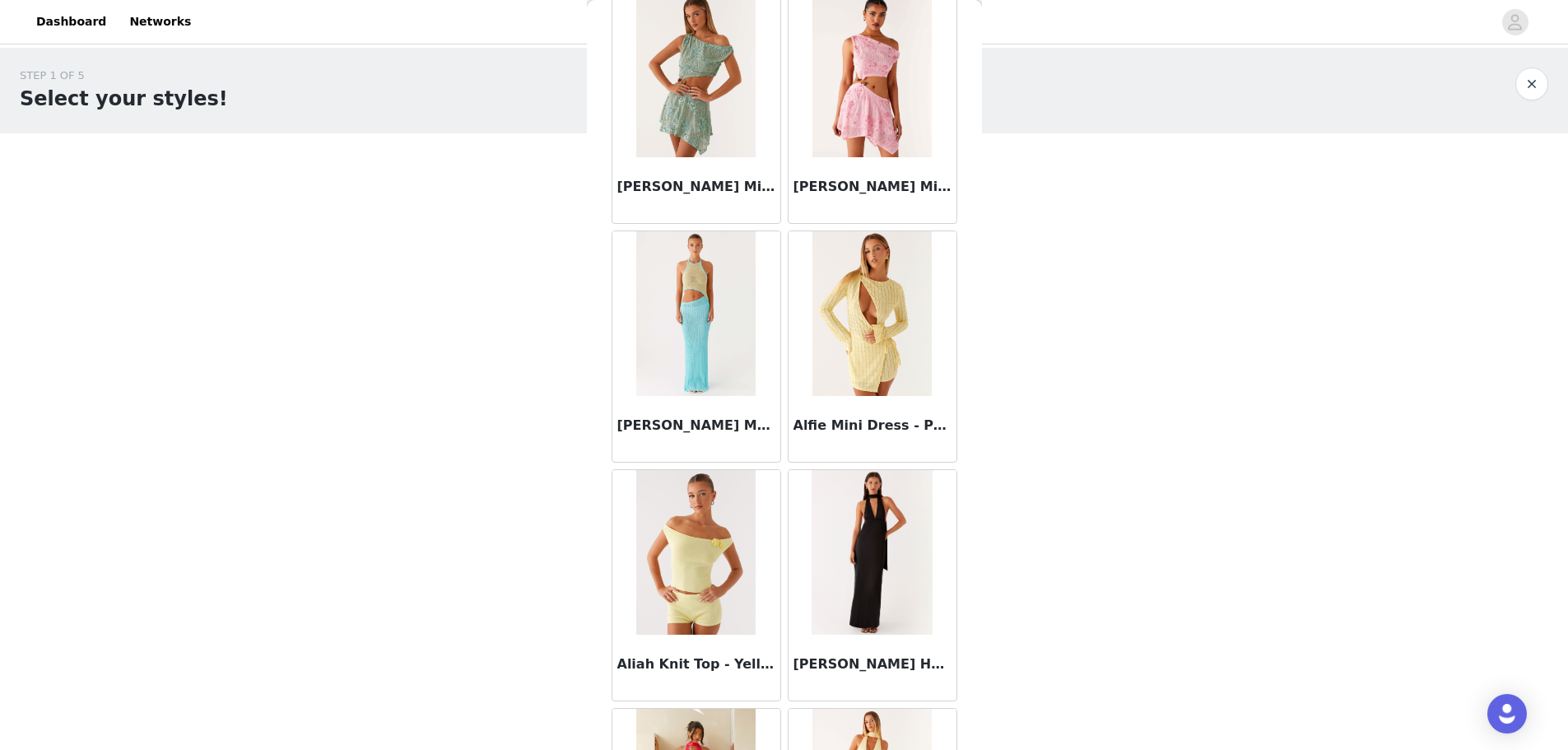
scroll to position [1770, 0]
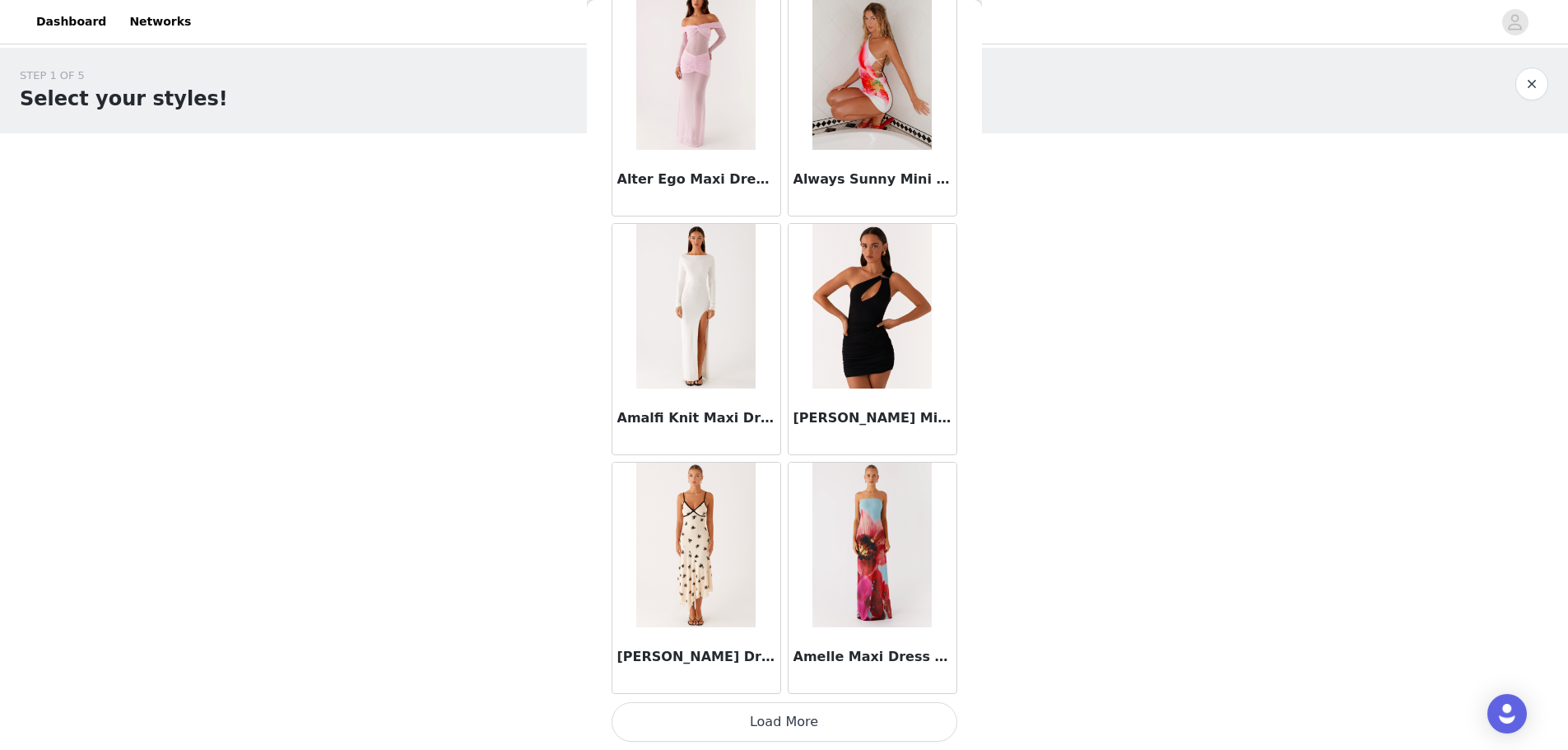
click at [505, 180] on button "Load More" at bounding box center [785, 722] width 346 height 39
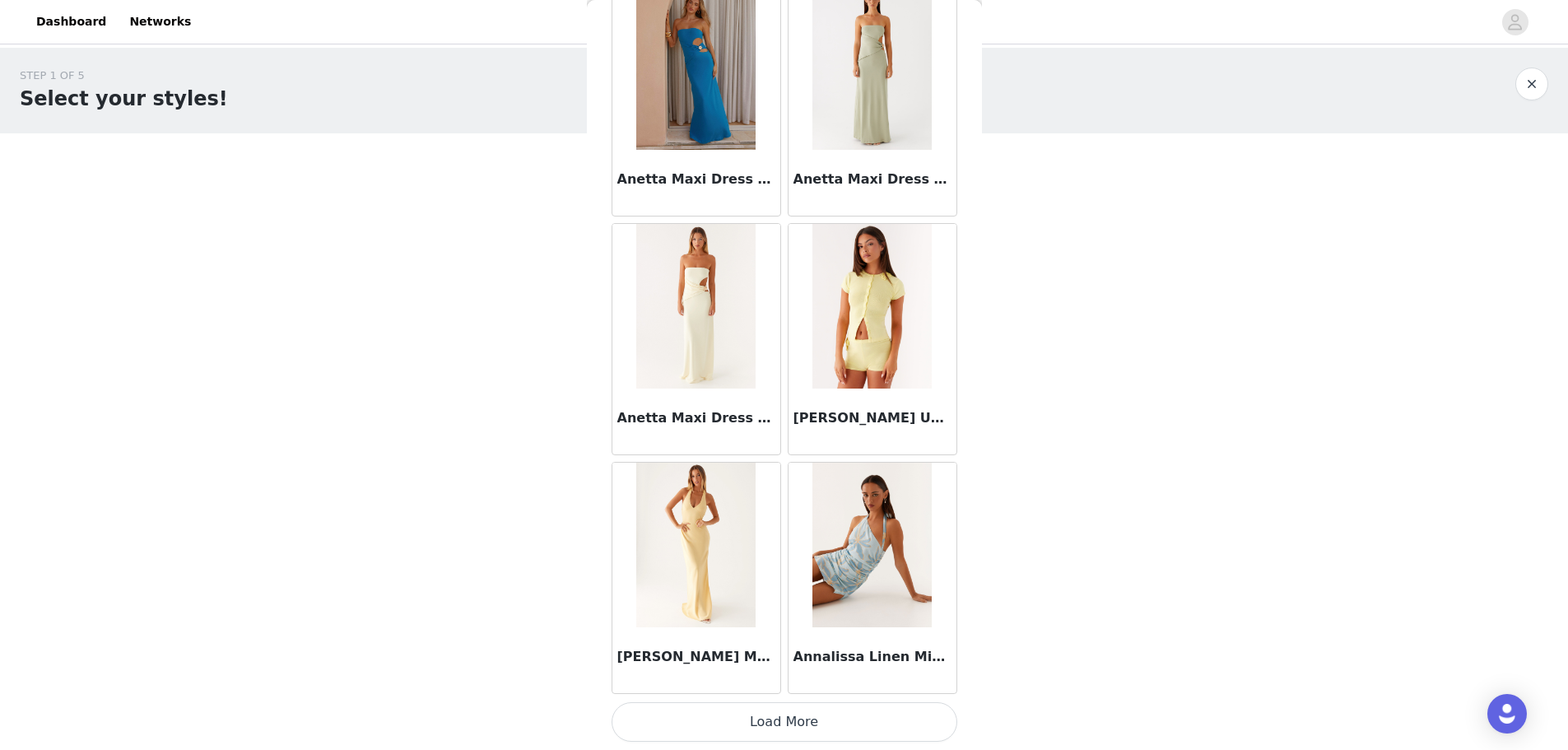
click at [505, 180] on button "Load More" at bounding box center [785, 722] width 346 height 39
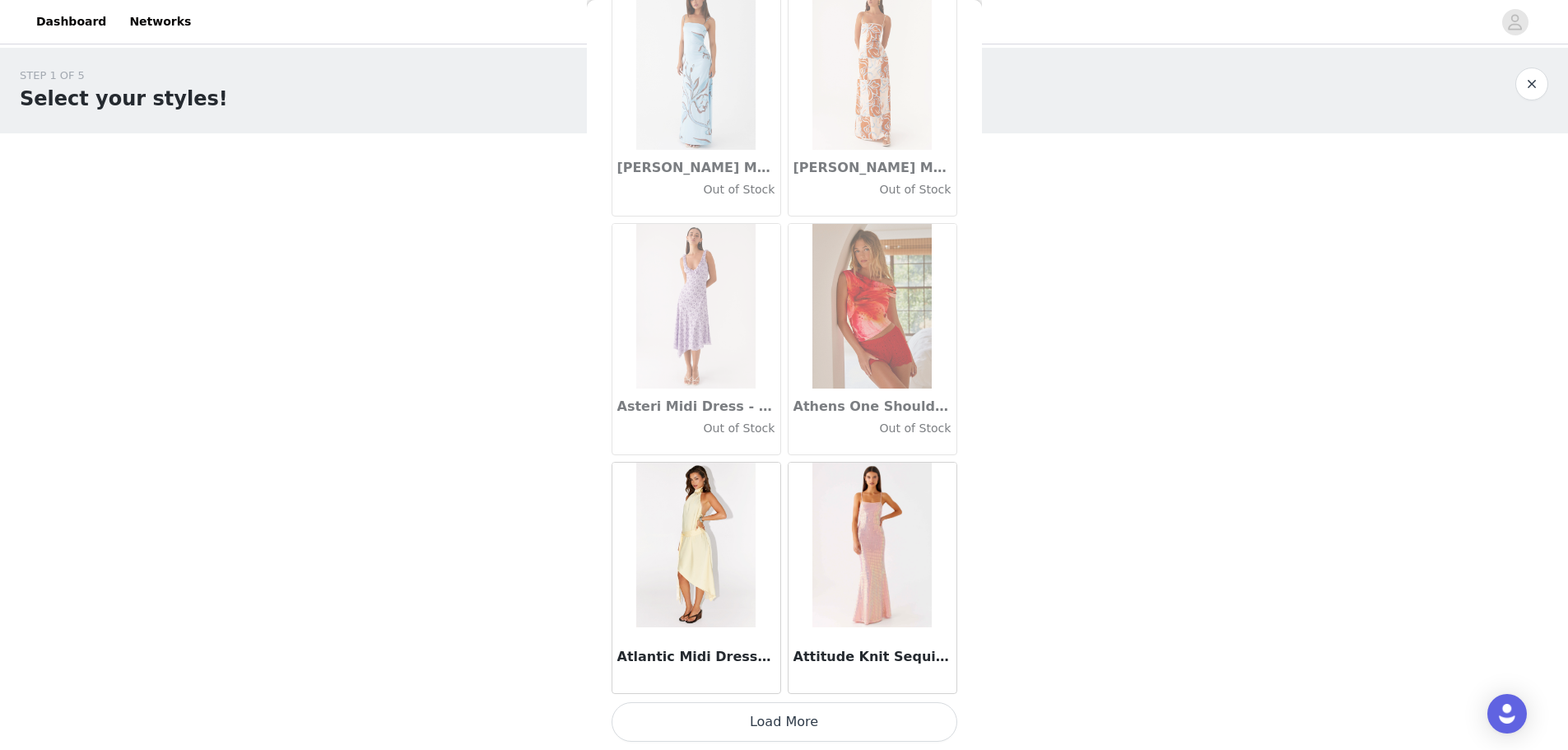
click at [505, 180] on button "Load More" at bounding box center [785, 722] width 346 height 39
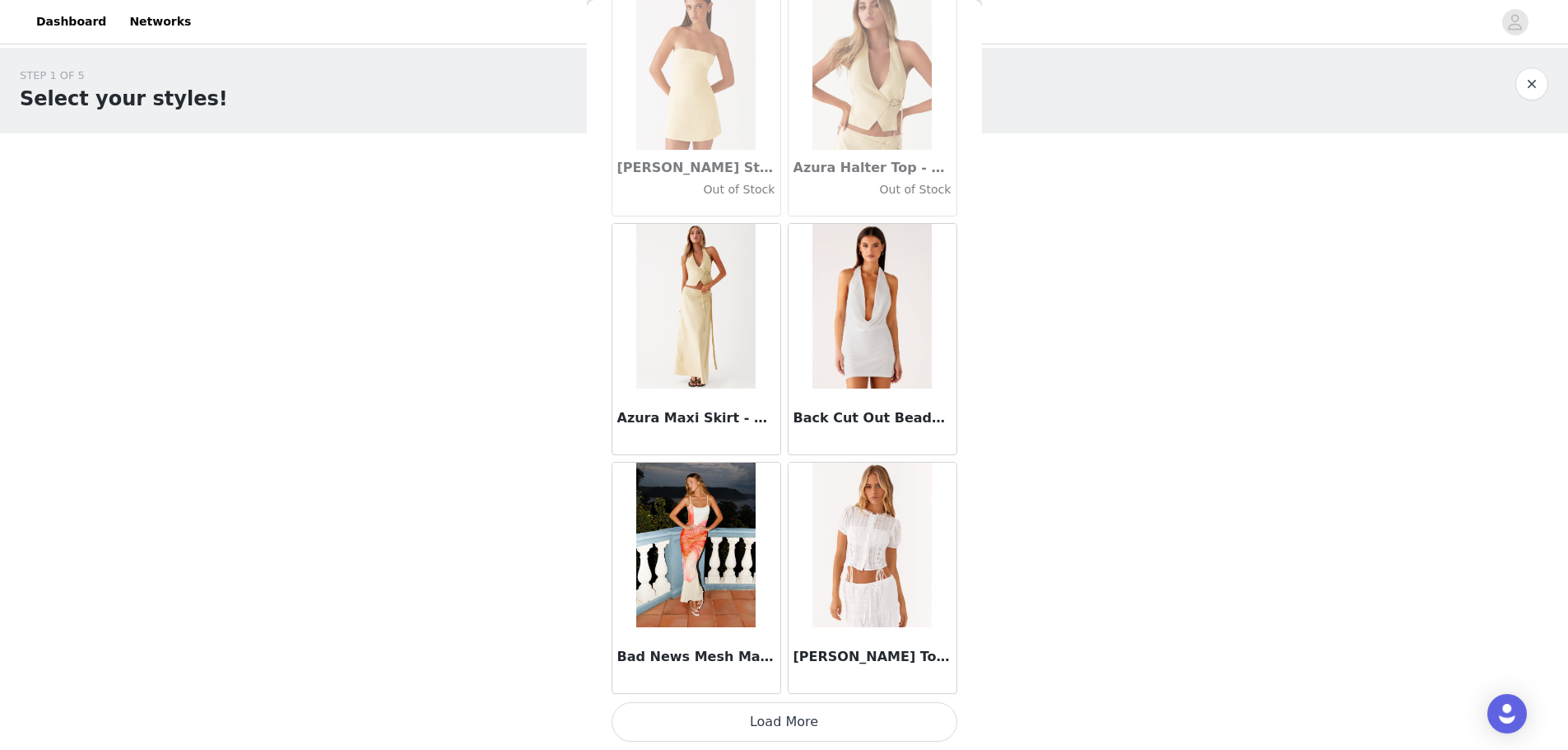
click at [505, 180] on button "Load More" at bounding box center [785, 722] width 346 height 39
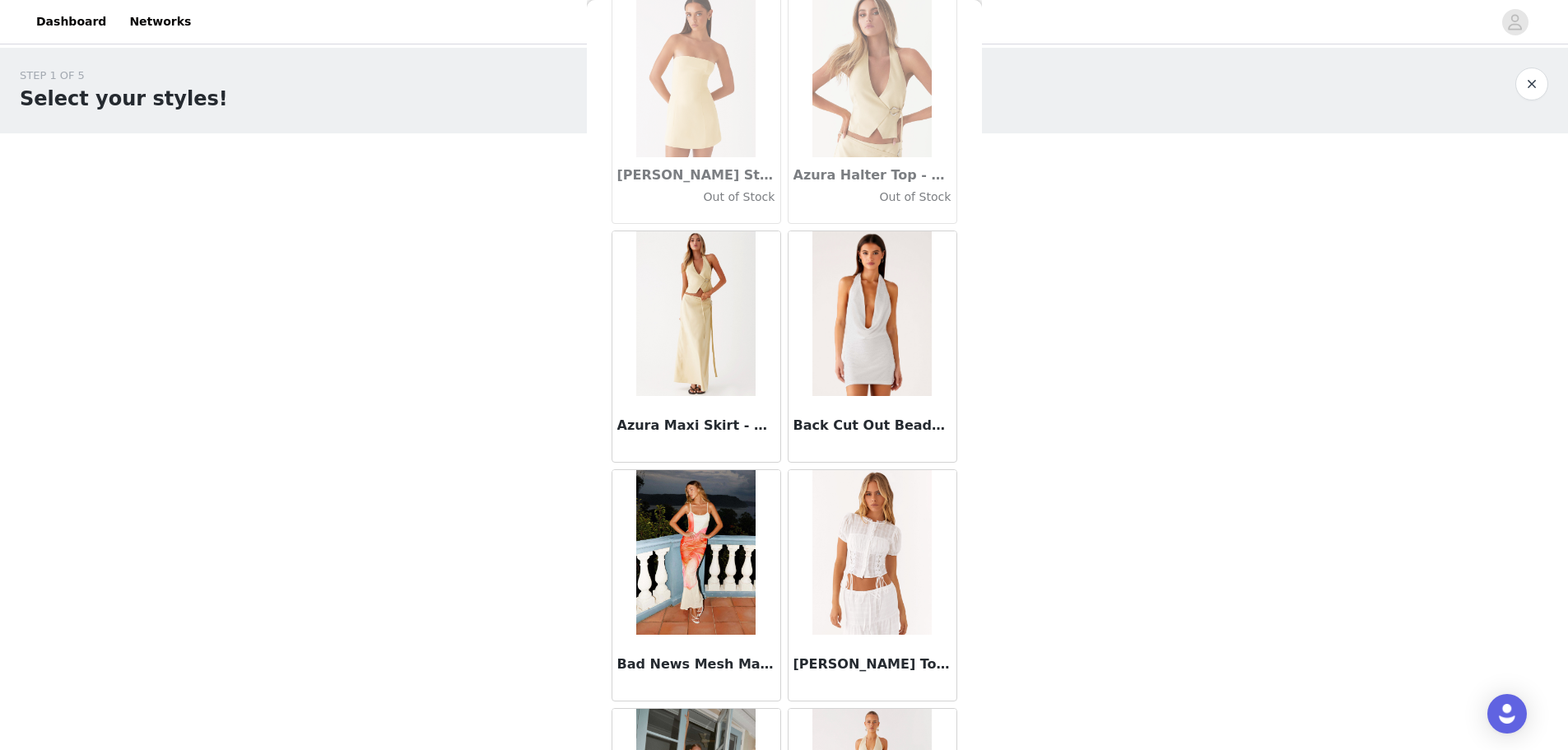
scroll to position [11322, 0]
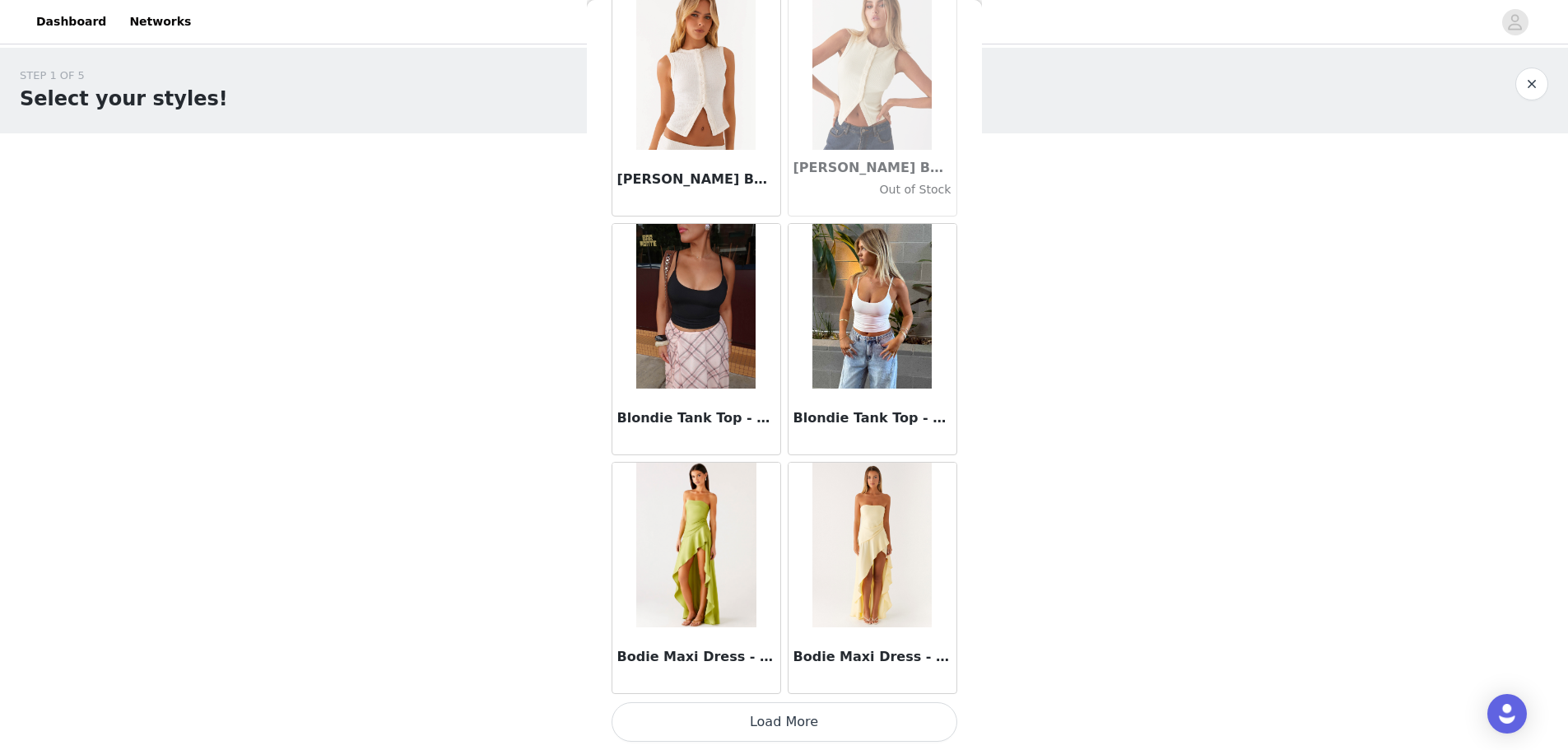
click at [505, 180] on button "Load More" at bounding box center [785, 722] width 346 height 39
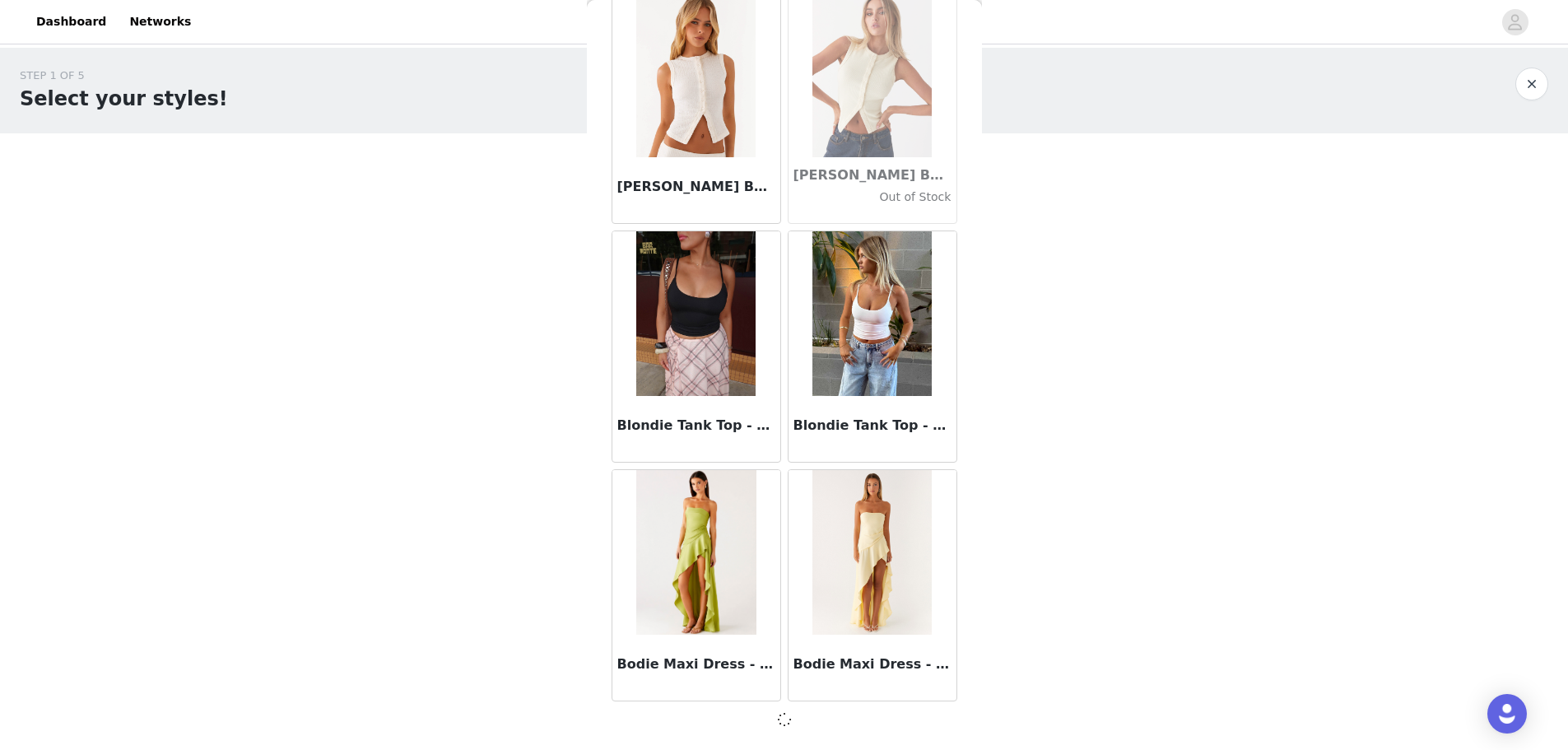
scroll to position [13702, 0]
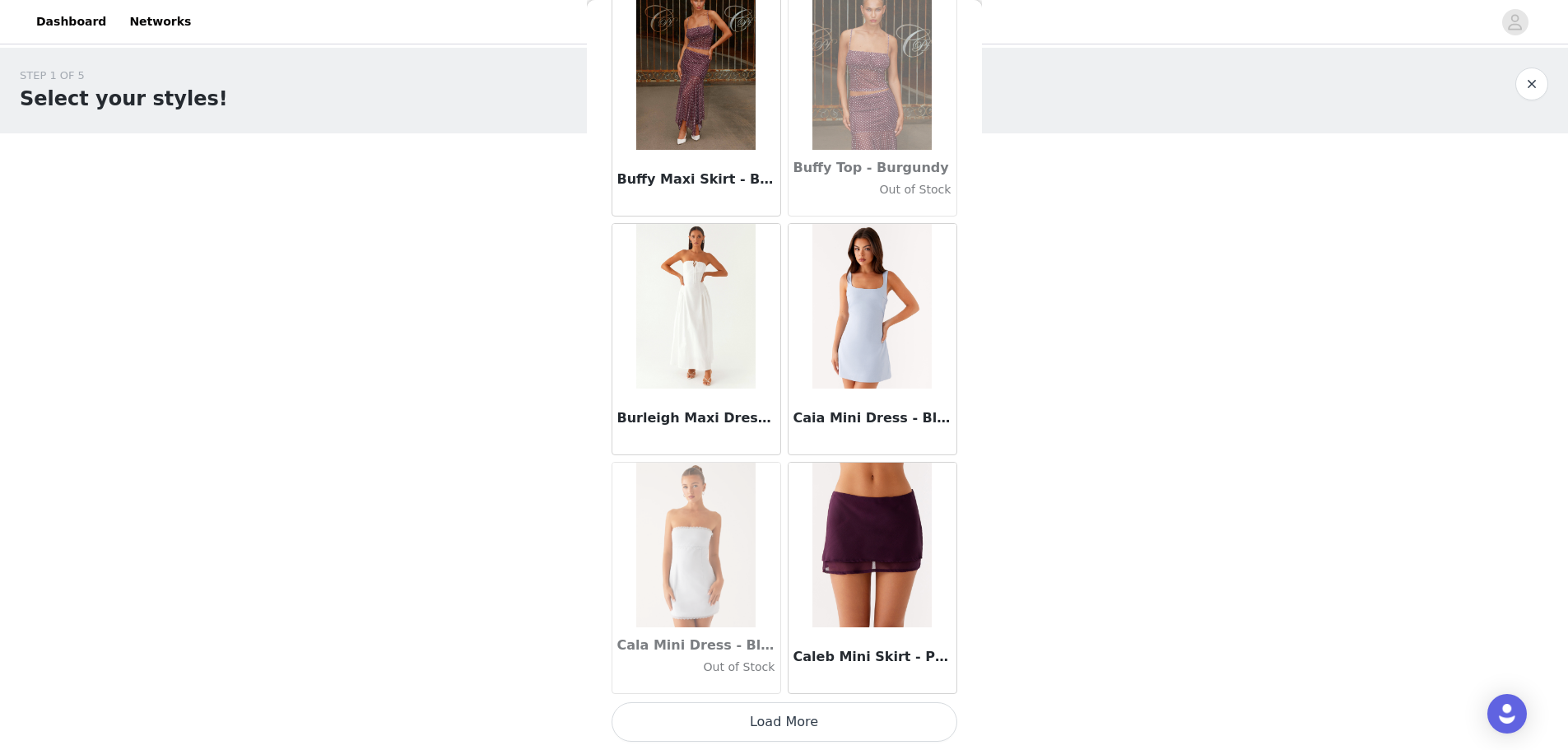
click at [505, 180] on button "Load More" at bounding box center [785, 722] width 346 height 39
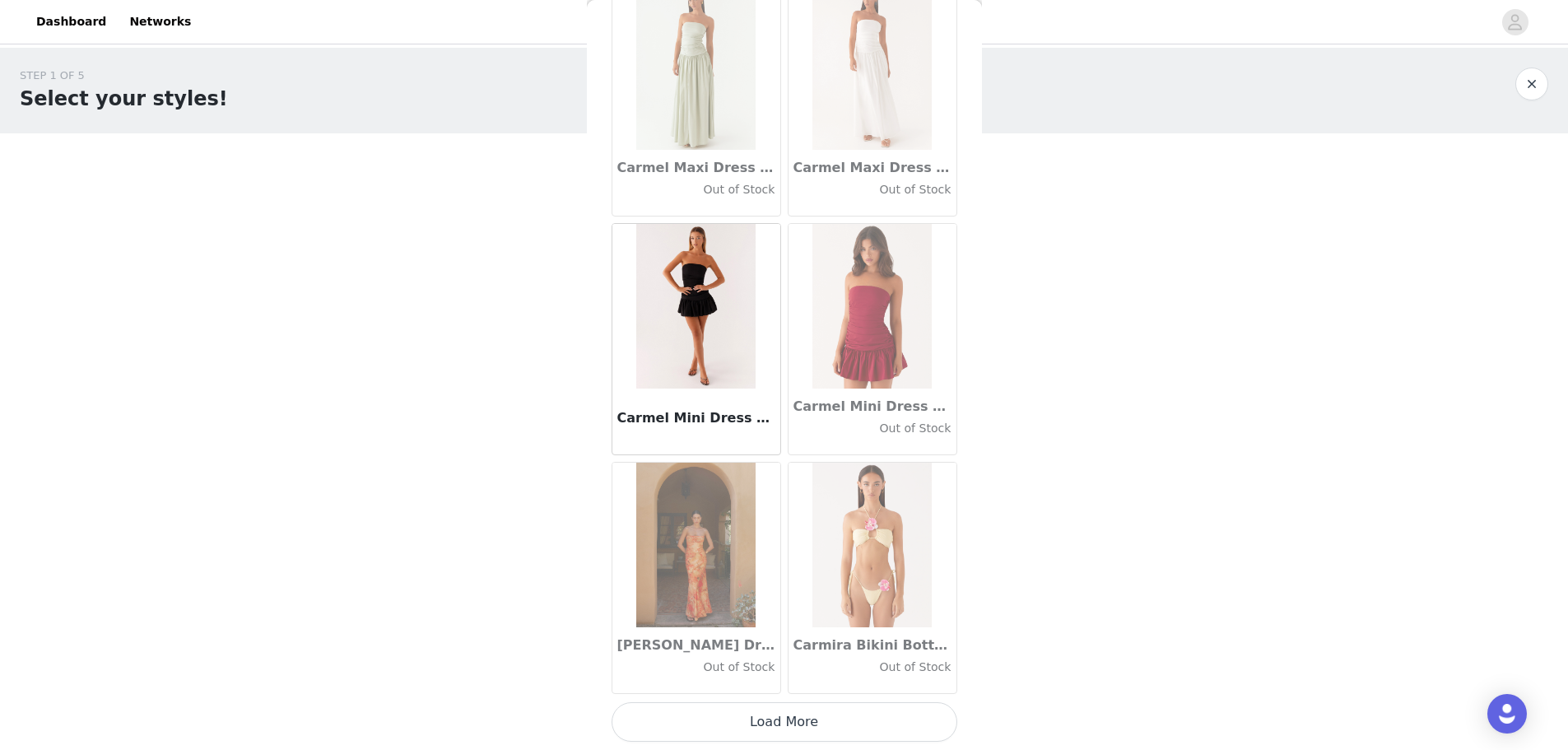
click at [505, 180] on button "Load More" at bounding box center [785, 722] width 346 height 39
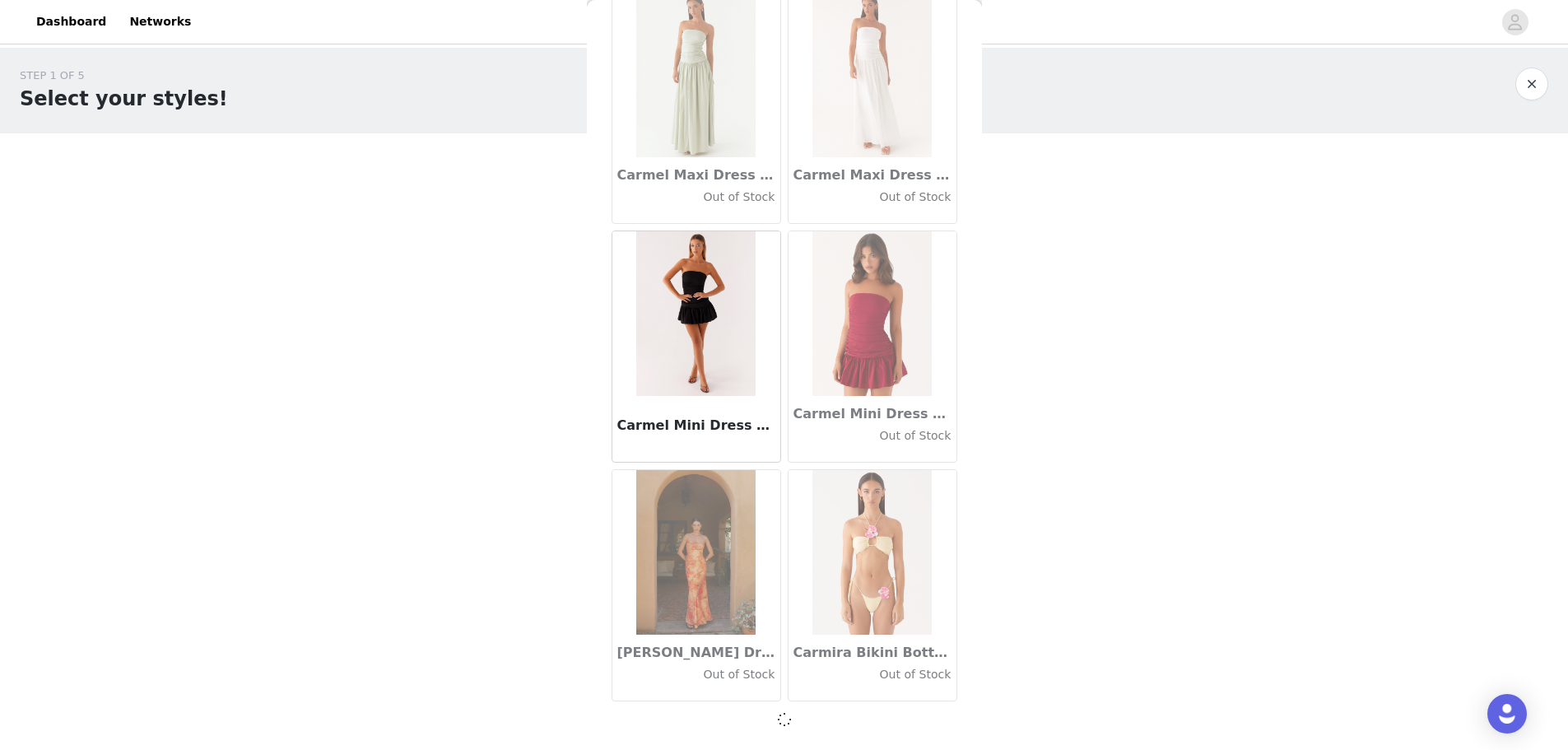
scroll to position [18486, 0]
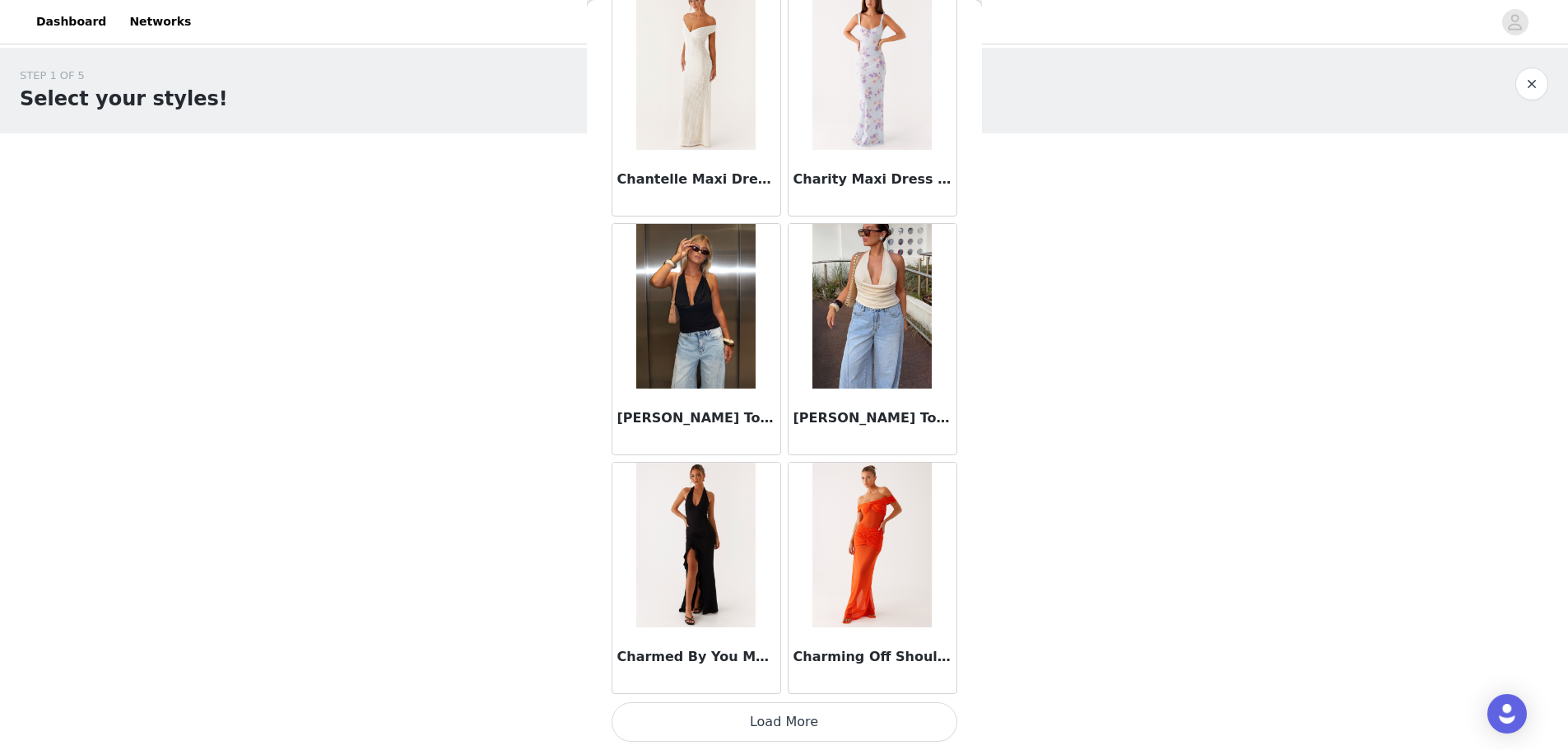
click at [505, 180] on button "Load More" at bounding box center [785, 722] width 346 height 39
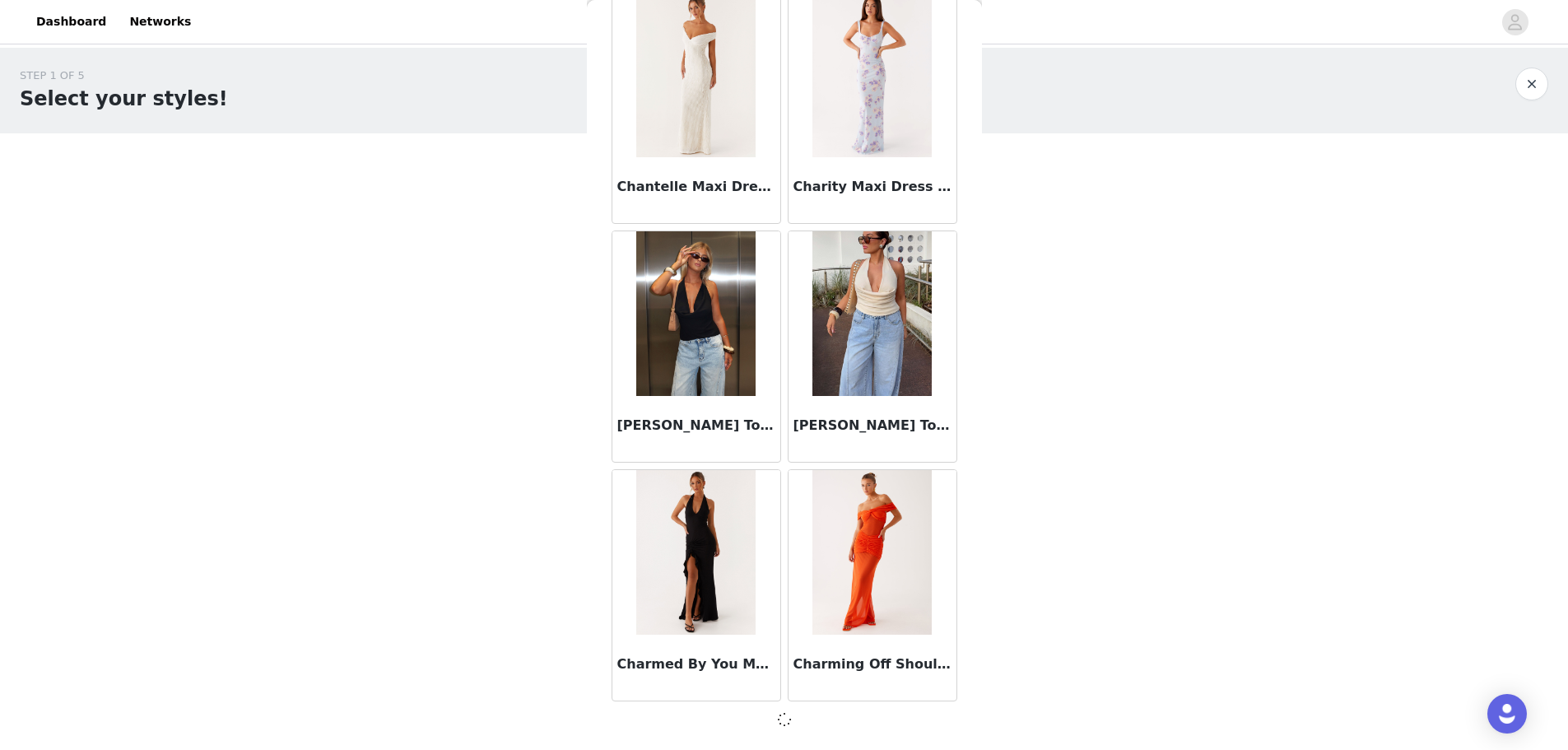
scroll to position [20867, 0]
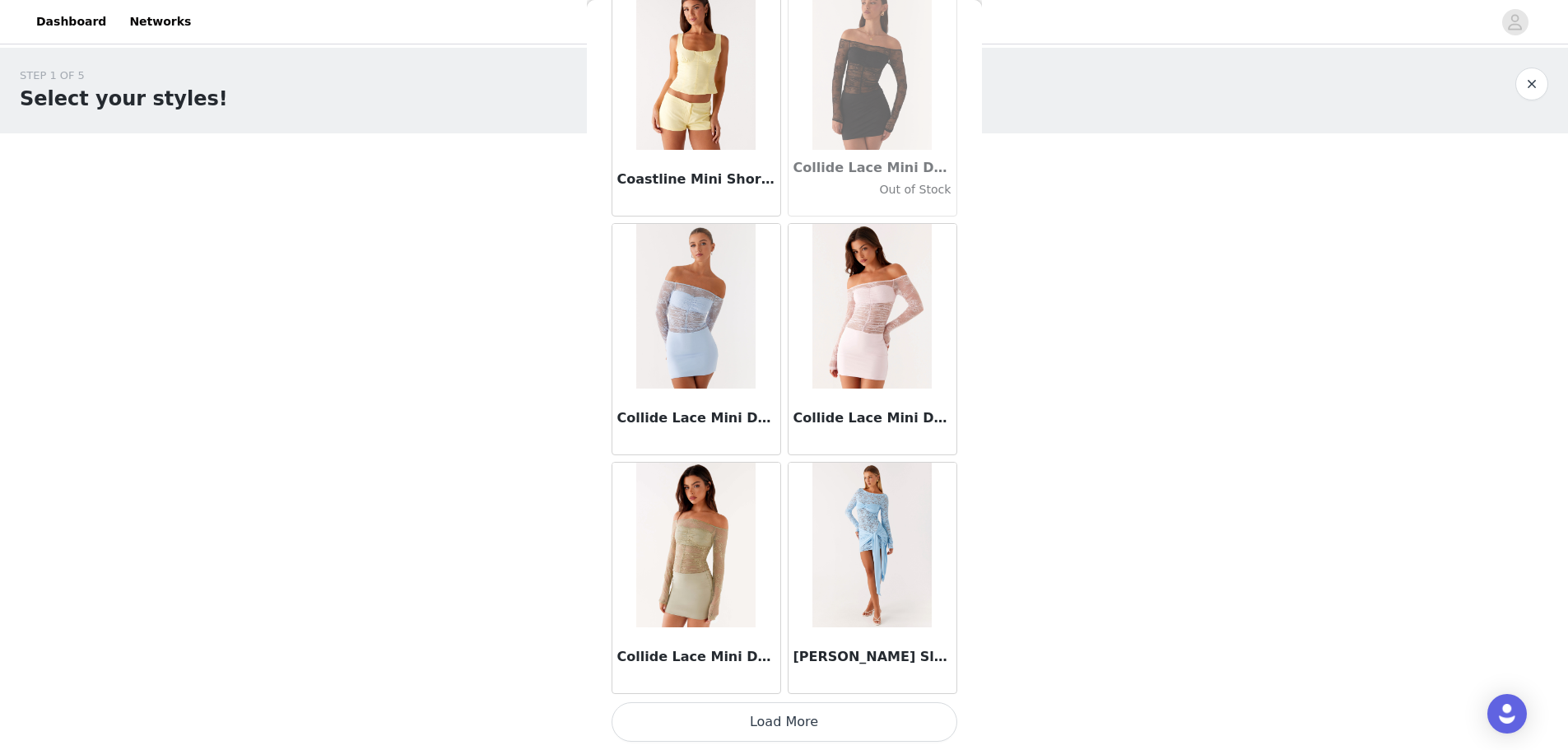
click at [505, 180] on button "Load More" at bounding box center [785, 722] width 346 height 39
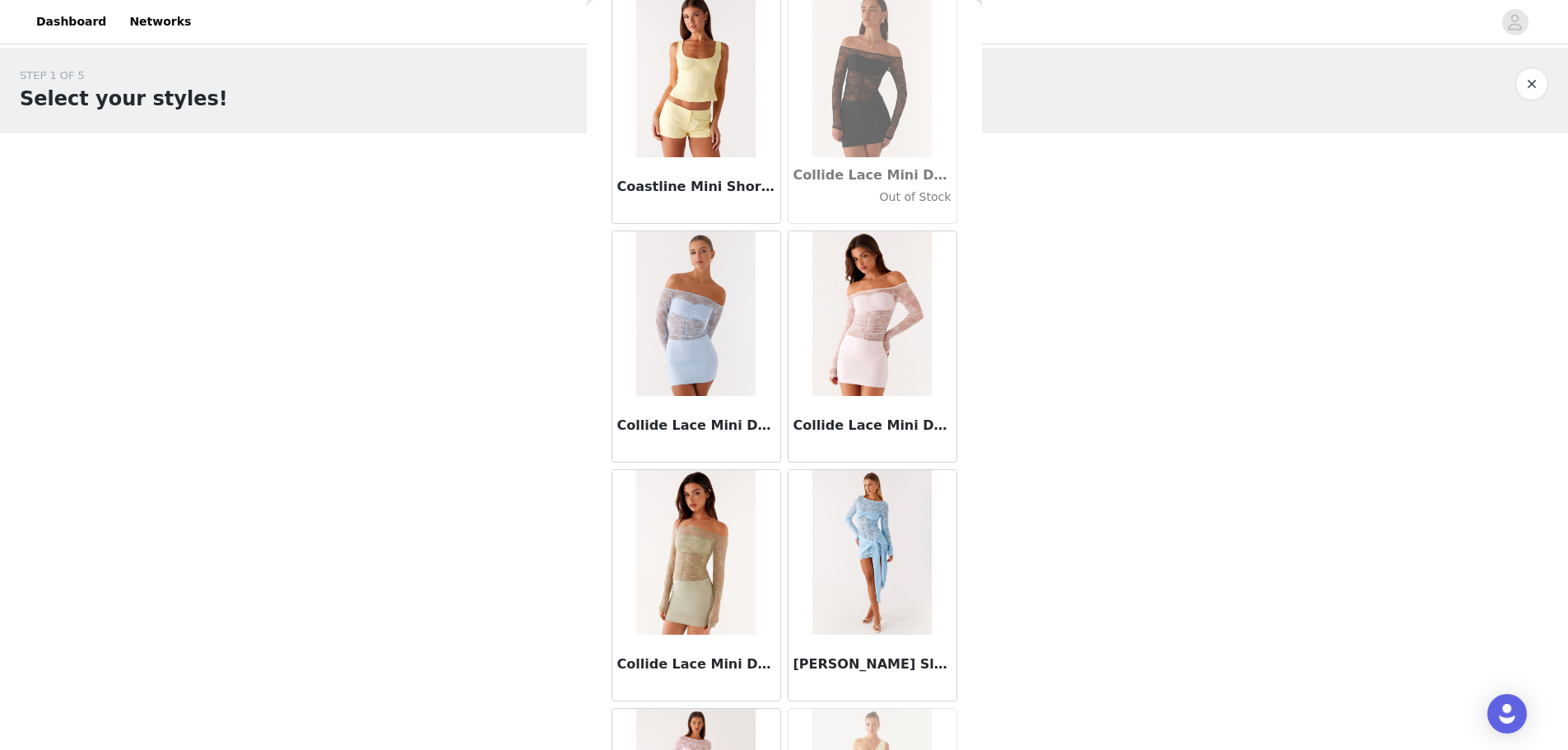
scroll to position [23262, 0]
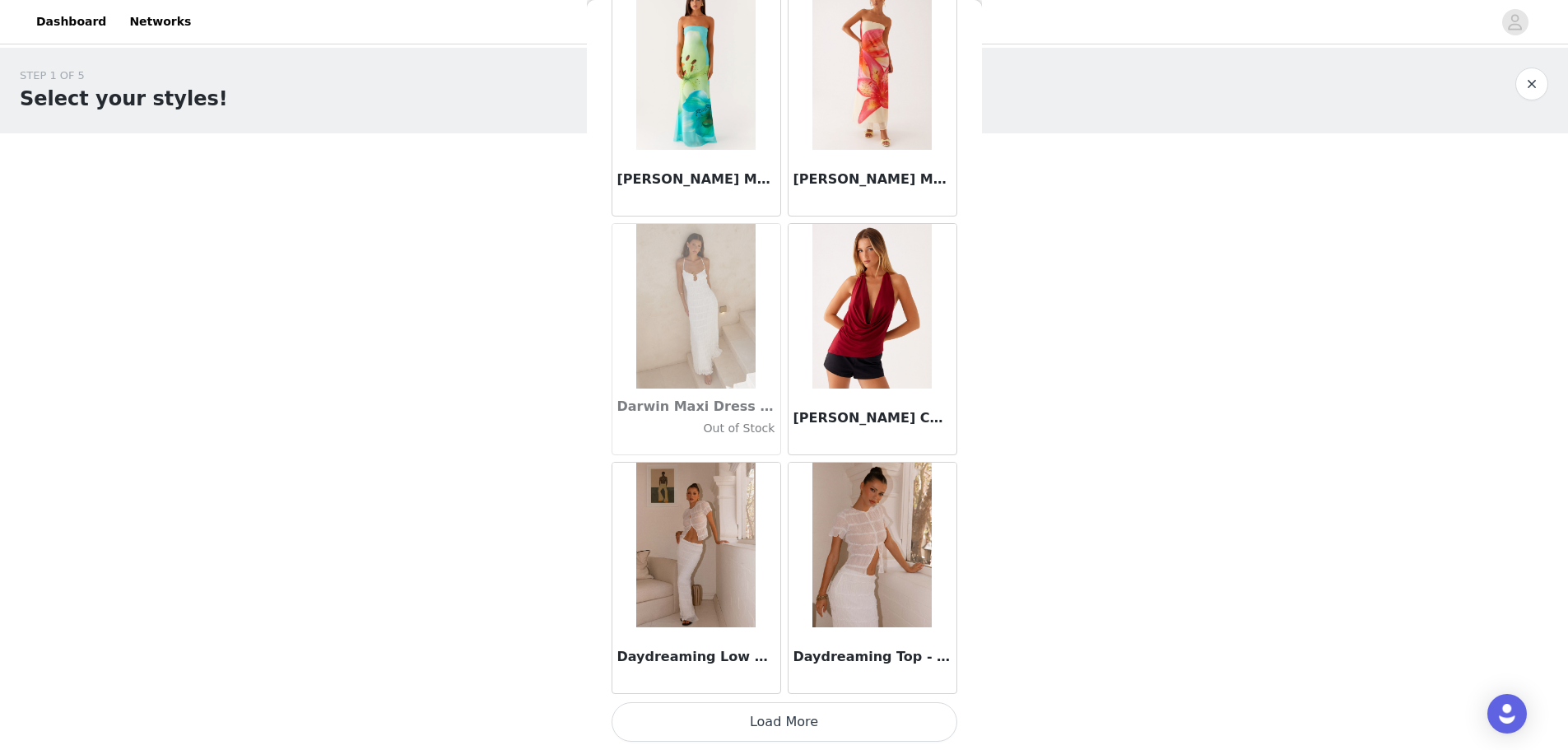
click at [505, 180] on button "Load More" at bounding box center [785, 722] width 346 height 39
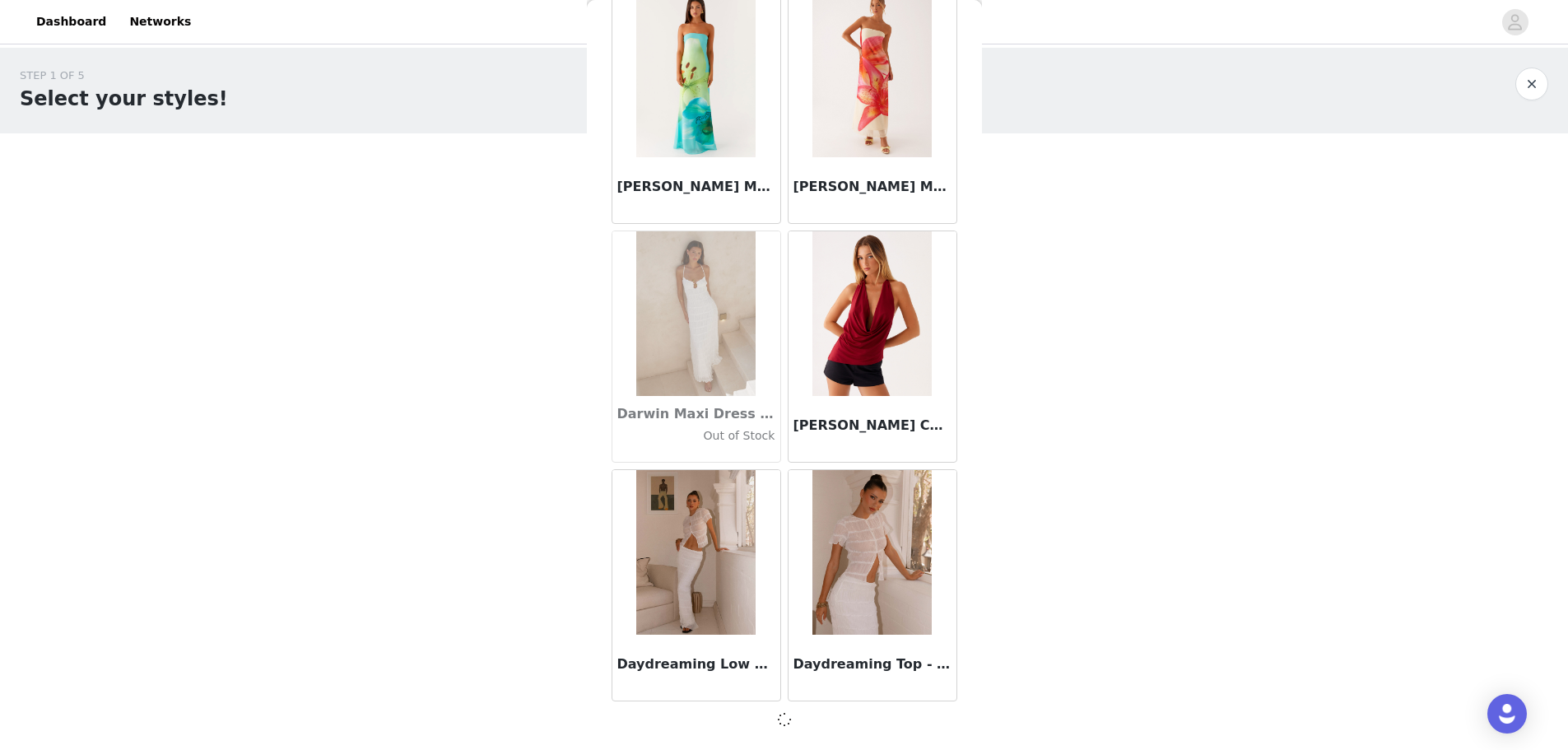
scroll to position [25643, 0]
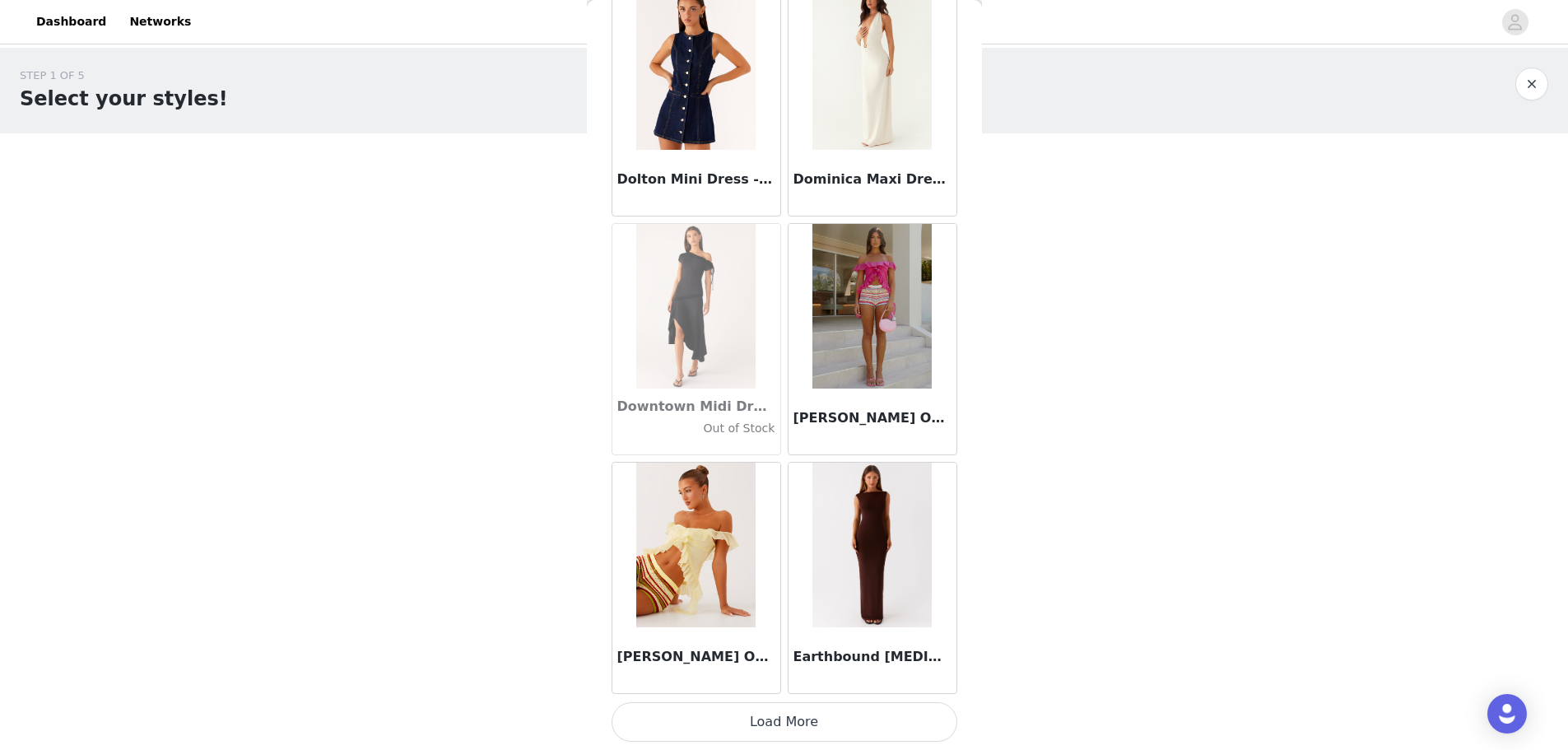
click at [505, 180] on button "Load More" at bounding box center [785, 722] width 346 height 39
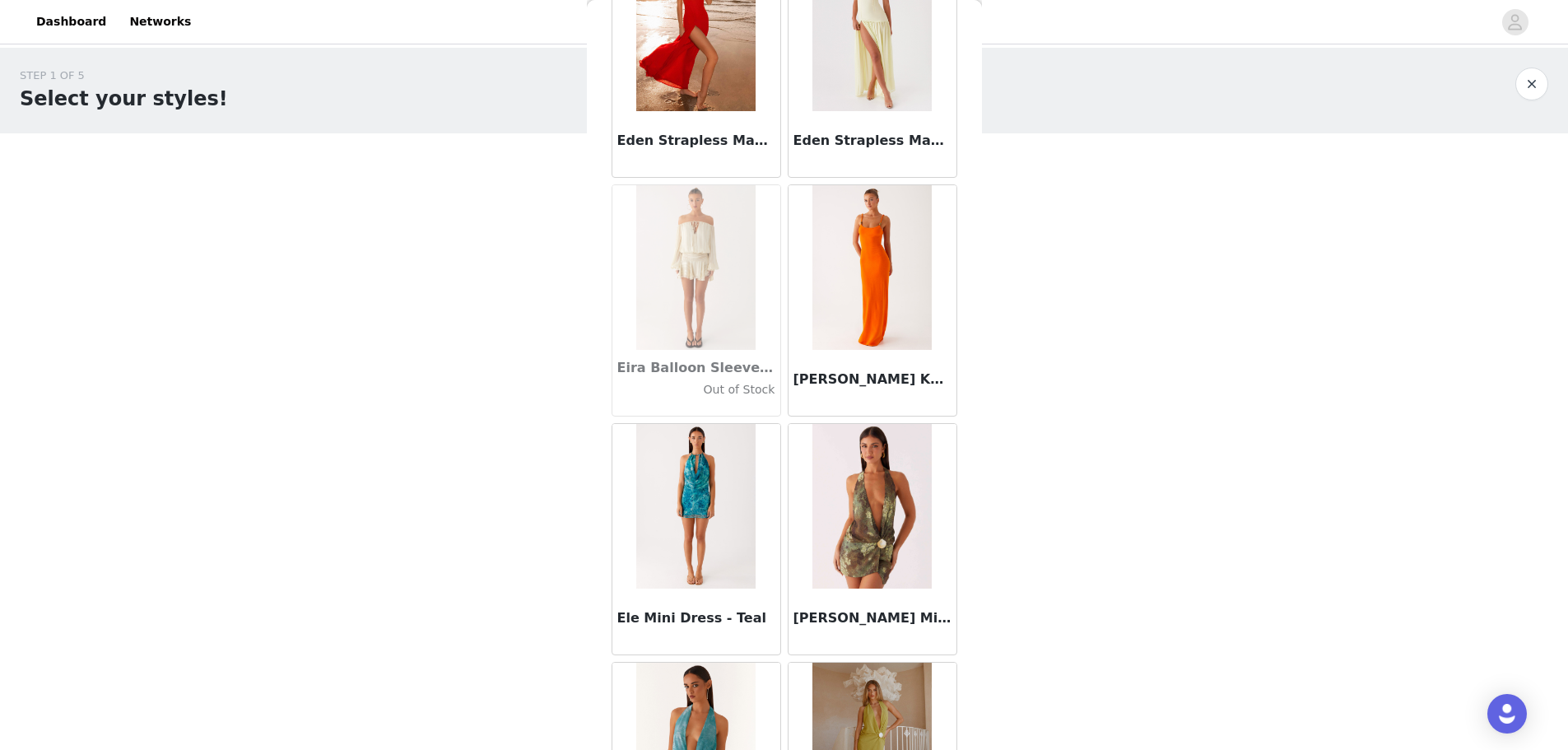
scroll to position [30427, 0]
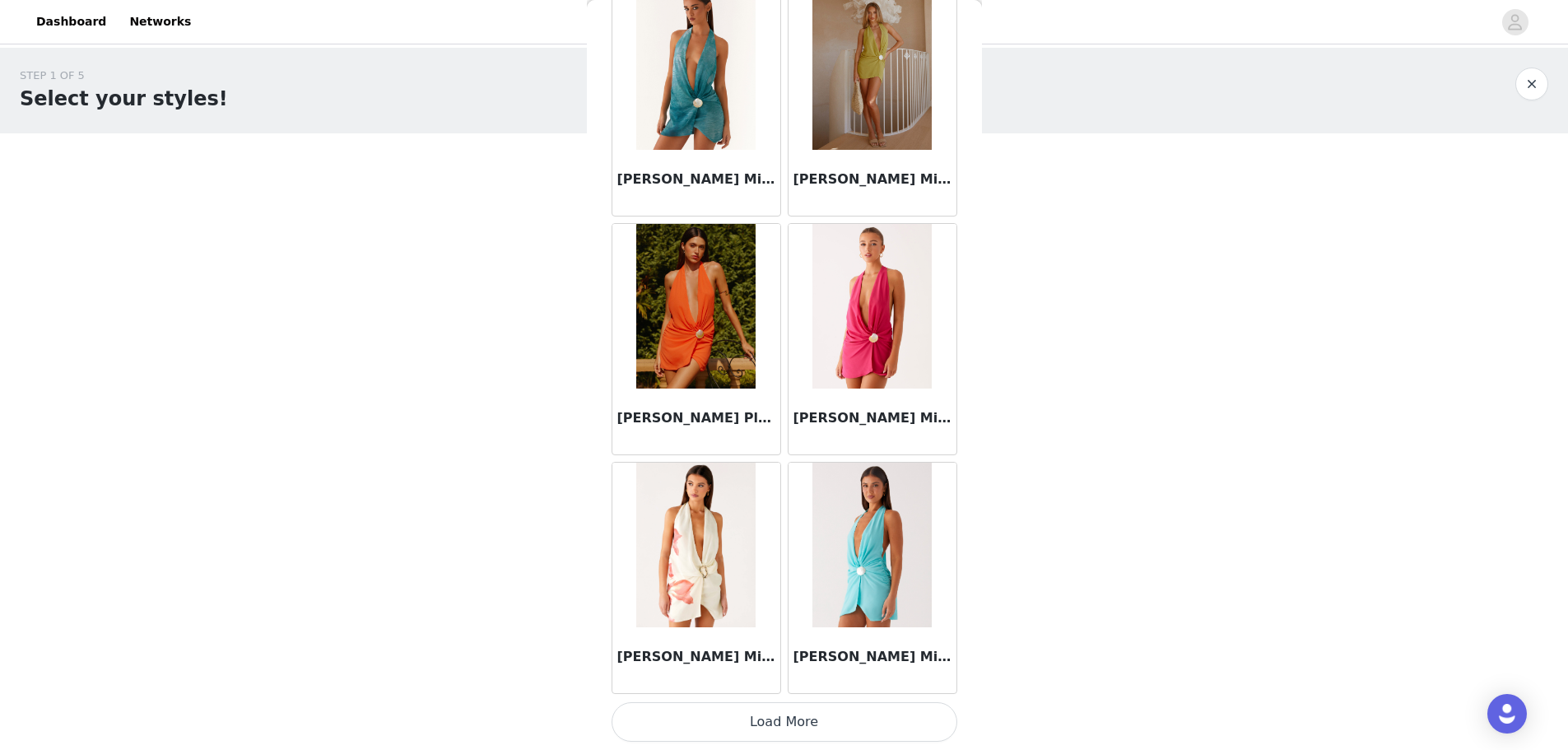
click at [505, 180] on button "Load More" at bounding box center [785, 722] width 346 height 39
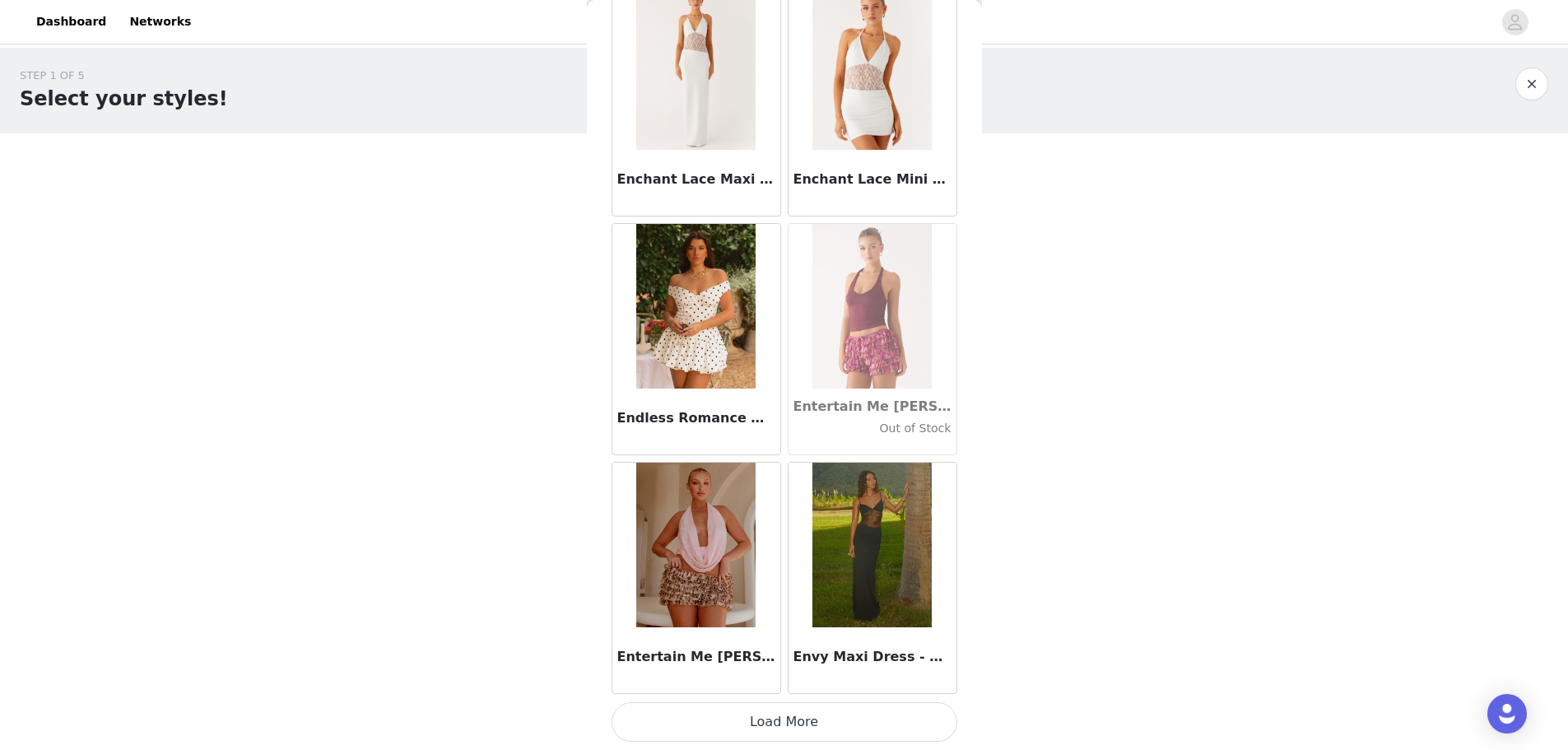
click at [505, 180] on button "Load More" at bounding box center [785, 722] width 346 height 39
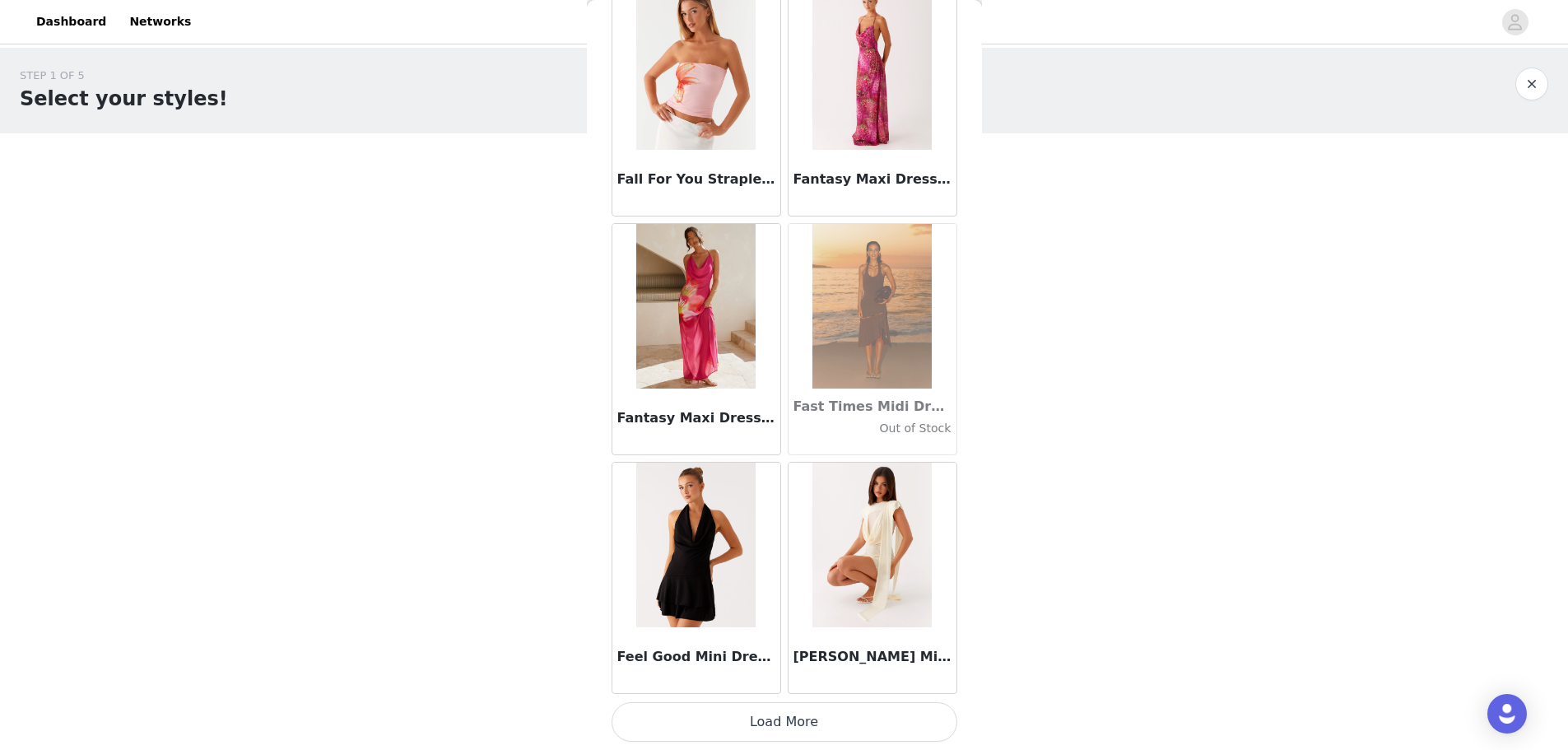
click at [505, 180] on button "Load More" at bounding box center [785, 722] width 346 height 39
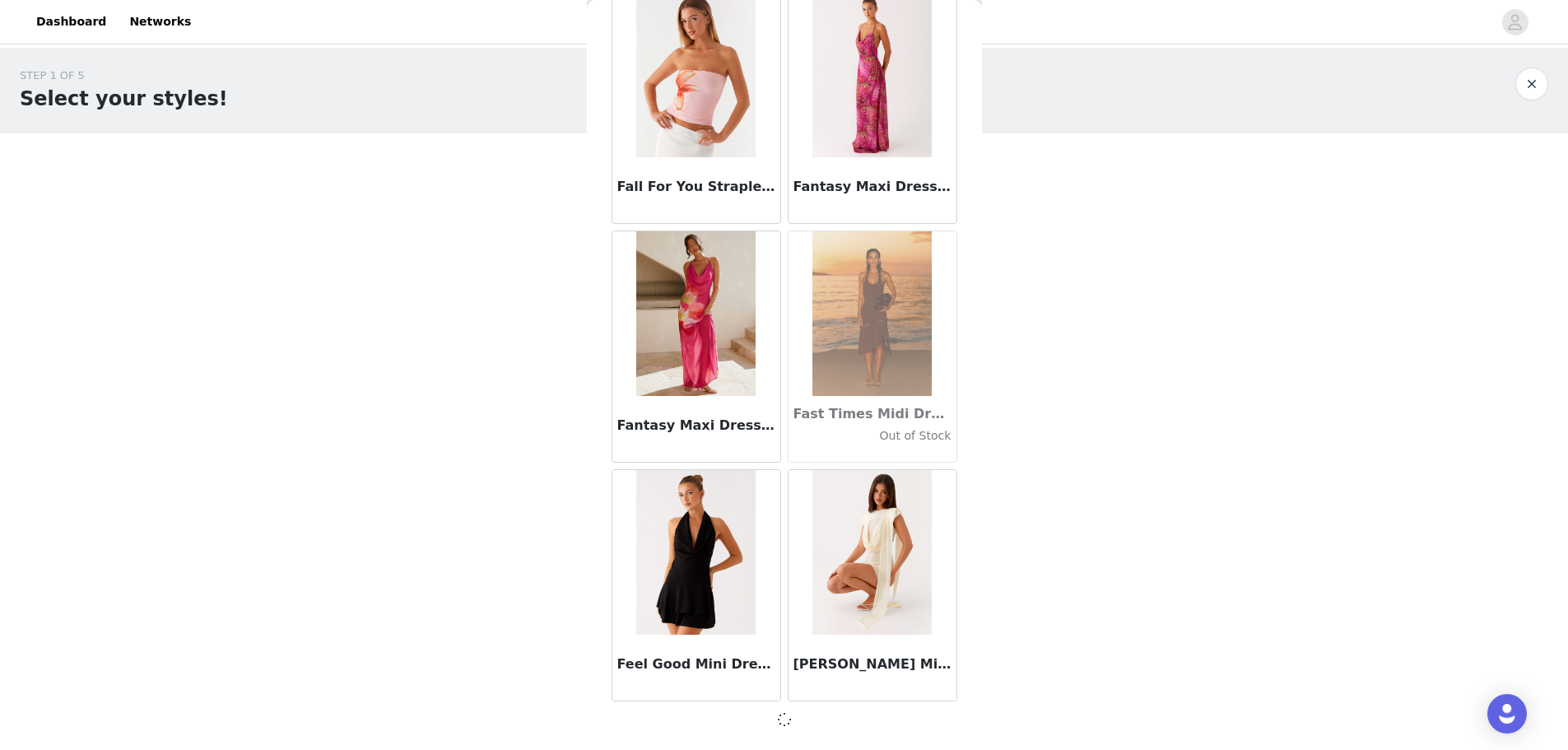
scroll to position [35195, 0]
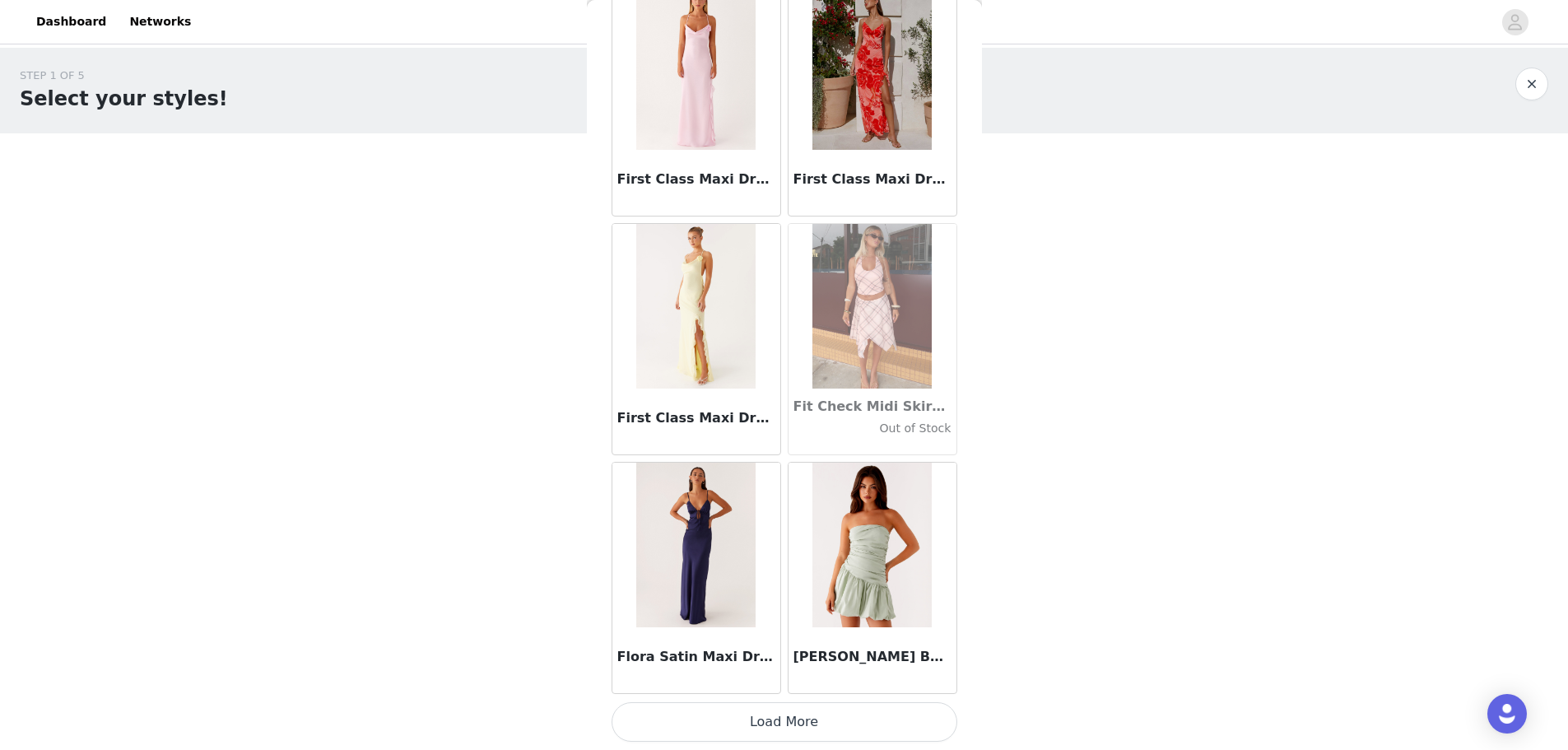
click at [505, 180] on button "Load More" at bounding box center [785, 722] width 346 height 39
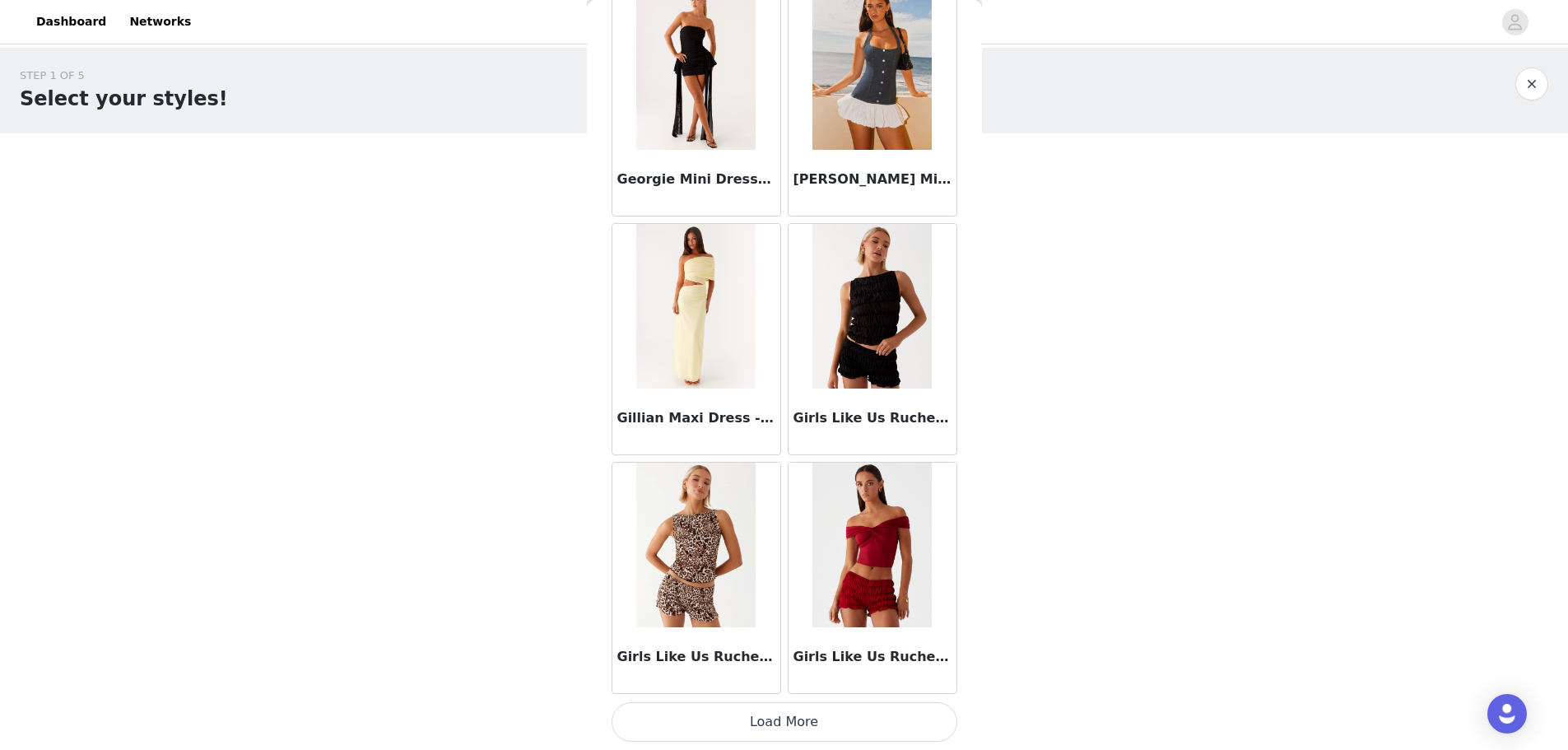
click at [505, 180] on button "Load More" at bounding box center [785, 722] width 346 height 39
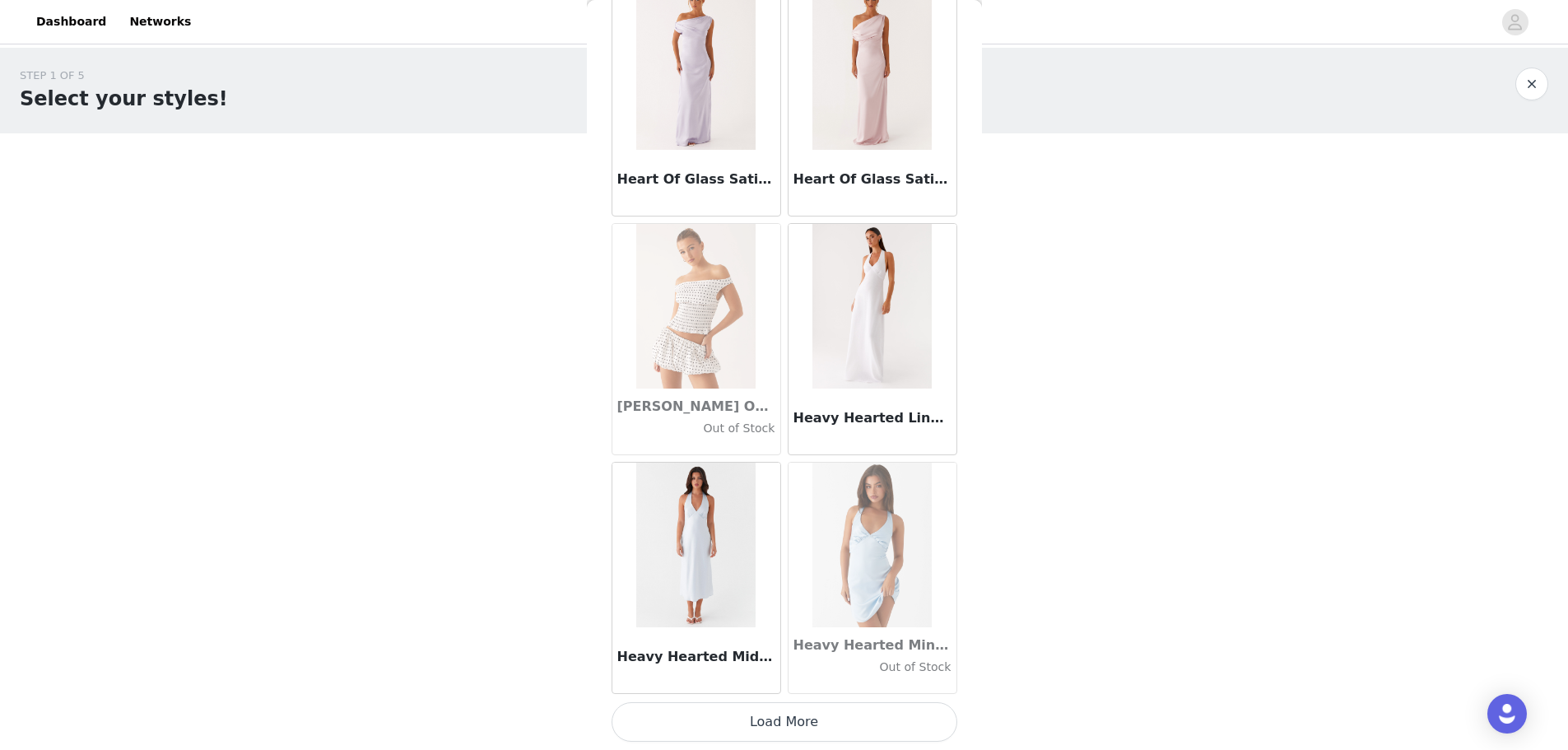
click at [505, 180] on button "Load More" at bounding box center [785, 722] width 346 height 39
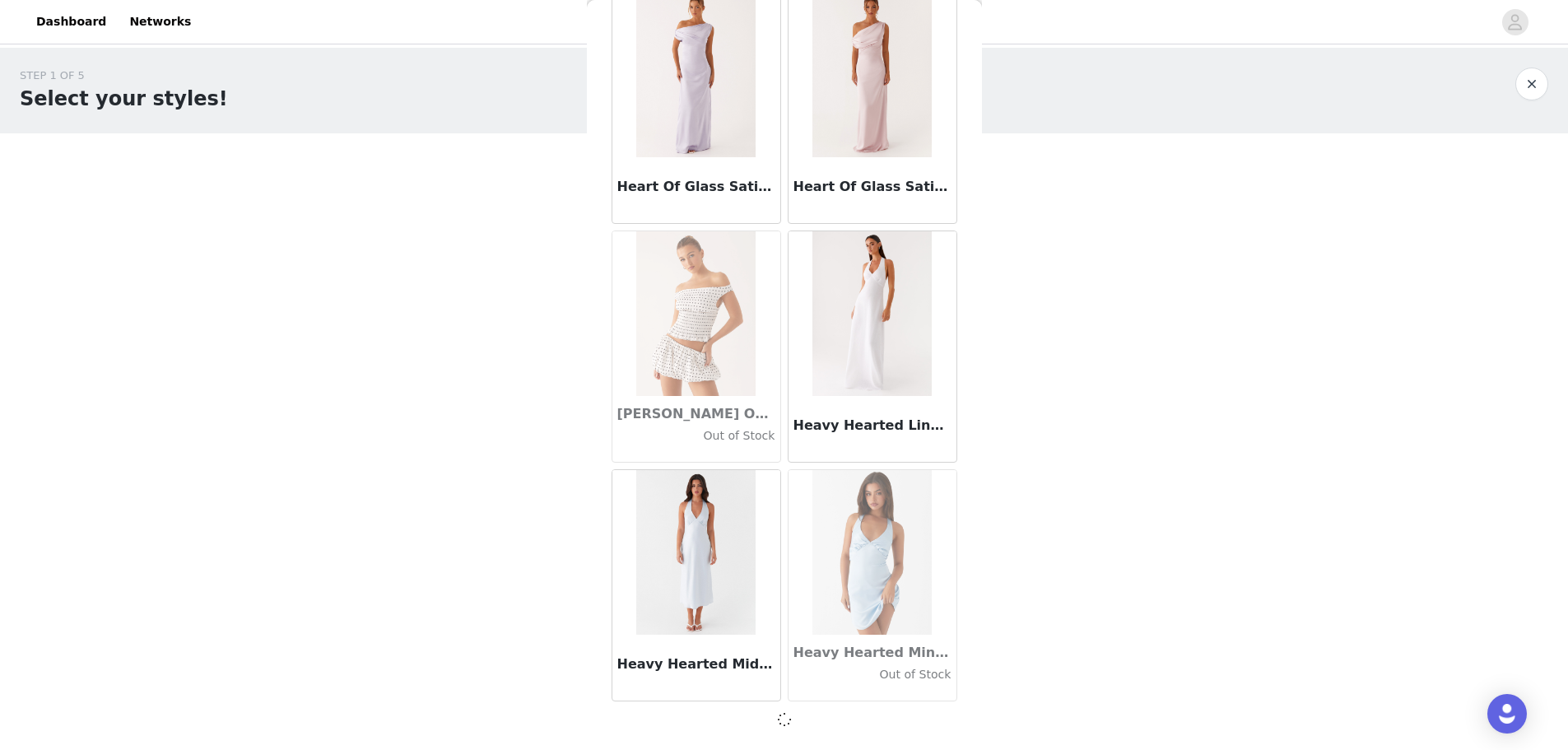
scroll to position [42360, 0]
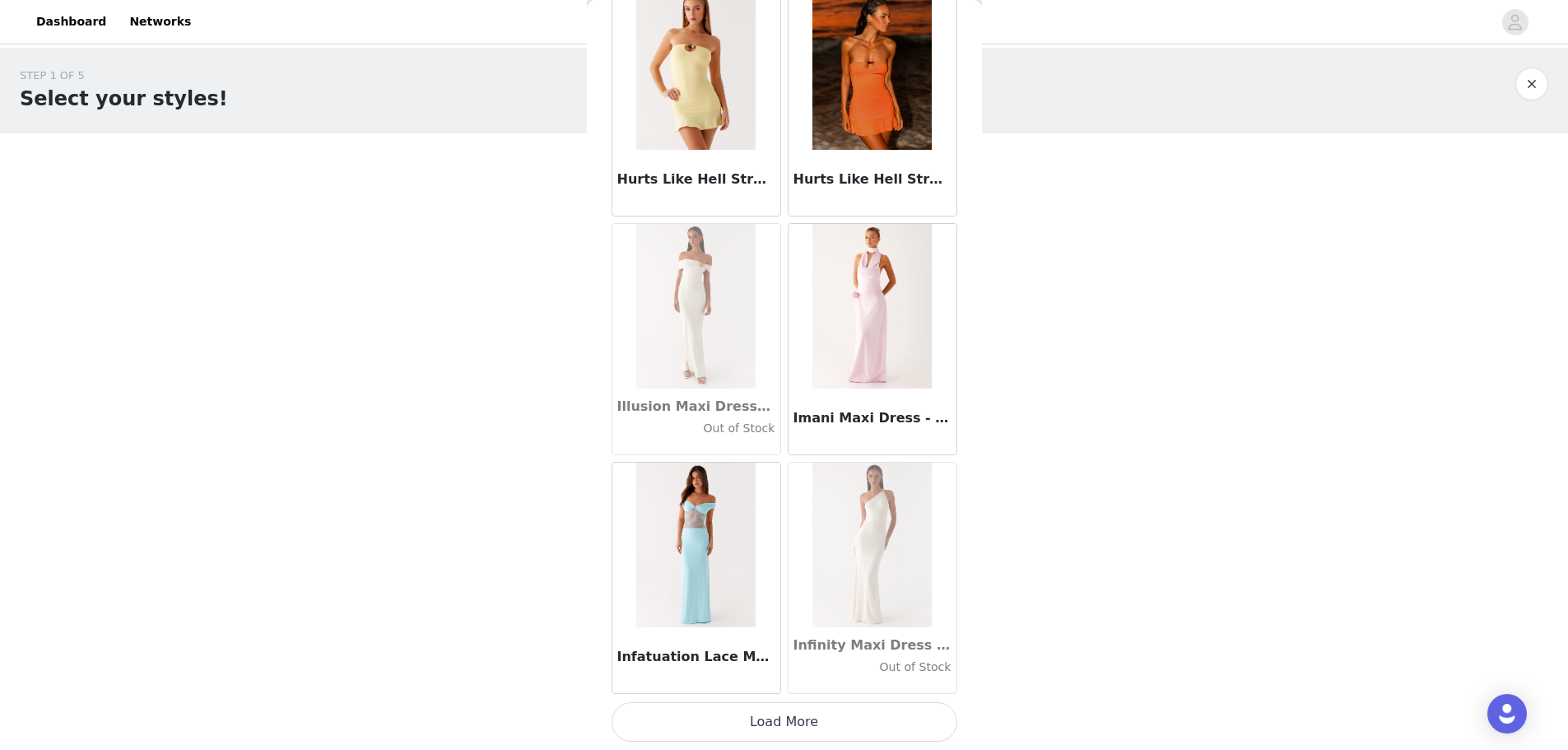
click at [505, 180] on button "Load More" at bounding box center [785, 722] width 346 height 39
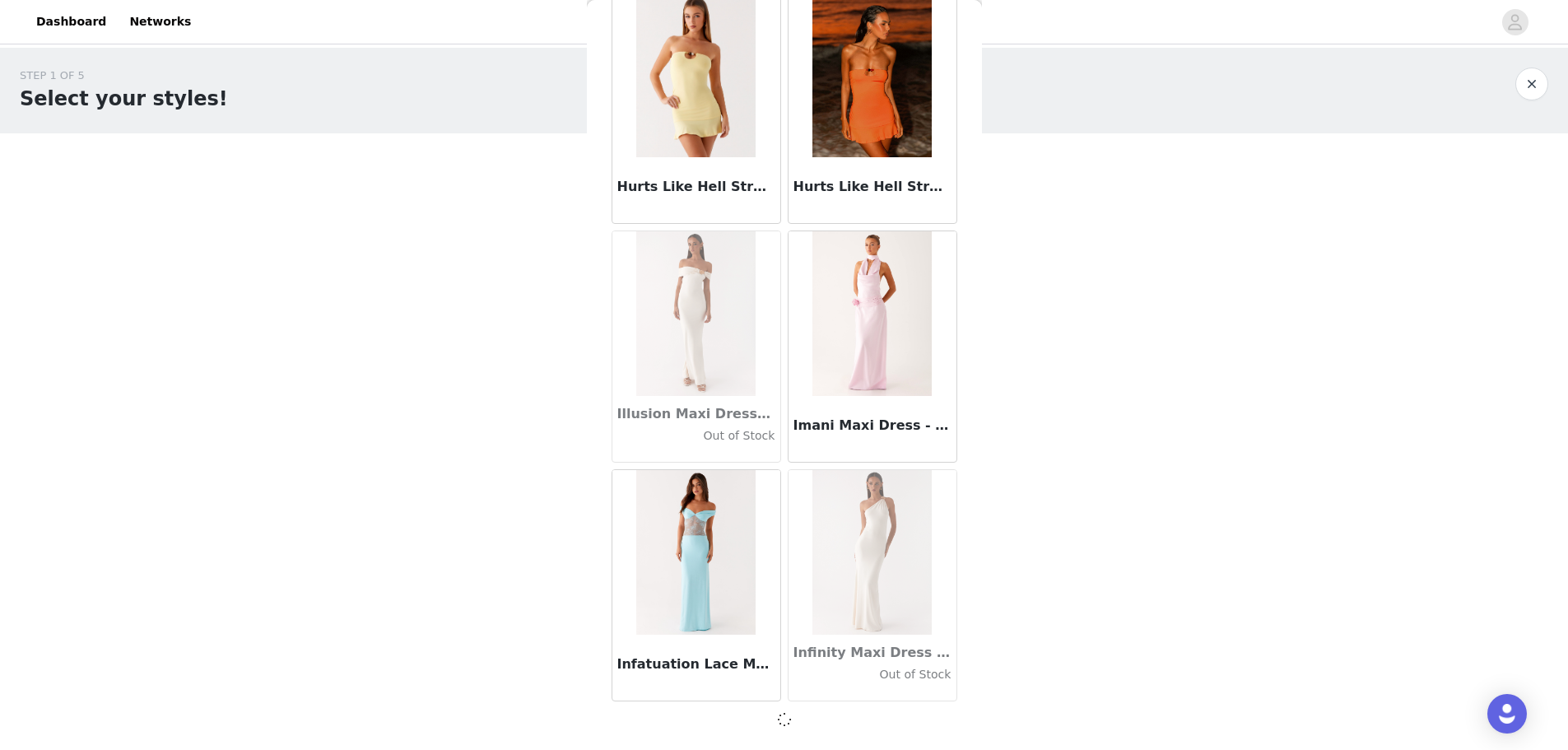
scroll to position [44748, 0]
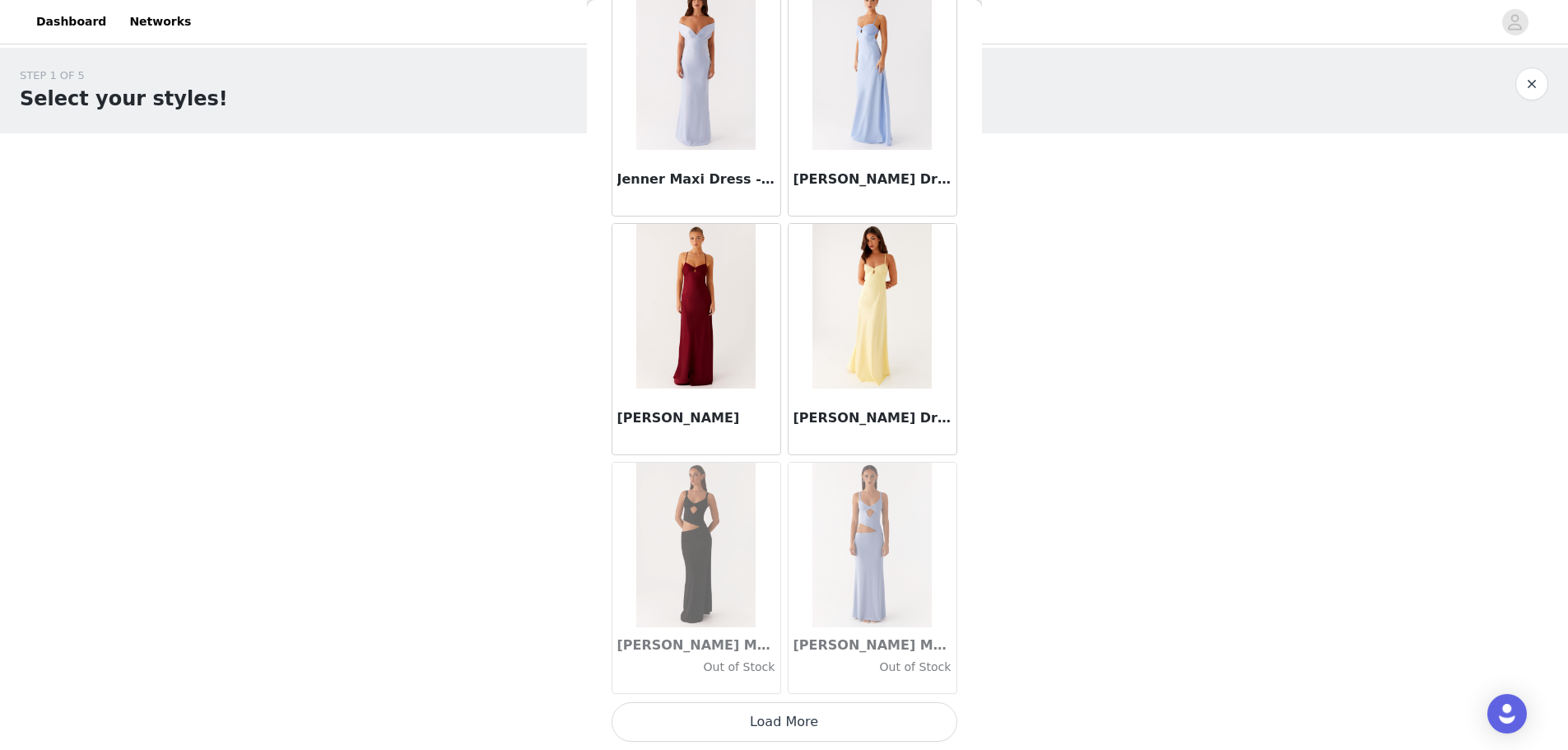
click at [505, 180] on button "Load More" at bounding box center [785, 722] width 346 height 39
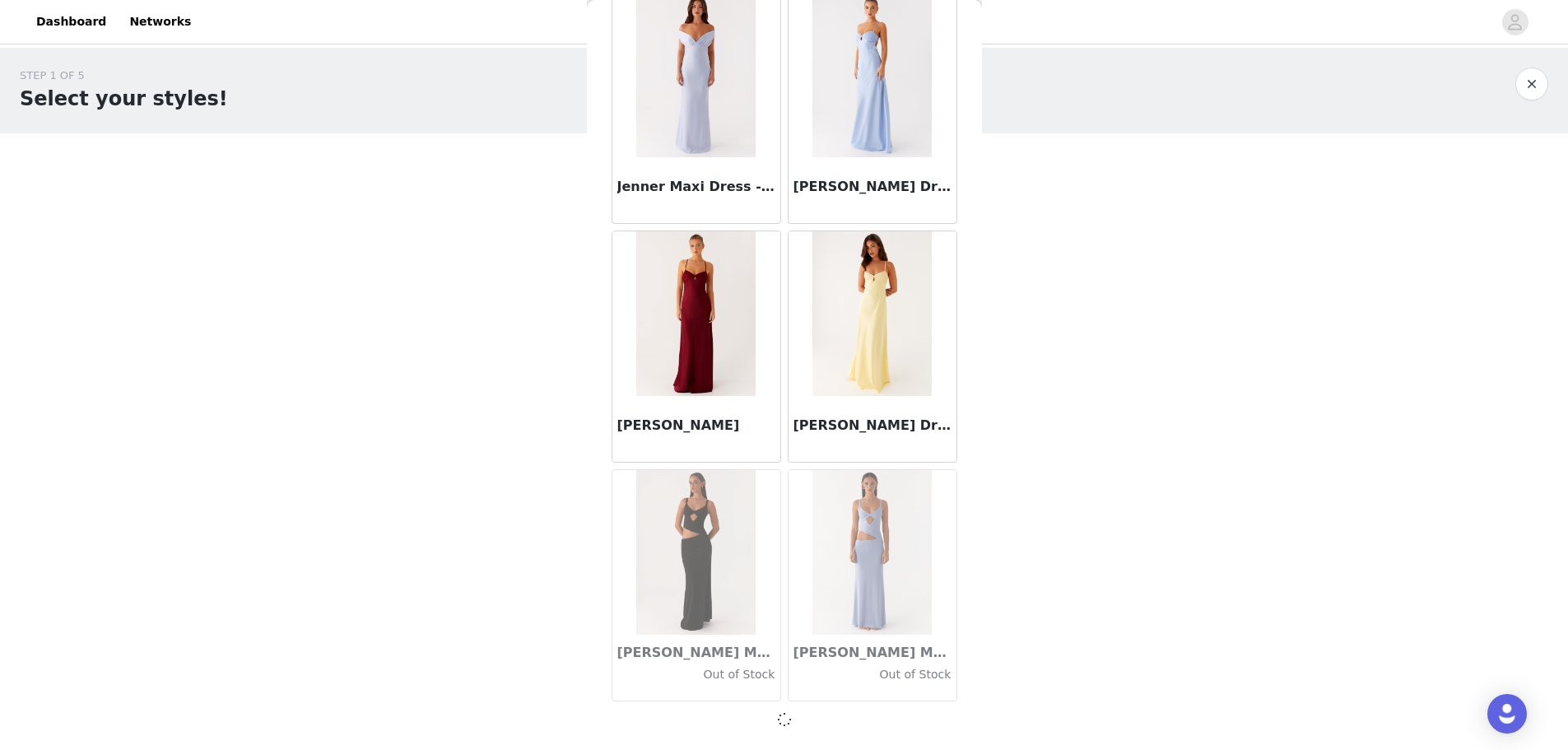
scroll to position [47136, 0]
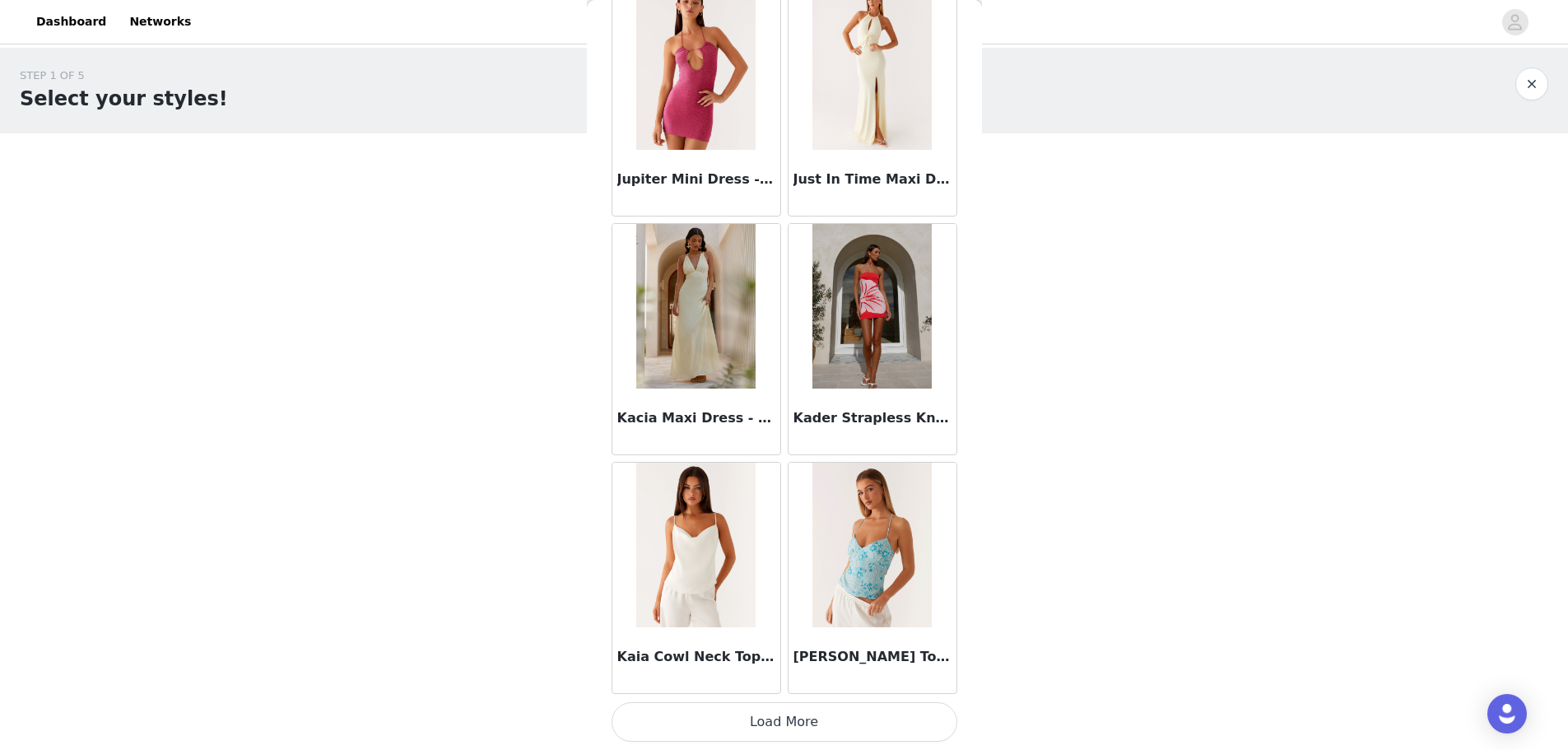
click at [505, 180] on button "Load More" at bounding box center [785, 722] width 346 height 39
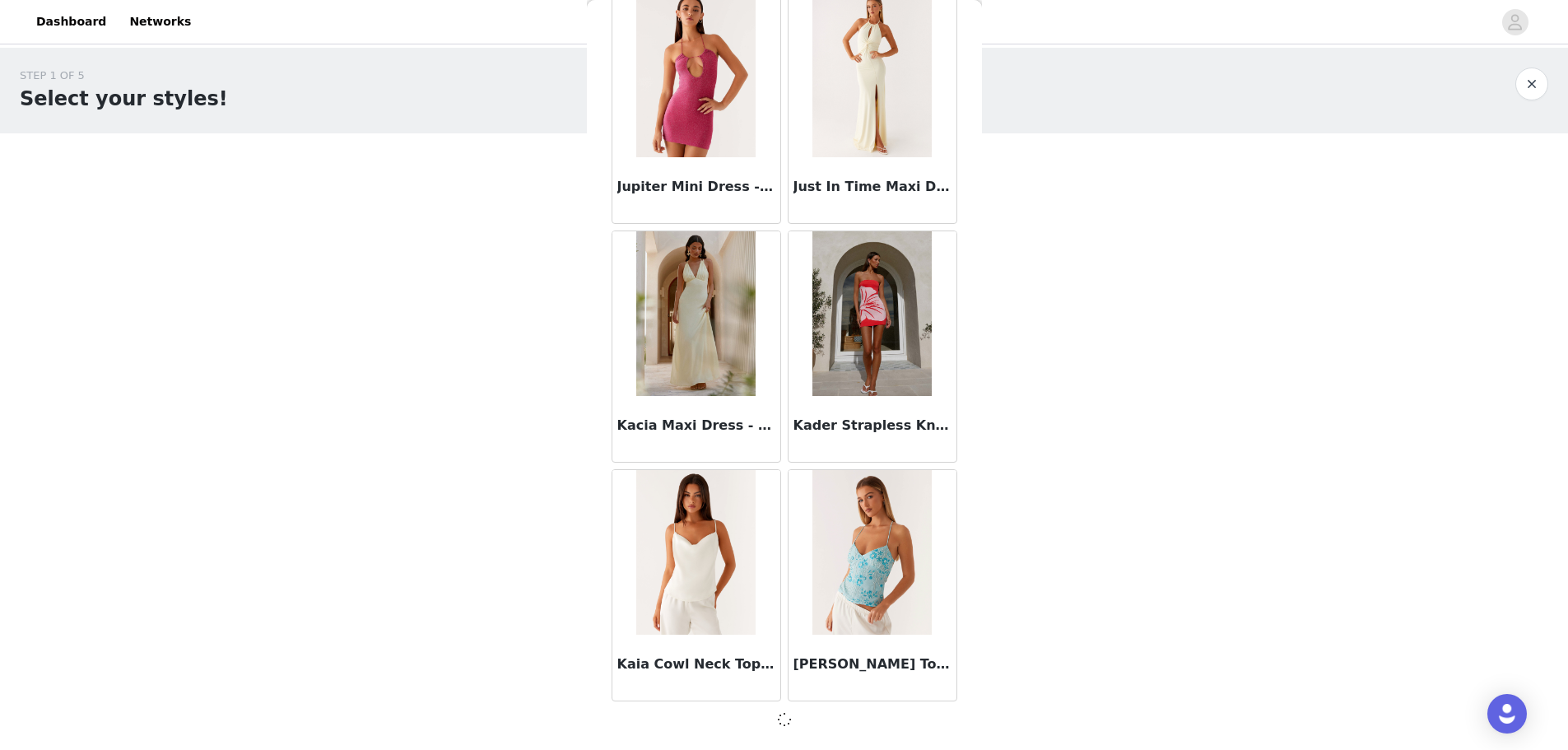
scroll to position [49524, 0]
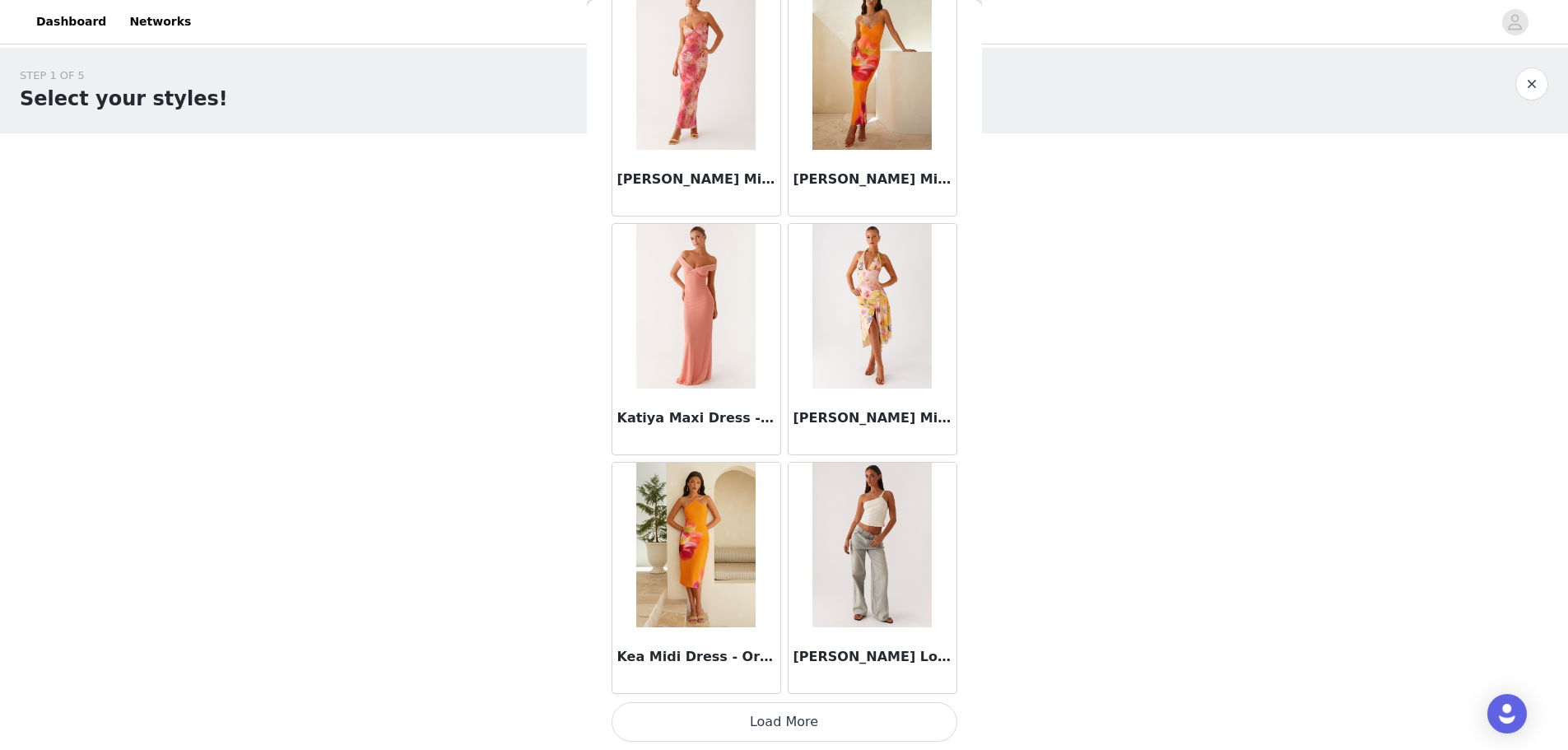
click at [505, 180] on button "Load More" at bounding box center [785, 722] width 346 height 39
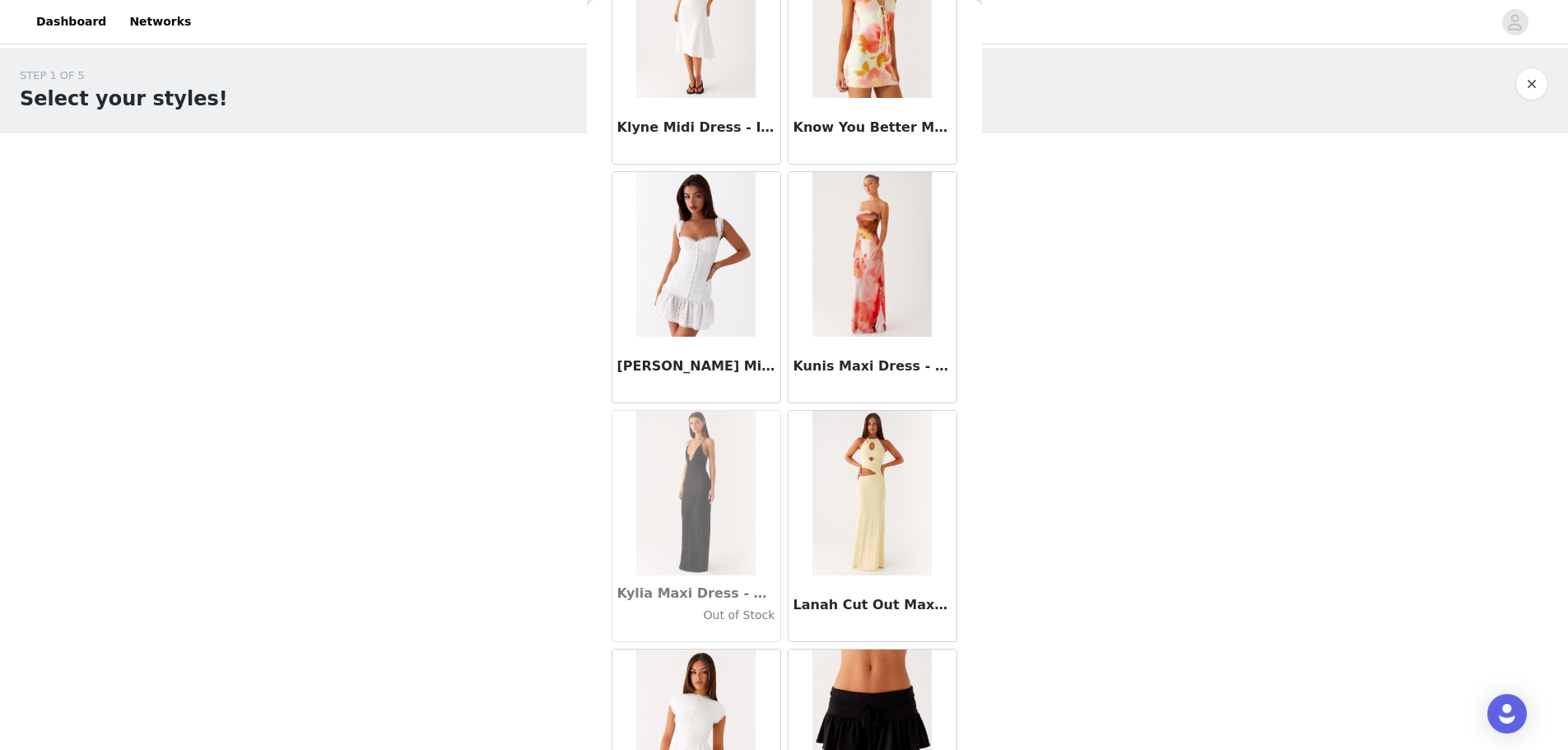
scroll to position [54308, 0]
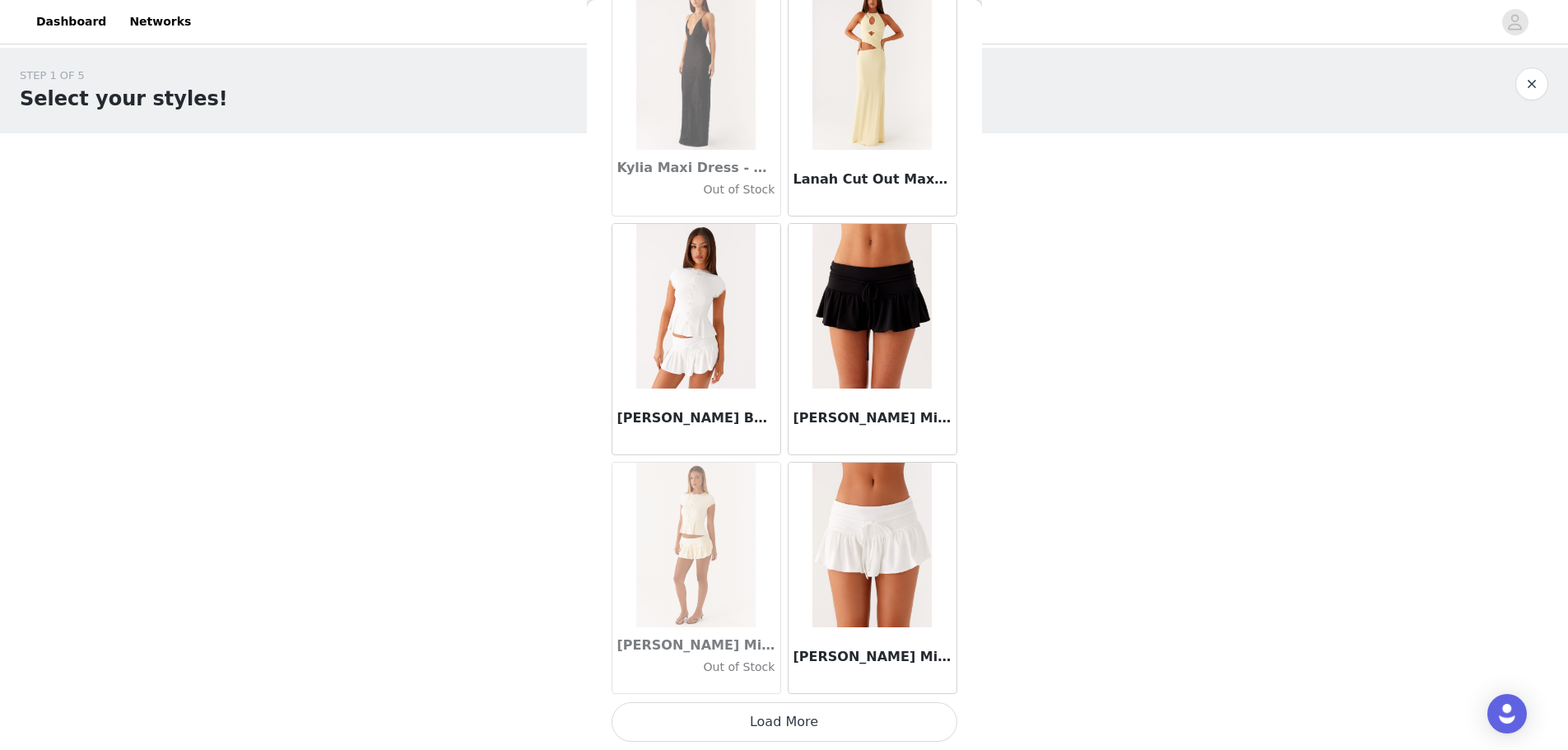
click at [505, 180] on button "Load More" at bounding box center [785, 722] width 346 height 39
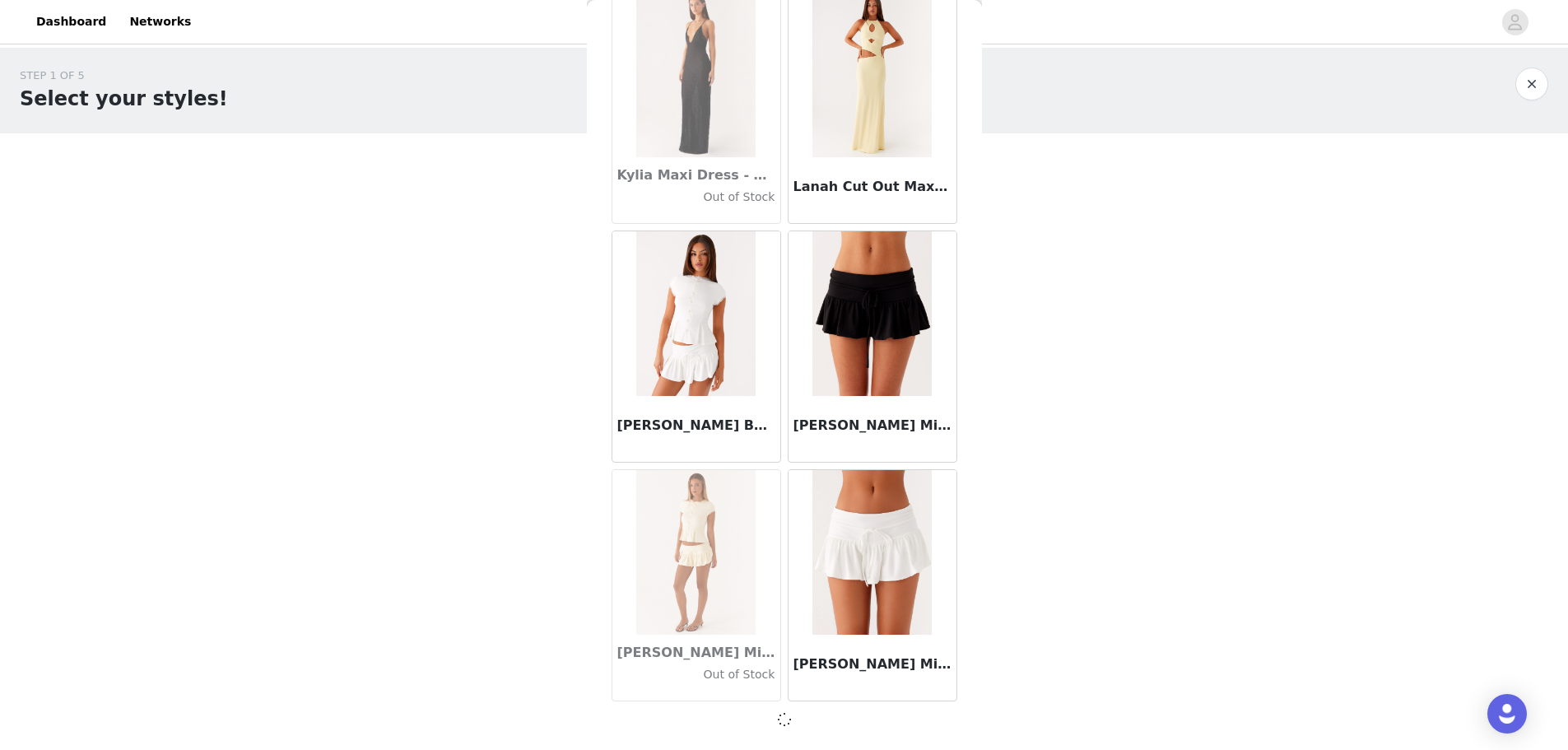
scroll to position [54300, 0]
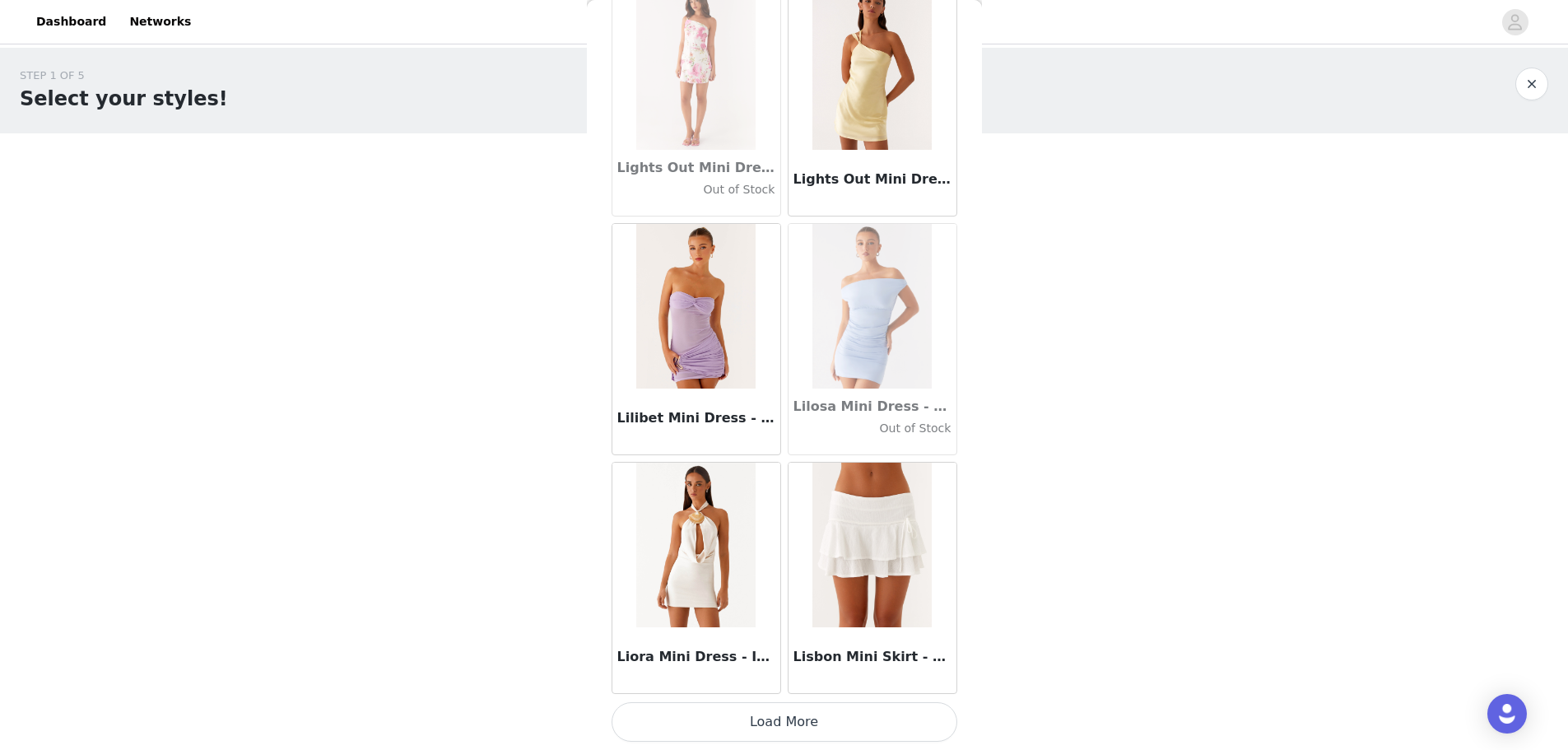
click at [505, 180] on button "Load More" at bounding box center [785, 722] width 346 height 39
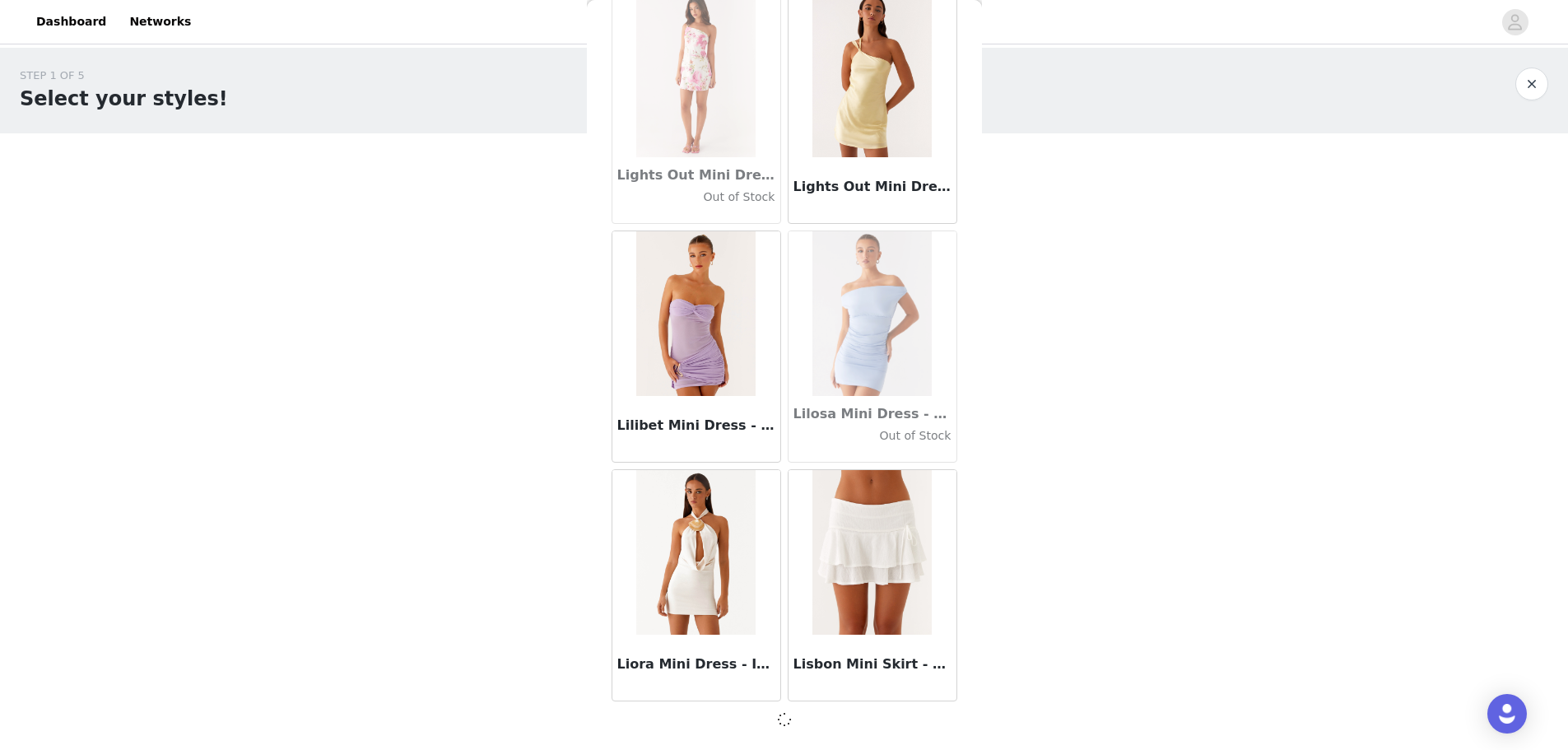
scroll to position [56688, 0]
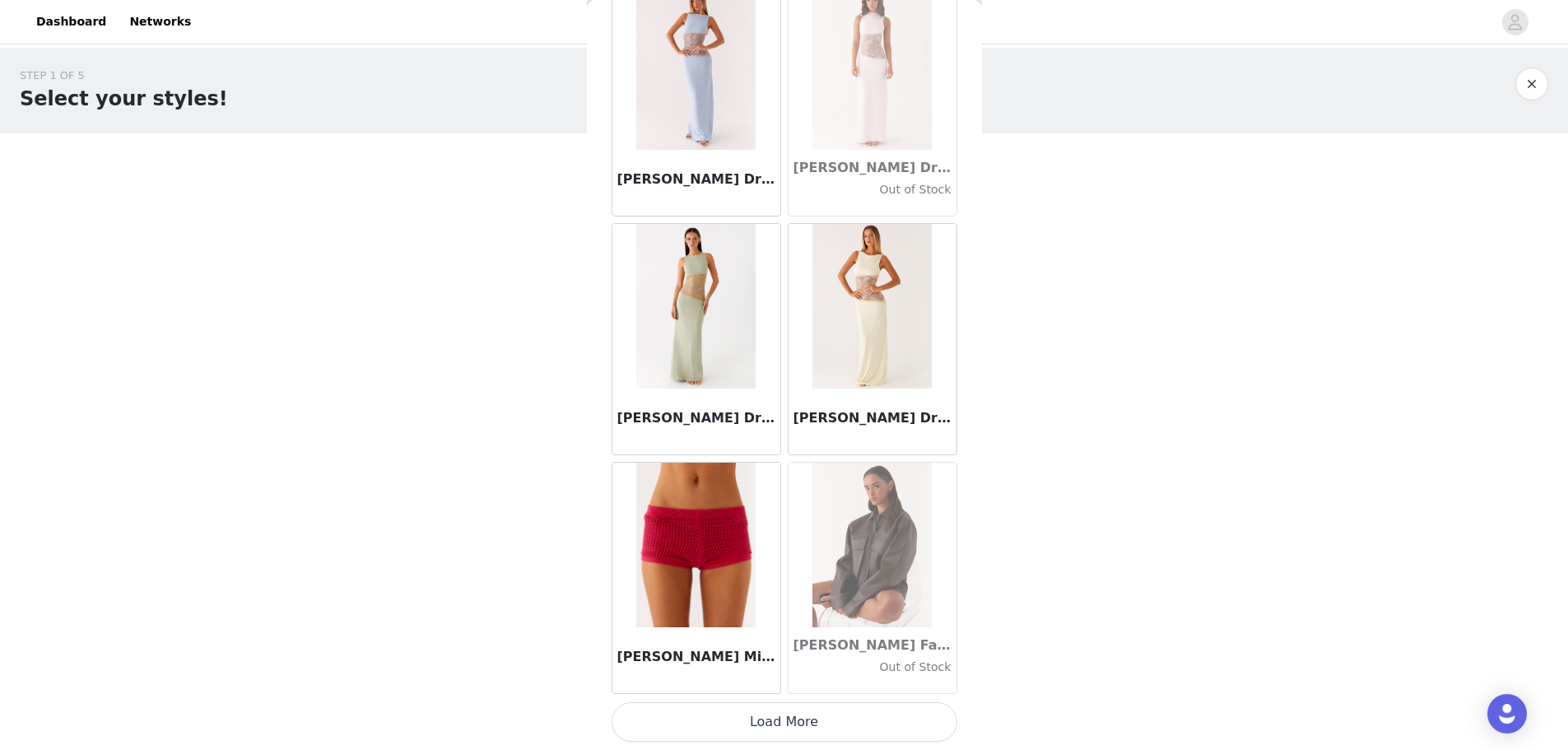
click at [505, 180] on button "Load More" at bounding box center [785, 722] width 346 height 39
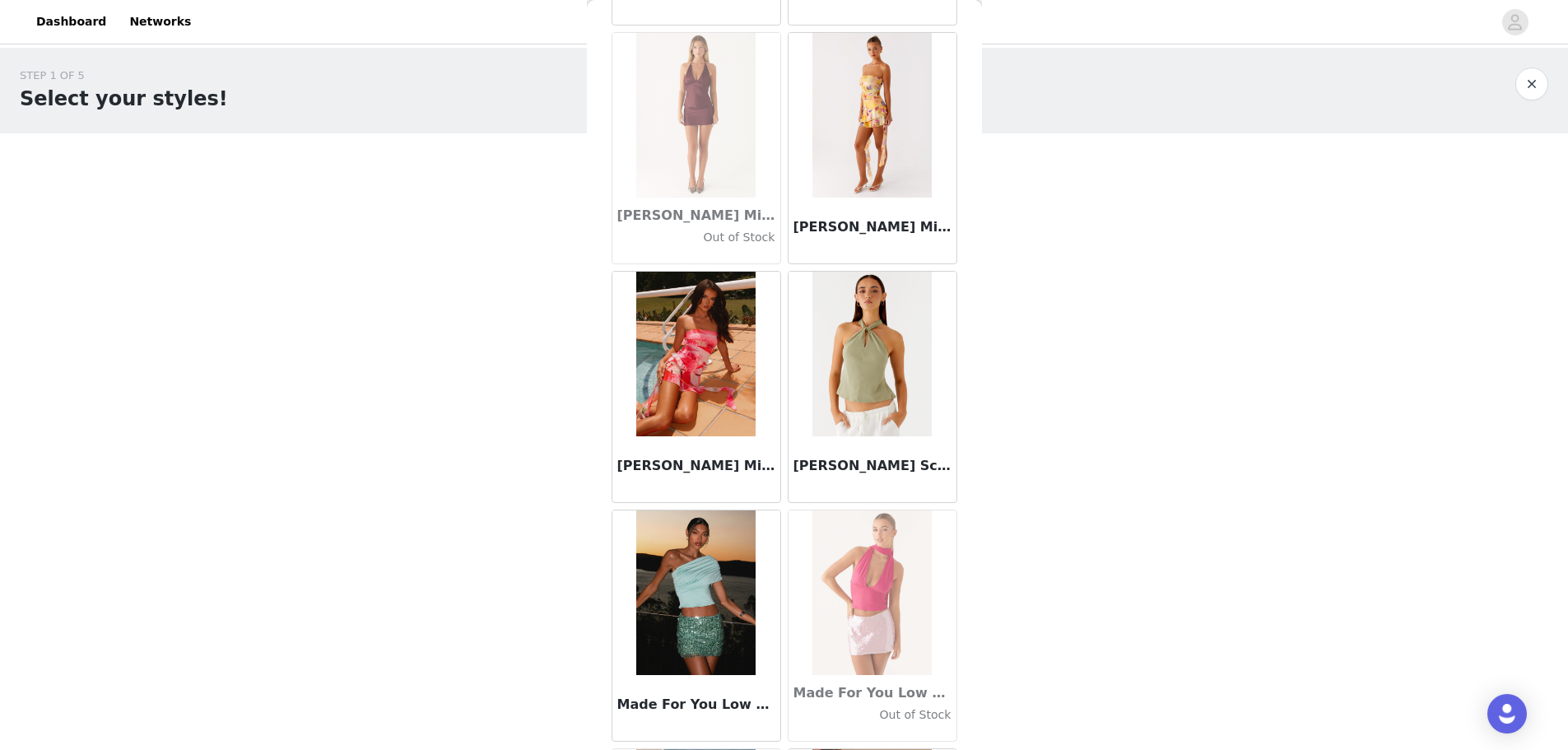
scroll to position [61472, 0]
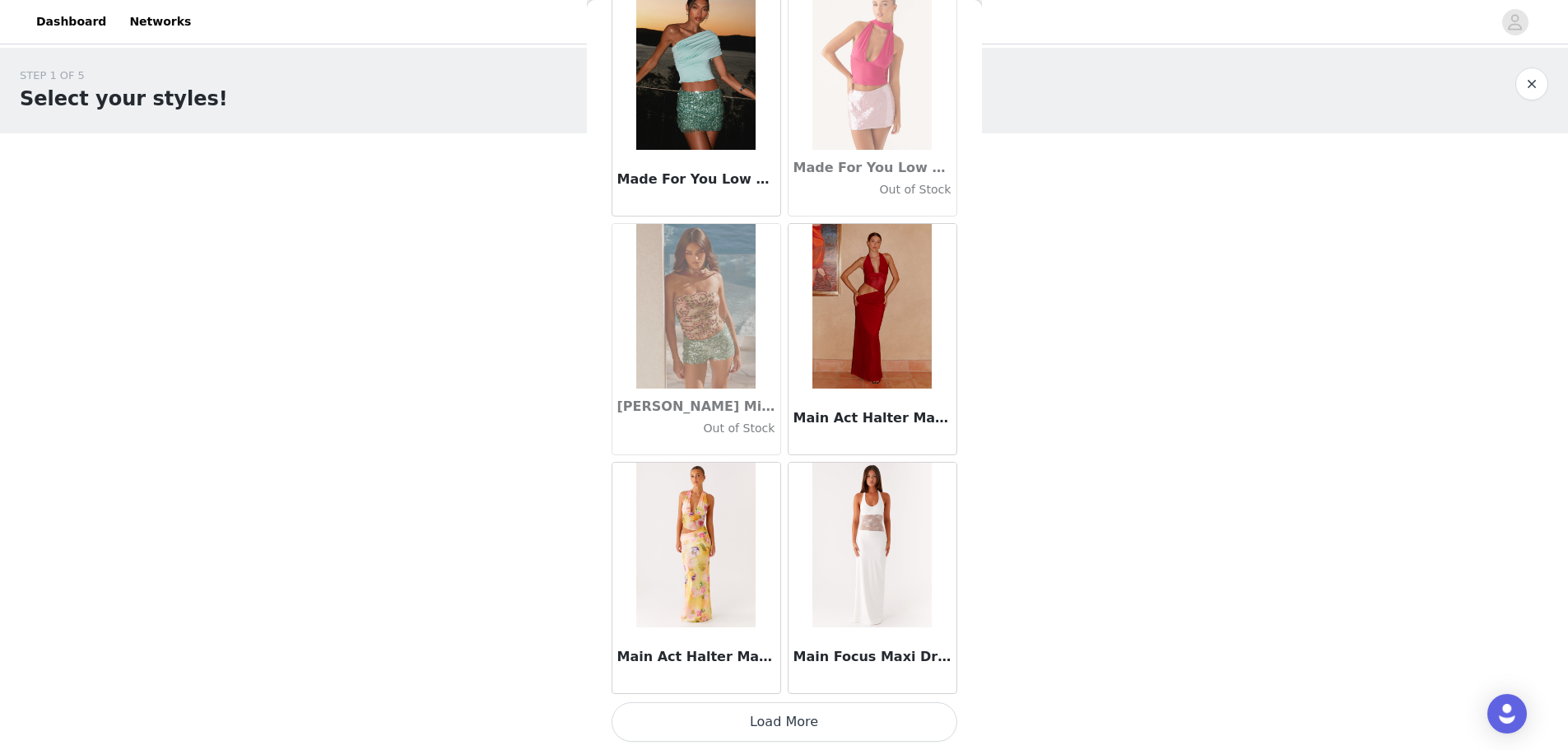
click at [505, 180] on button "Load More" at bounding box center [785, 722] width 346 height 39
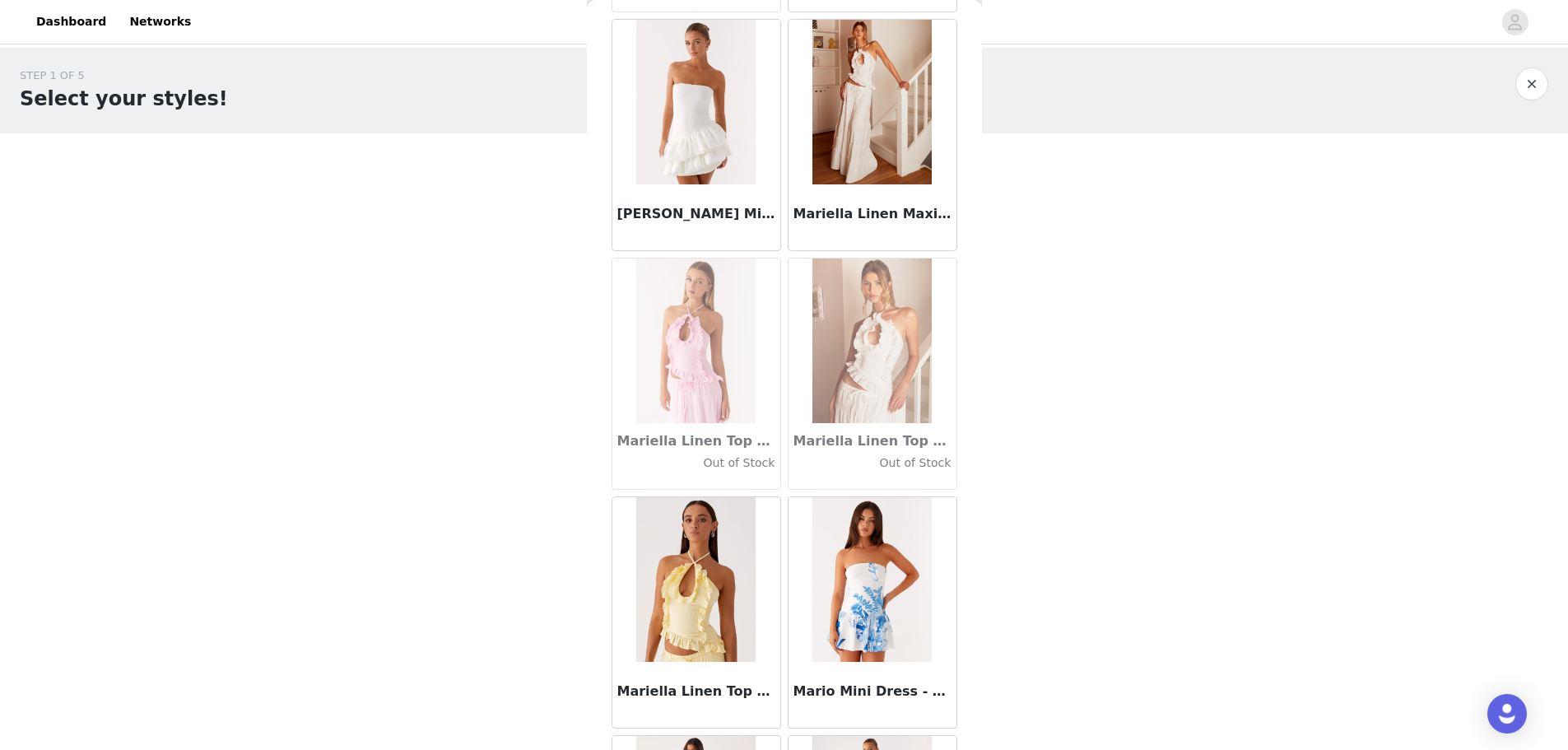
scroll to position [63860, 0]
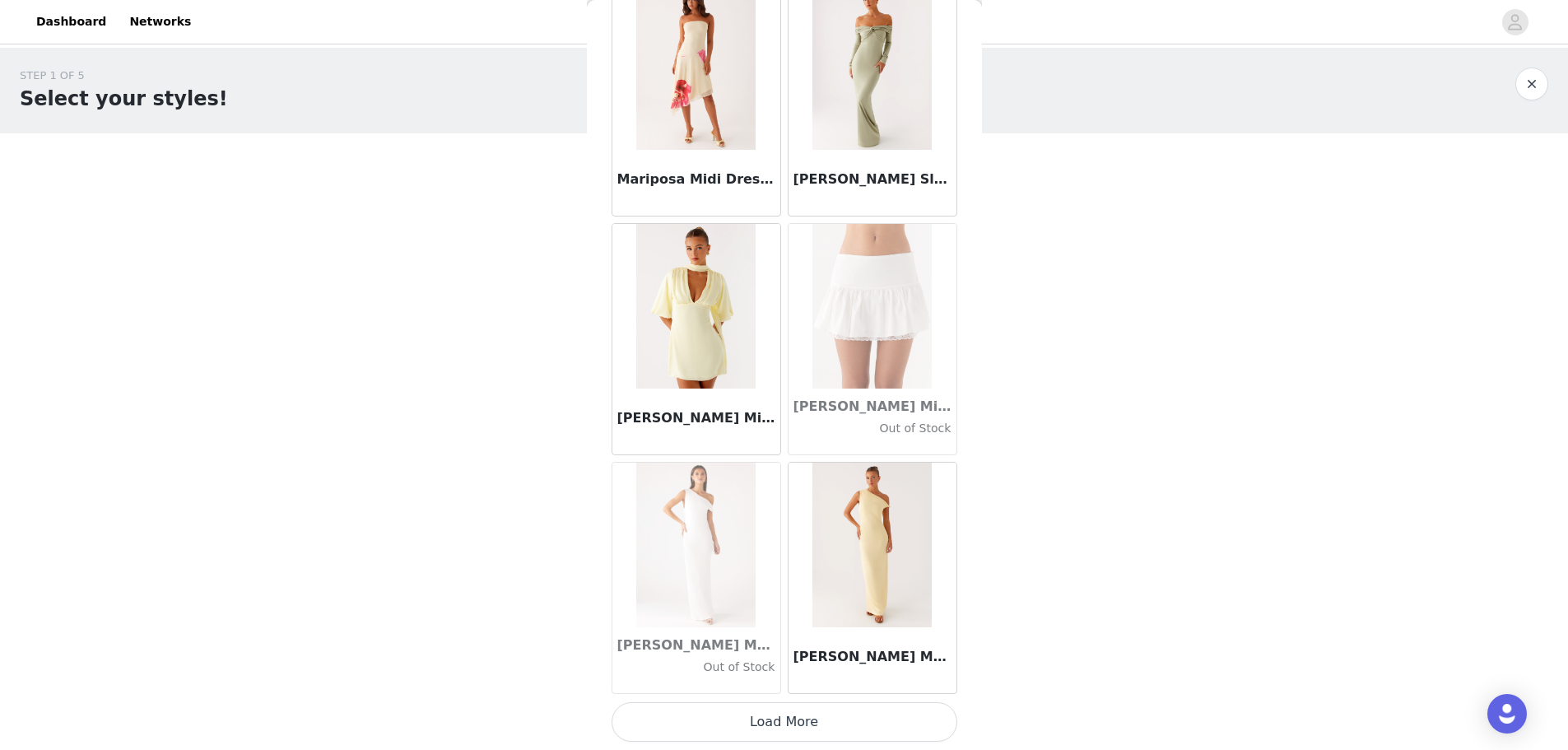
click at [505, 180] on button "Load More" at bounding box center [785, 722] width 346 height 39
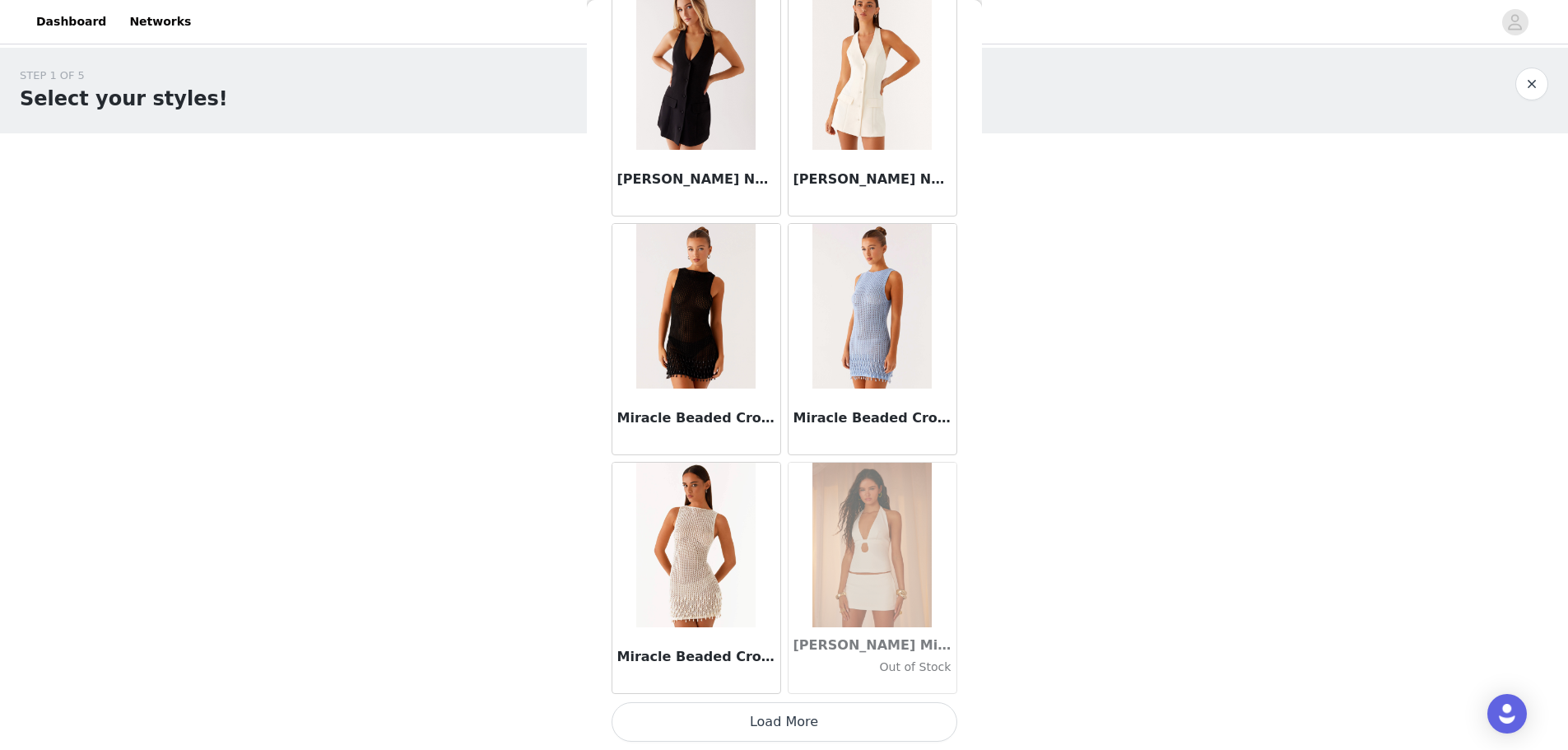
click at [505, 180] on button "Load More" at bounding box center [785, 722] width 346 height 39
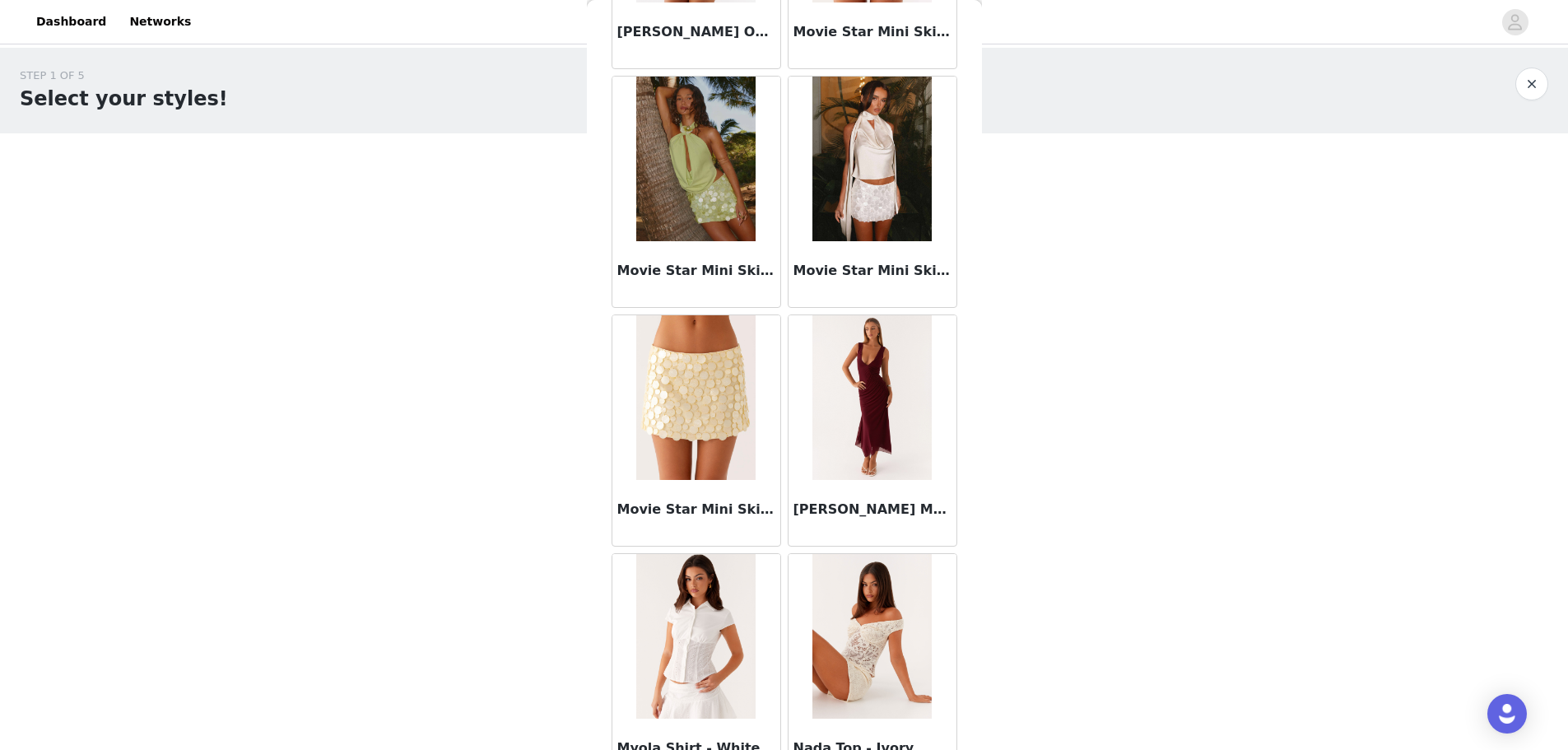
scroll to position [68471, 0]
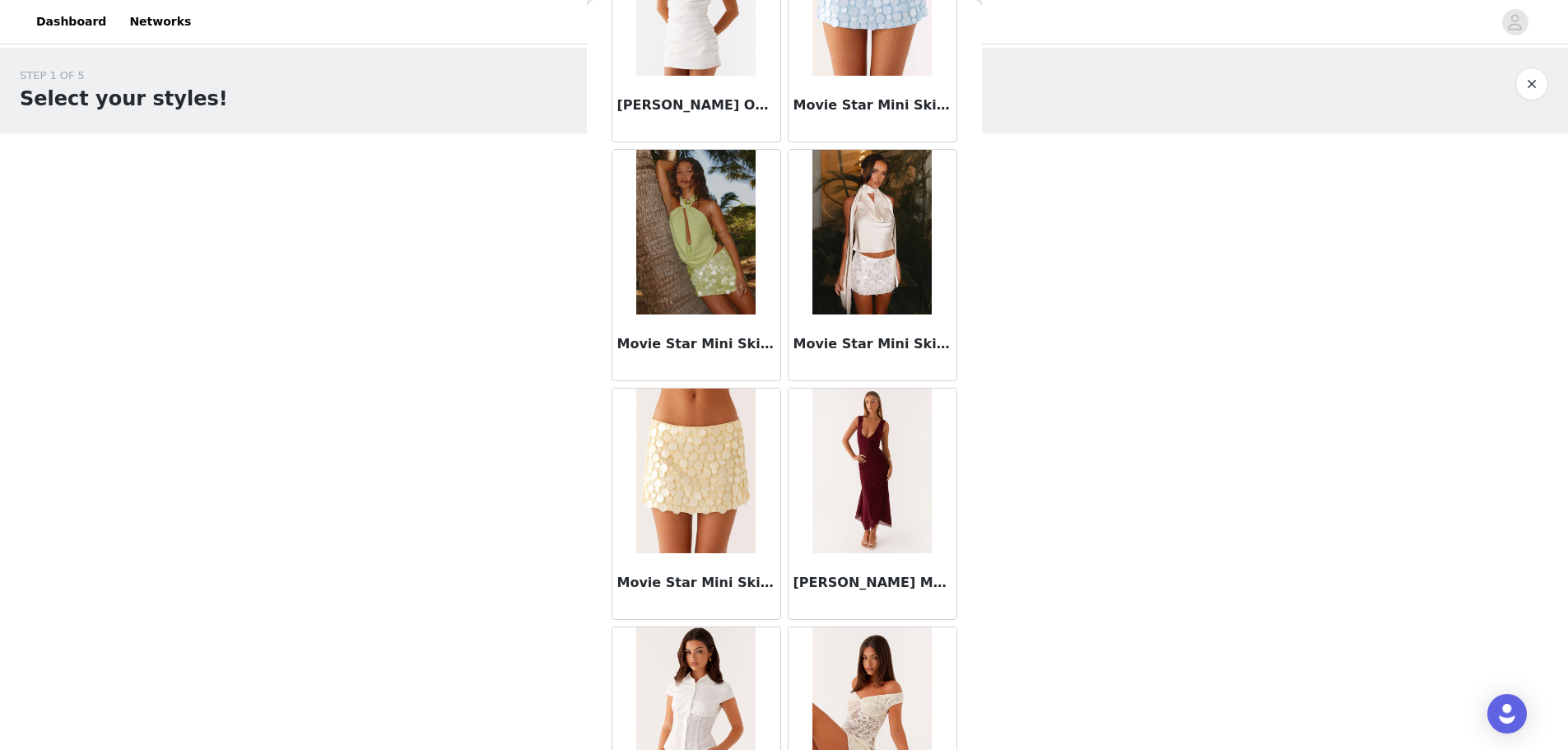
click at [505, 180] on img at bounding box center [871, 232] width 119 height 165
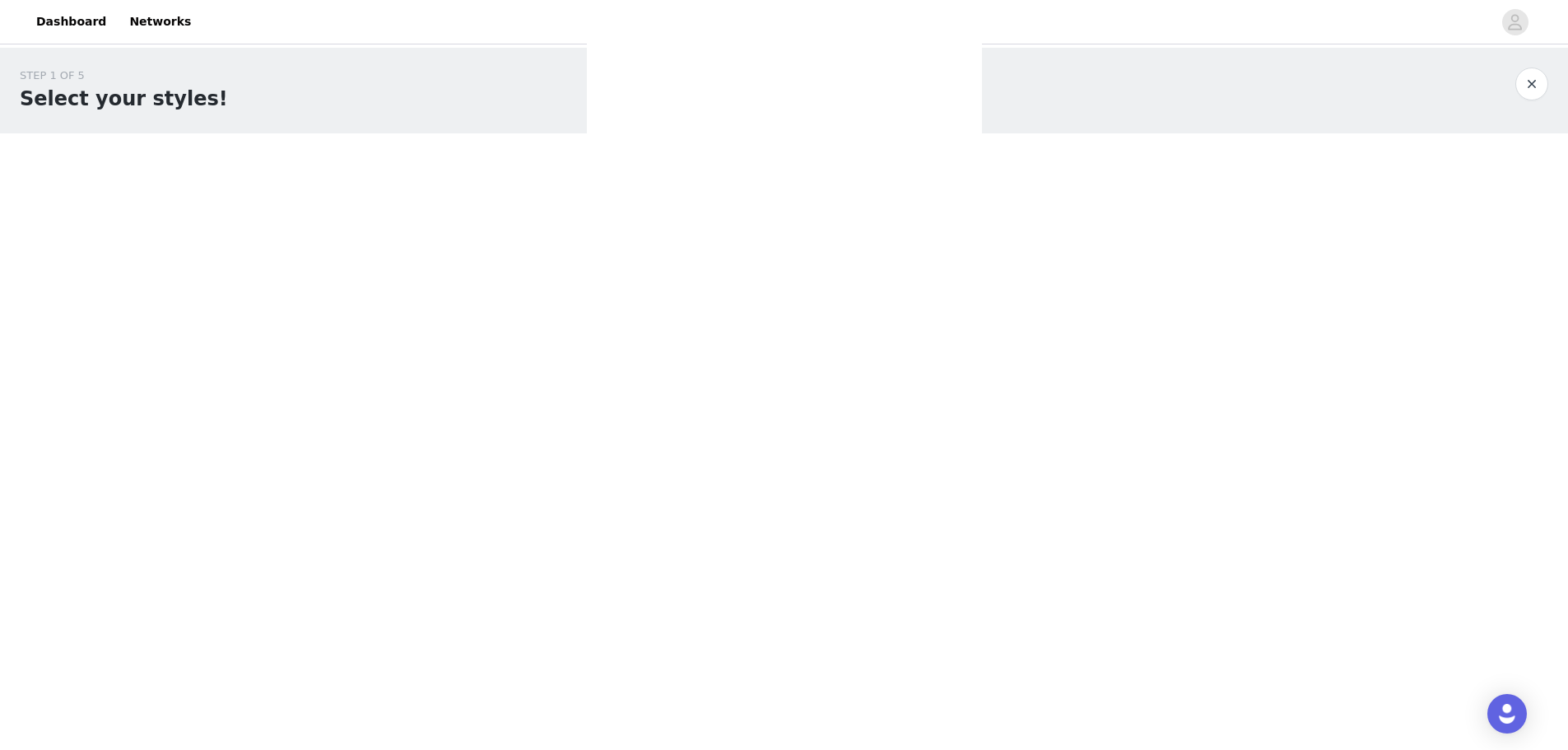
scroll to position [0, 0]
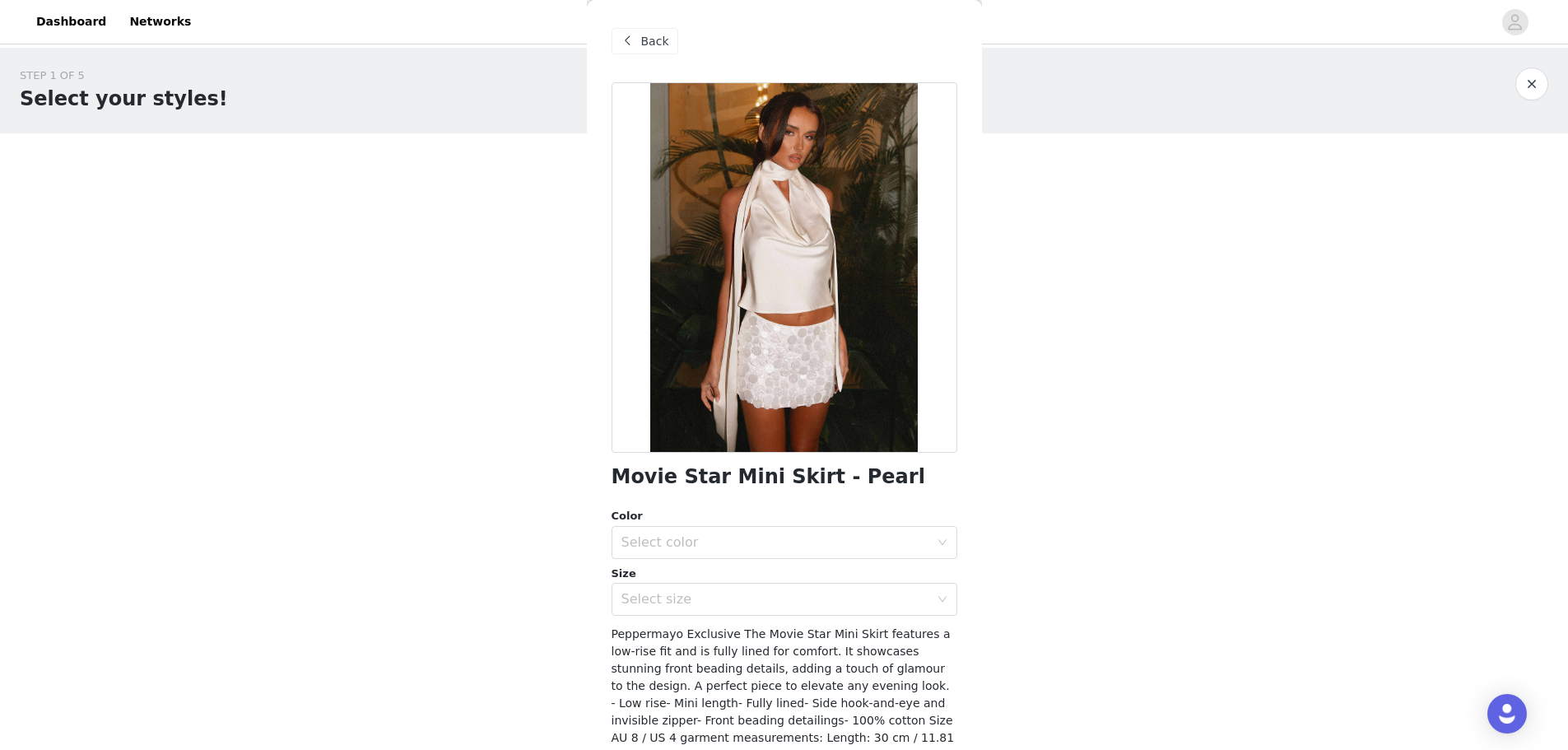
drag, startPoint x: 711, startPoint y: 549, endPoint x: 709, endPoint y: 559, distance: 10.2
click at [505, 180] on div "Select color" at bounding box center [779, 543] width 315 height 32
click at [505, 180] on li "Pearl" at bounding box center [778, 579] width 333 height 27
click at [505, 180] on div "Select size" at bounding box center [775, 599] width 308 height 16
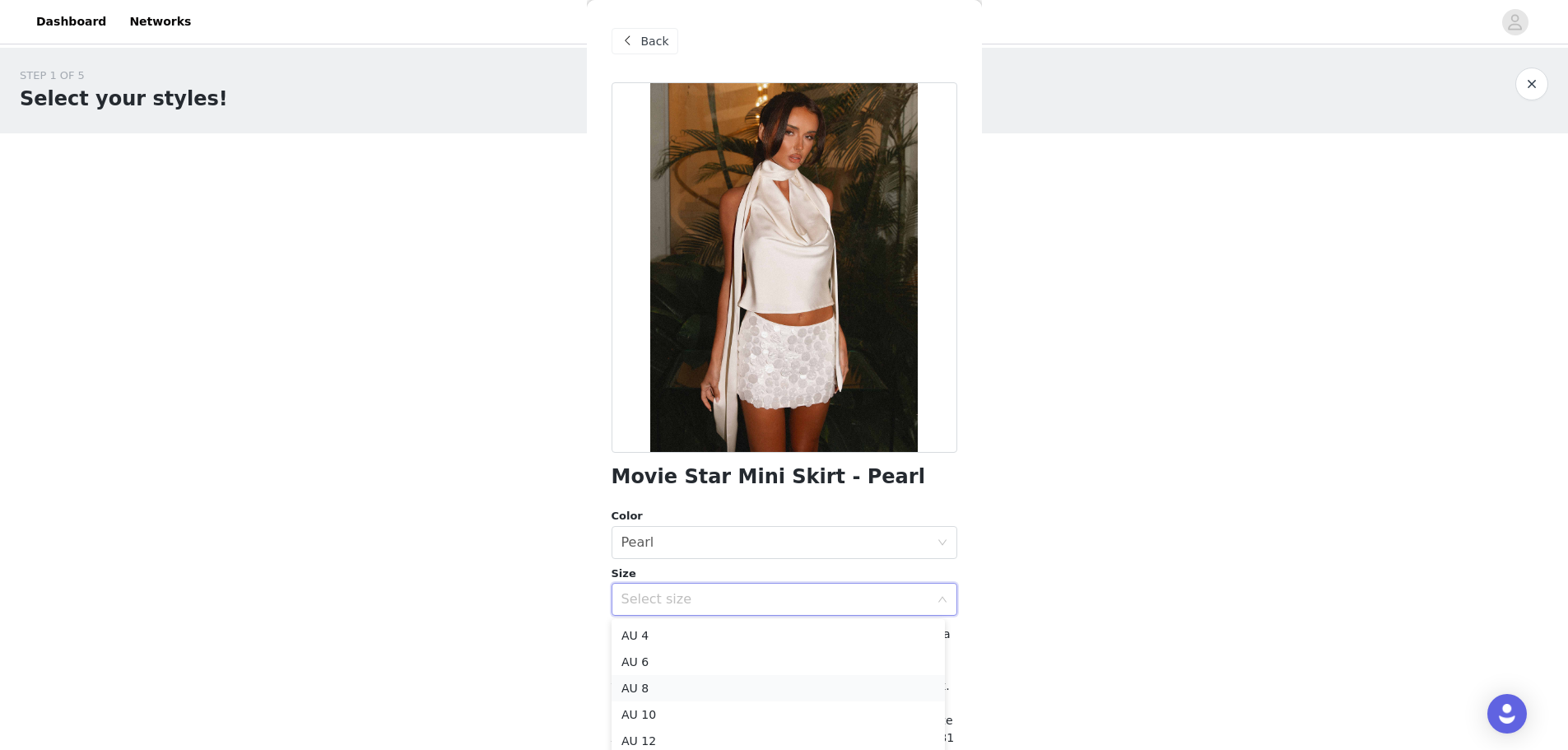
click at [505, 180] on li "AU 8" at bounding box center [778, 688] width 333 height 27
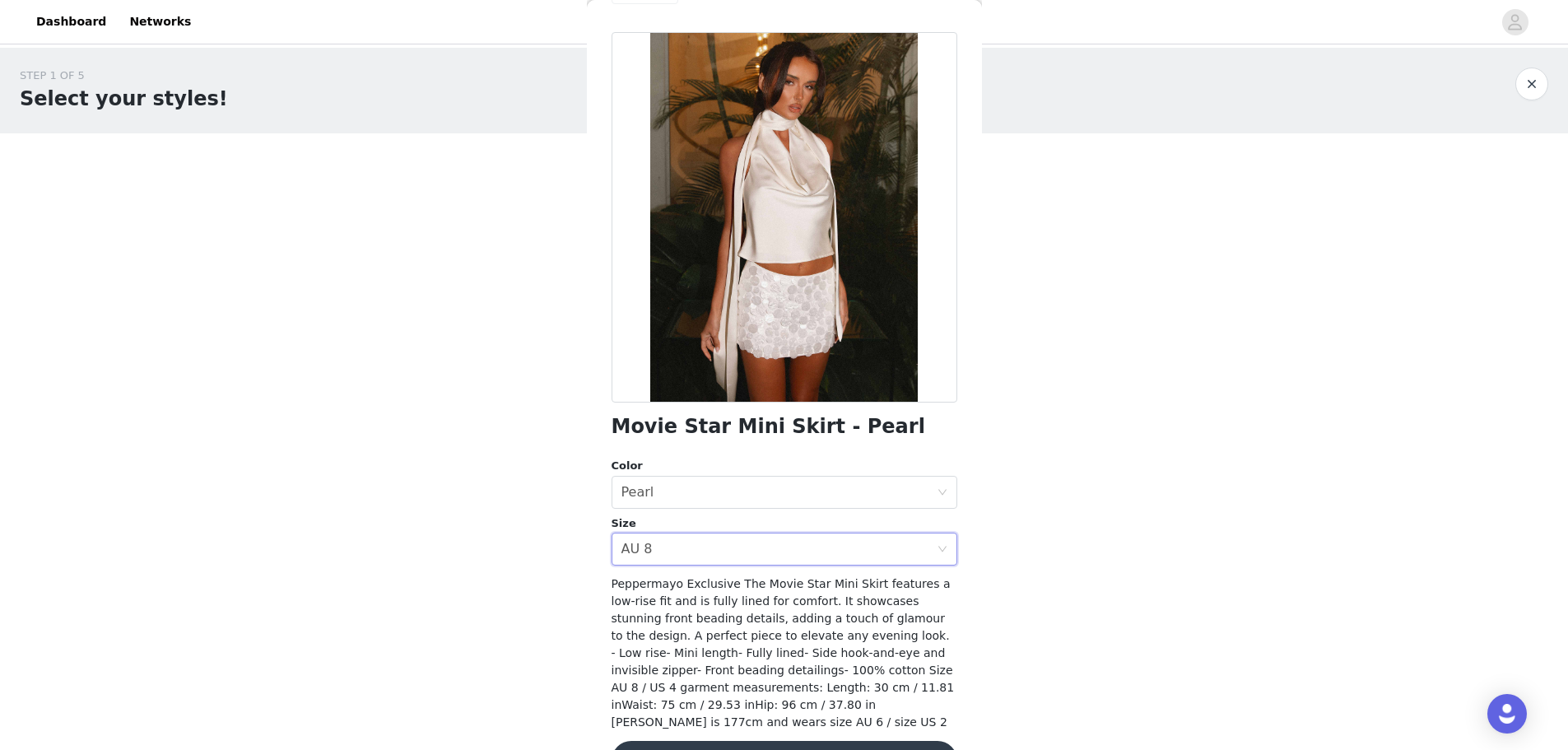
scroll to position [100, 0]
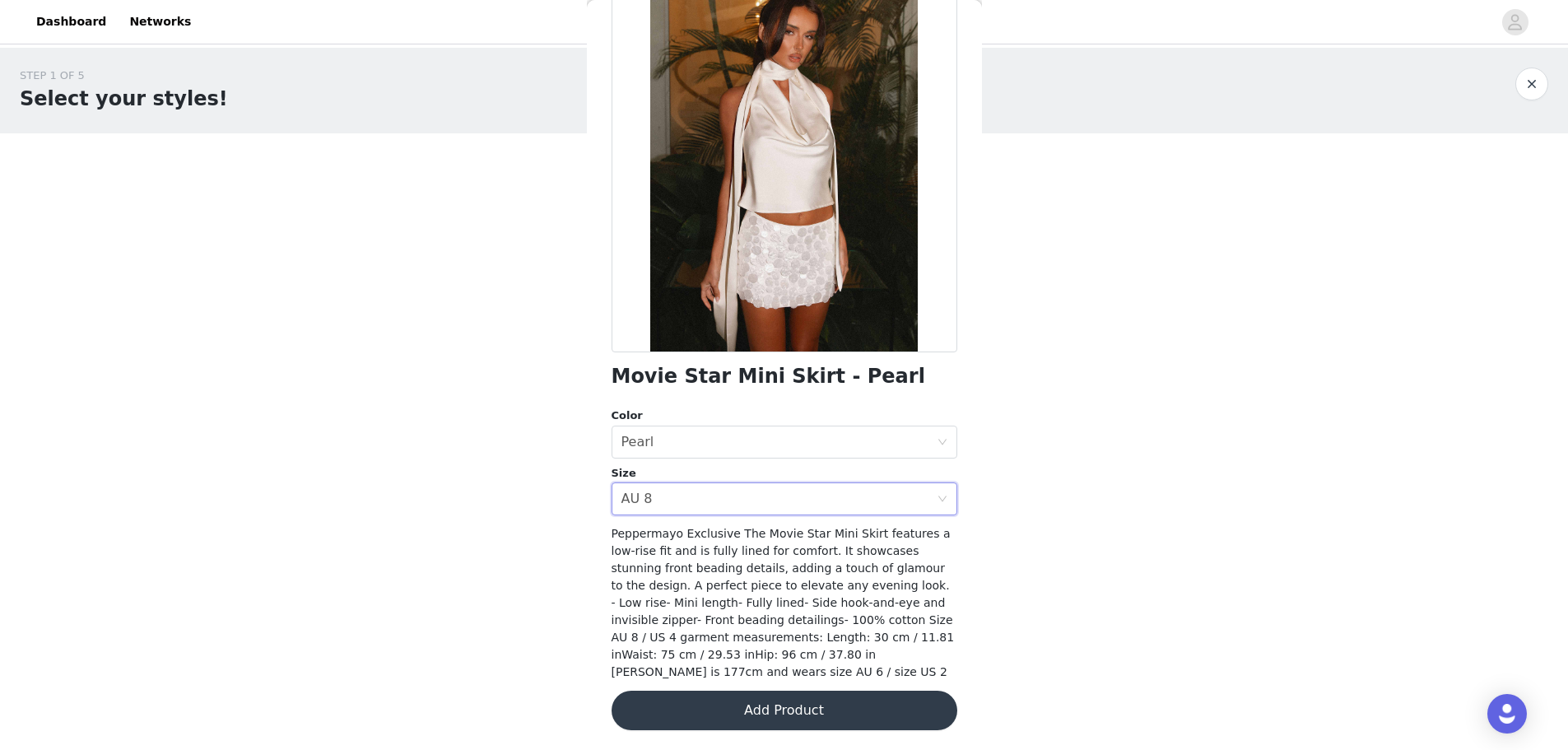
click at [505, 180] on button "Add Product" at bounding box center [785, 711] width 346 height 39
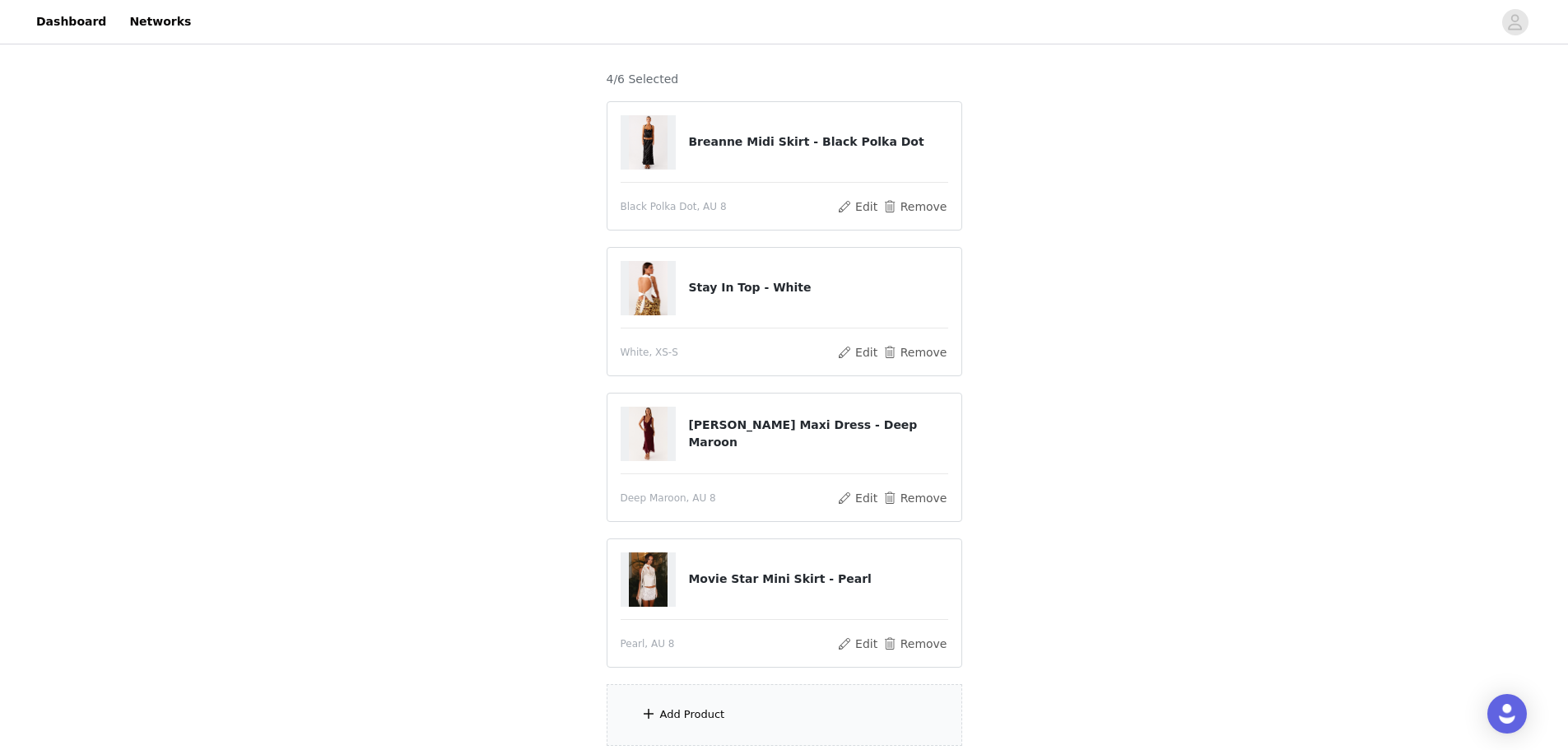
scroll to position [261, 0]
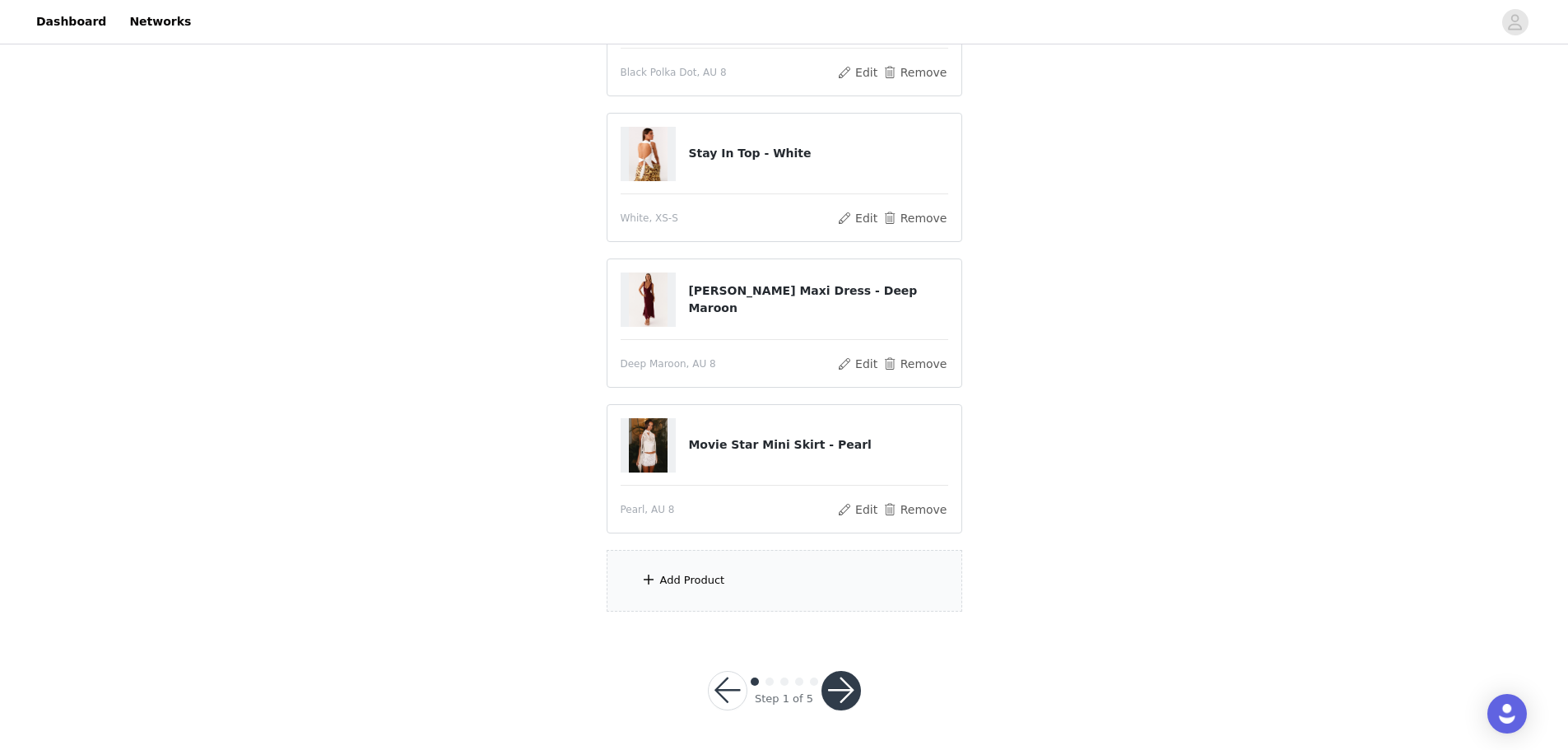
click at [505, 180] on div "Add Product" at bounding box center [784, 581] width 356 height 62
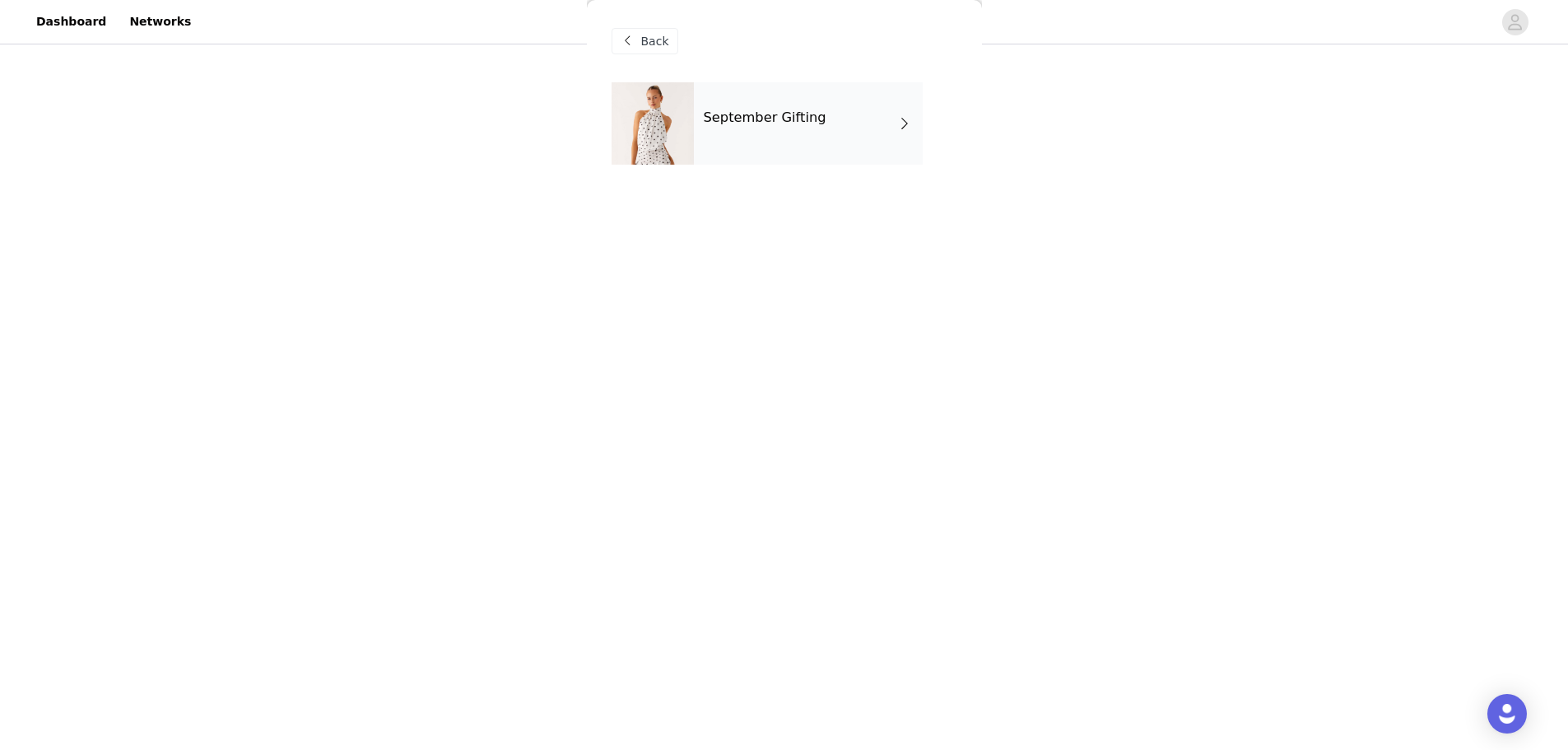
click at [505, 130] on div "September Gifting" at bounding box center [808, 123] width 229 height 82
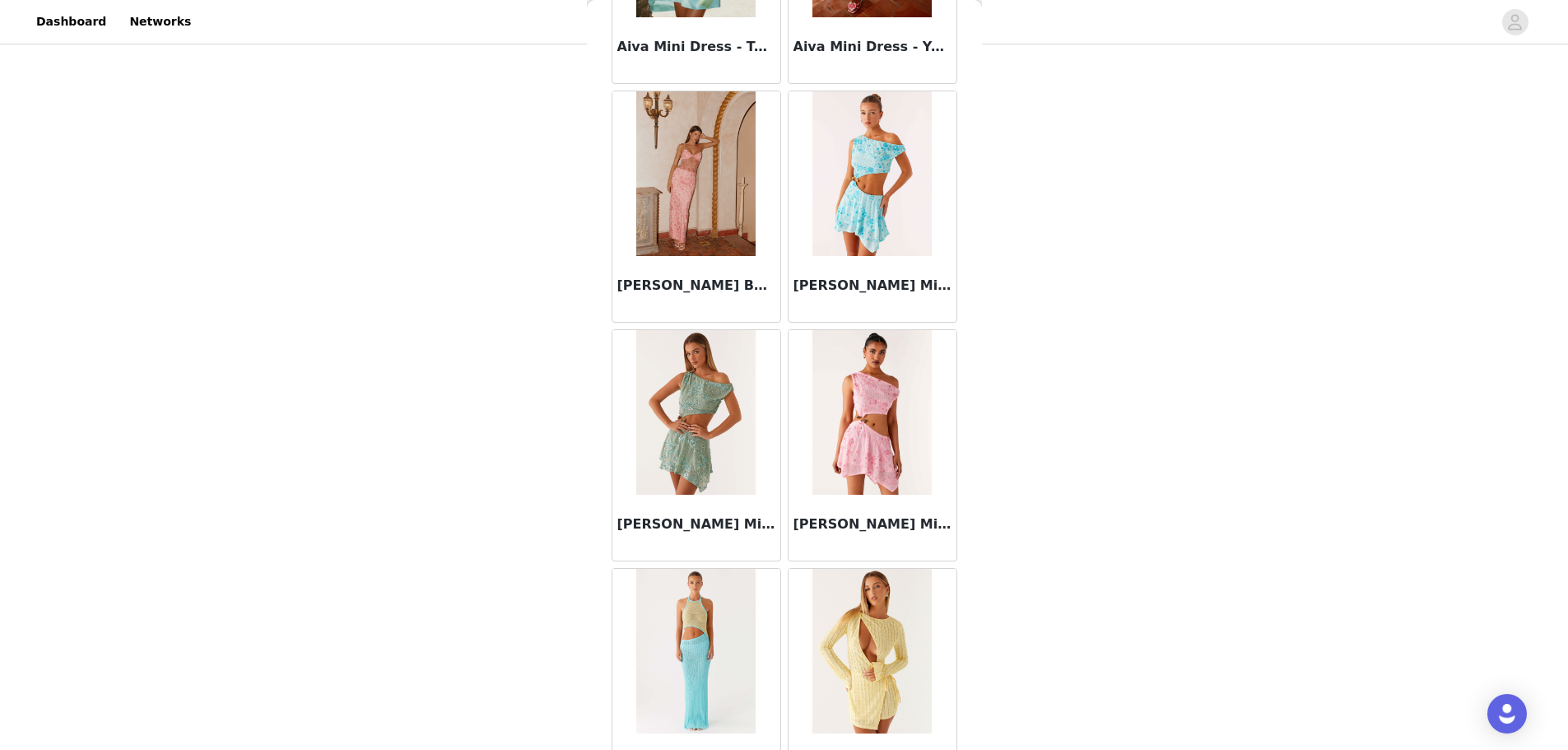
scroll to position [1419, 0]
